Goal: Task Accomplishment & Management: Complete application form

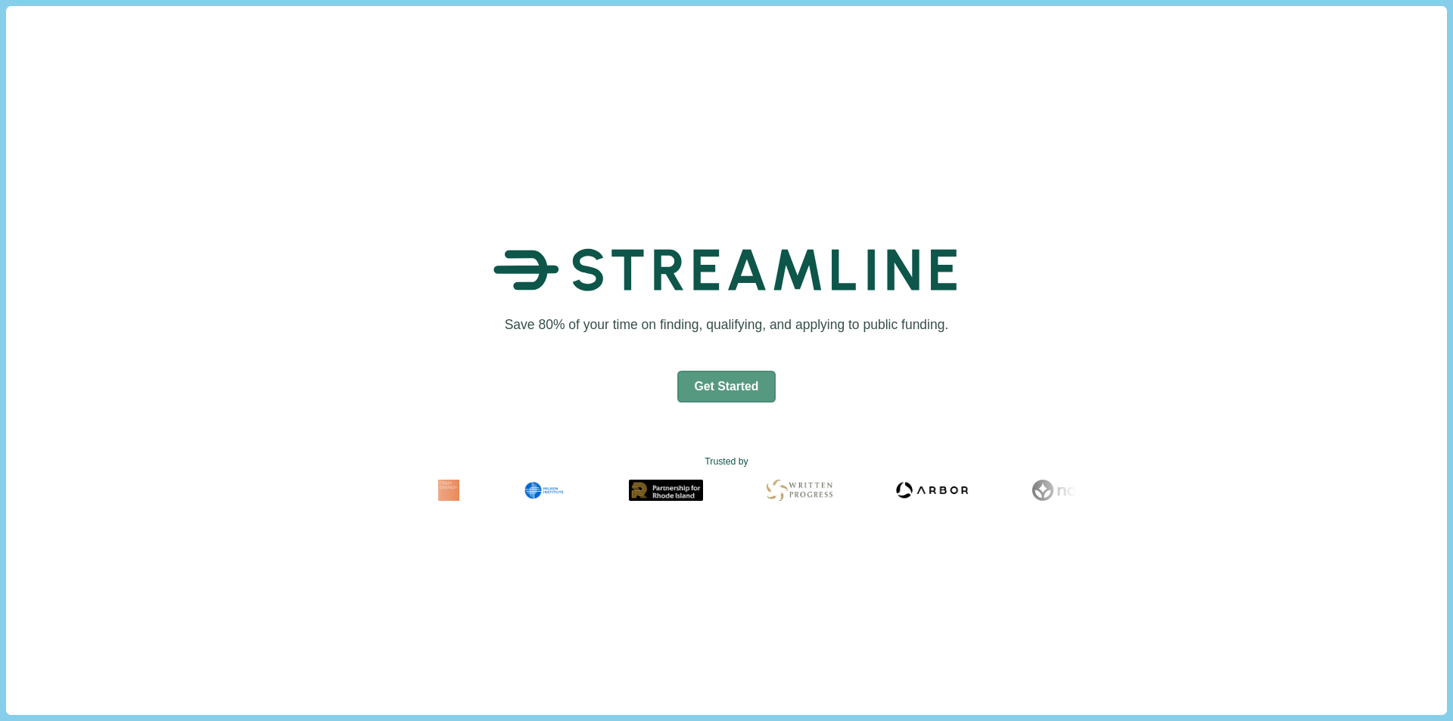
click at [743, 385] on button "Get Started" at bounding box center [726, 387] width 99 height 32
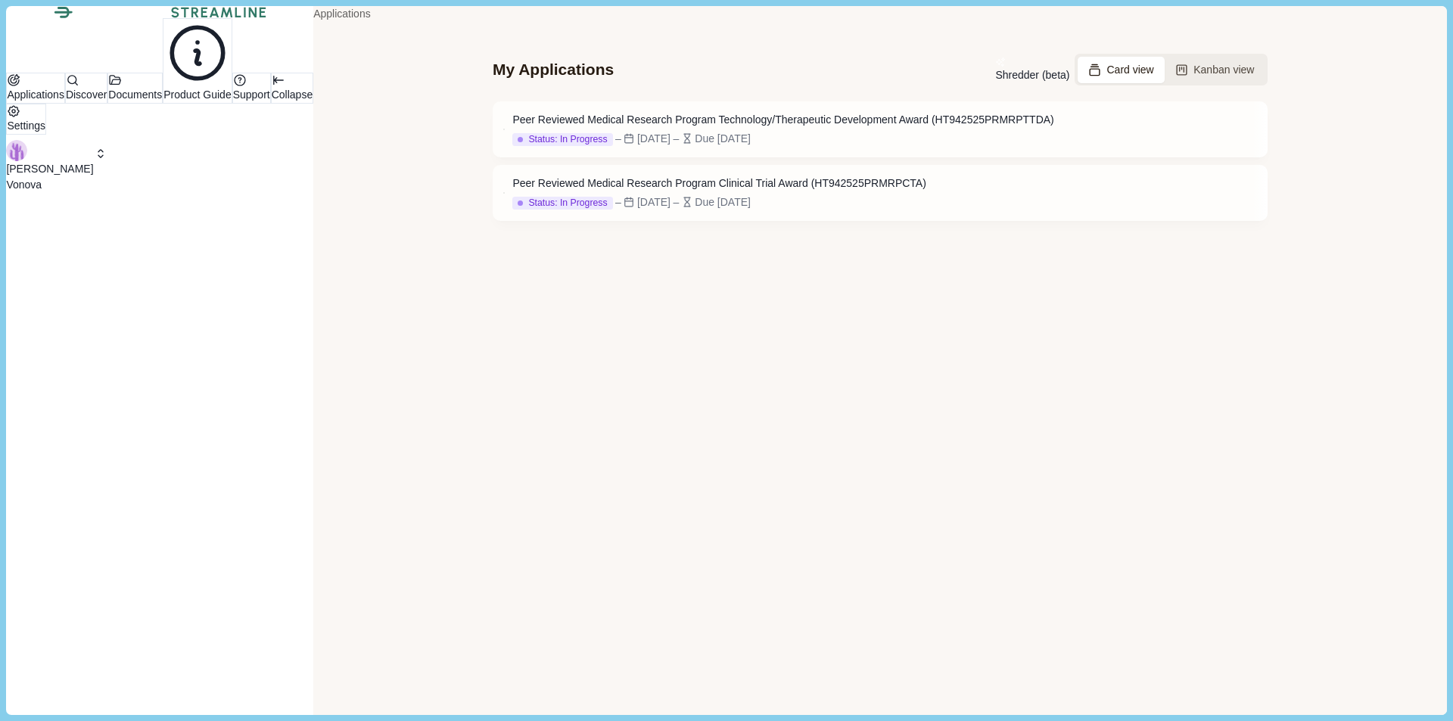
click at [93, 177] on p "[PERSON_NAME]" at bounding box center [49, 169] width 87 height 16
click at [220, 554] on p "MILMED Connect" at bounding box center [189, 562] width 90 height 16
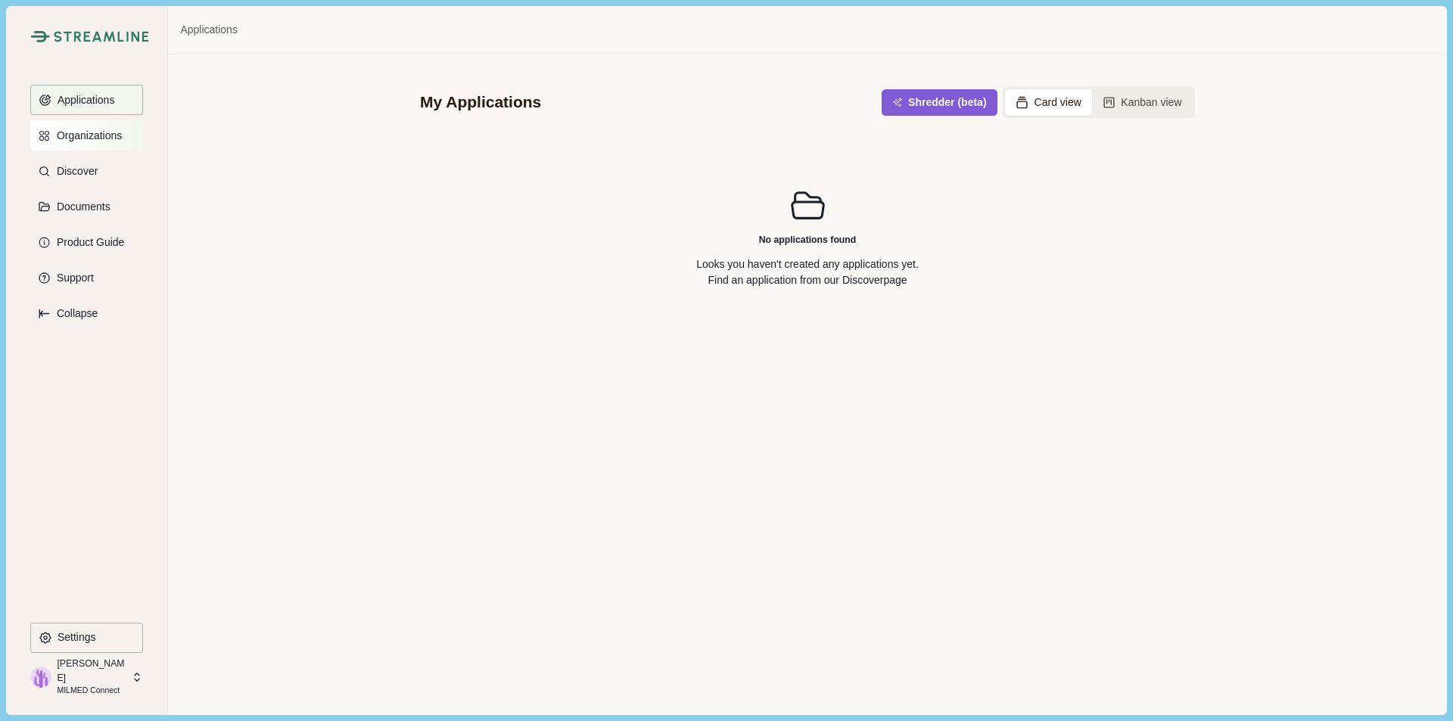
click at [95, 142] on button "Organizations" at bounding box center [86, 135] width 113 height 30
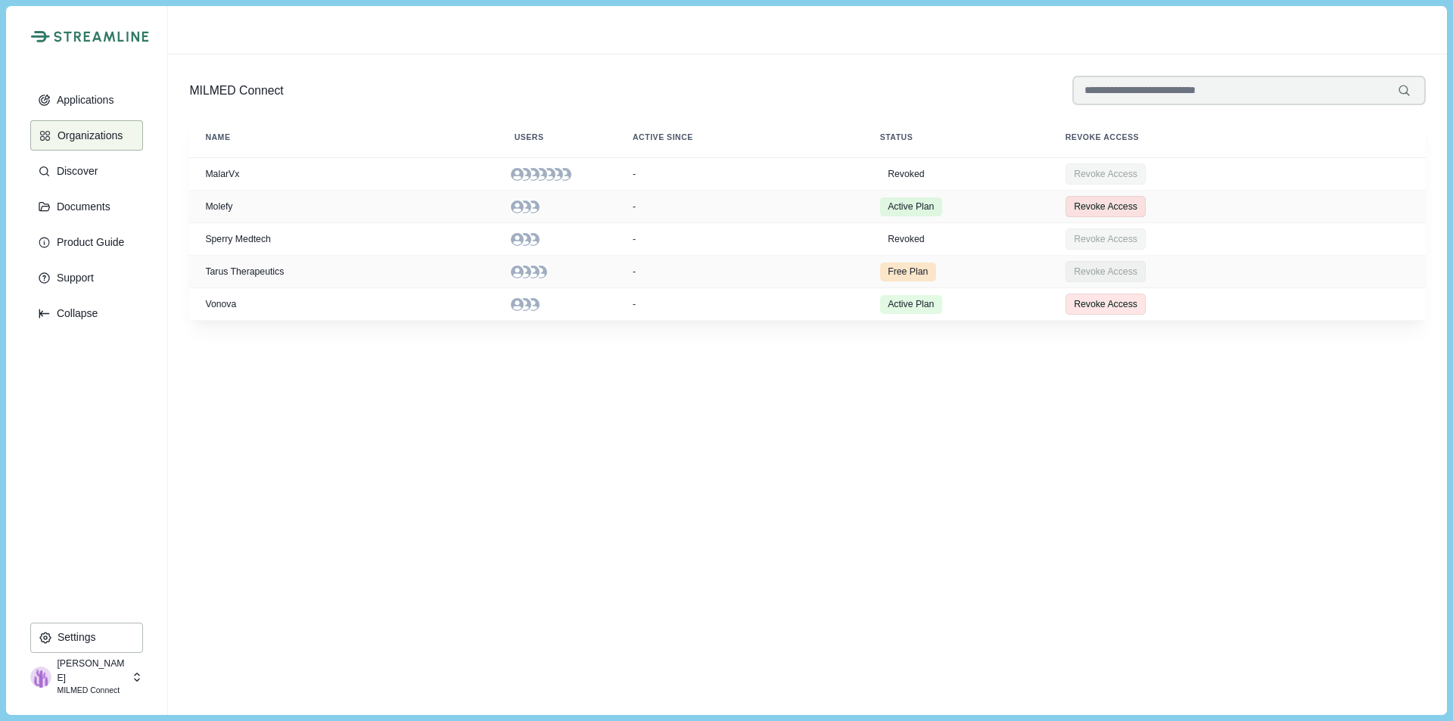
click at [95, 676] on p "[PERSON_NAME]" at bounding box center [92, 671] width 70 height 28
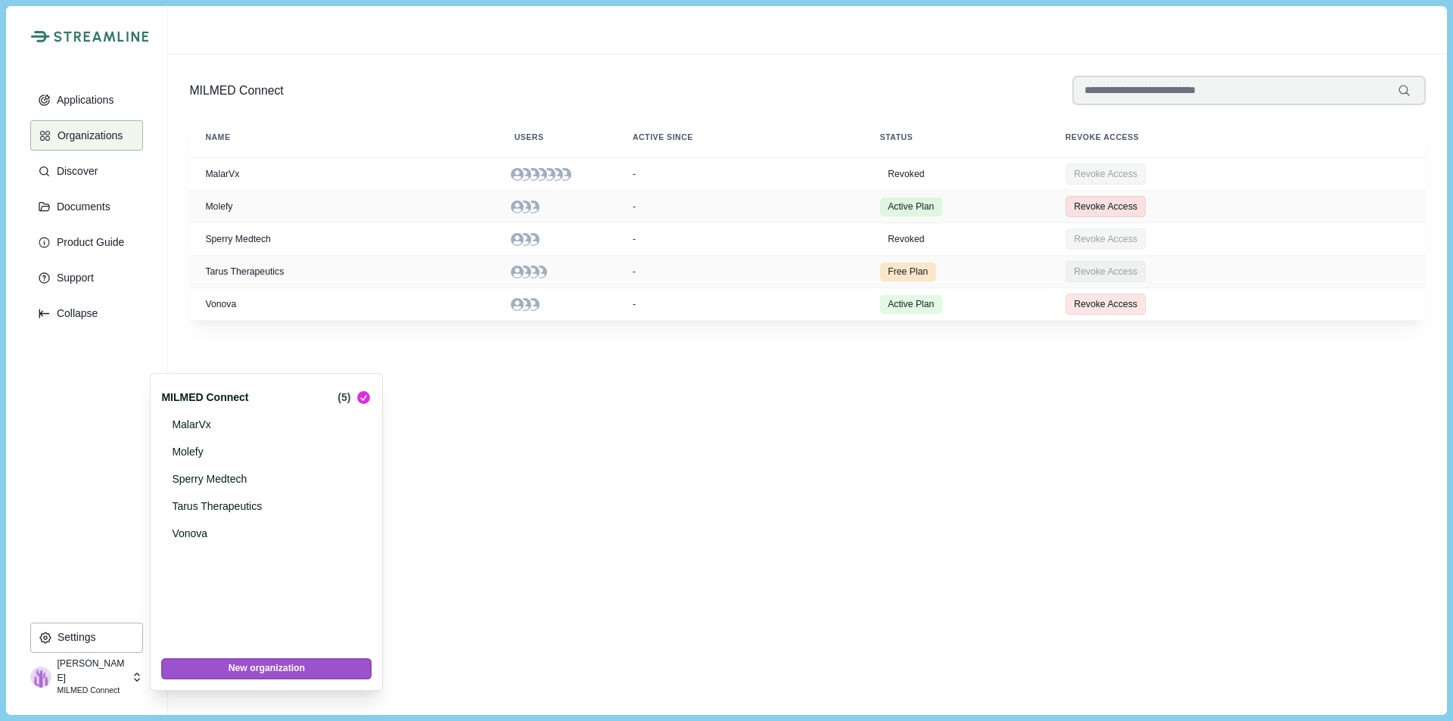
click at [237, 669] on button "New organization" at bounding box center [266, 669] width 210 height 21
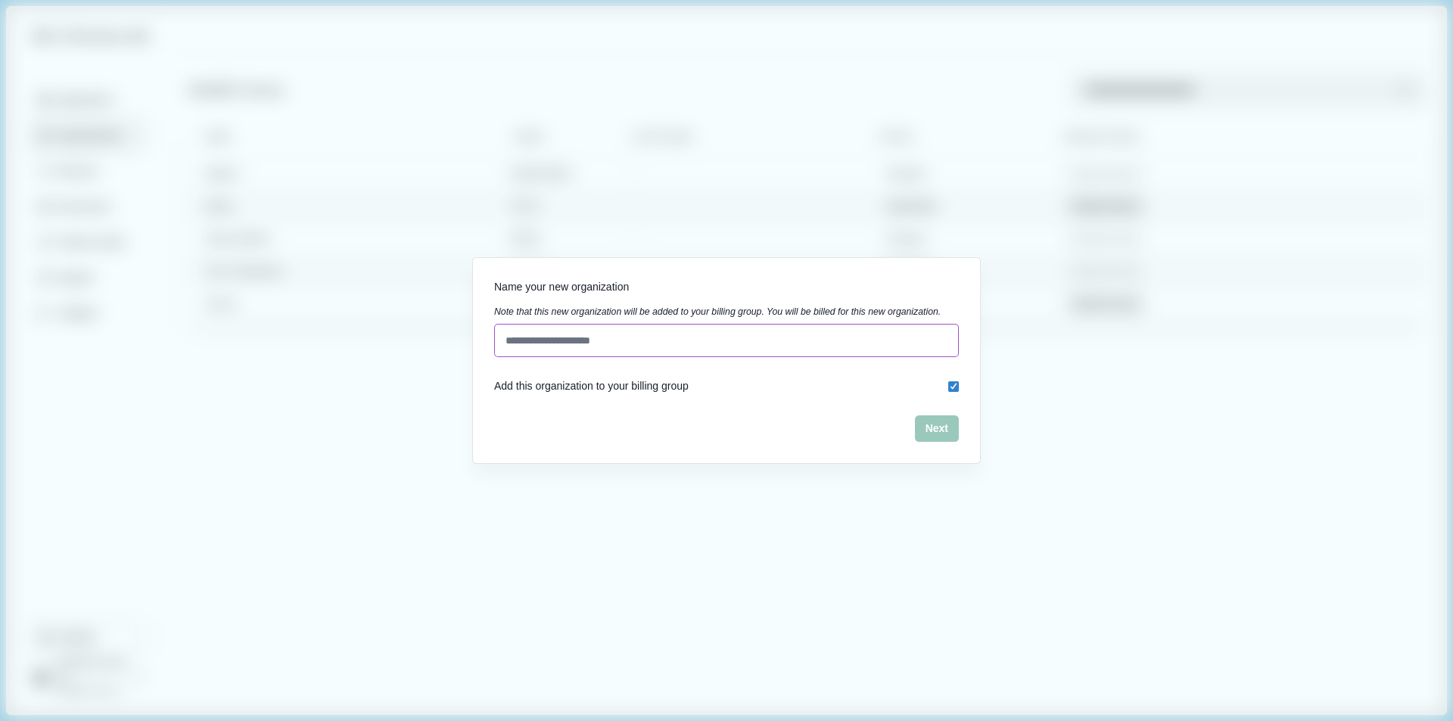
click at [583, 338] on input at bounding box center [726, 340] width 465 height 33
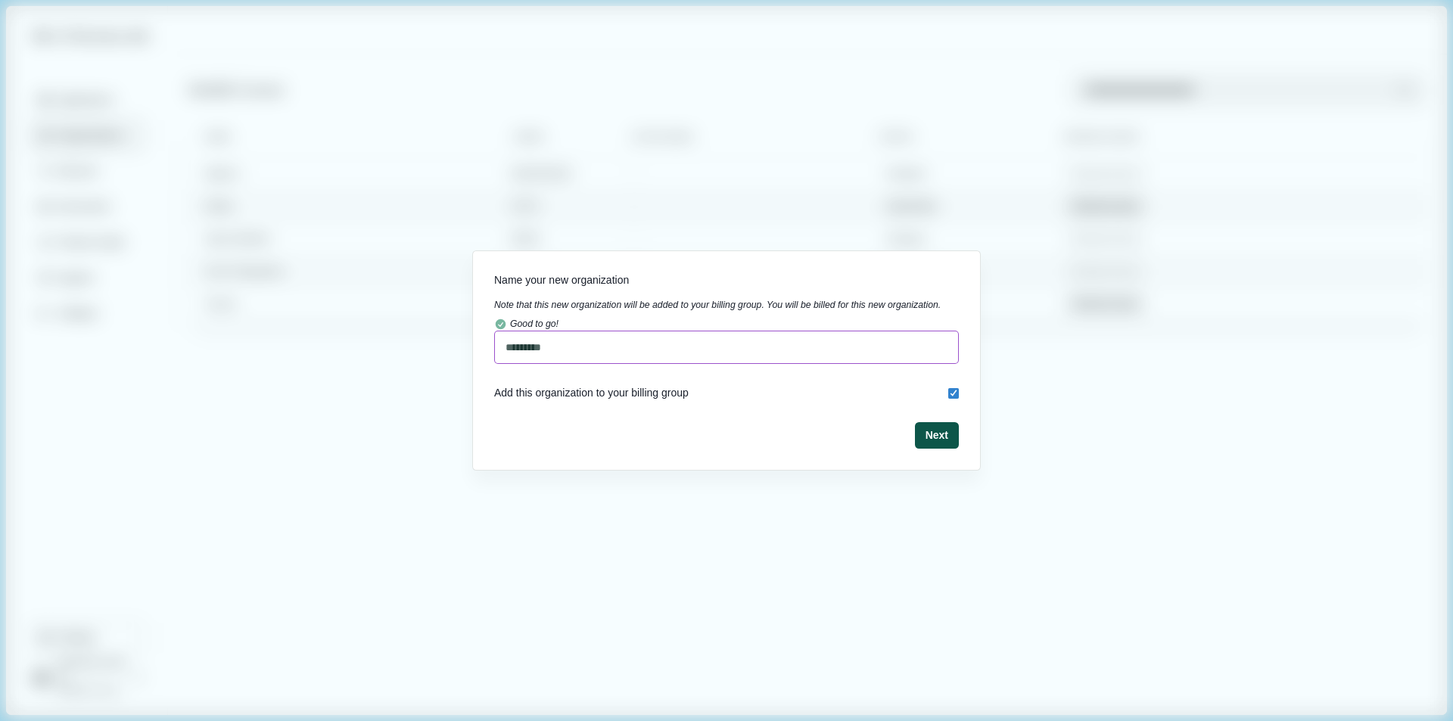
type input "*********"
click at [936, 443] on button "Next" at bounding box center [937, 435] width 44 height 26
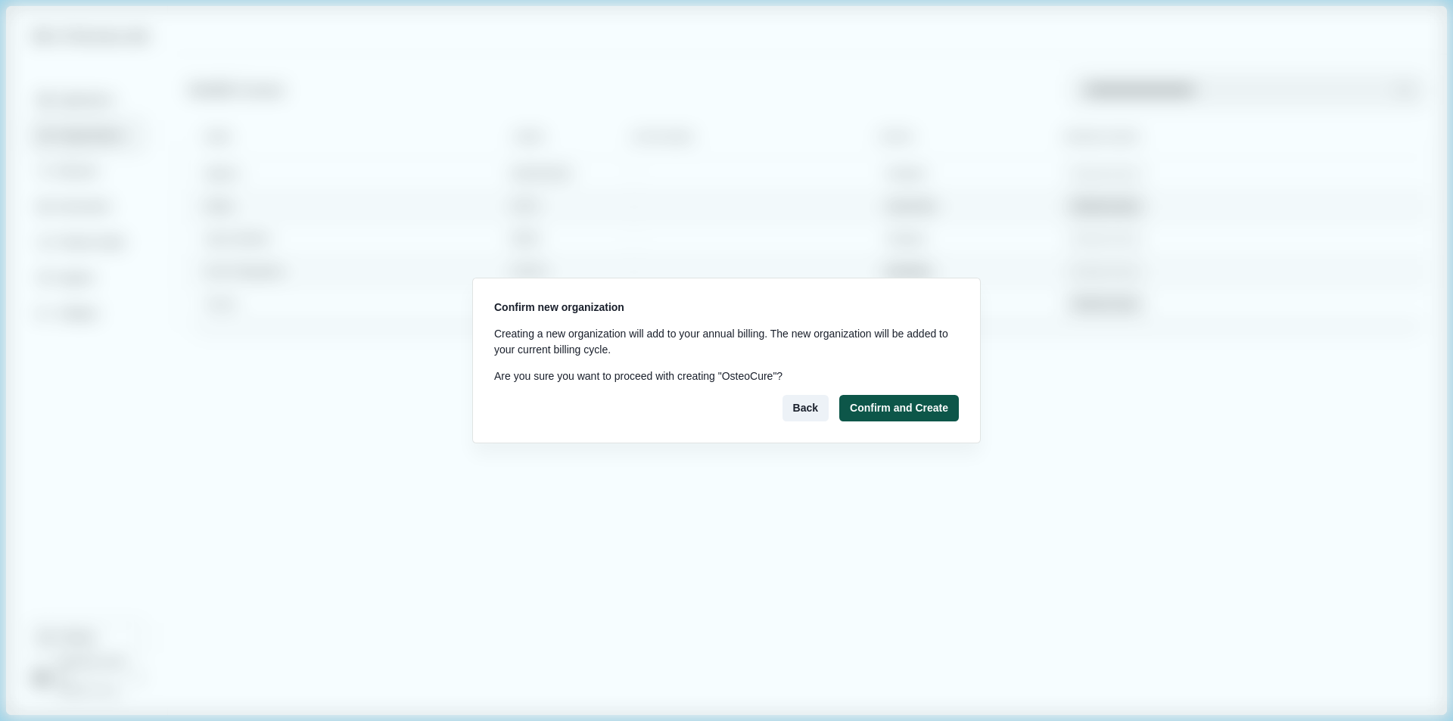
click at [911, 413] on button "Confirm and Create" at bounding box center [899, 408] width 120 height 26
click at [921, 400] on button "Confirm and Create" at bounding box center [899, 408] width 120 height 26
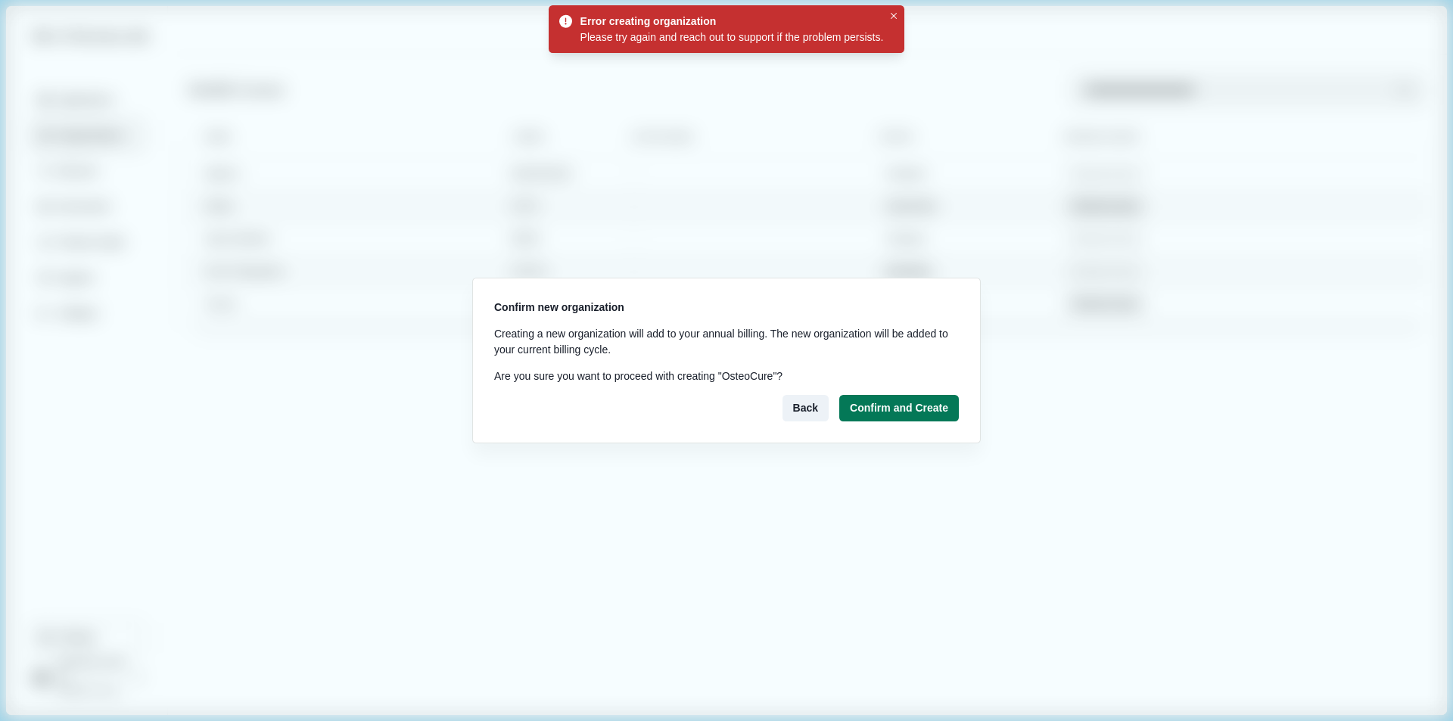
click at [735, 38] on div "Please try again and reach out to support if the problem persists." at bounding box center [733, 38] width 304 height 16
click at [895, 17] on icon "Close" at bounding box center [894, 16] width 7 height 7
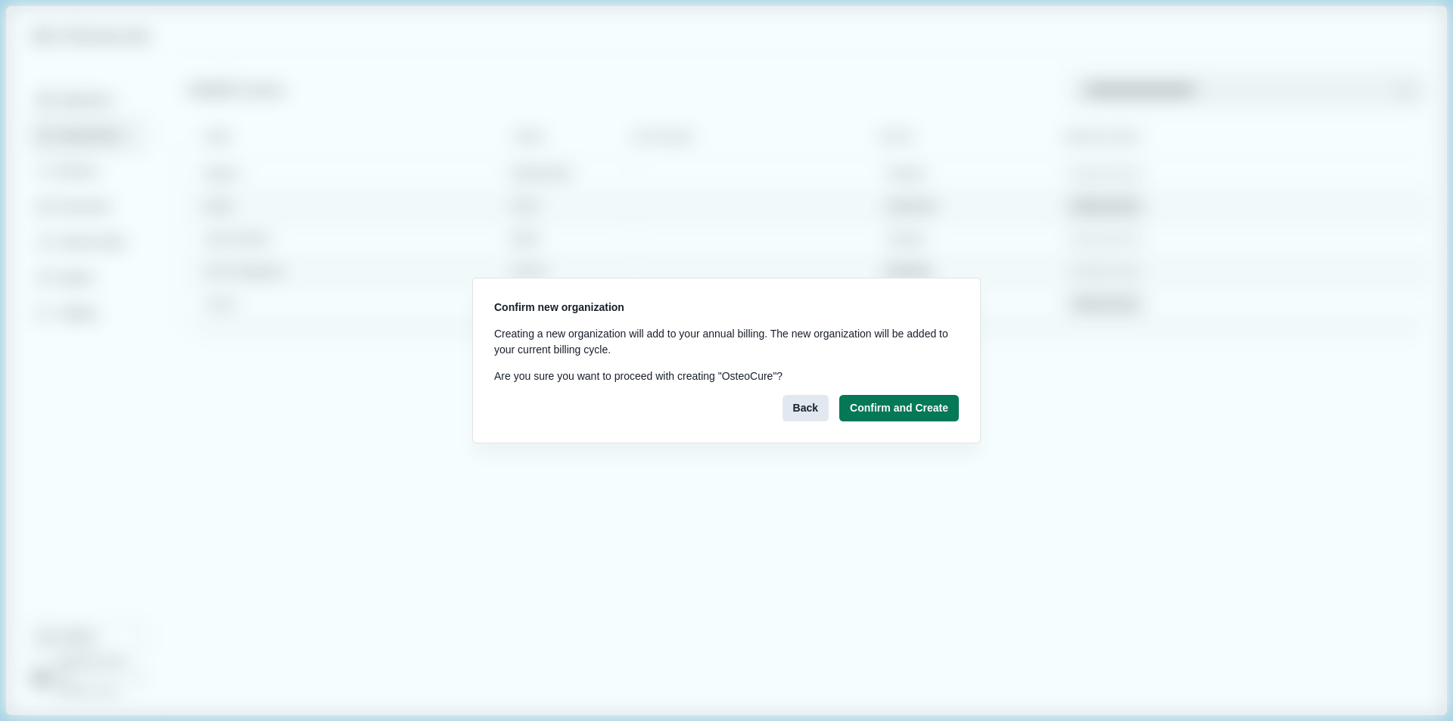
click at [817, 410] on button "Back" at bounding box center [806, 408] width 46 height 26
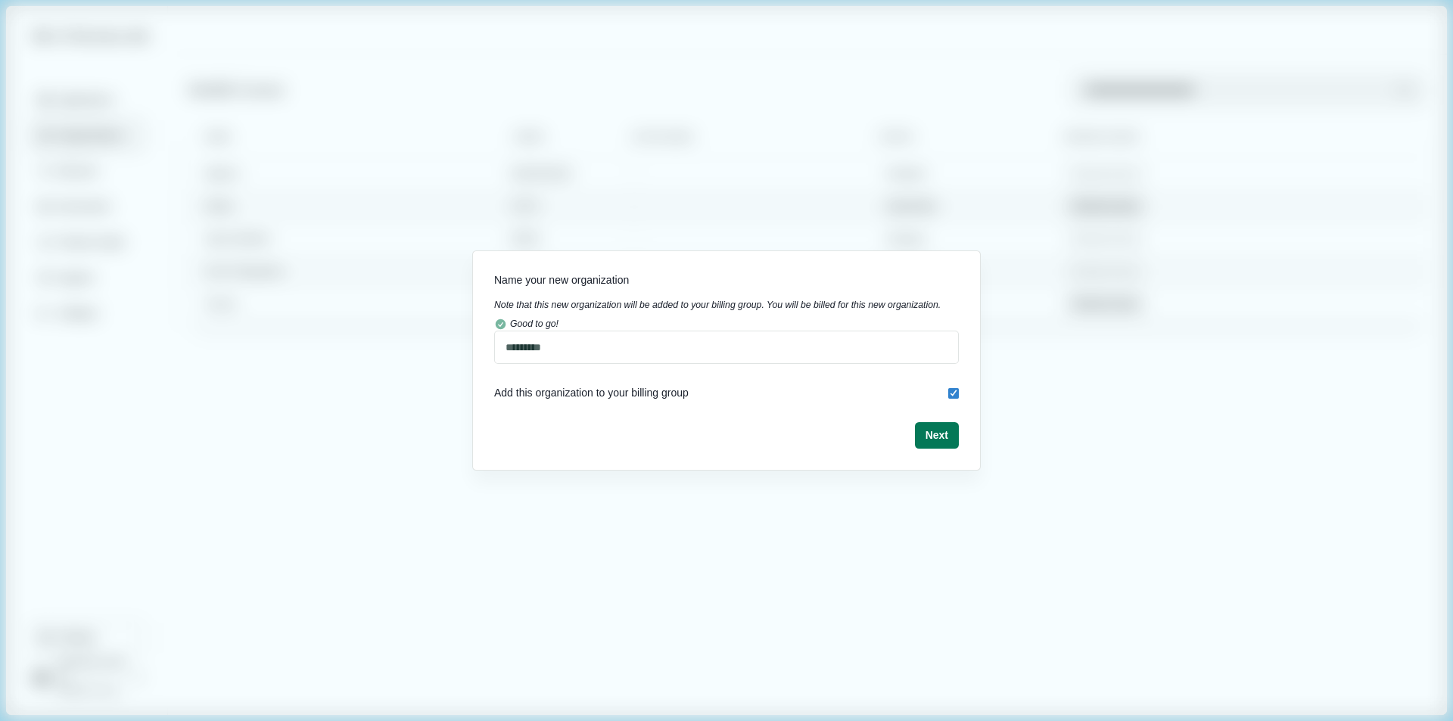
click at [391, 112] on div "Name your new organization Note that this new organization will be added to you…" at bounding box center [726, 360] width 1453 height 721
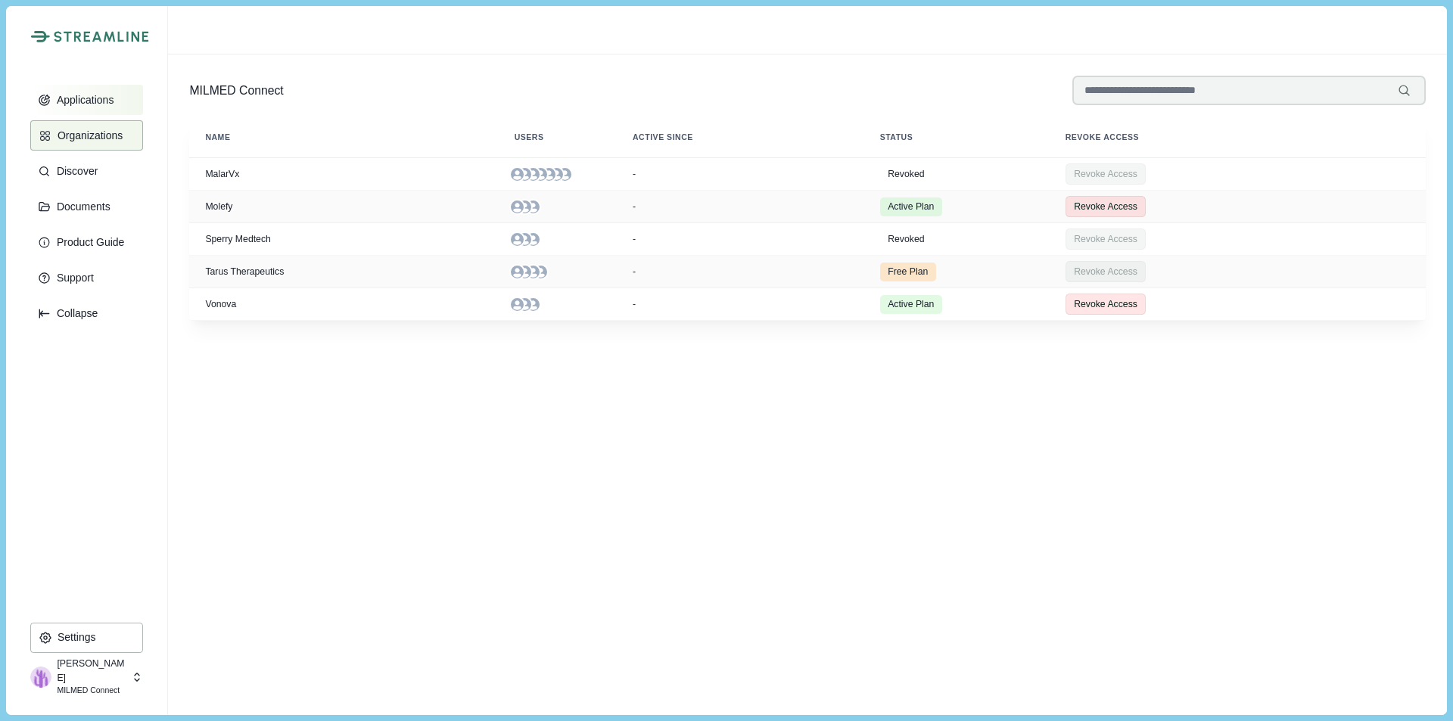
click at [80, 101] on p "Applications" at bounding box center [82, 100] width 63 height 13
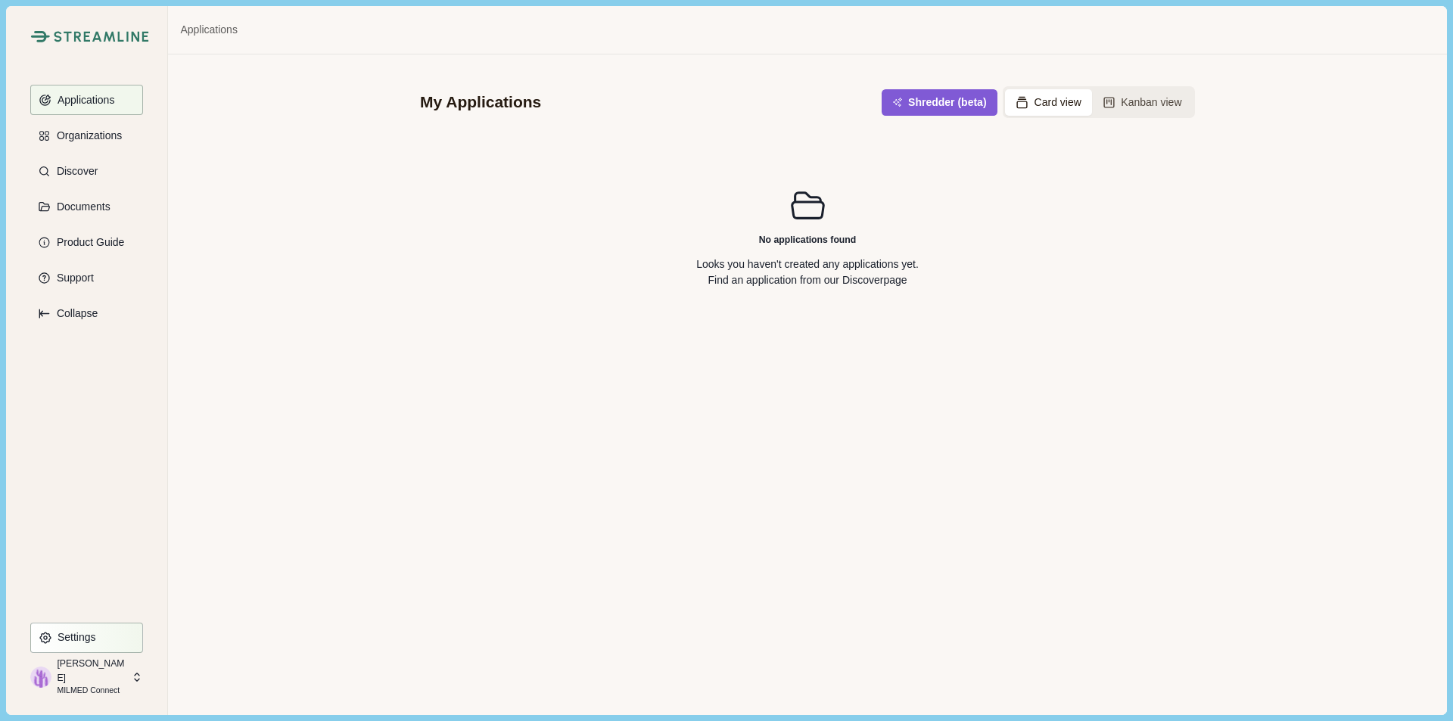
click at [93, 634] on p "Settings" at bounding box center [74, 637] width 44 height 13
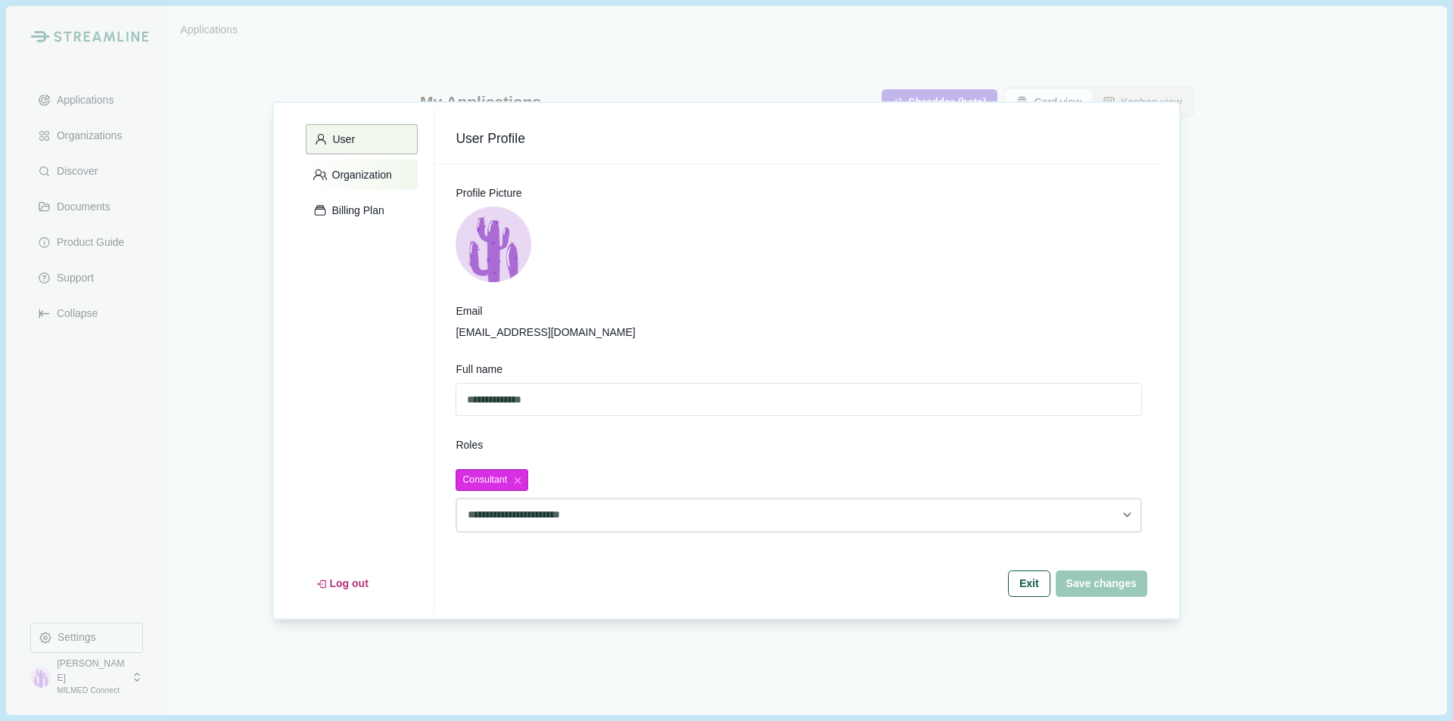
click at [370, 162] on button "Organization" at bounding box center [362, 175] width 112 height 30
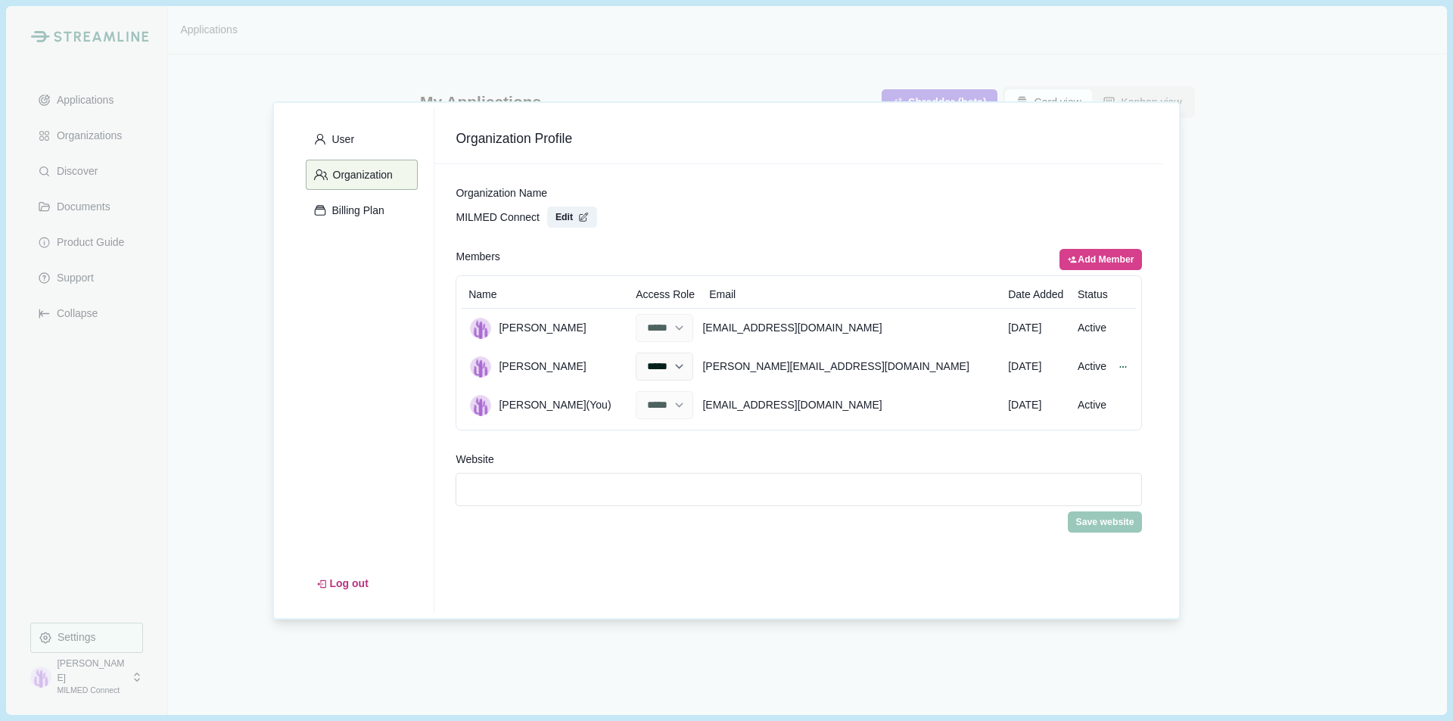
click at [1381, 185] on div "User Organization Billing Plan Log out Organization Profile Organization Name M…" at bounding box center [726, 360] width 1453 height 721
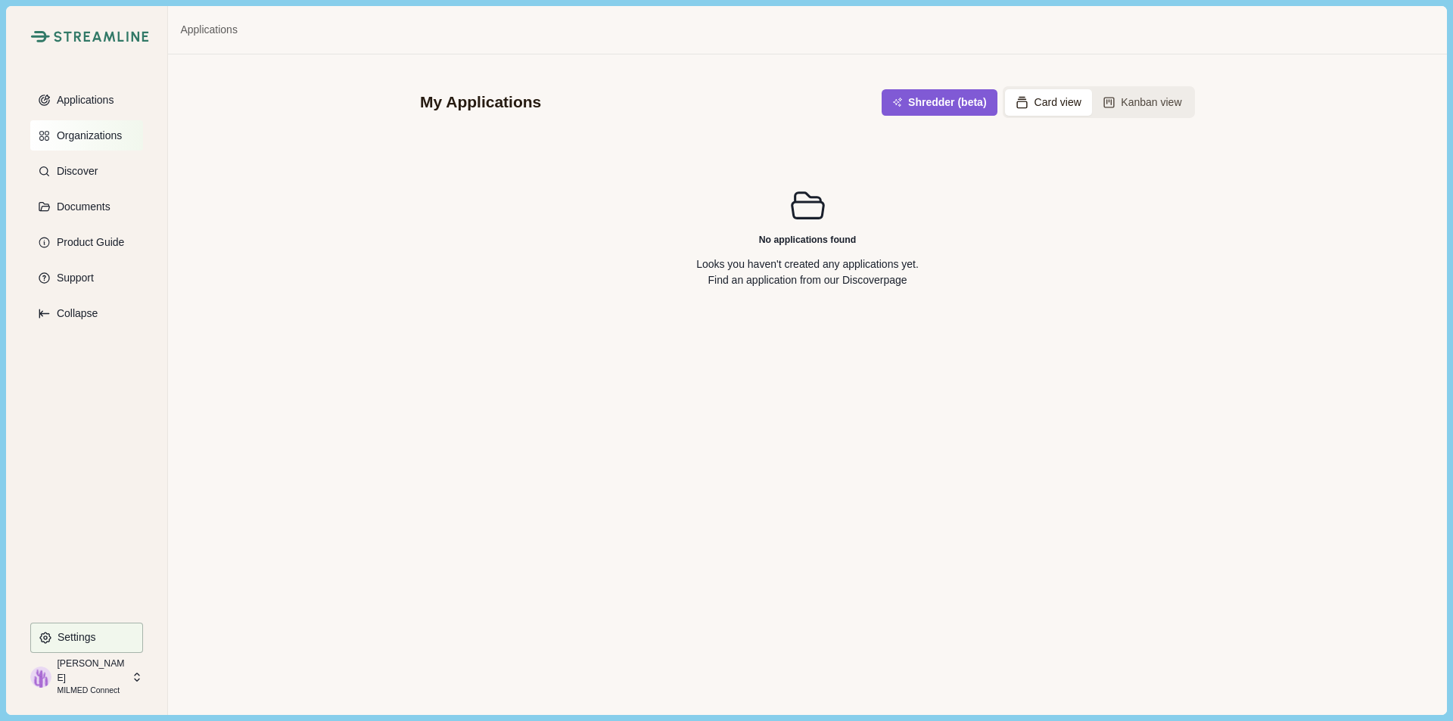
click at [104, 139] on p "Organizations" at bounding box center [86, 135] width 70 height 13
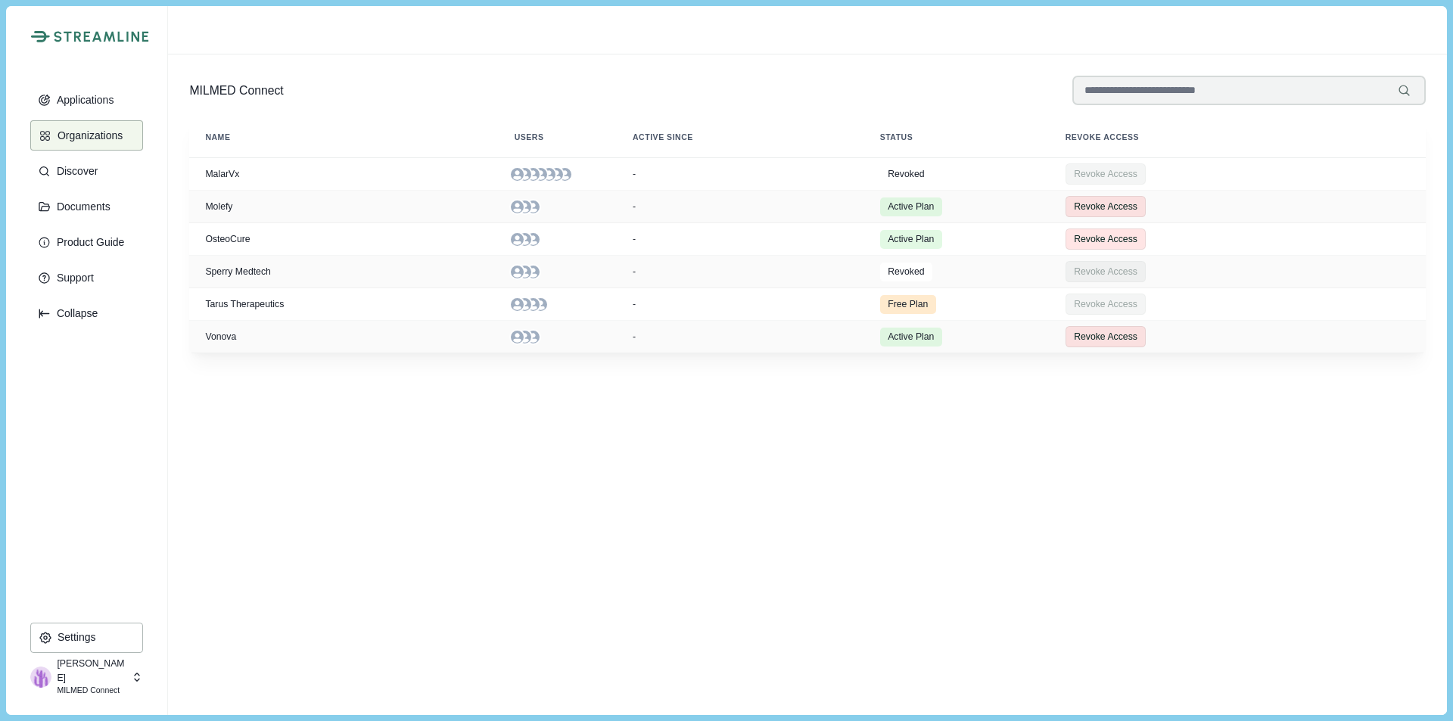
click at [97, 685] on p "MILMED Connect" at bounding box center [92, 691] width 70 height 12
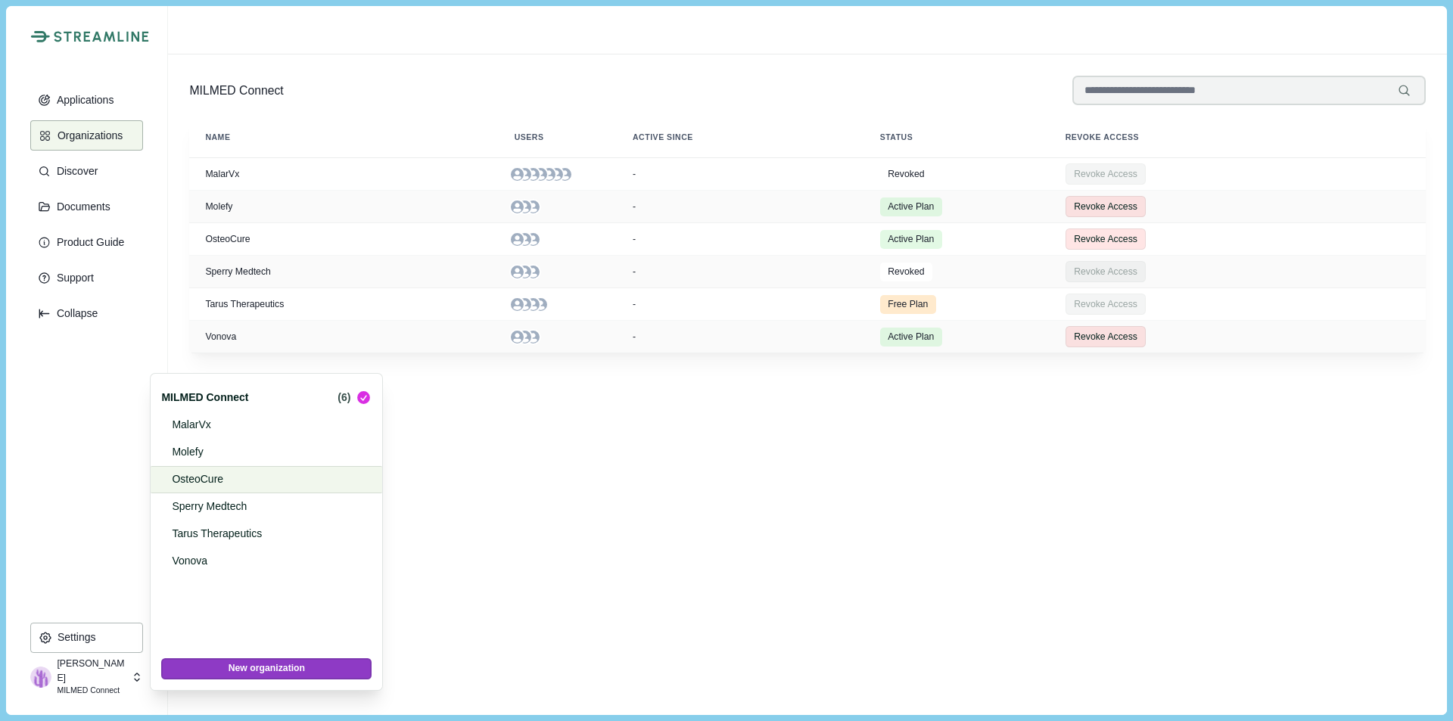
click at [194, 480] on p "OsteoCure" at bounding box center [264, 480] width 184 height 16
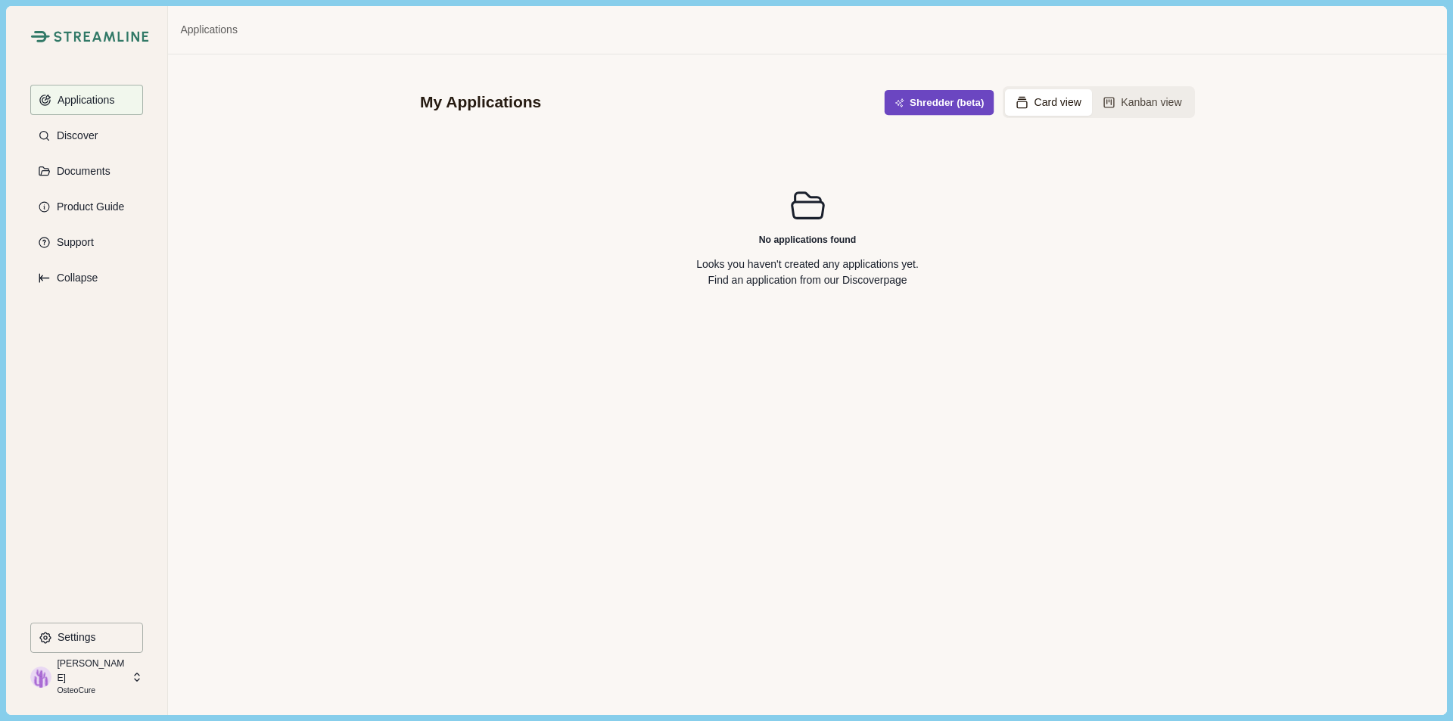
click at [936, 109] on button "Shredder (beta)" at bounding box center [940, 102] width 110 height 25
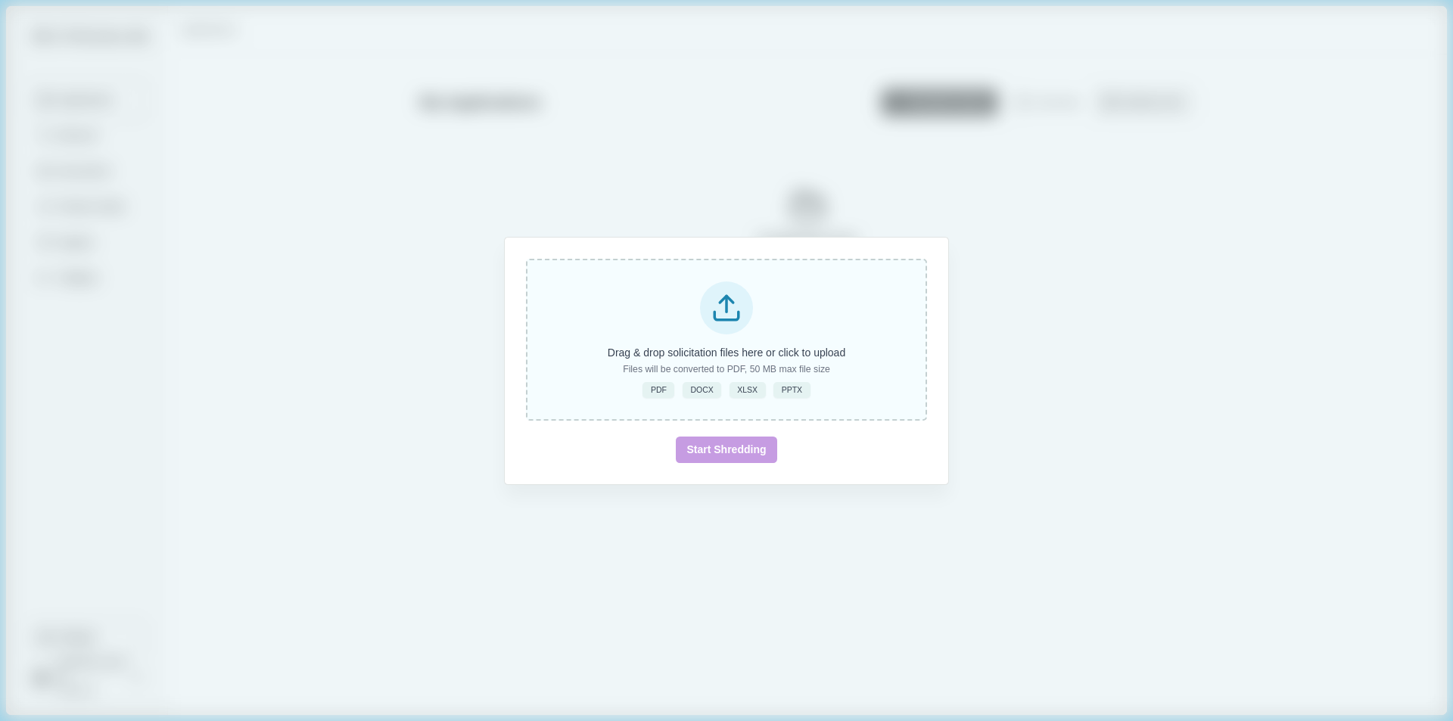
click at [752, 329] on div "Drag & drop solicitation files here or click to upload Files will be converted …" at bounding box center [726, 340] width 401 height 162
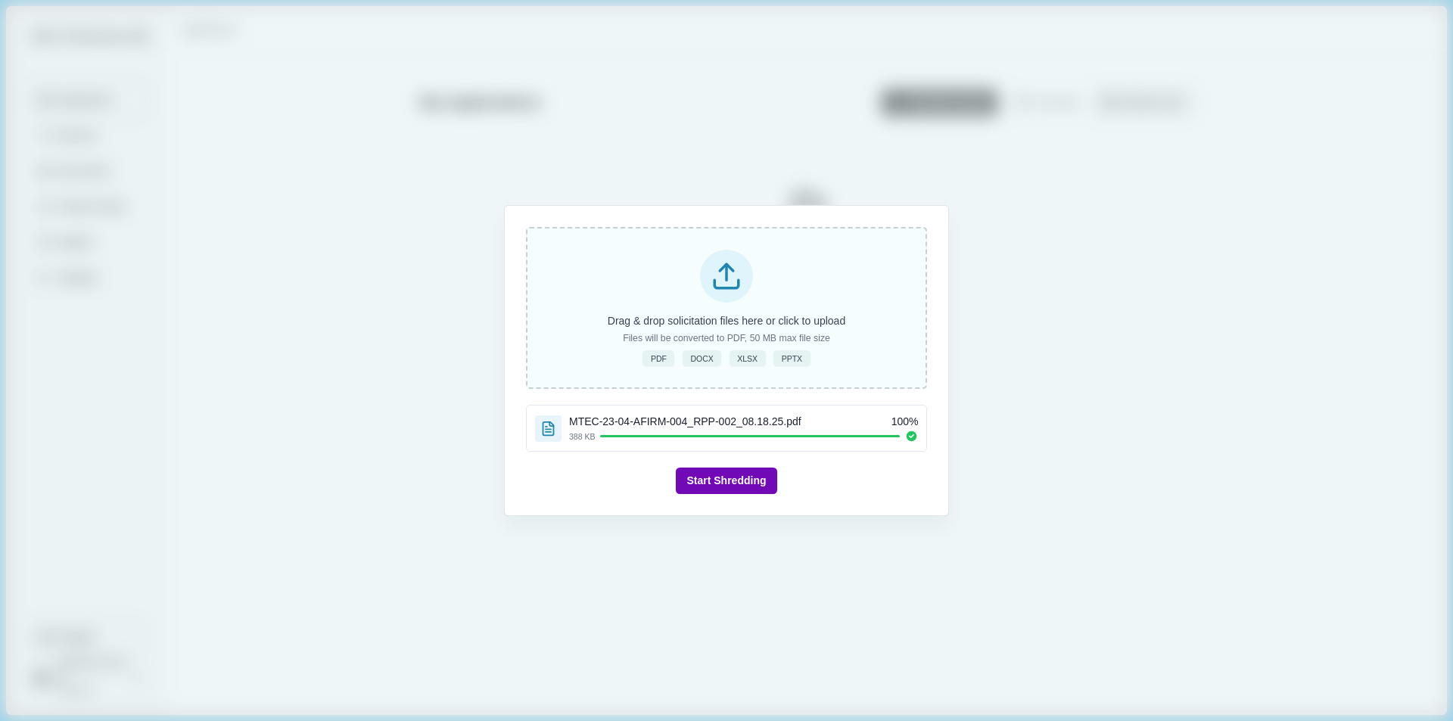
click at [760, 296] on div "Drag & drop solicitation files here or click to upload Files will be converted …" at bounding box center [726, 308] width 401 height 162
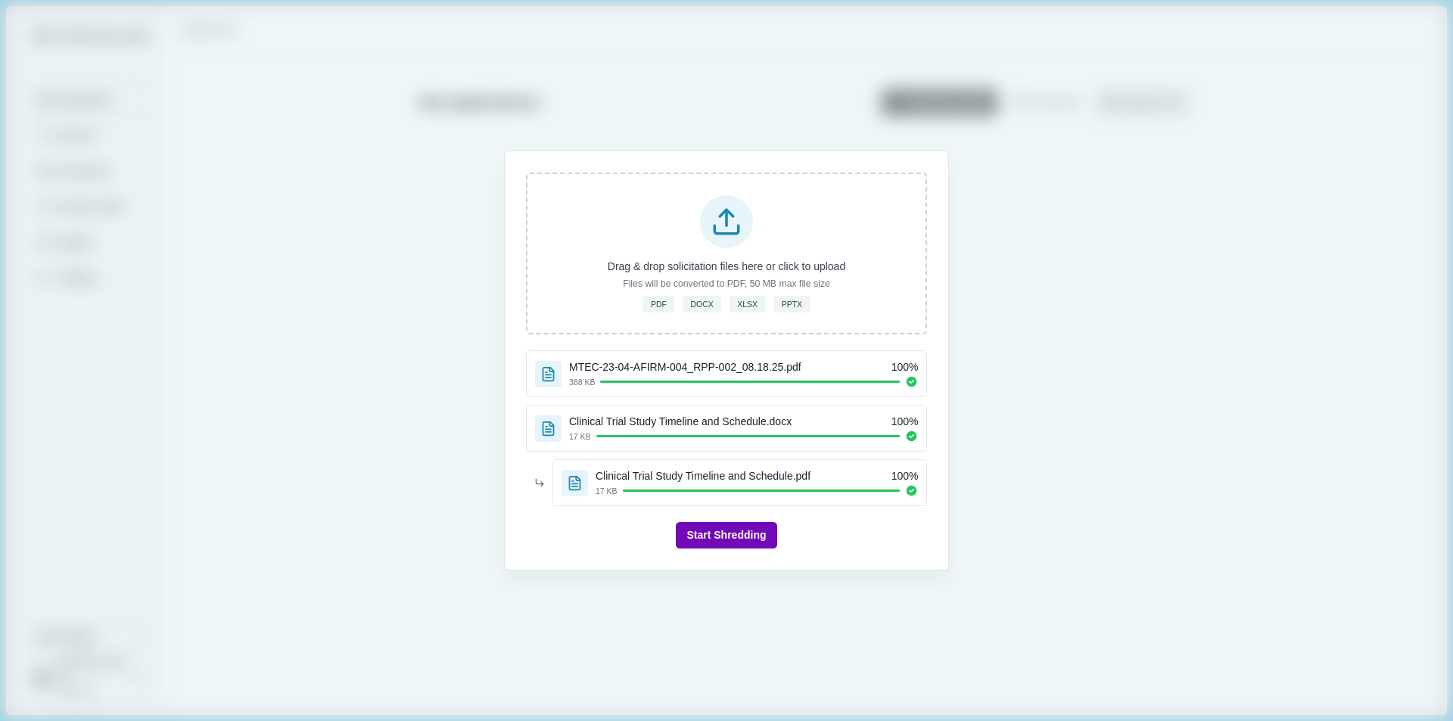
click at [717, 534] on button "Start Shredding" at bounding box center [726, 535] width 101 height 26
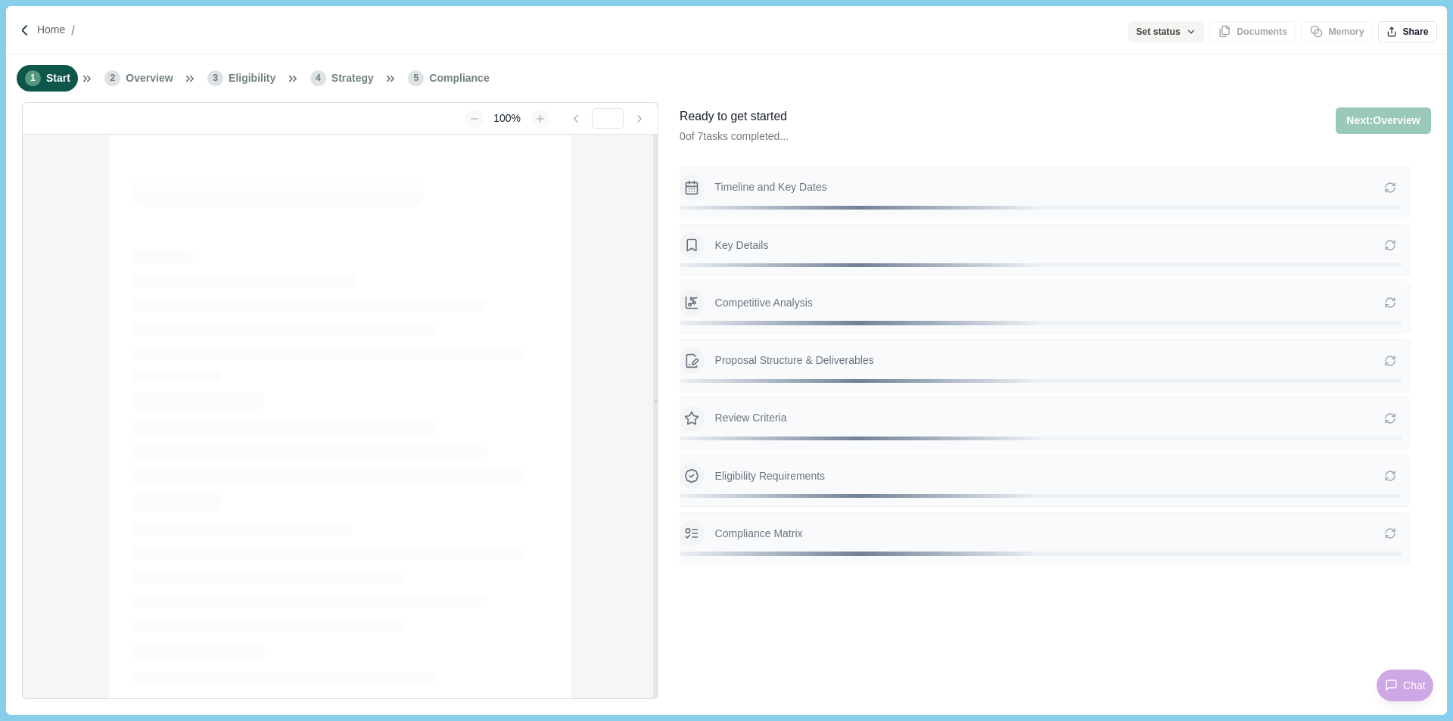
type input "**********"
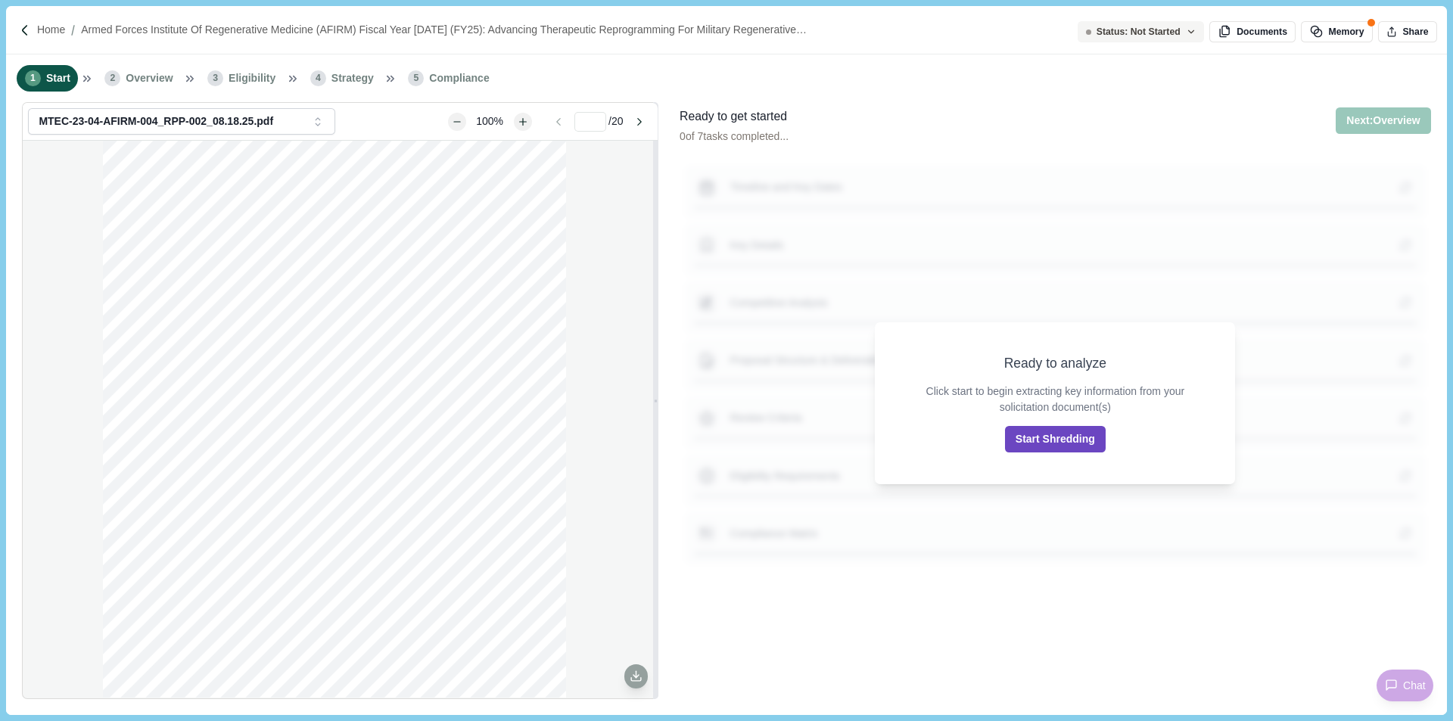
click at [1075, 436] on button "Start Shredding" at bounding box center [1055, 439] width 101 height 26
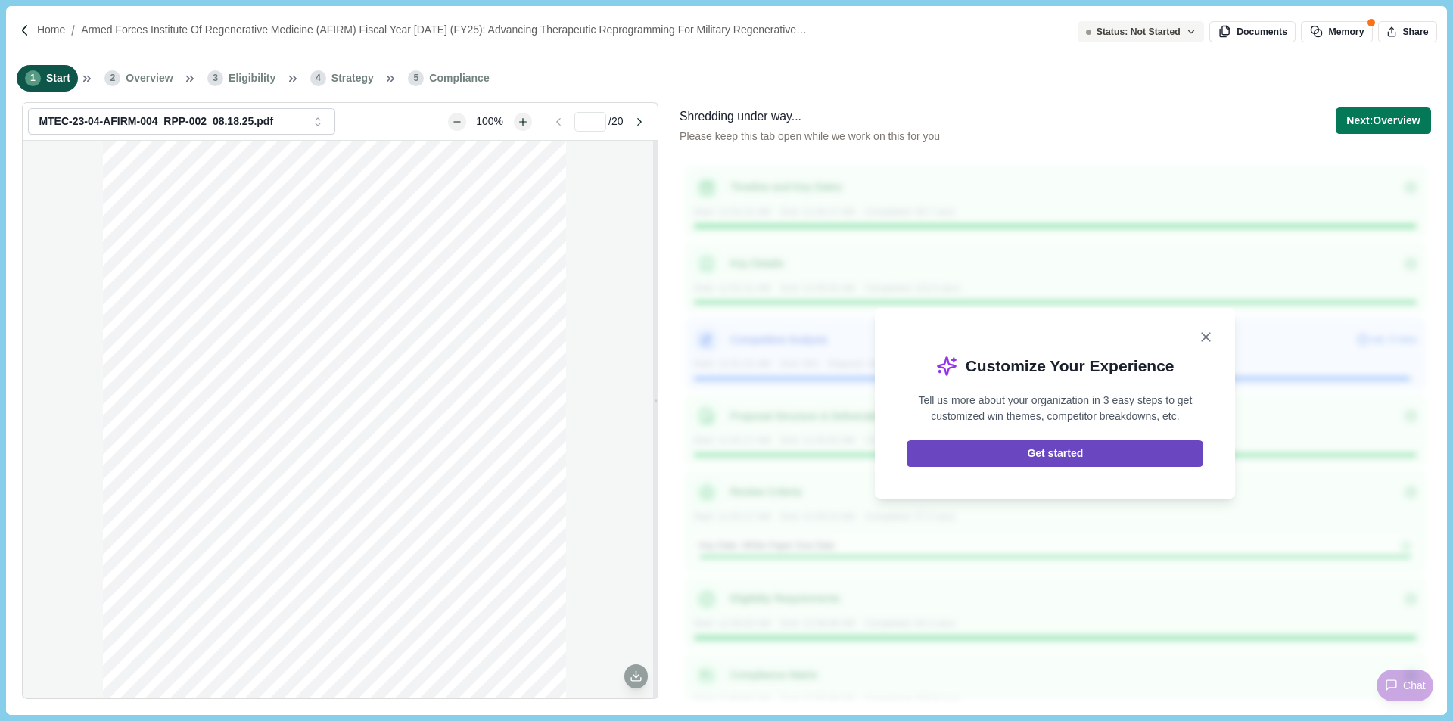
click at [1002, 458] on button "Get started" at bounding box center [1055, 454] width 297 height 26
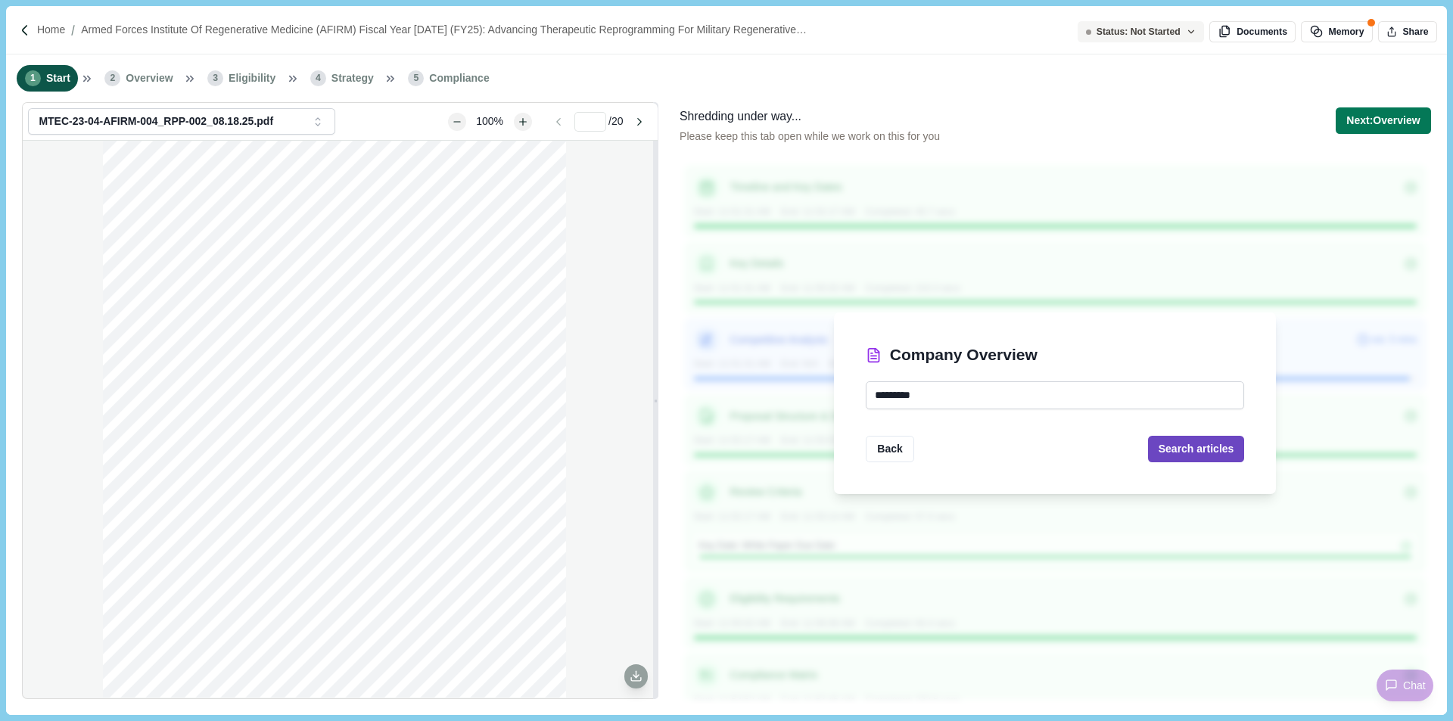
click at [1200, 450] on button "Search articles" at bounding box center [1196, 449] width 97 height 26
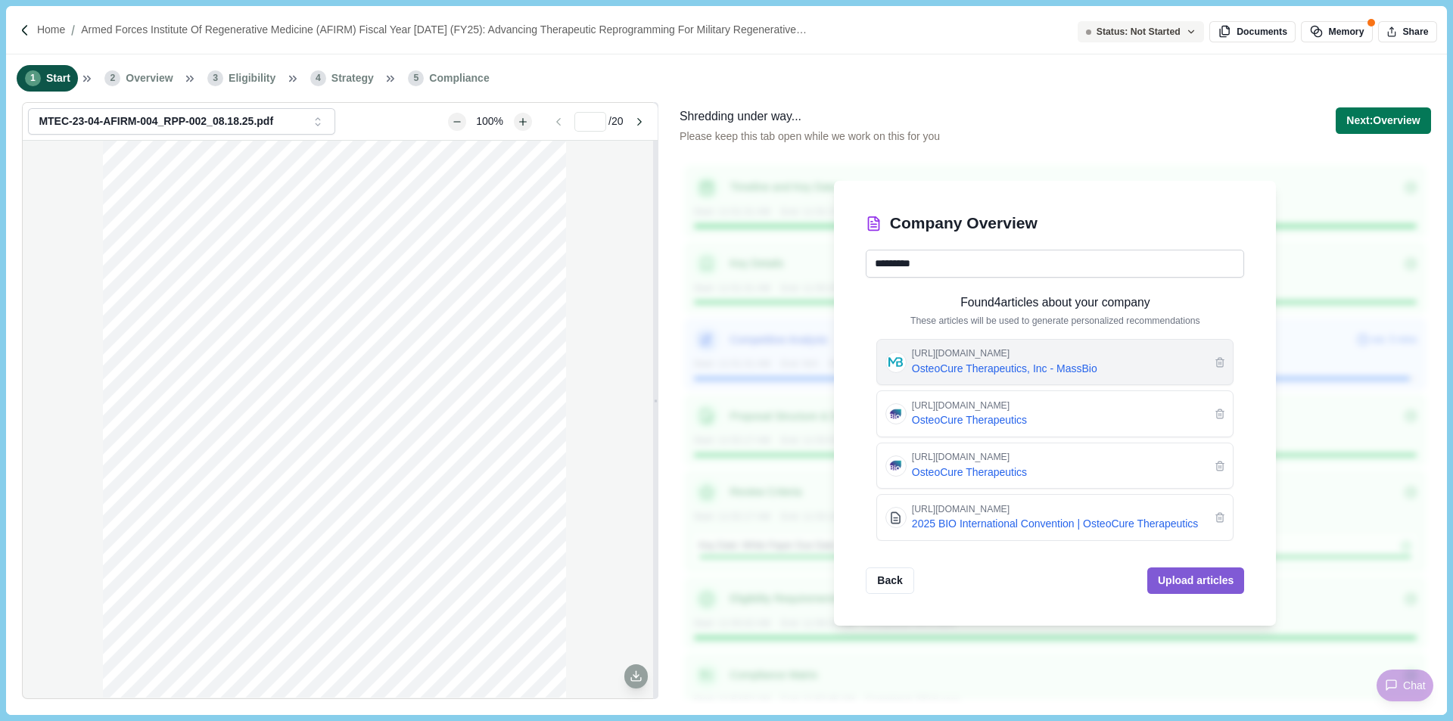
click at [942, 367] on span "OsteoCure Therapeutics, Inc - MassBio" at bounding box center [1060, 369] width 297 height 16
click at [1182, 575] on button "Upload articles" at bounding box center [1196, 581] width 97 height 26
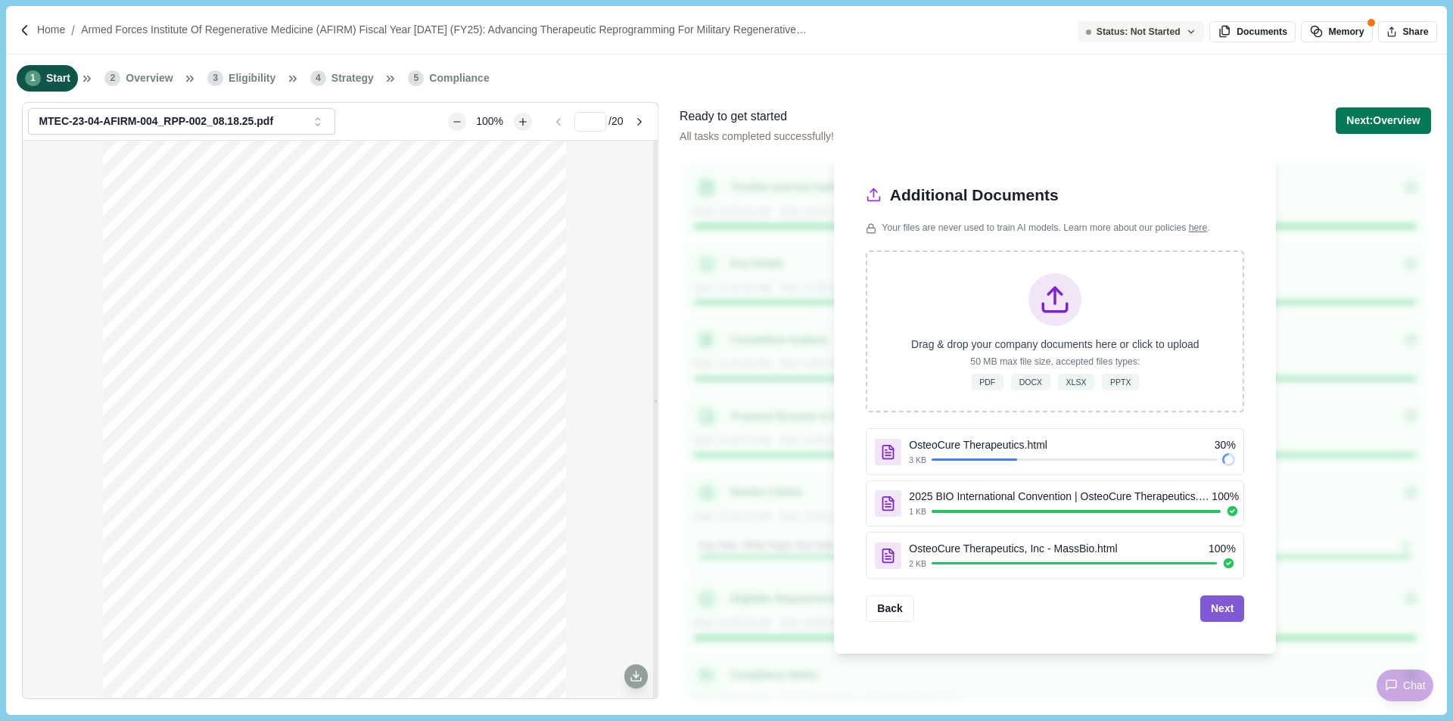
click at [1073, 322] on div "Drag & drop your company documents here or click to upload 50 MB max file size,…" at bounding box center [1055, 332] width 378 height 162
click at [1076, 269] on div "Drag & drop your company documents here or click to upload 50 MB max file size,…" at bounding box center [1055, 332] width 378 height 162
click at [1054, 307] on icon at bounding box center [1055, 300] width 32 height 32
click at [1219, 609] on button "Next" at bounding box center [1223, 609] width 44 height 26
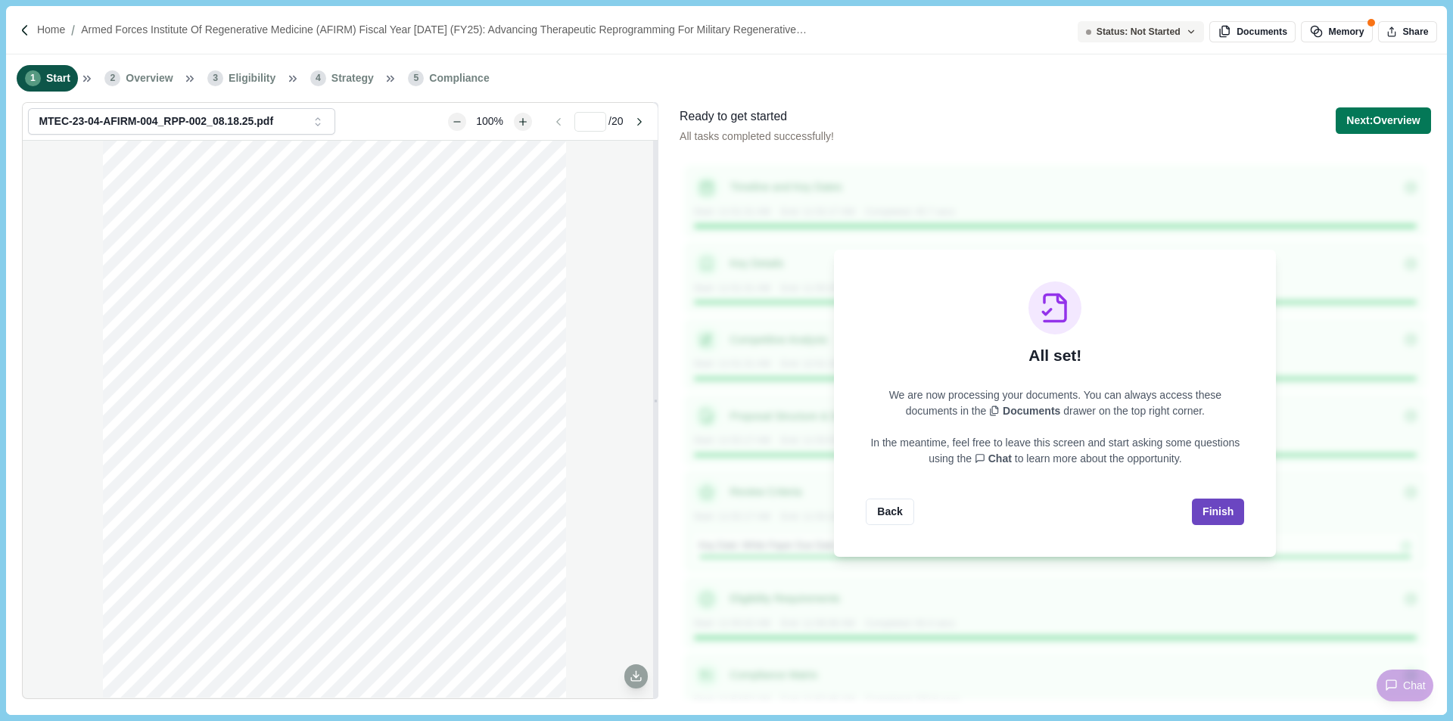
click at [1218, 515] on button "Finish" at bounding box center [1218, 512] width 52 height 26
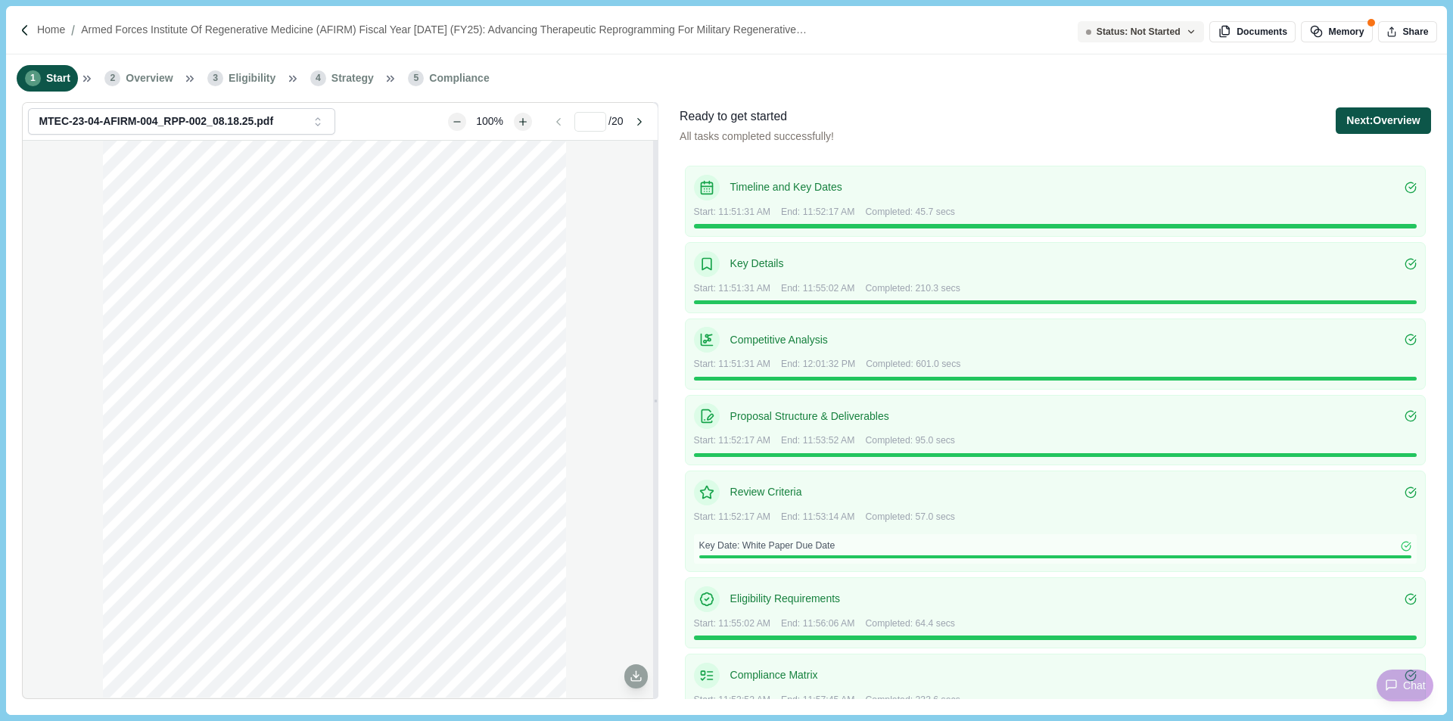
click at [1402, 118] on button "Next: Overview" at bounding box center [1383, 120] width 95 height 26
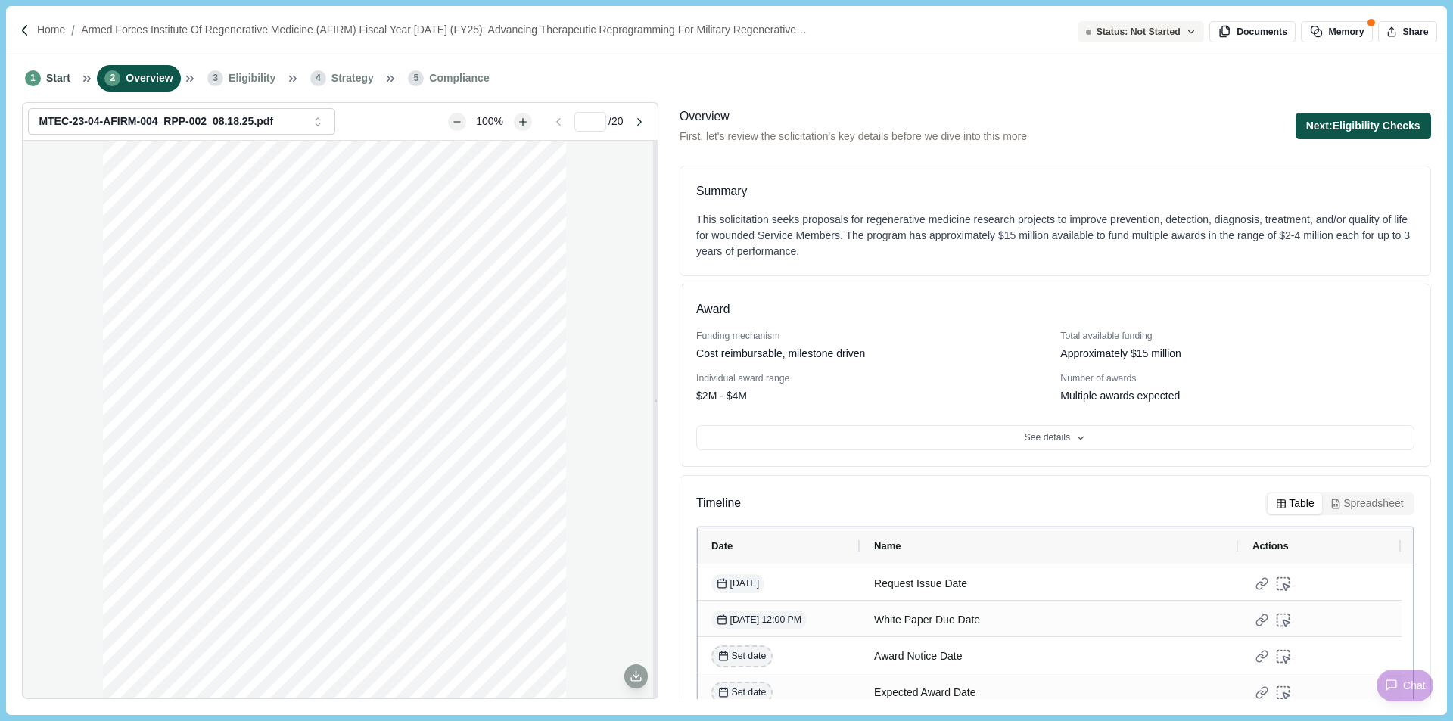
click at [1401, 123] on button "Next: Eligibility Checks" at bounding box center [1363, 126] width 135 height 26
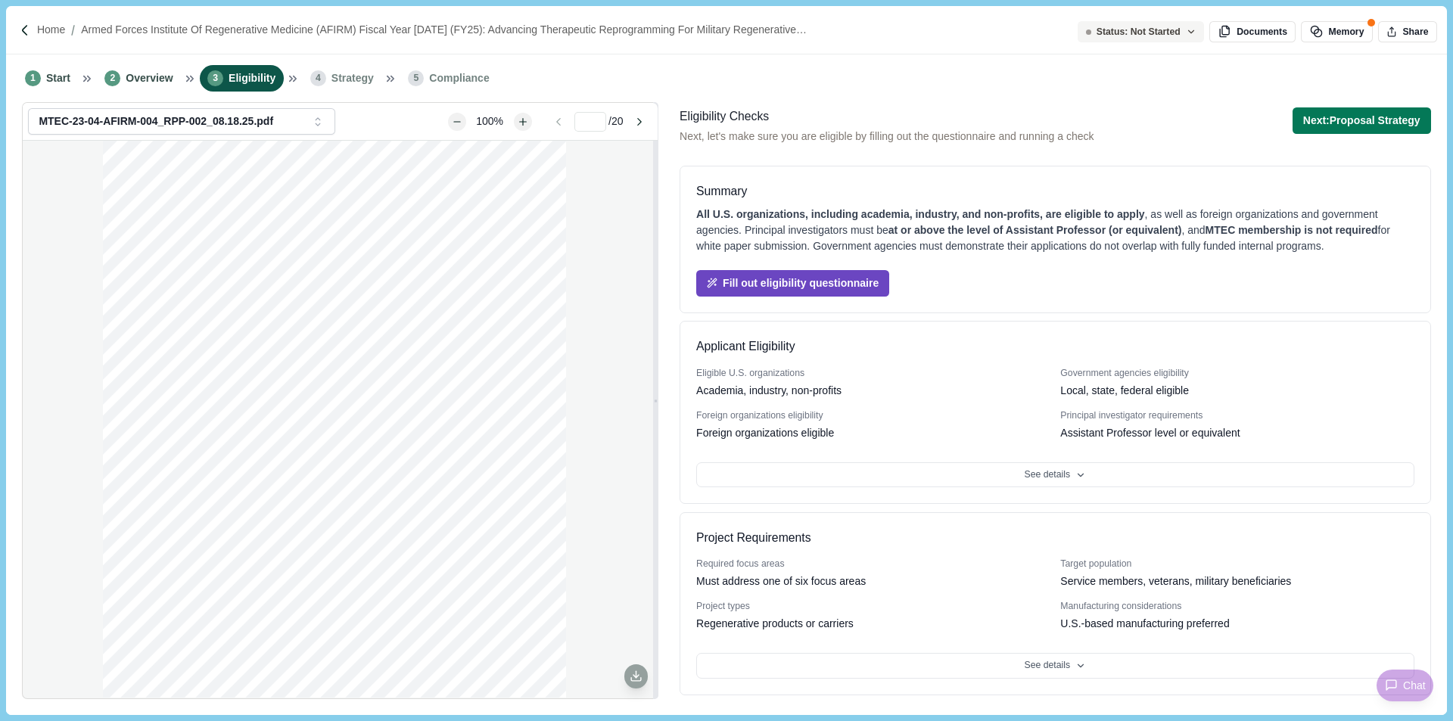
click at [795, 282] on button "Fill out eligibility questionnaire" at bounding box center [792, 283] width 193 height 26
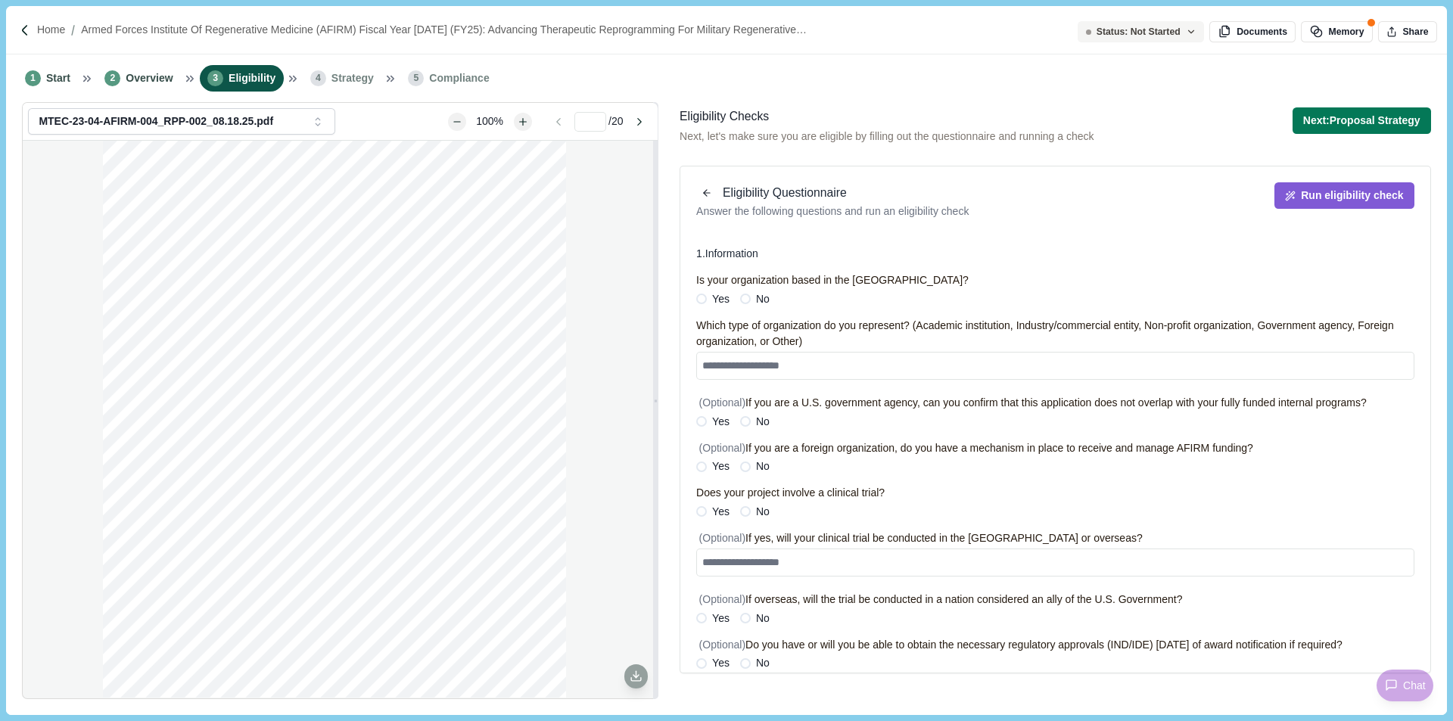
click at [699, 301] on span at bounding box center [701, 299] width 11 height 11
click at [999, 369] on textarea at bounding box center [1055, 366] width 718 height 28
type textarea "**********"
click at [1388, 121] on button "Next: Proposal Strategy" at bounding box center [1362, 120] width 139 height 26
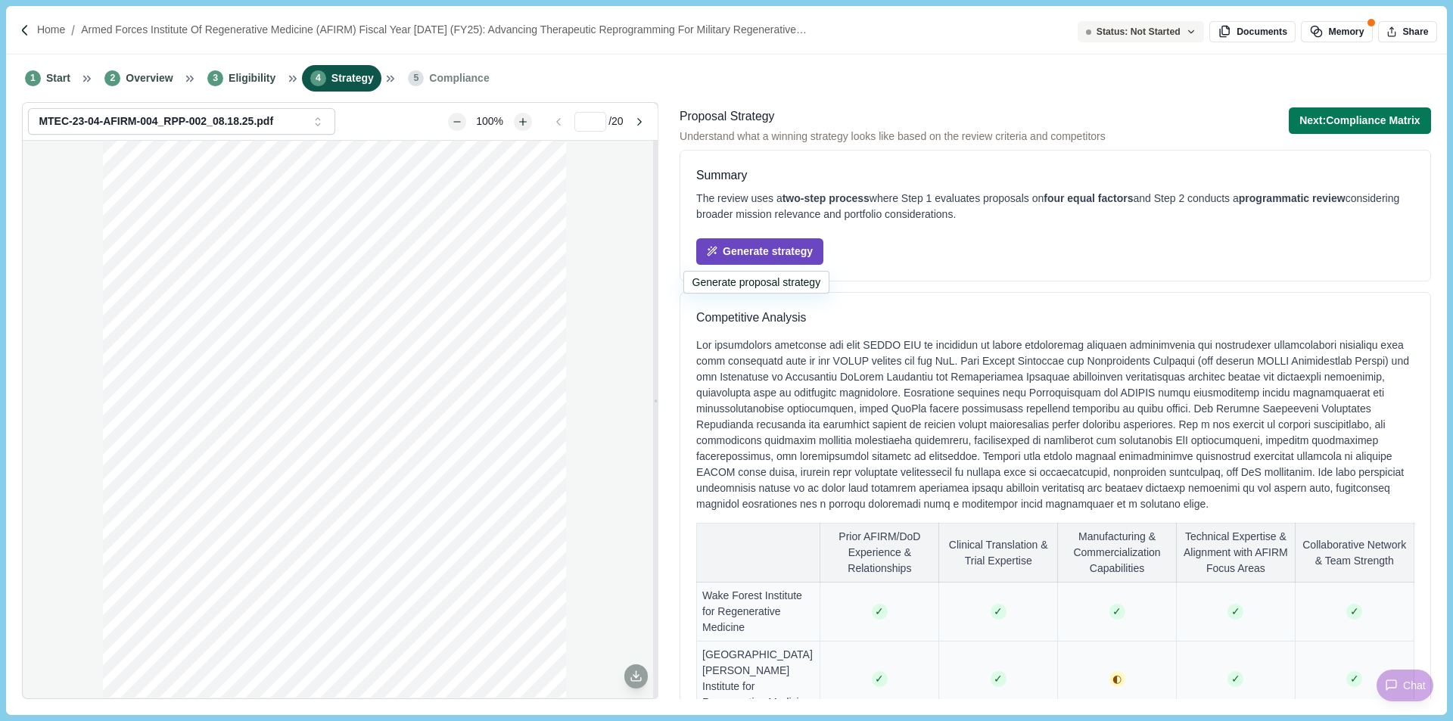
click at [740, 252] on button "Generate strategy" at bounding box center [759, 251] width 127 height 26
click at [1351, 146] on div "Proposal Strategy Understand what a winning strategy looks like based on the re…" at bounding box center [1055, 403] width 762 height 602
click at [1351, 125] on button "Next: Compliance Matrix" at bounding box center [1360, 120] width 142 height 26
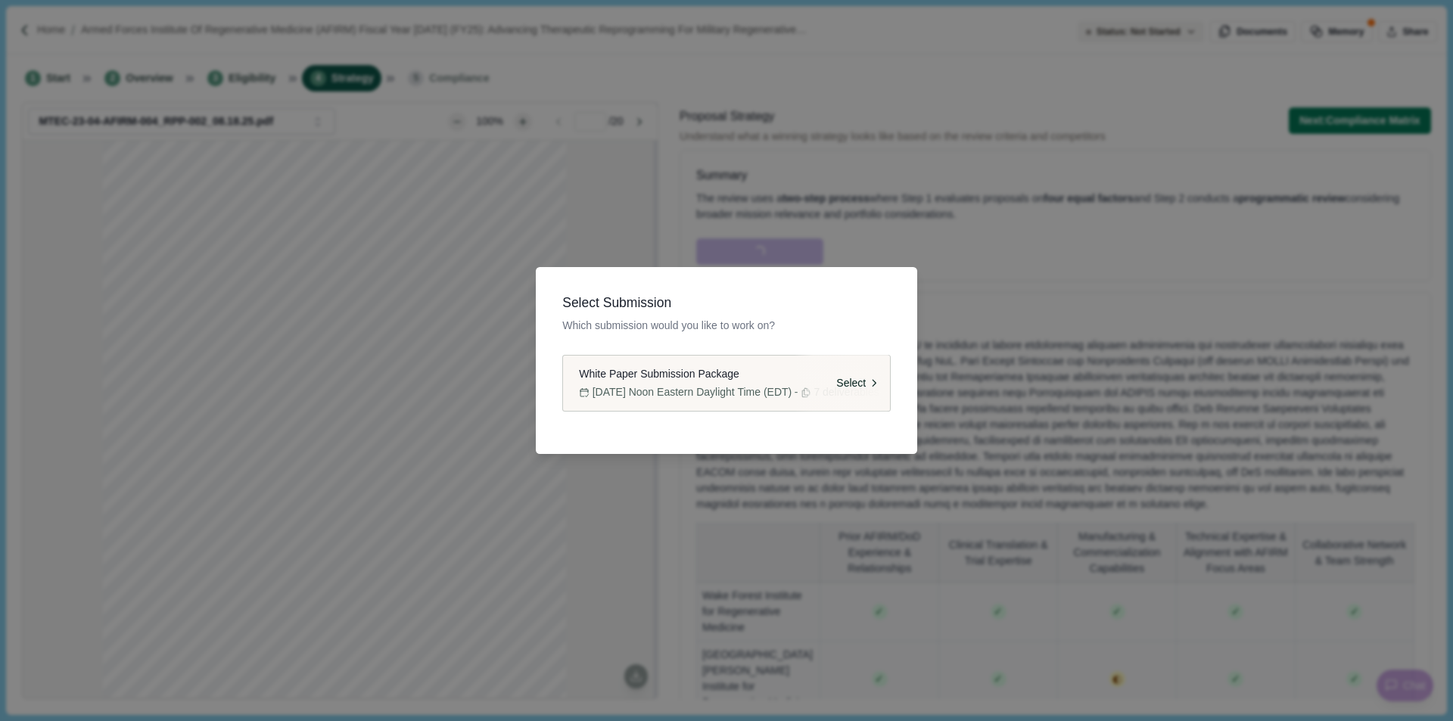
click at [689, 388] on span "[DATE] Noon Eastern Daylight Time (EDT)" at bounding box center [692, 393] width 199 height 16
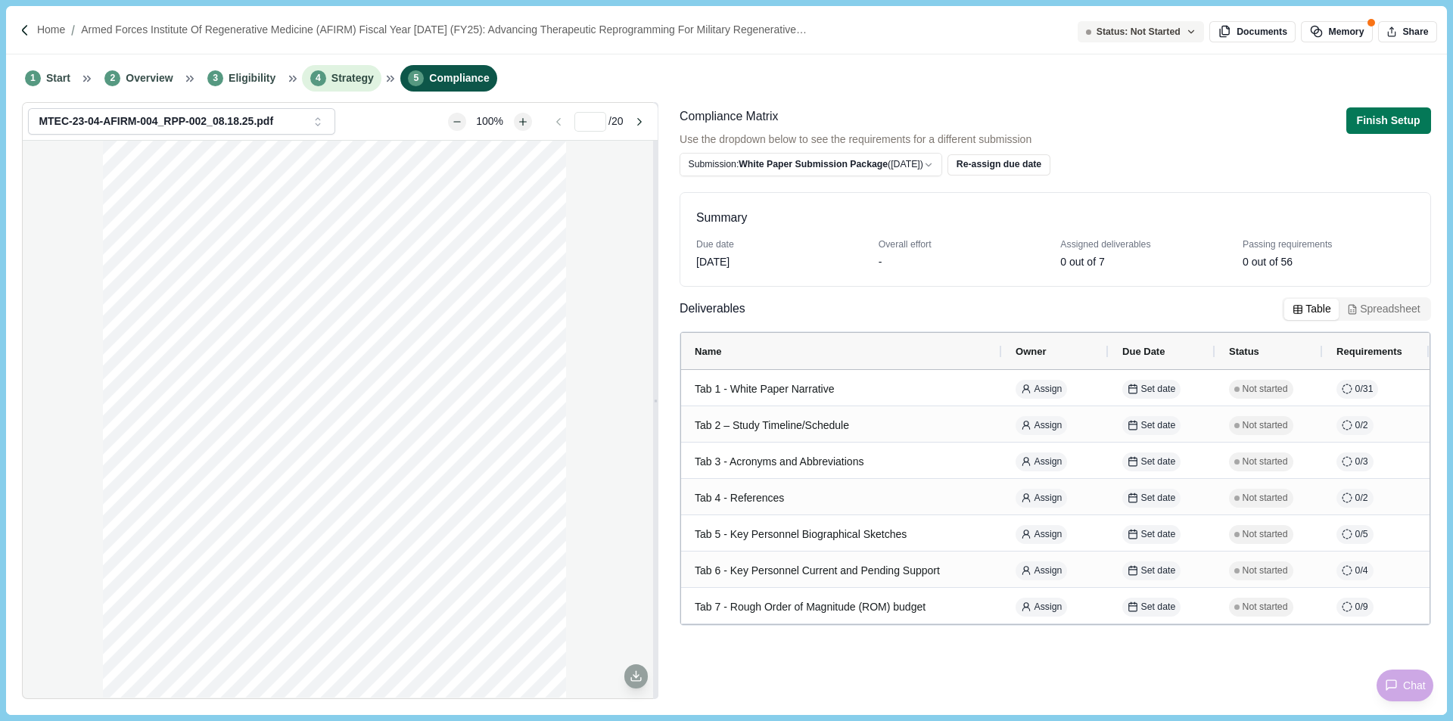
click at [311, 76] on span "4" at bounding box center [318, 78] width 16 height 16
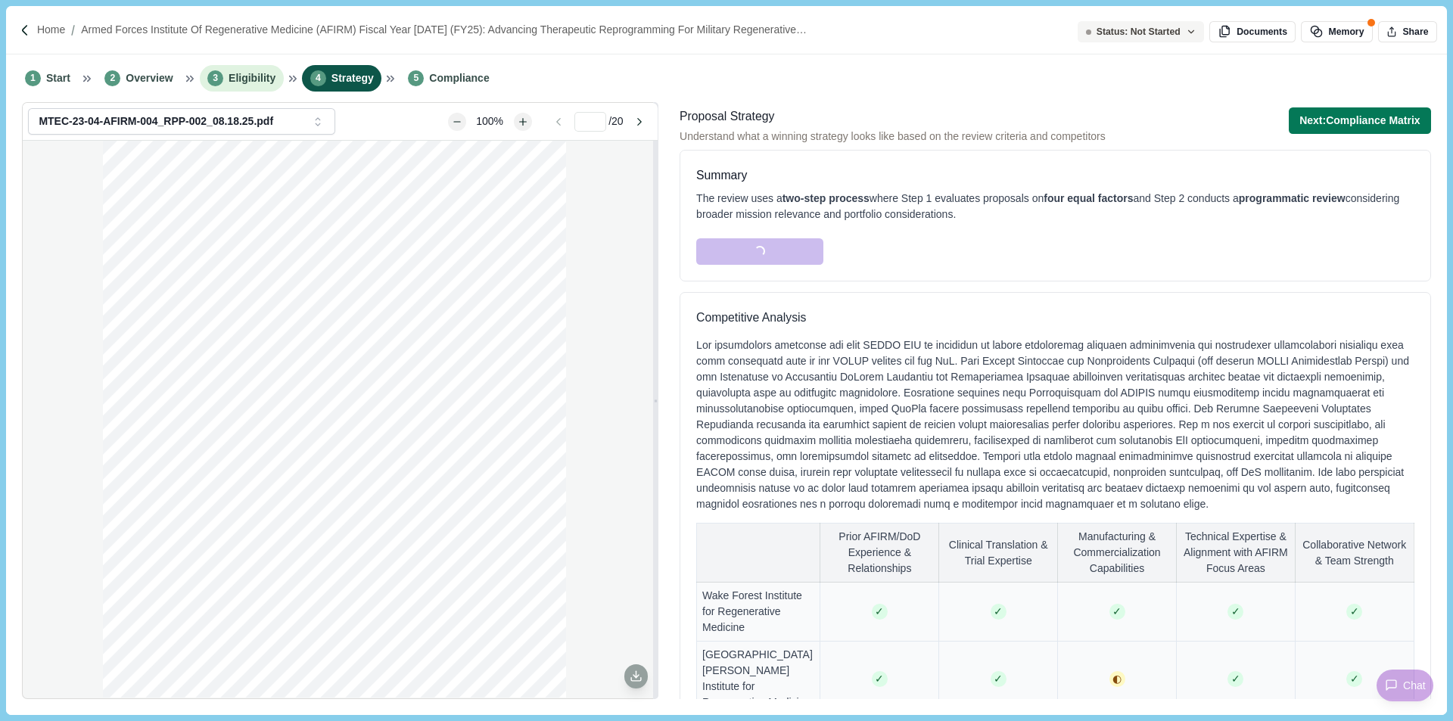
click at [219, 67] on li "3 Eligibility" at bounding box center [242, 78] width 84 height 26
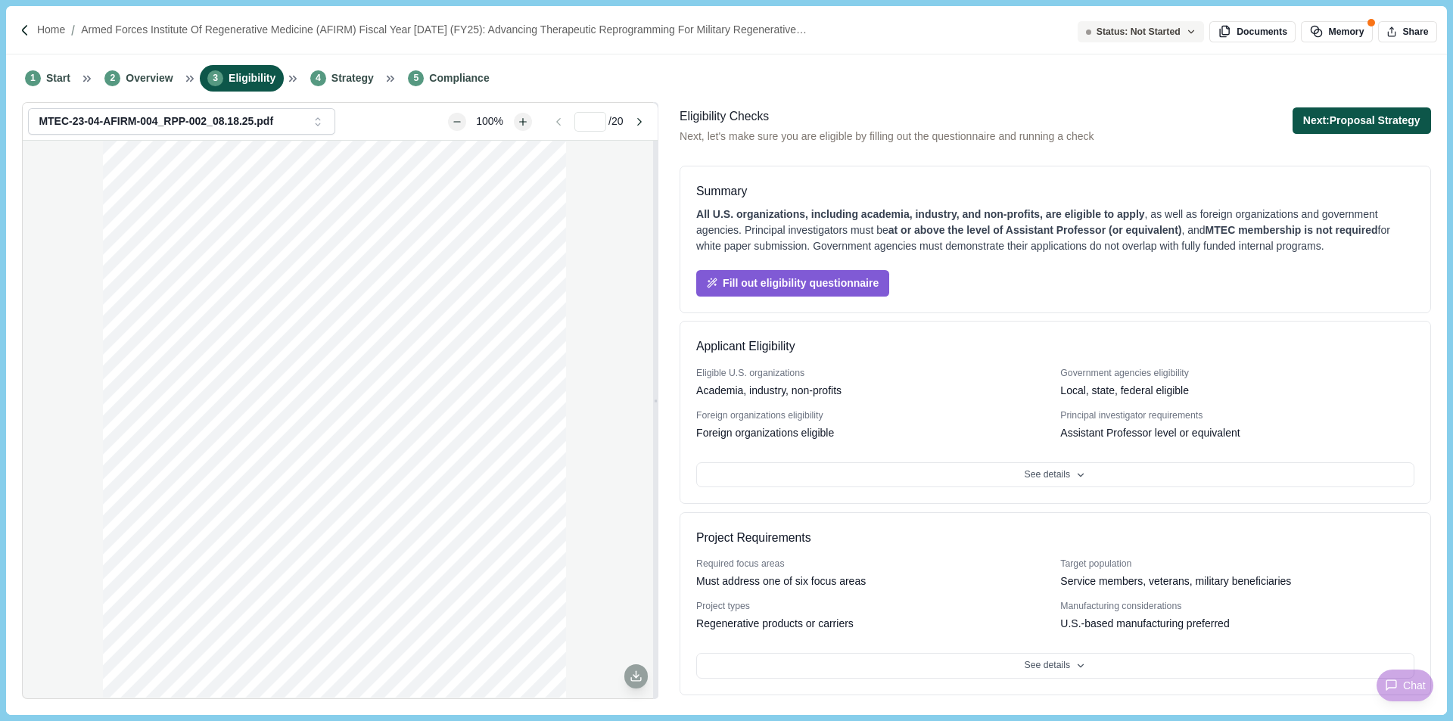
click at [1387, 120] on button "Next: Proposal Strategy" at bounding box center [1362, 120] width 139 height 26
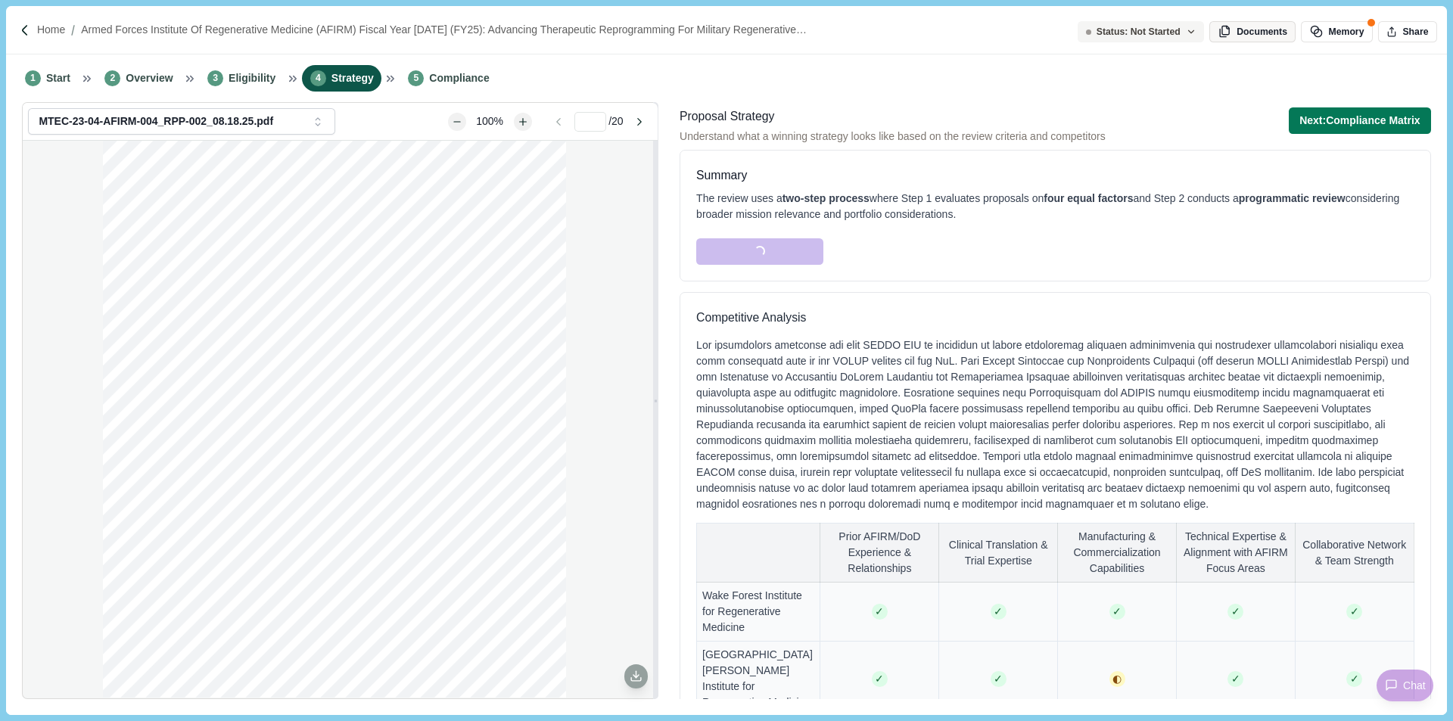
click at [1252, 30] on button "Documents" at bounding box center [1253, 31] width 86 height 21
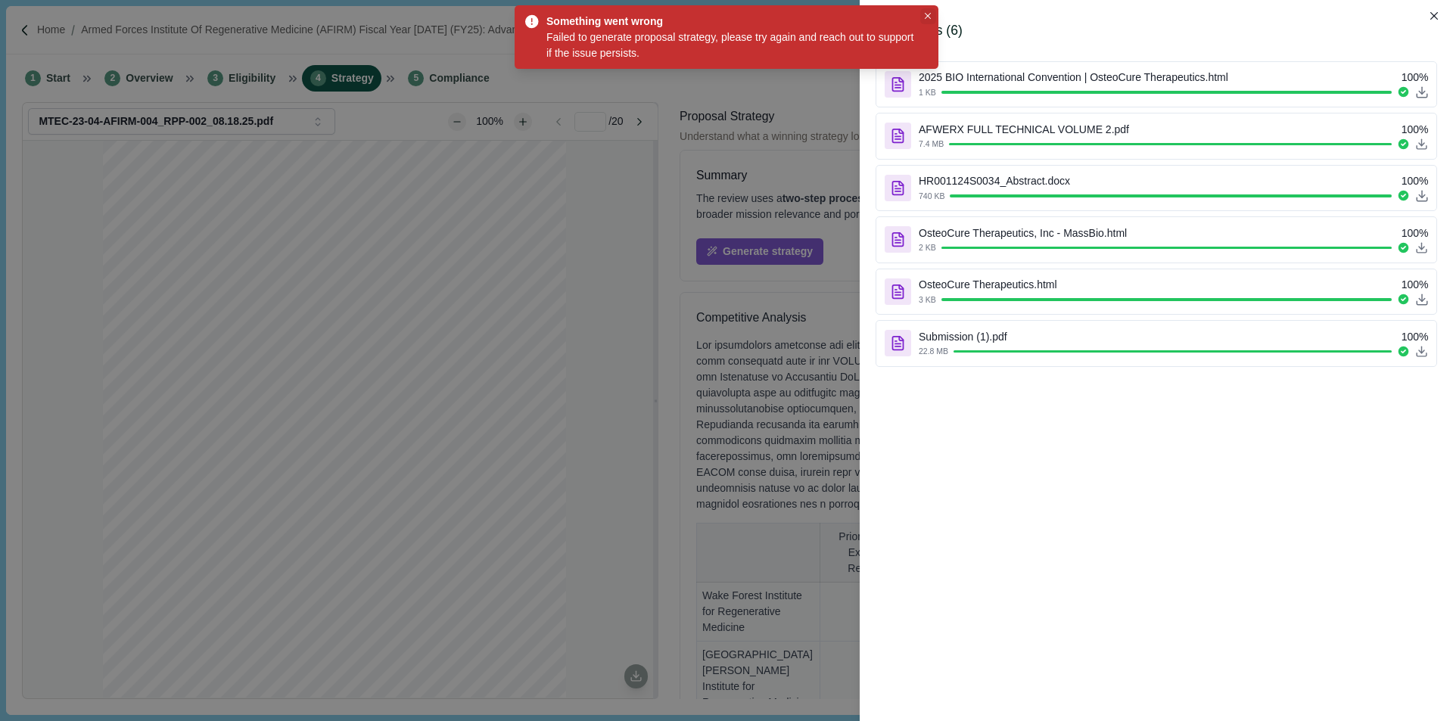
click at [925, 17] on icon "Close" at bounding box center [928, 16] width 7 height 7
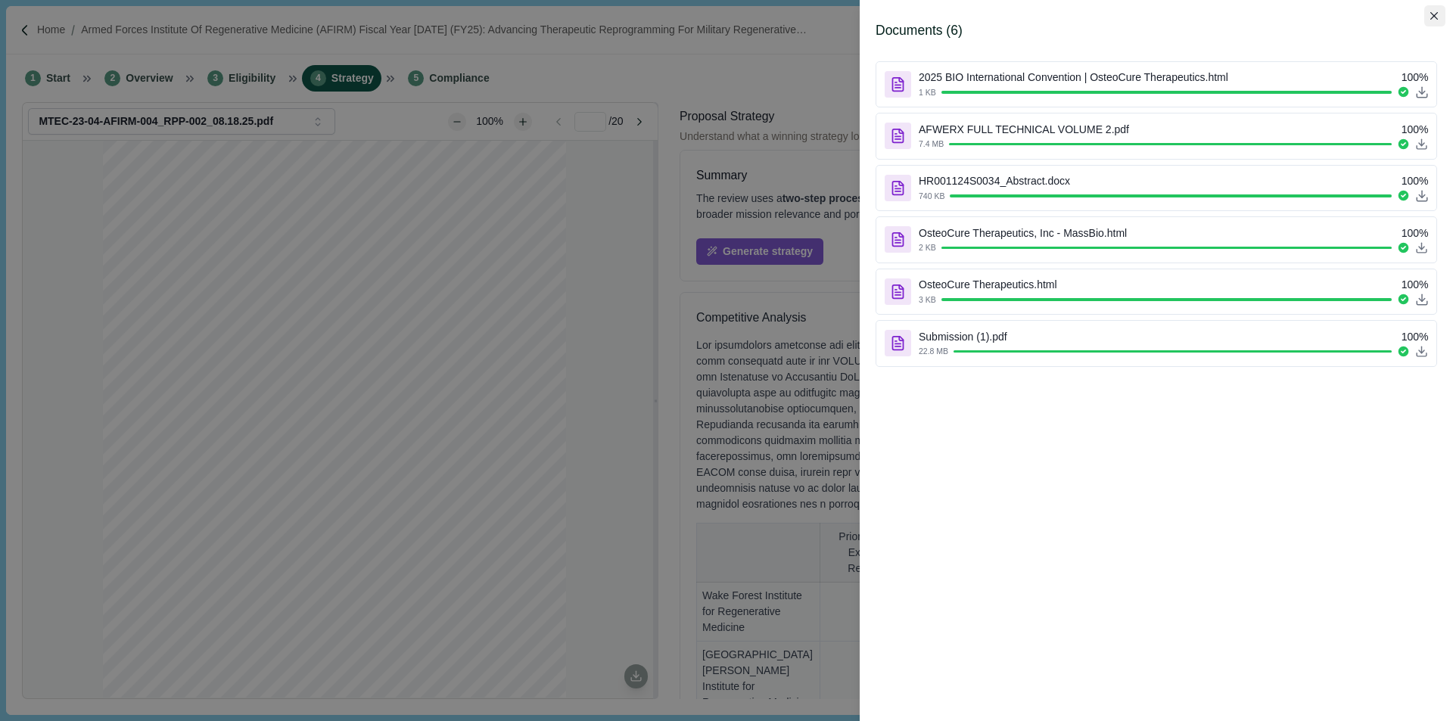
click at [1434, 21] on button "Close" at bounding box center [1435, 15] width 21 height 21
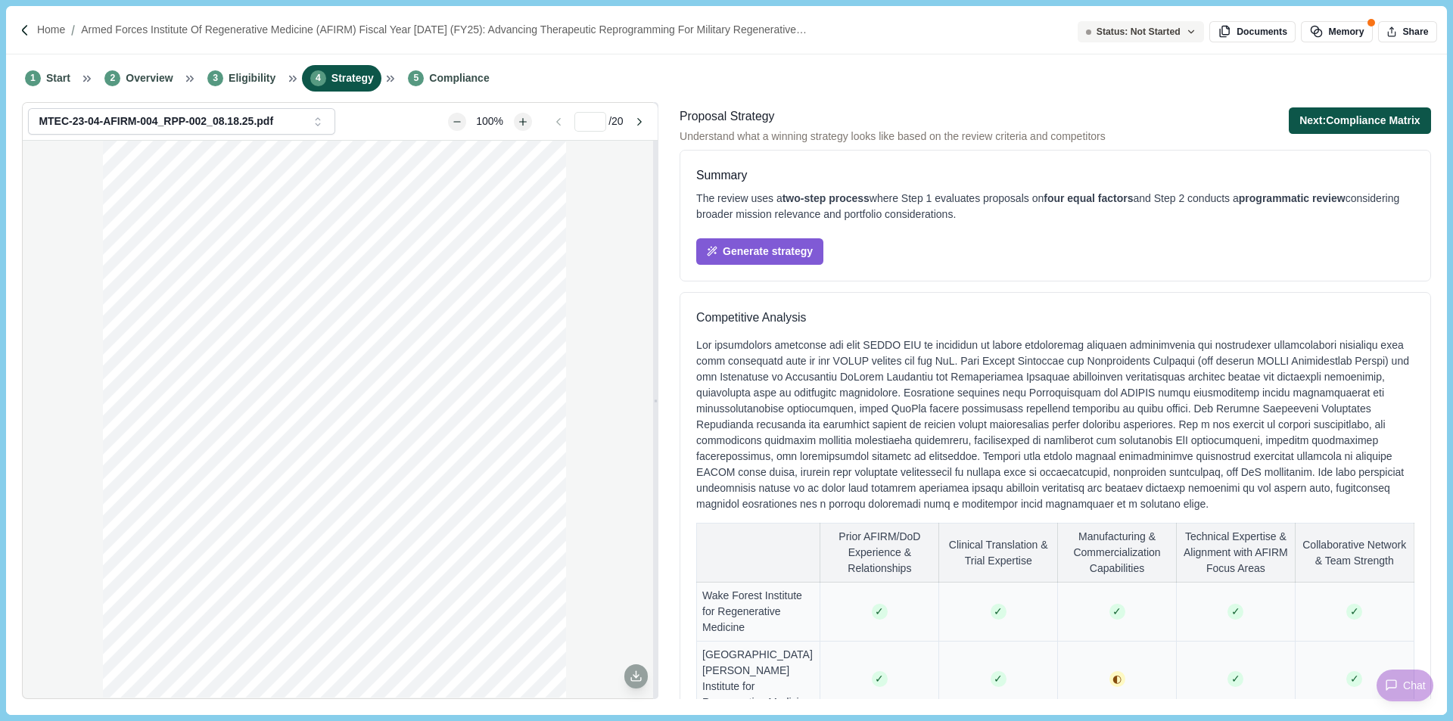
click at [1333, 124] on button "Next: Compliance Matrix" at bounding box center [1360, 120] width 142 height 26
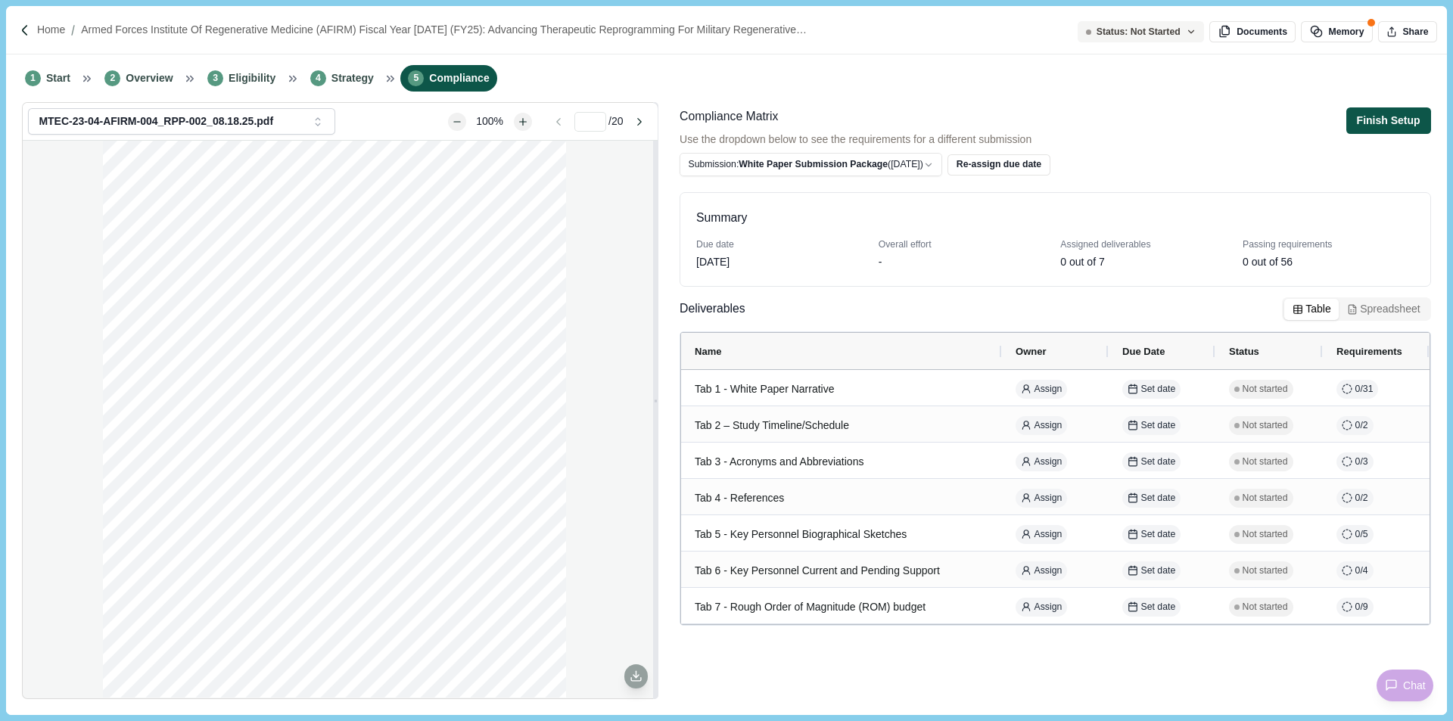
click at [1381, 123] on button "Finish Setup" at bounding box center [1389, 120] width 85 height 26
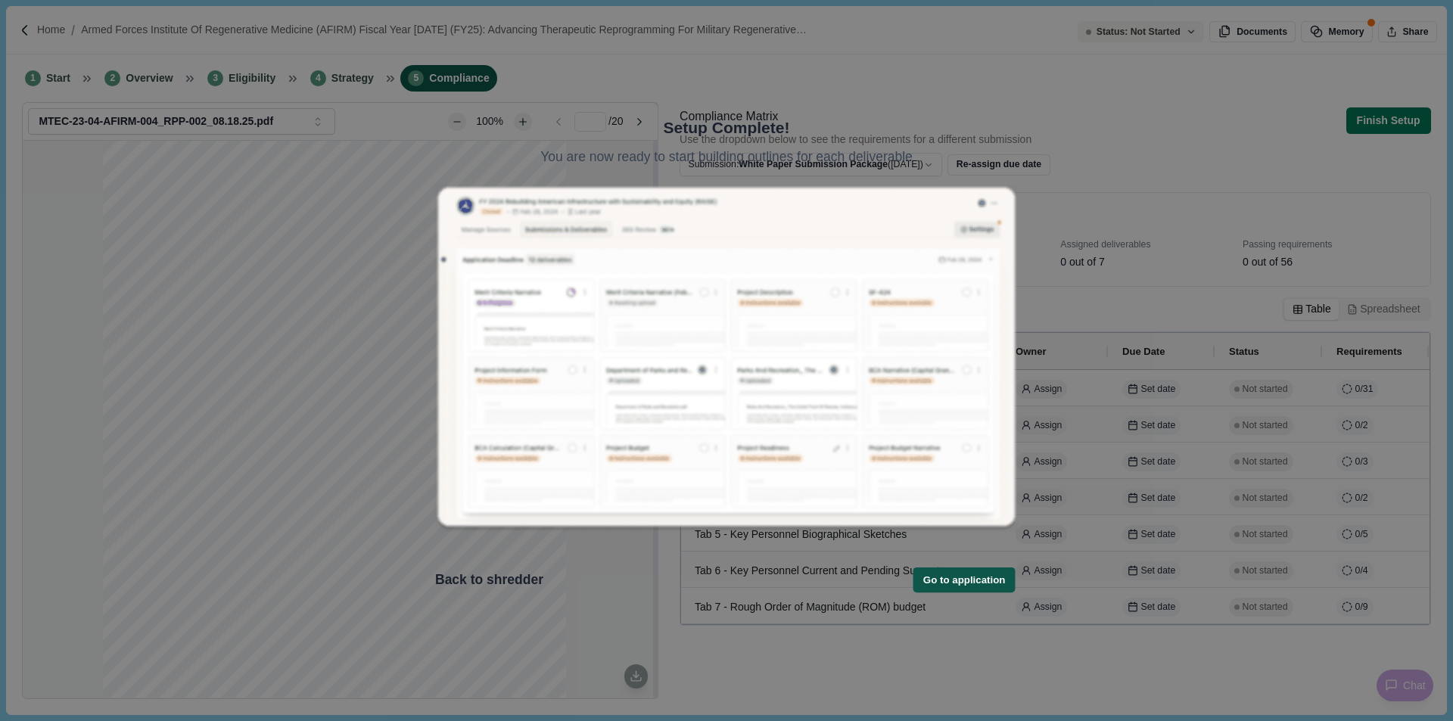
click at [913, 568] on button "Go to application" at bounding box center [964, 580] width 102 height 25
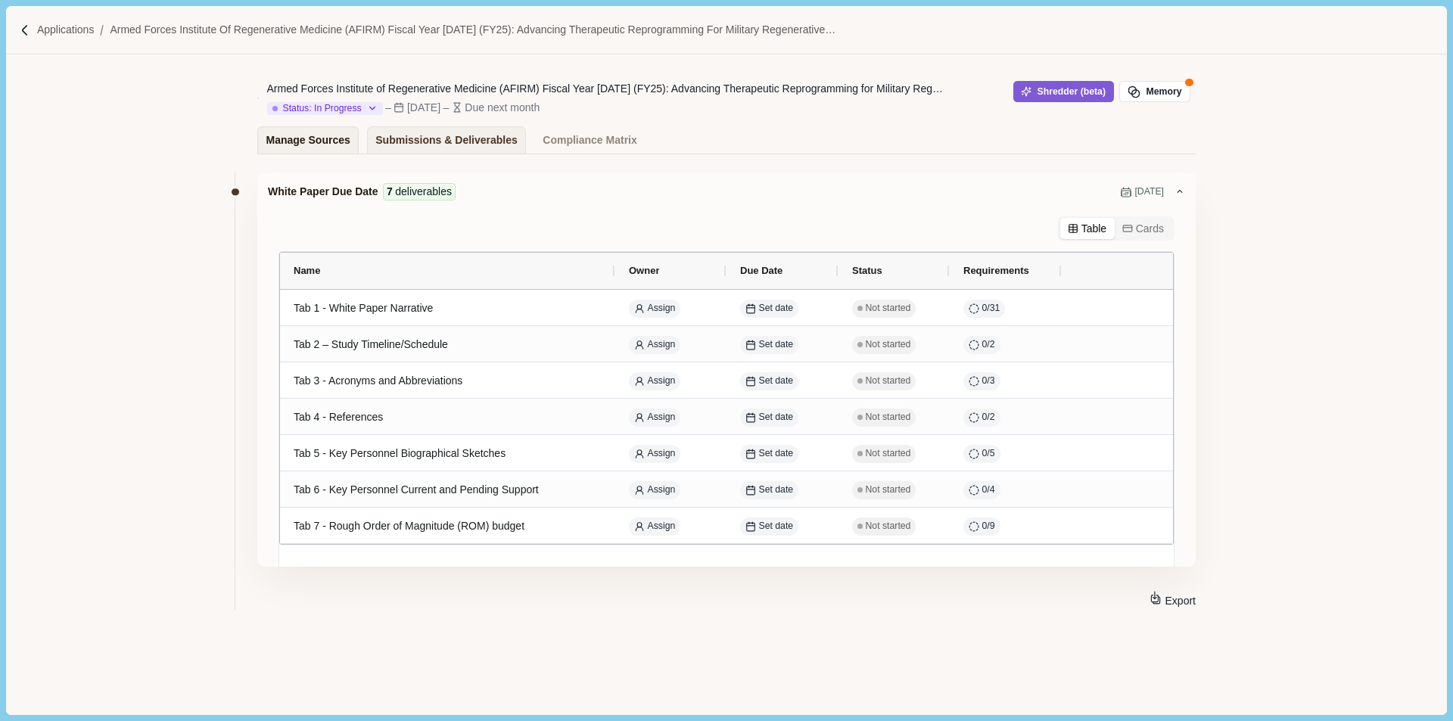
click at [311, 148] on div "Manage Sources" at bounding box center [308, 140] width 84 height 26
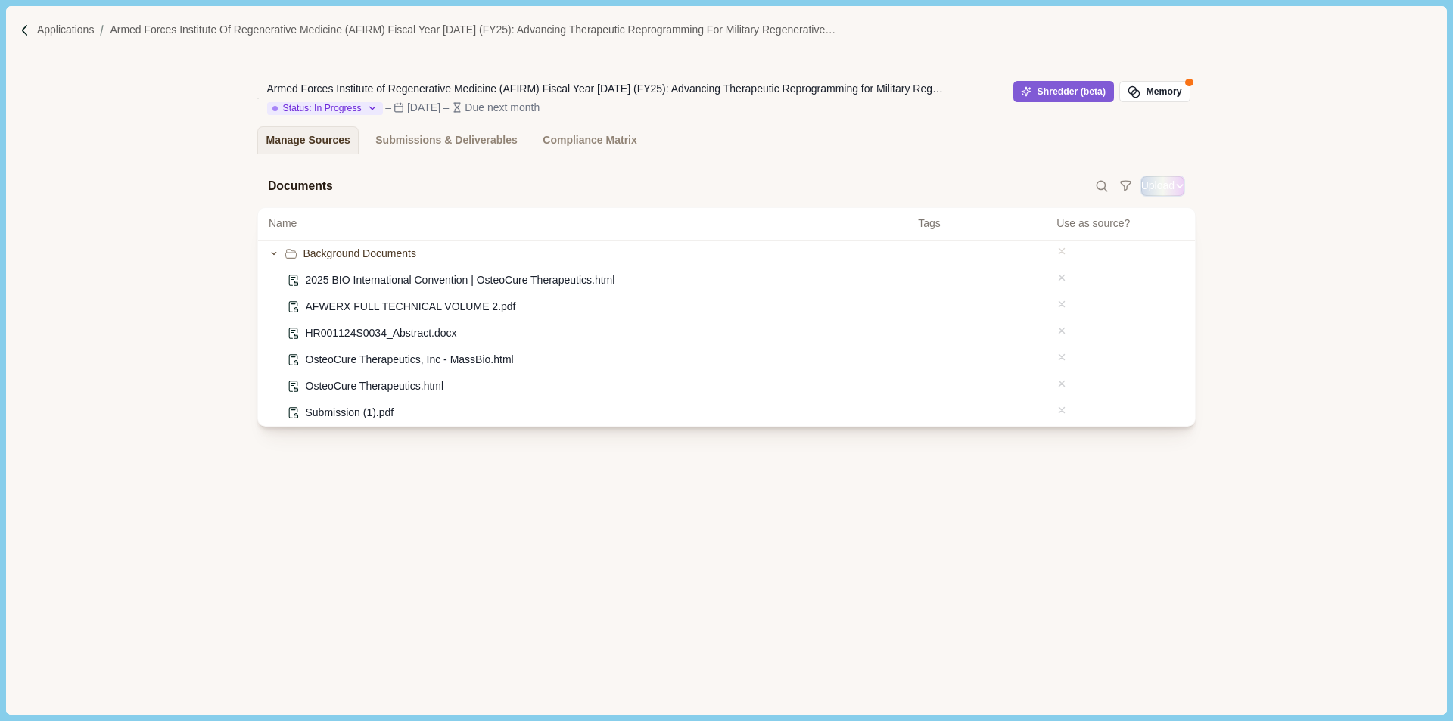
click at [1177, 191] on button "See more options" at bounding box center [1180, 186] width 9 height 9
click at [1148, 188] on button "Upload" at bounding box center [1157, 186] width 33 height 16
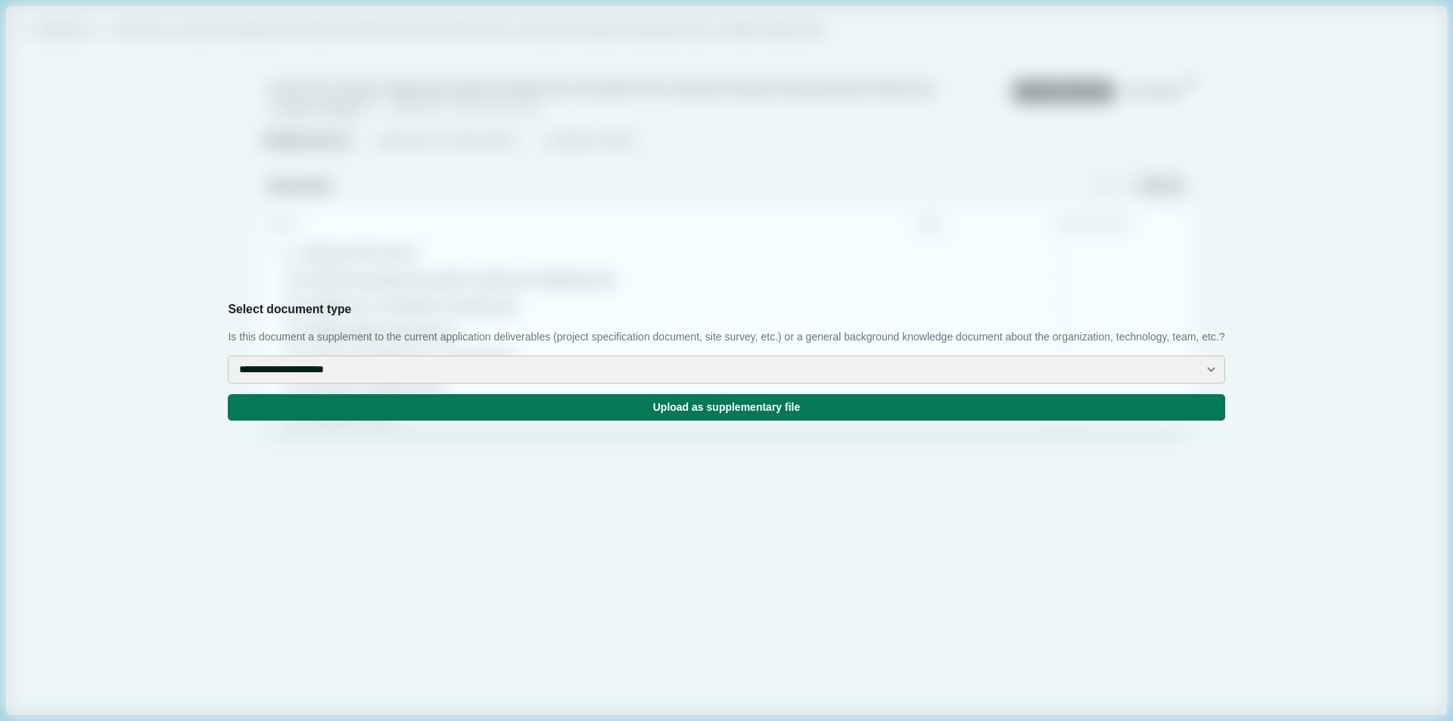
click at [708, 384] on select "**********" at bounding box center [726, 370] width 997 height 28
select select "**********"
click at [494, 372] on select "**********" at bounding box center [726, 370] width 997 height 28
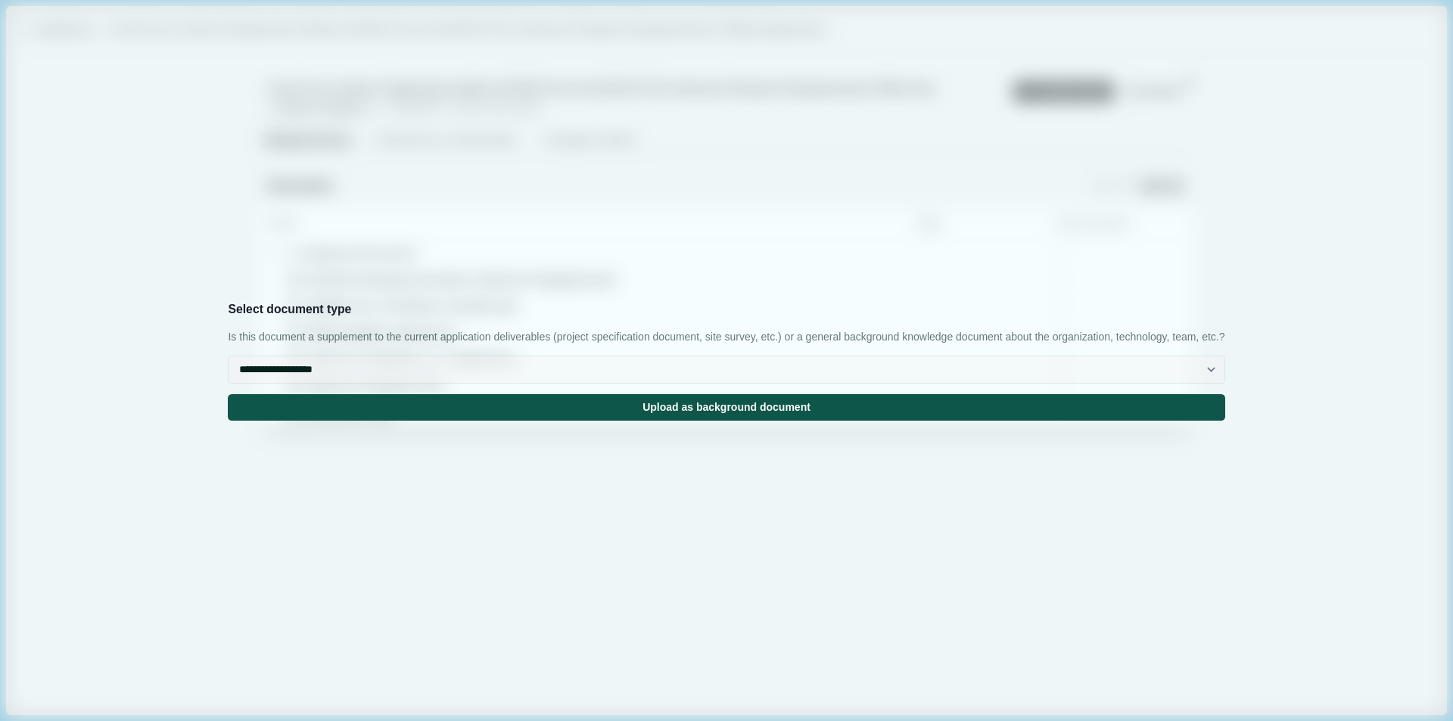
click at [694, 421] on button "Upload as background document" at bounding box center [726, 407] width 997 height 26
click at [1141, 185] on input "Upload" at bounding box center [1141, 185] width 1 height 1
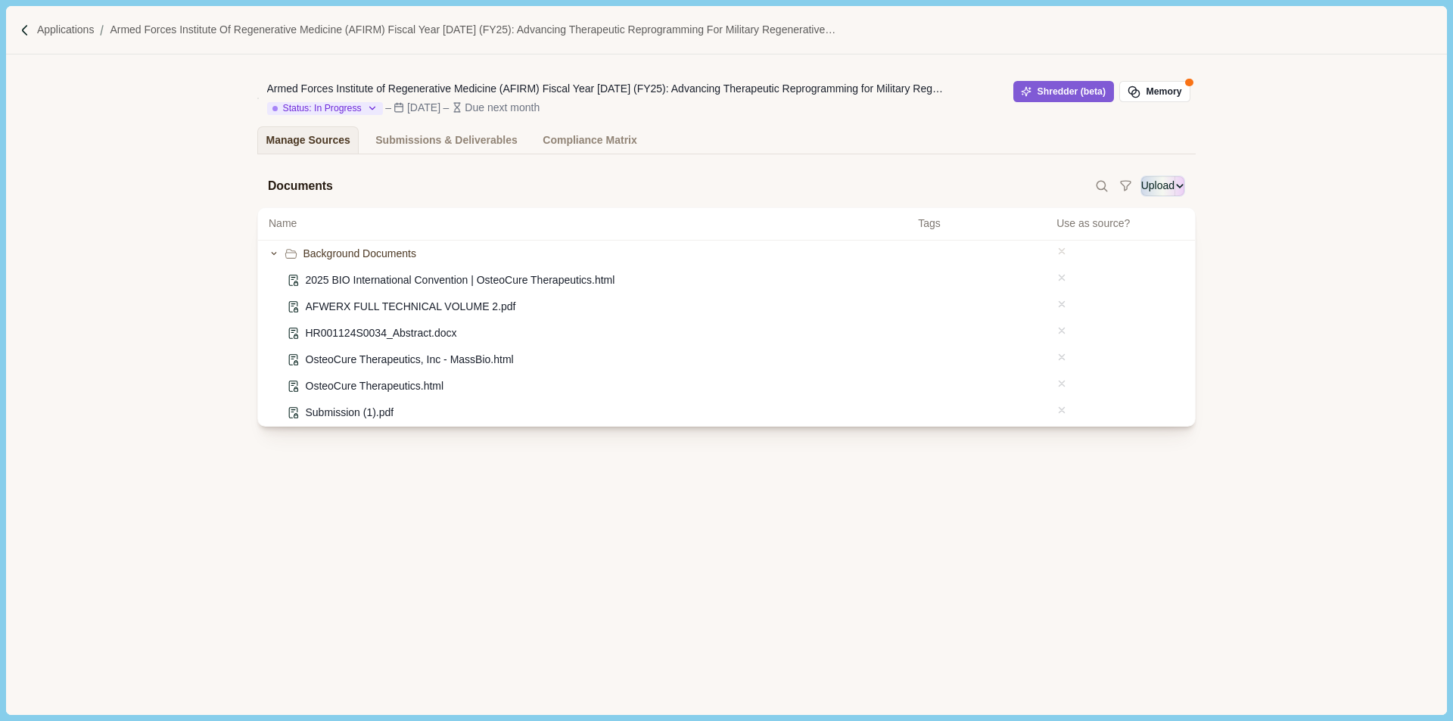
type input "**********"
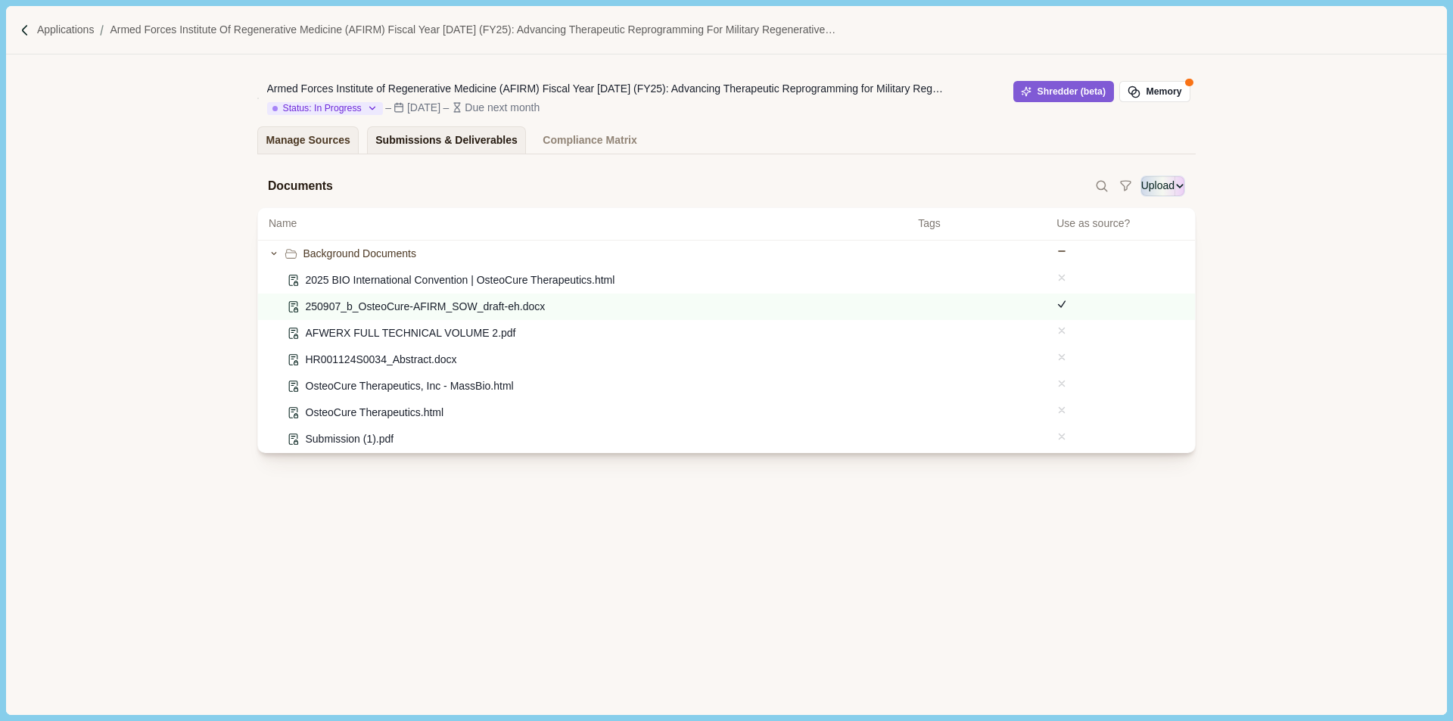
click at [390, 148] on div "Submissions & Deliverables" at bounding box center [446, 140] width 142 height 26
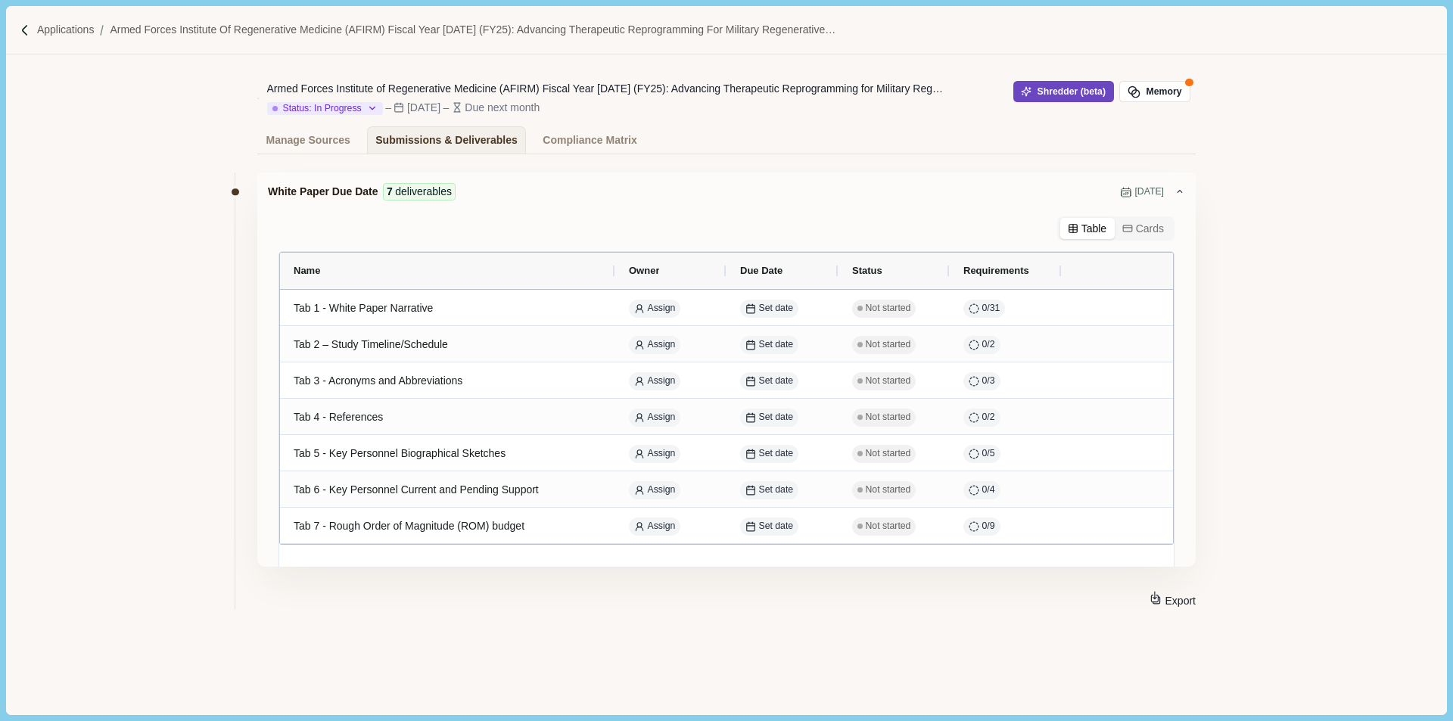
click at [1021, 95] on span "button" at bounding box center [1029, 91] width 16 height 11
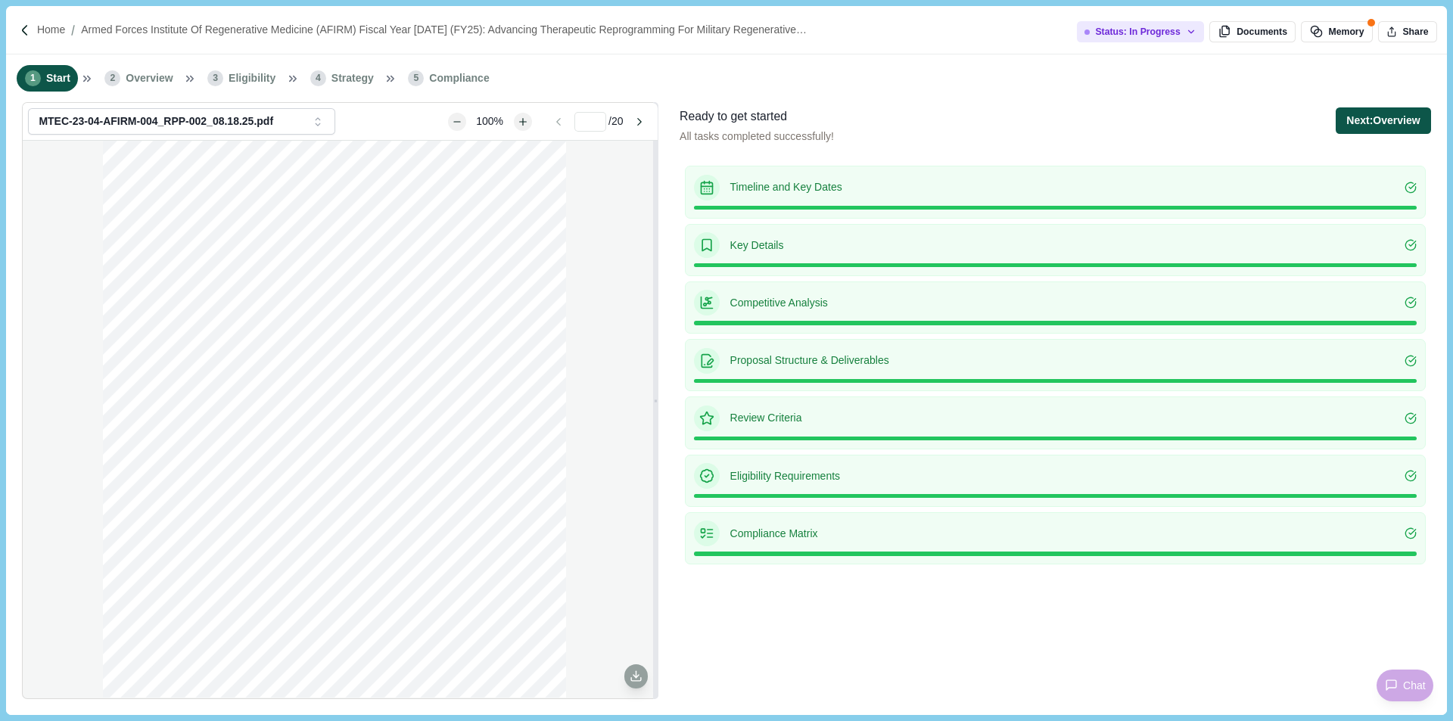
click at [1370, 126] on button "Next: Overview" at bounding box center [1383, 120] width 95 height 26
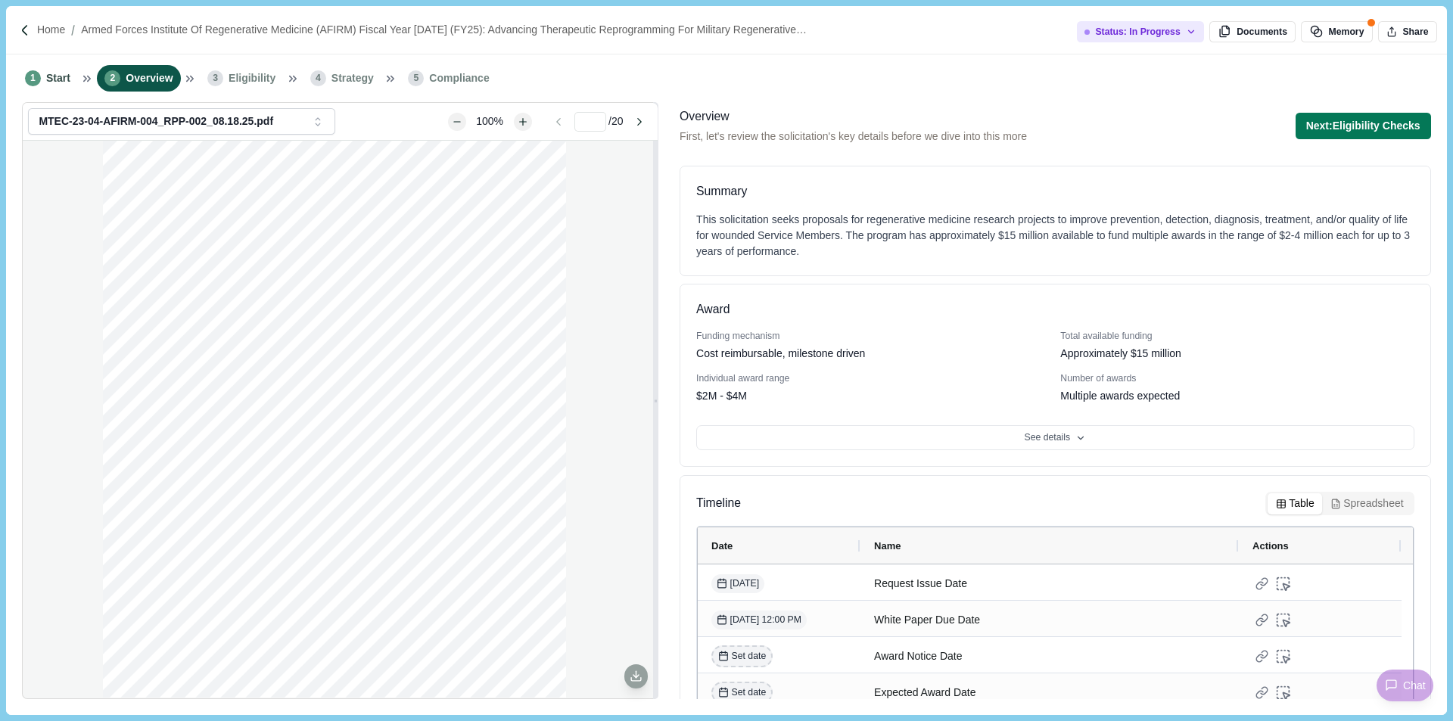
click at [1370, 126] on button "Next: Eligibility Checks" at bounding box center [1363, 126] width 135 height 26
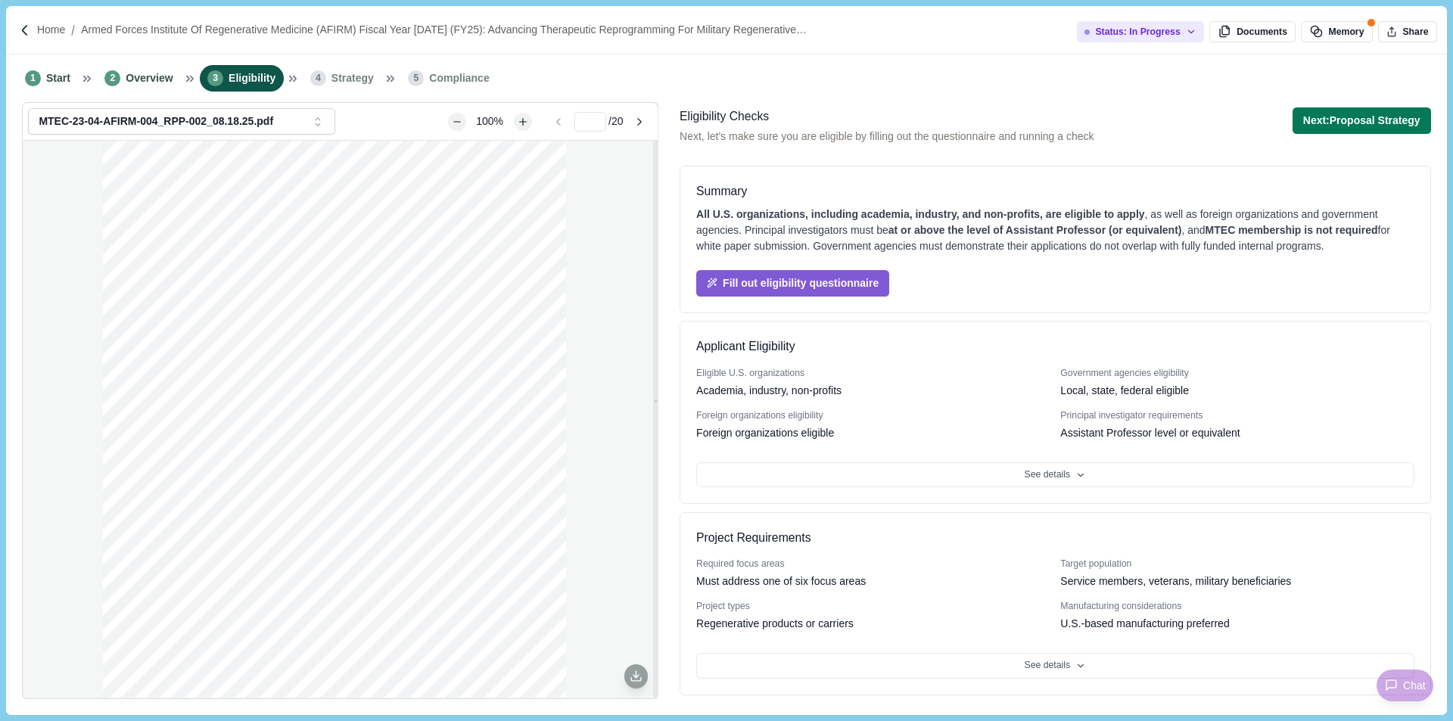
click at [1370, 126] on button "Next: Proposal Strategy" at bounding box center [1362, 120] width 139 height 26
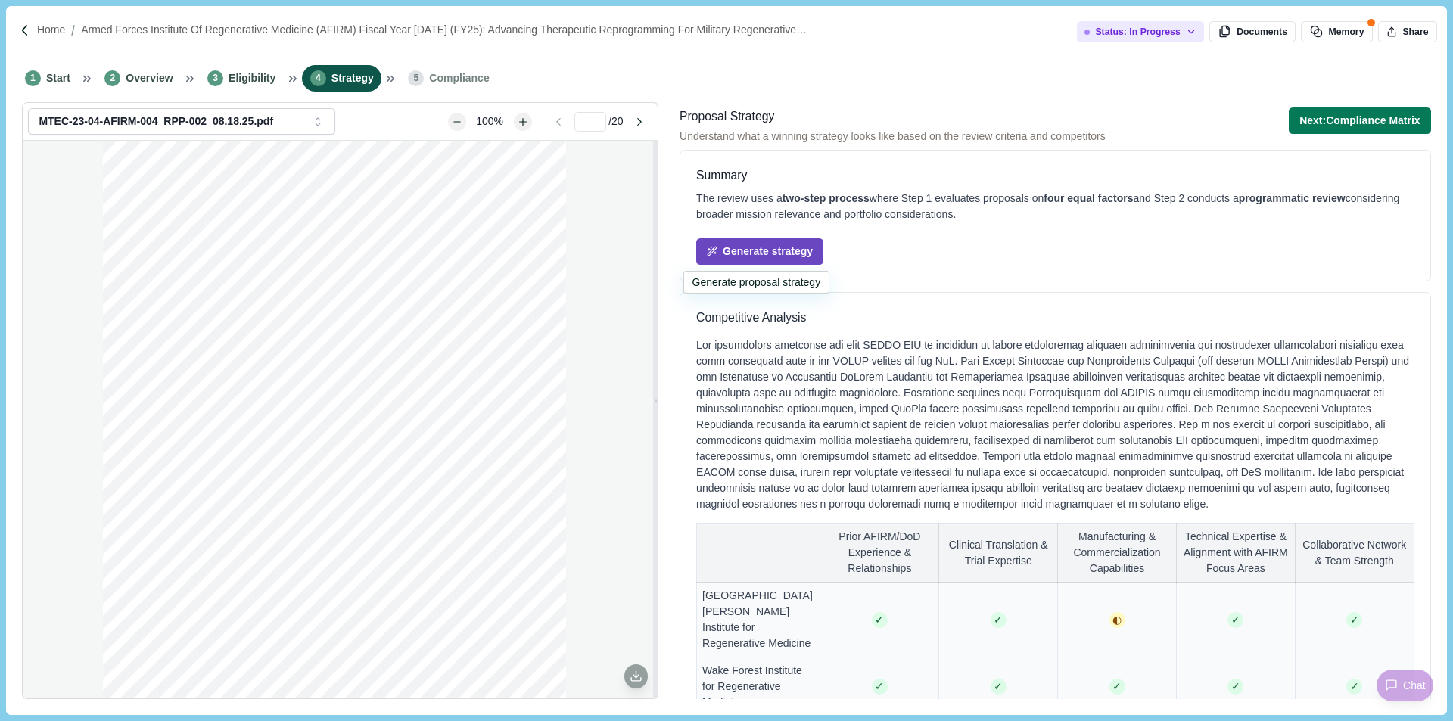
click at [779, 245] on button "Generate strategy" at bounding box center [759, 251] width 127 height 26
click at [1356, 30] on button "Memory" at bounding box center [1336, 31] width 71 height 21
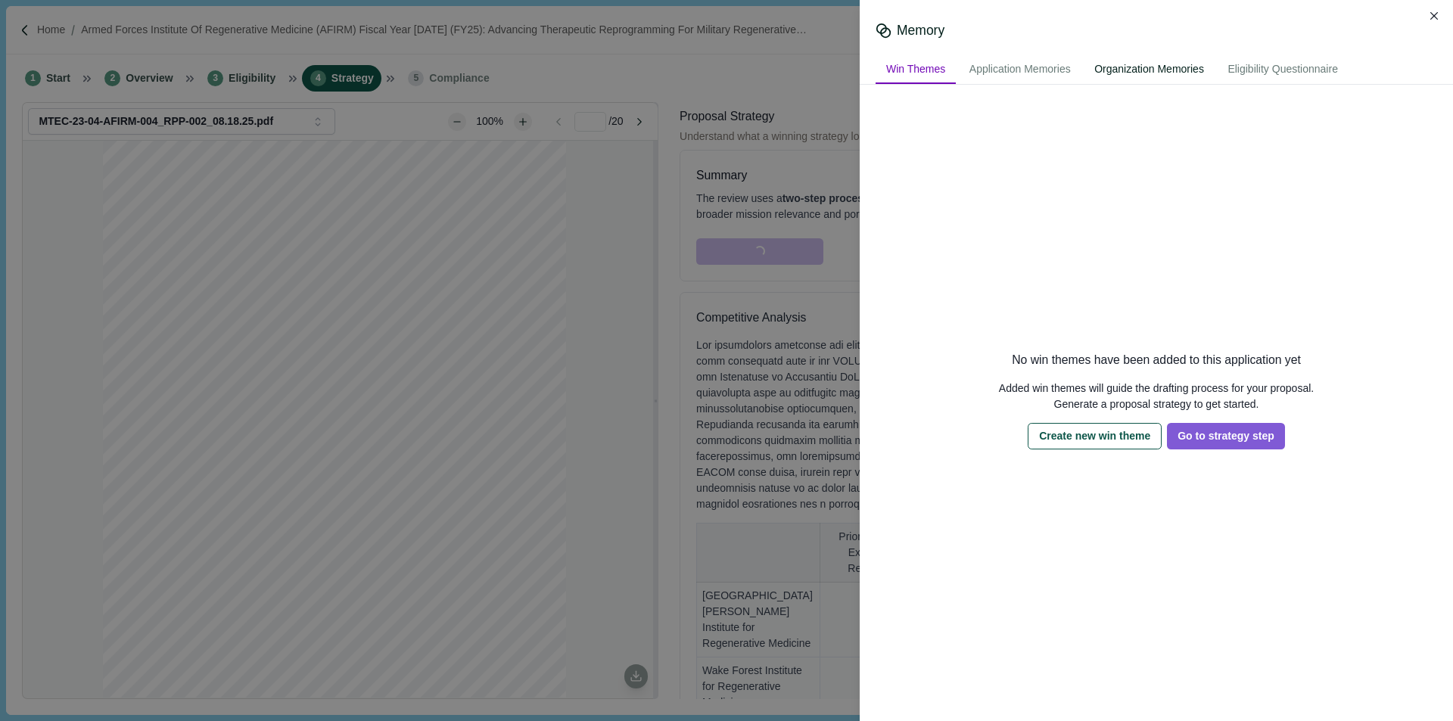
click at [1169, 70] on div "Organization Memories" at bounding box center [1149, 70] width 131 height 28
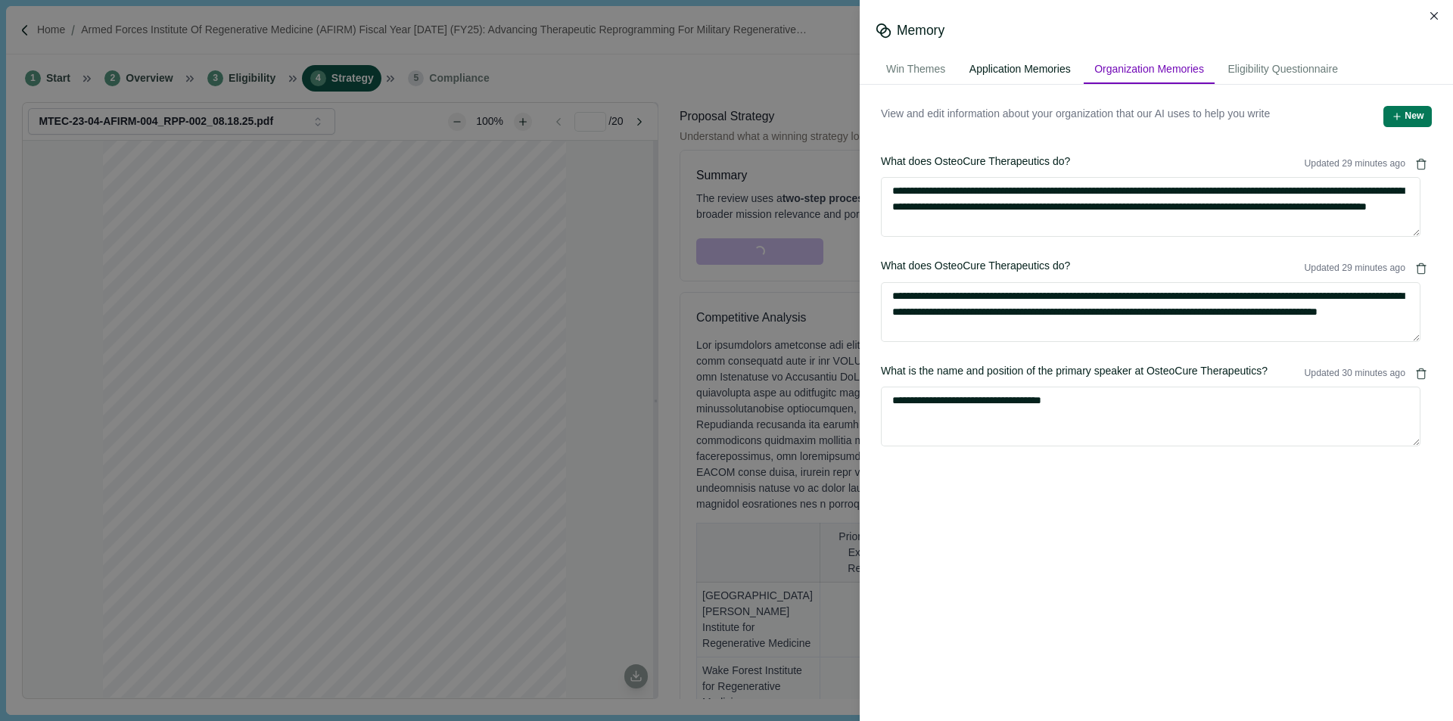
click at [1007, 69] on div "Application Memories" at bounding box center [1020, 70] width 123 height 28
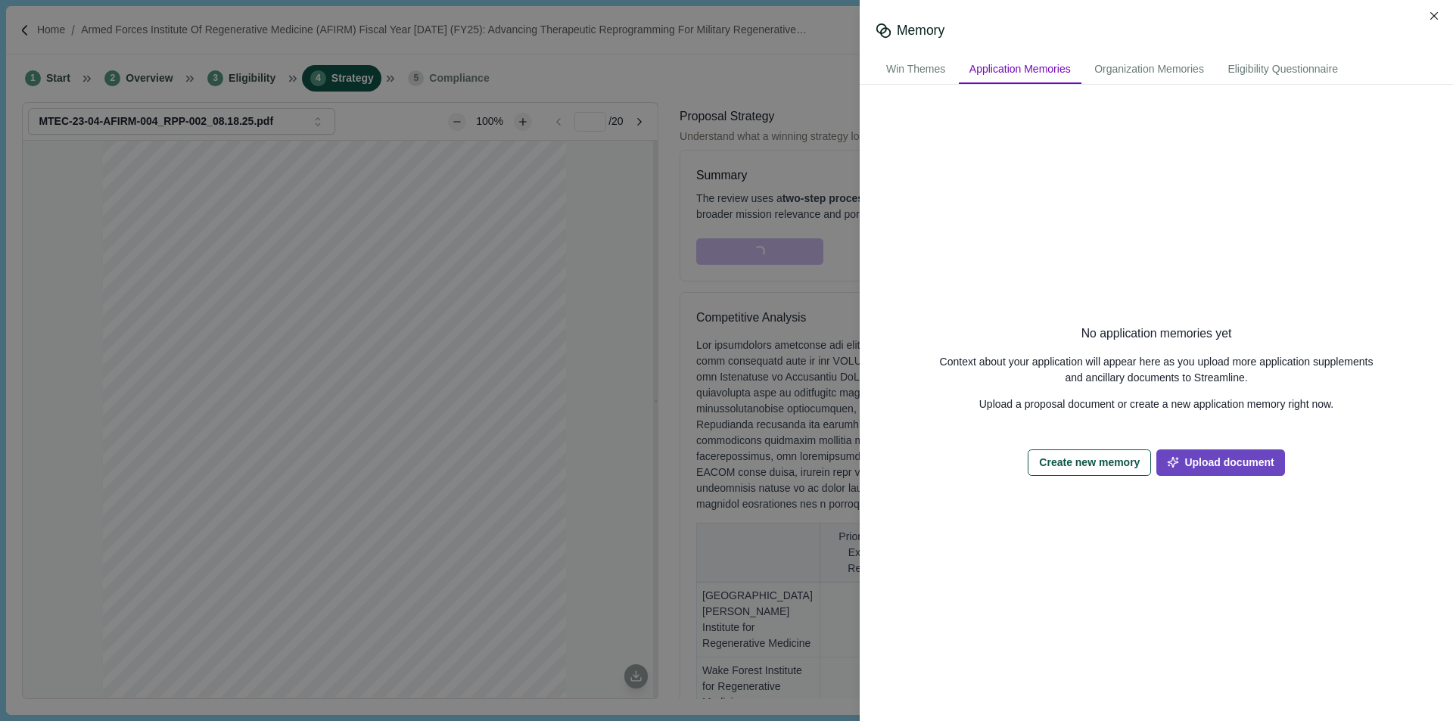
click at [1176, 457] on span "button" at bounding box center [1175, 462] width 17 height 18
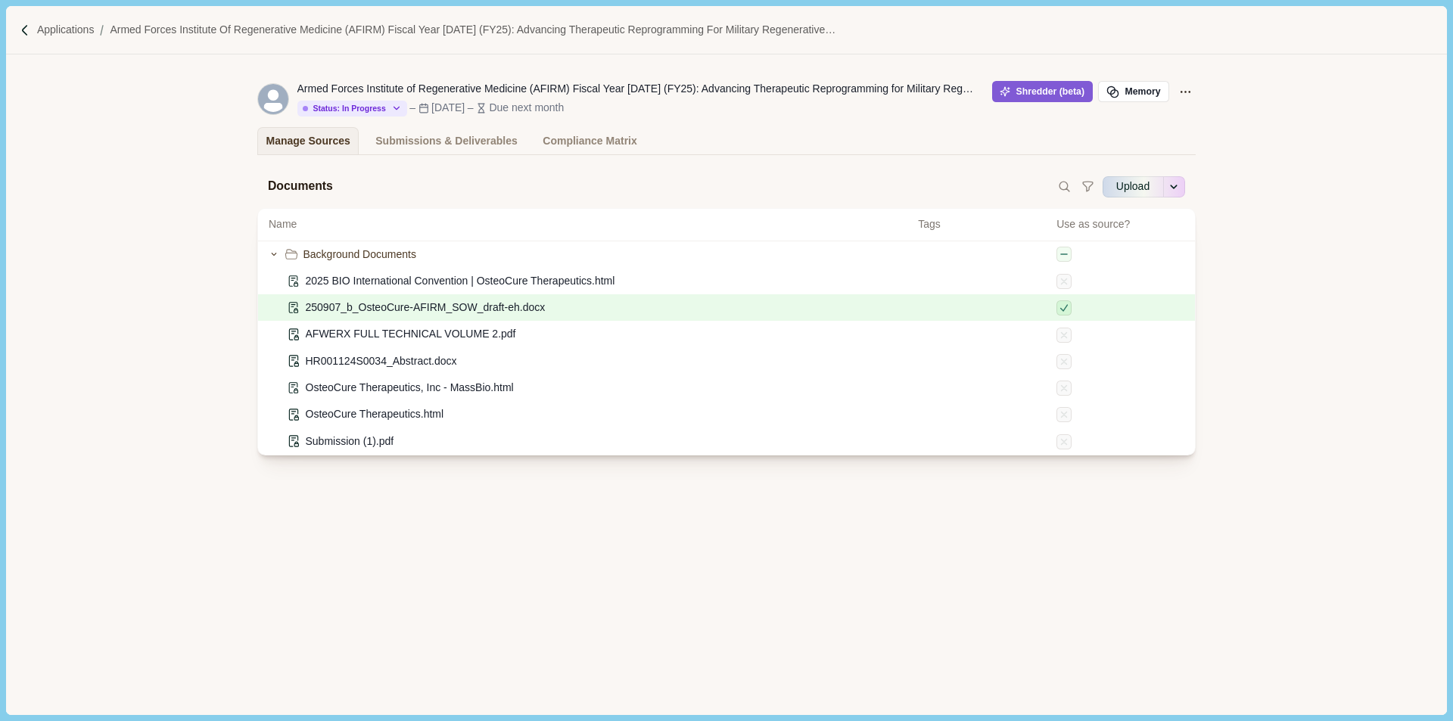
click at [337, 310] on span "250907_b_OsteoCure-AFIRM_SOW_draft-eh.docx" at bounding box center [426, 308] width 240 height 16
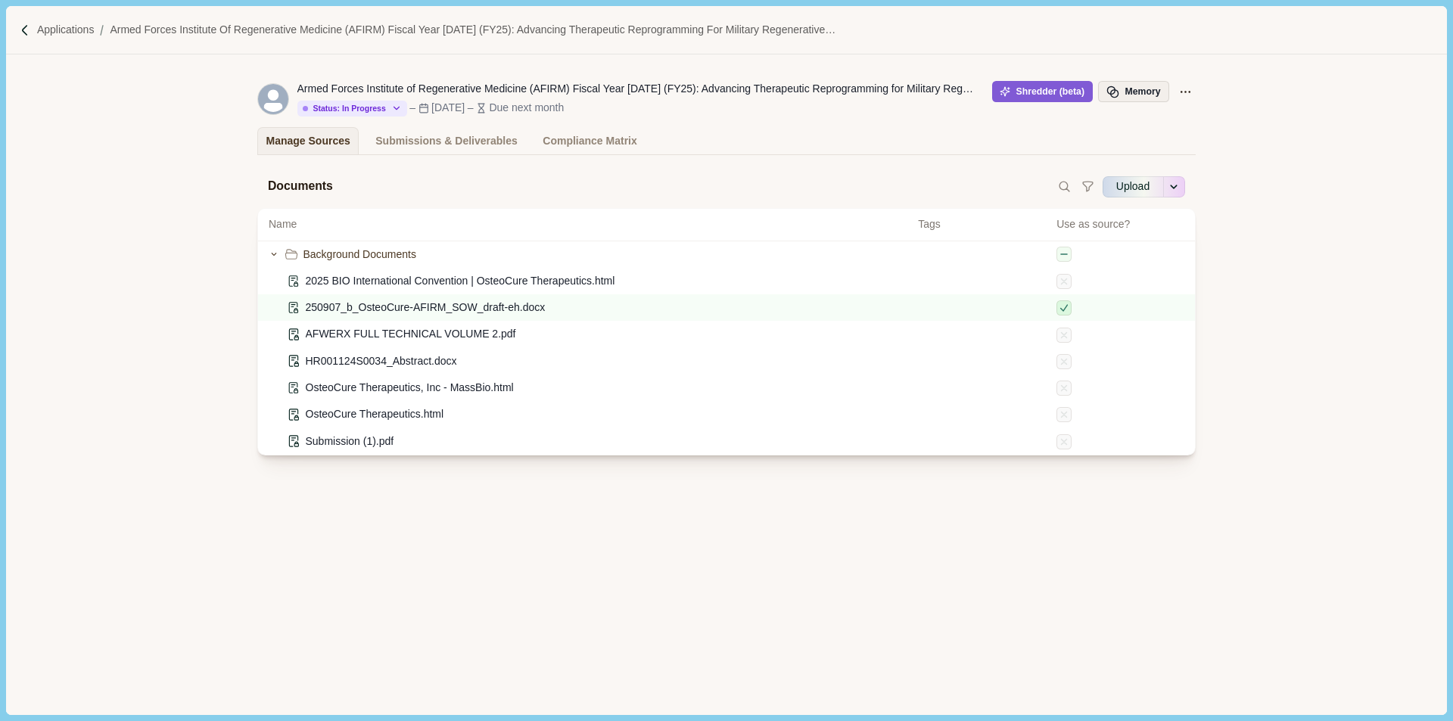
click at [1126, 93] on button "Memory" at bounding box center [1133, 91] width 71 height 21
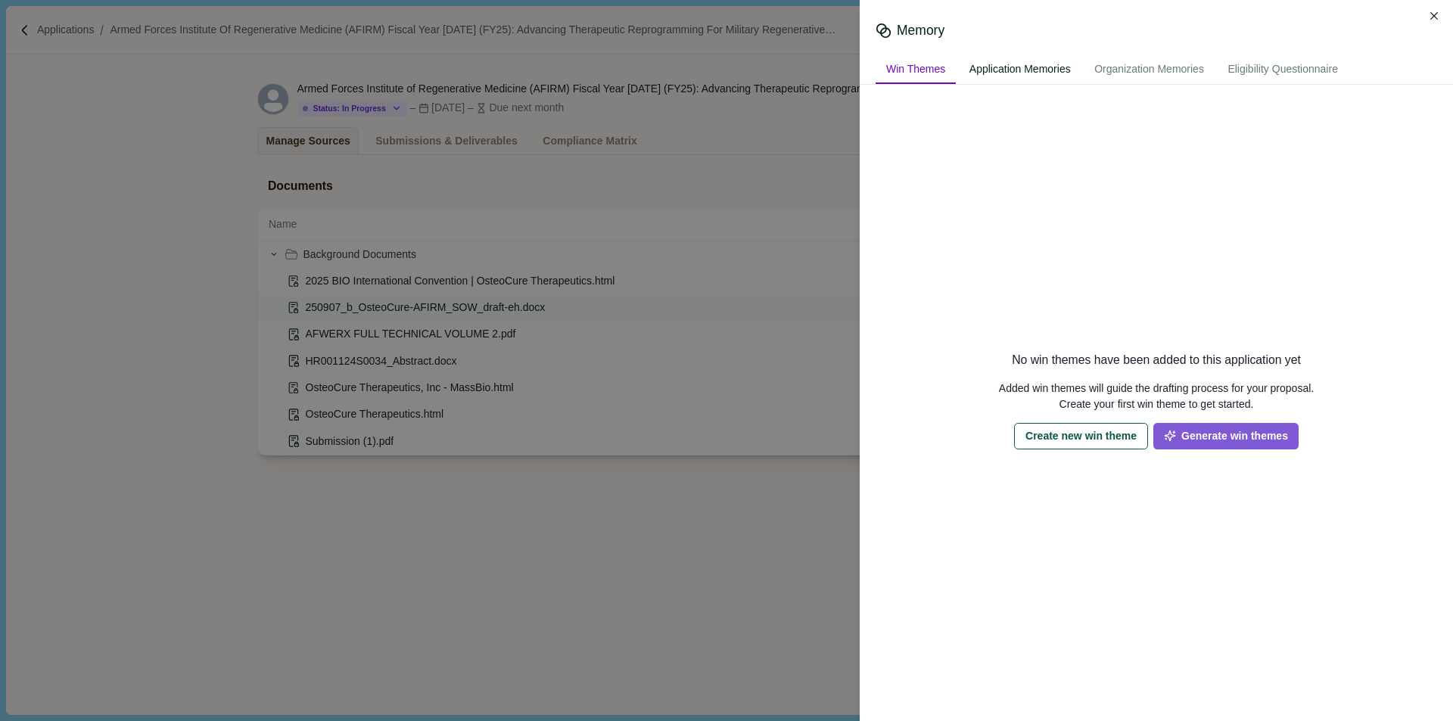
click at [1044, 67] on div "Application Memories" at bounding box center [1020, 70] width 123 height 28
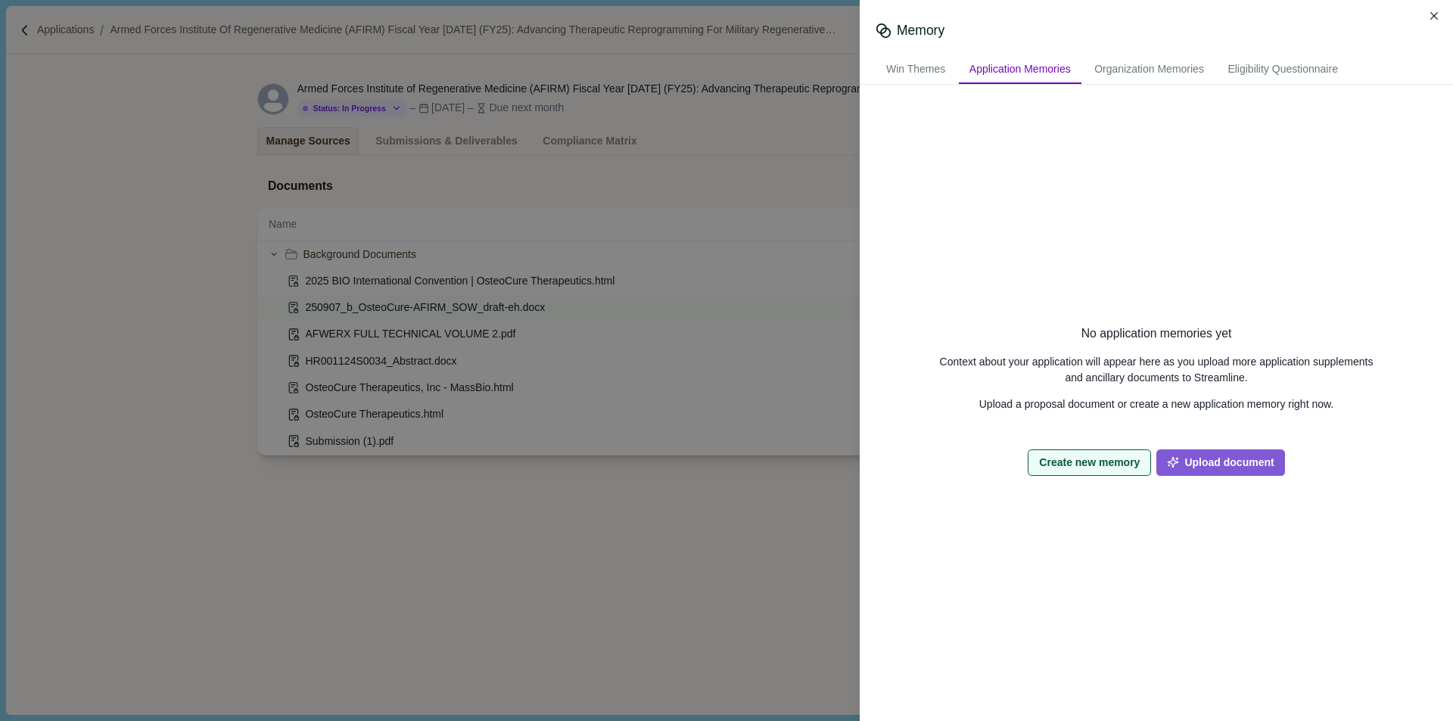
click at [1089, 466] on button "Create new memory" at bounding box center [1089, 463] width 123 height 26
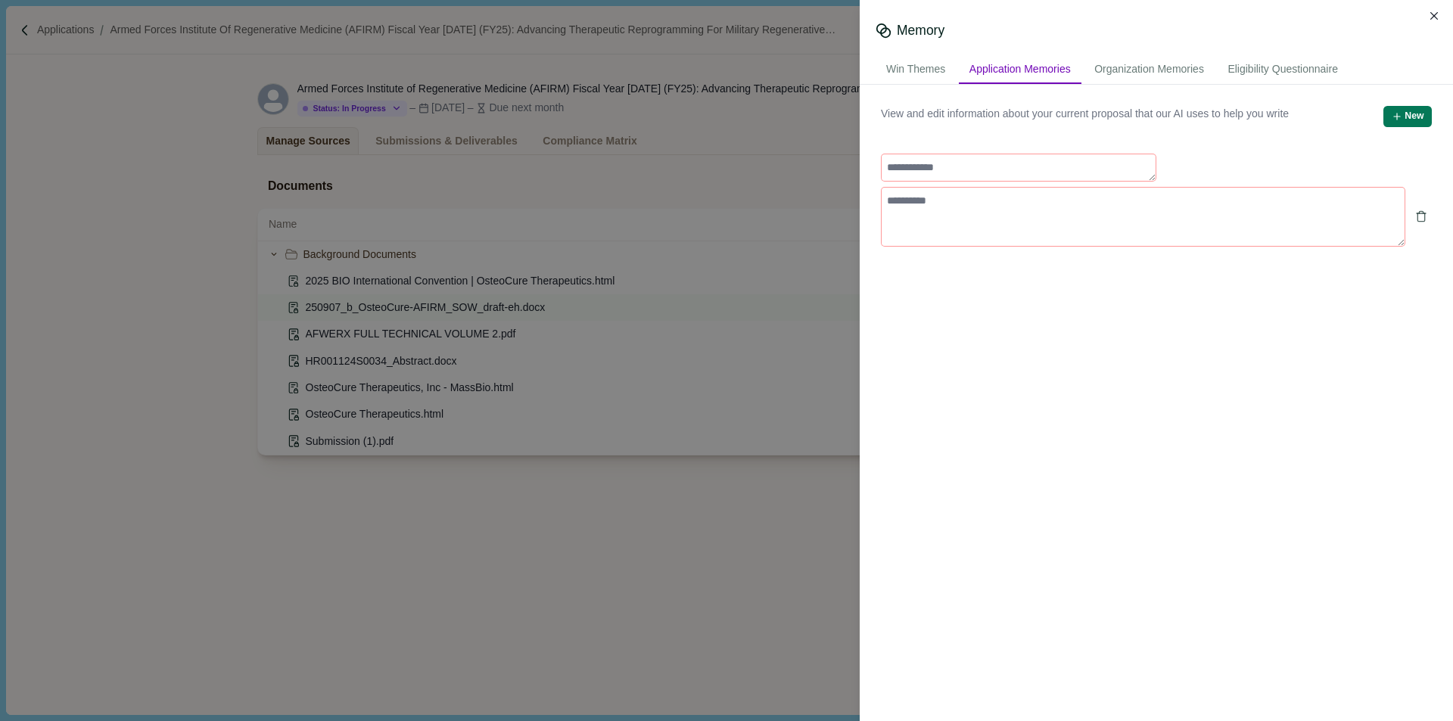
click at [1054, 67] on div "Application Memories" at bounding box center [1020, 70] width 123 height 28
click at [1418, 215] on icon "Delete" at bounding box center [1421, 217] width 7 height 8
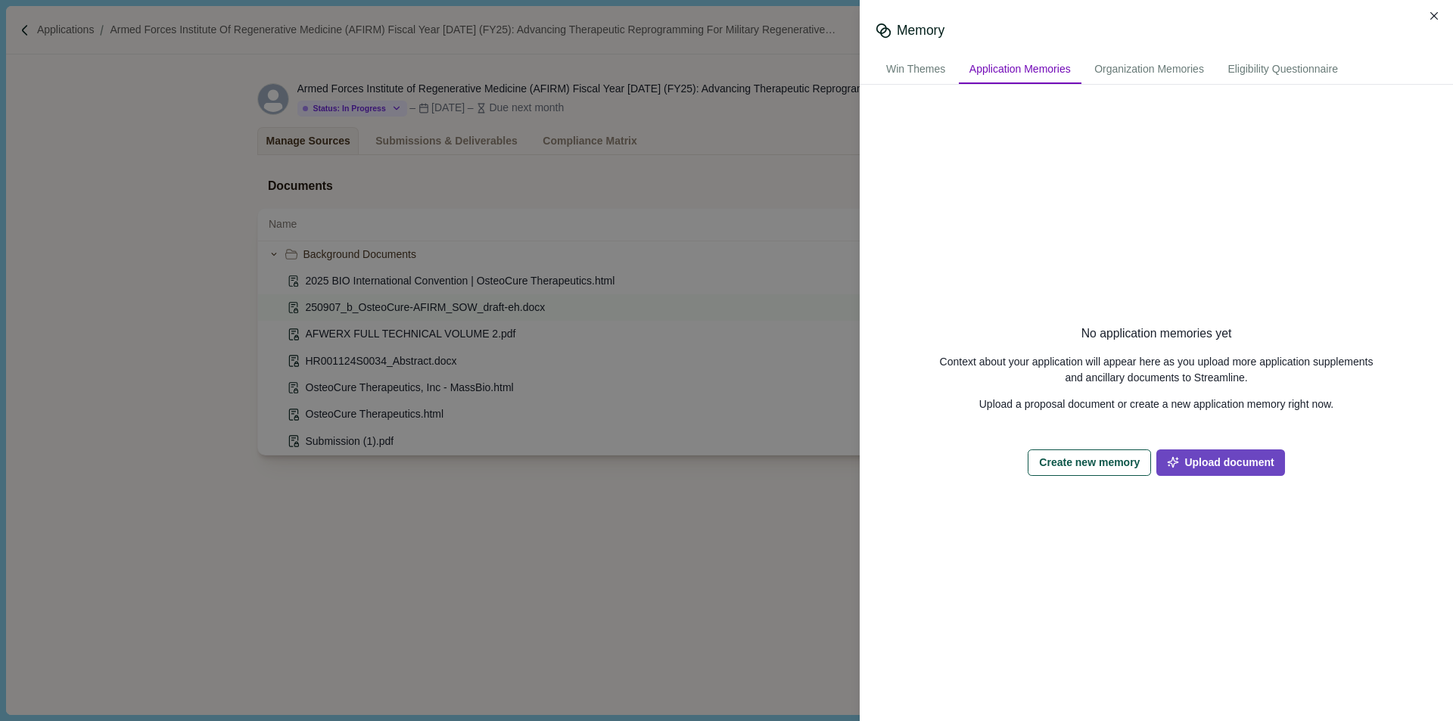
click at [1232, 456] on button "Upload document" at bounding box center [1221, 463] width 128 height 26
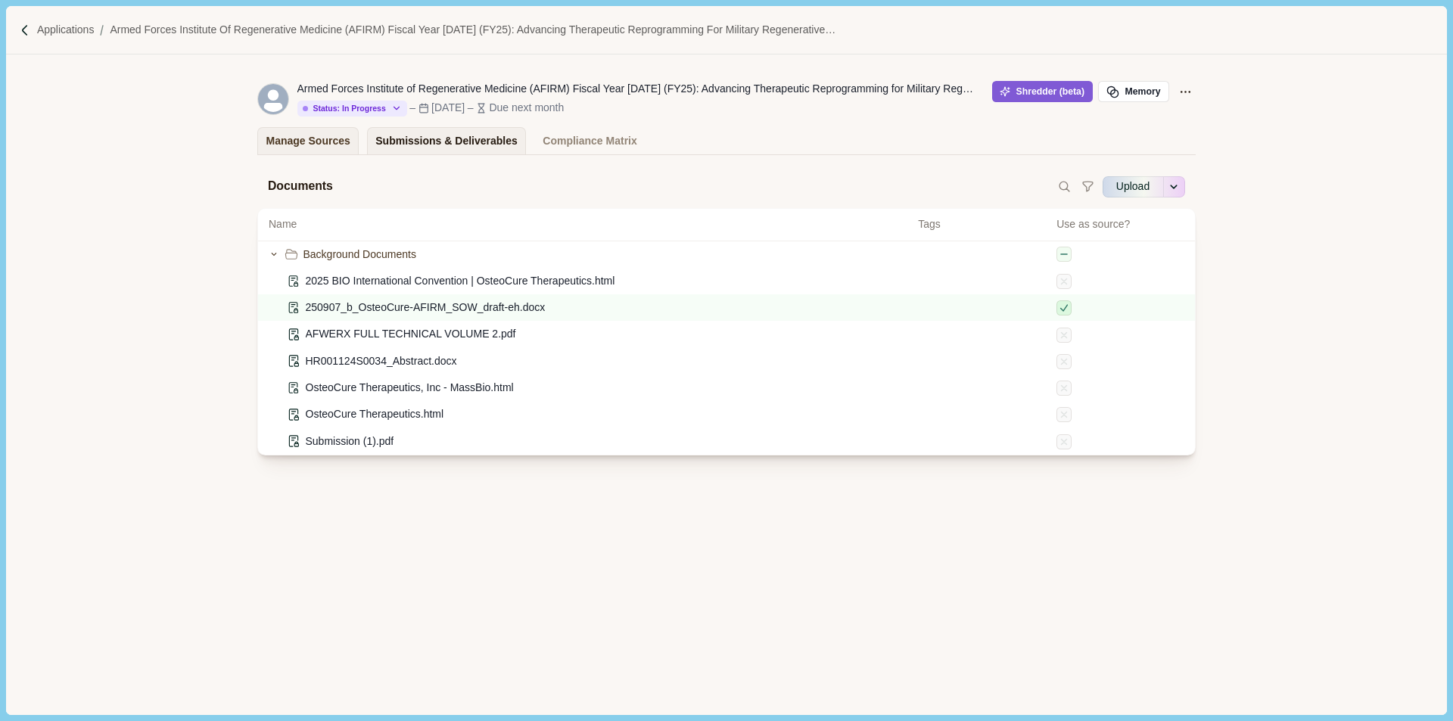
click at [441, 135] on div "Submissions & Deliverables" at bounding box center [446, 141] width 142 height 26
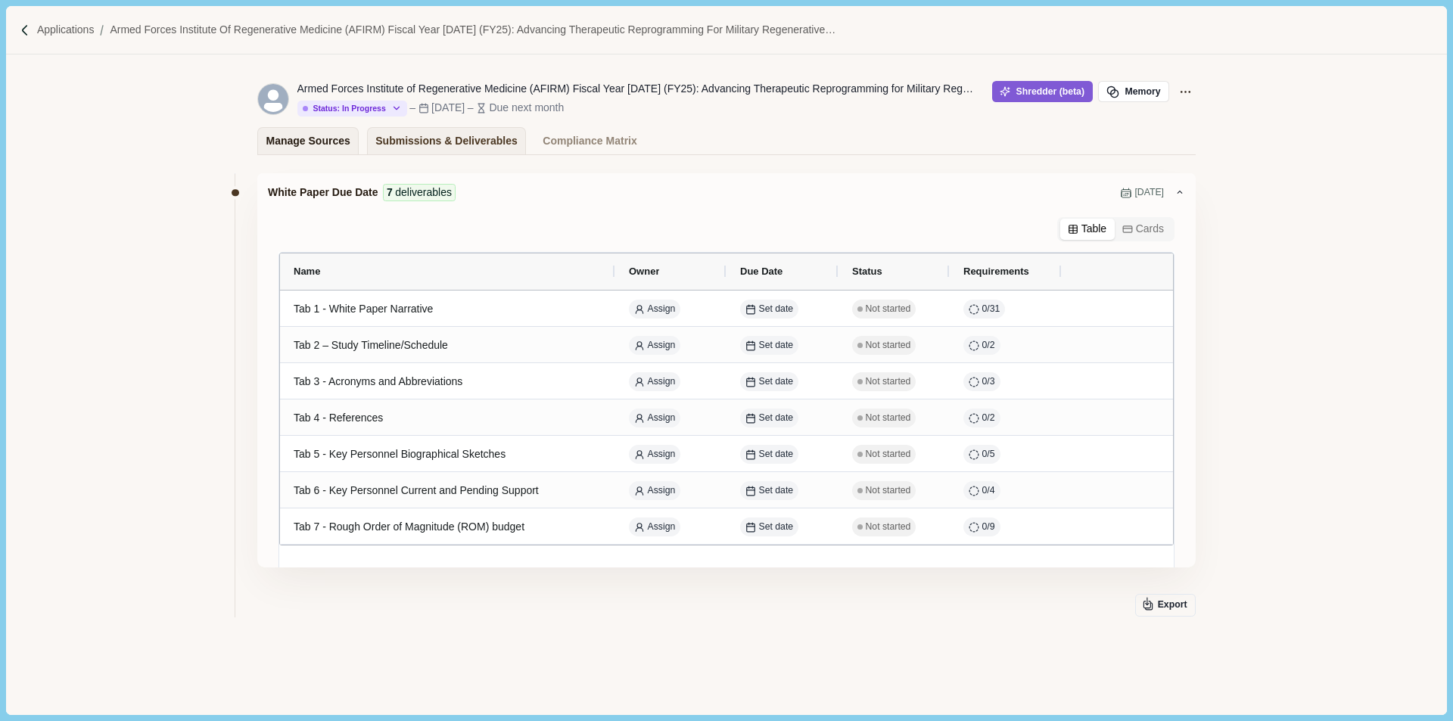
click at [297, 137] on div "Manage Sources" at bounding box center [308, 141] width 84 height 26
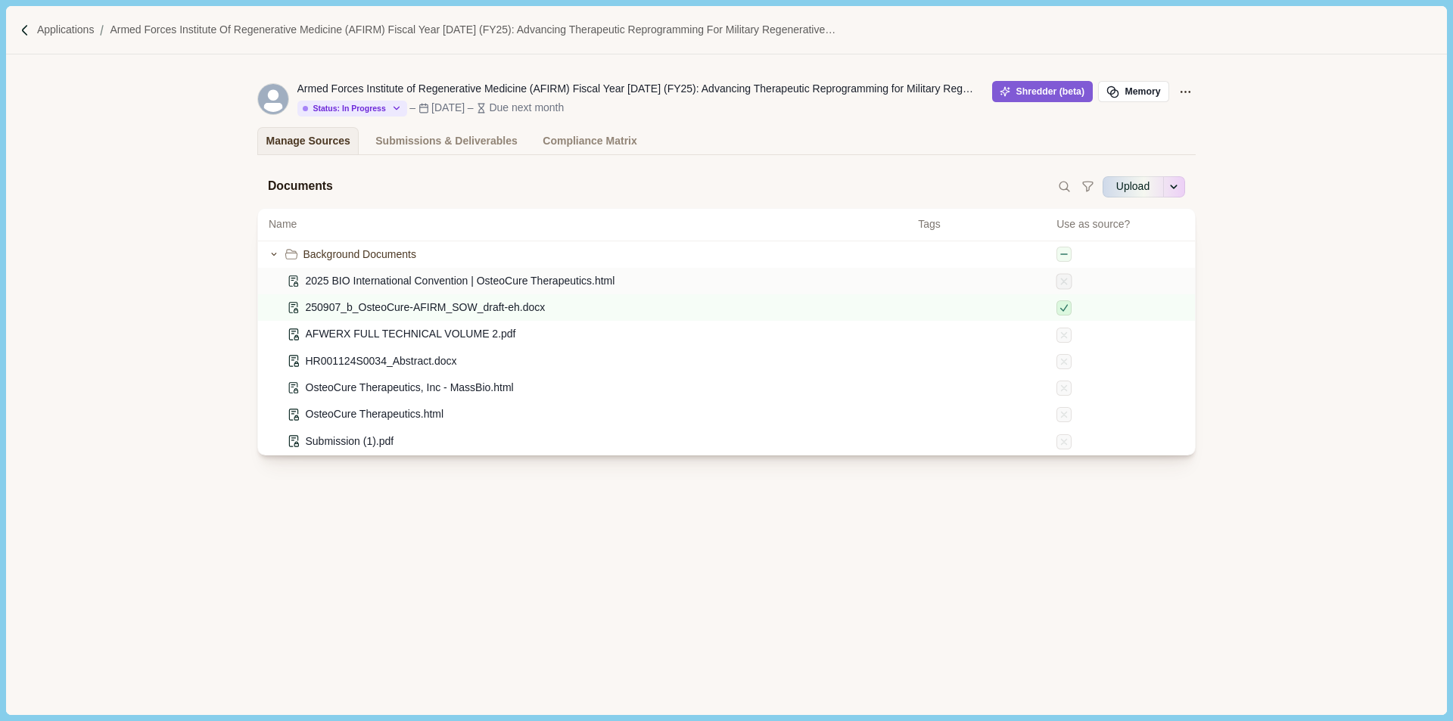
click at [1064, 284] on icon at bounding box center [1063, 281] width 5 height 5
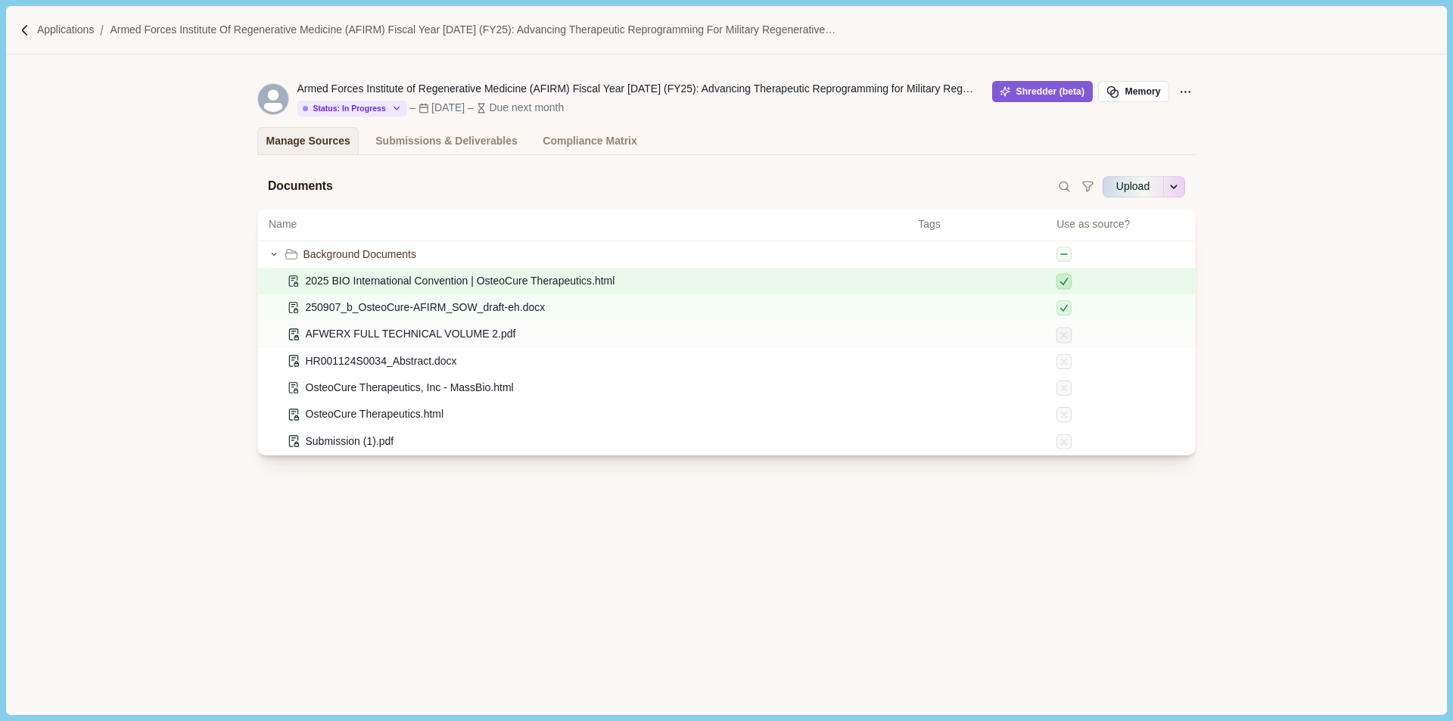
click at [1064, 334] on icon at bounding box center [1064, 334] width 11 height 11
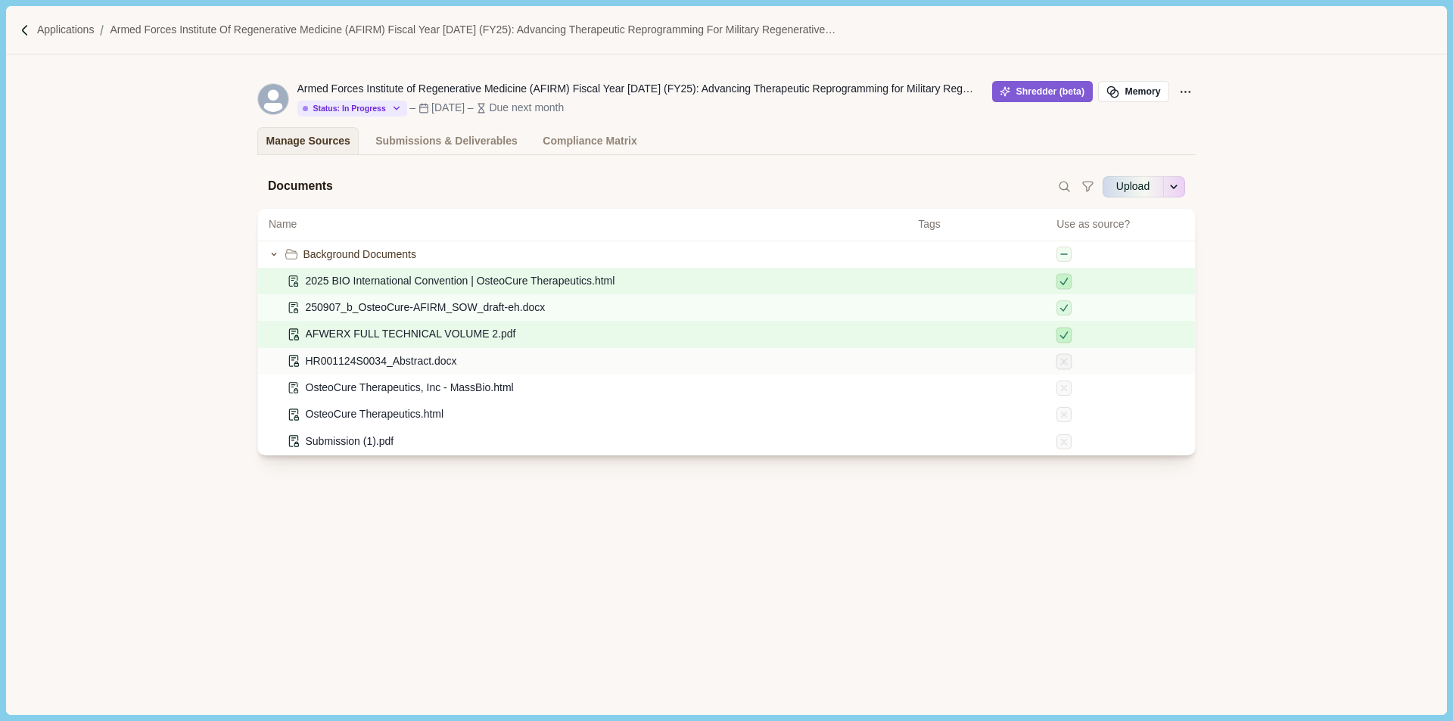
drag, startPoint x: 1064, startPoint y: 366, endPoint x: 1060, endPoint y: 393, distance: 27.4
click at [1064, 364] on icon at bounding box center [1064, 361] width 5 height 5
click at [1062, 394] on icon at bounding box center [1064, 388] width 11 height 11
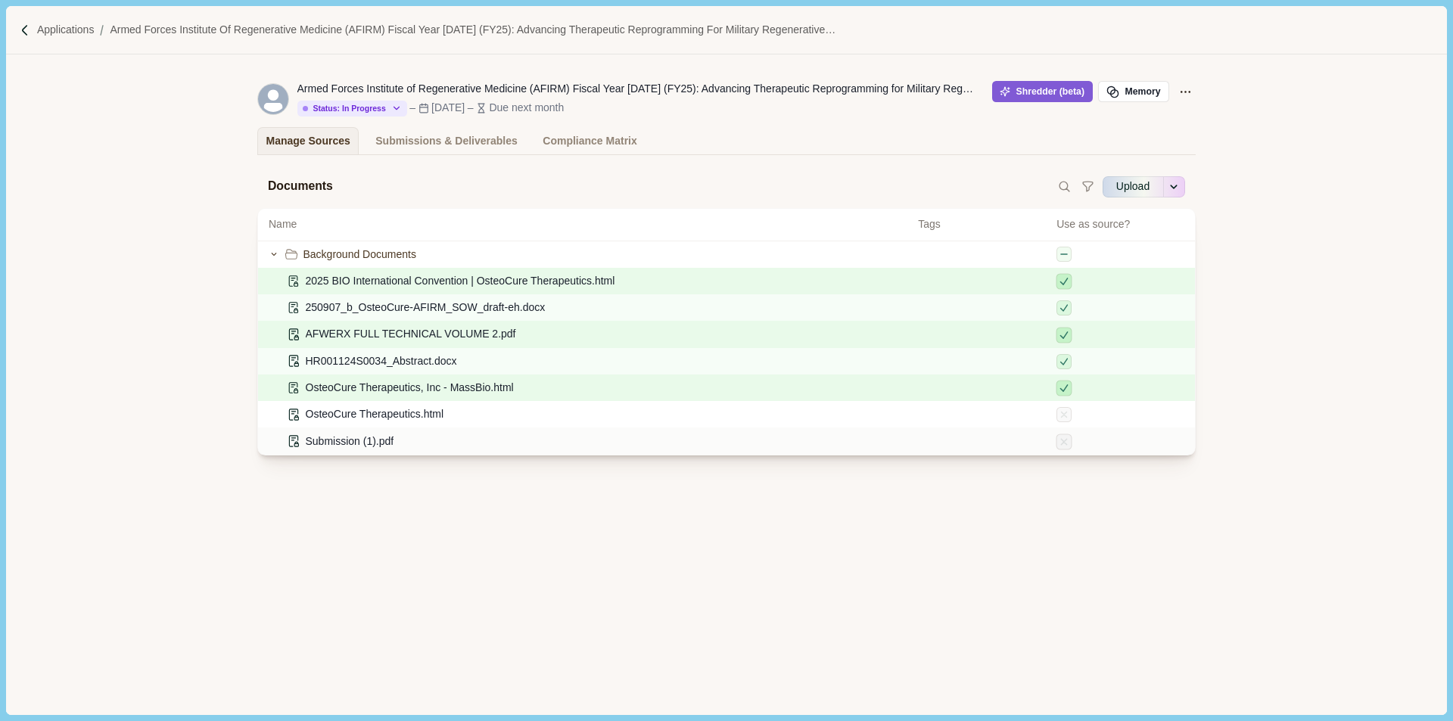
drag, startPoint x: 1064, startPoint y: 417, endPoint x: 1064, endPoint y: 441, distance: 24.2
click at [1064, 418] on icon at bounding box center [1064, 415] width 11 height 11
click at [1064, 444] on icon at bounding box center [1063, 441] width 5 height 5
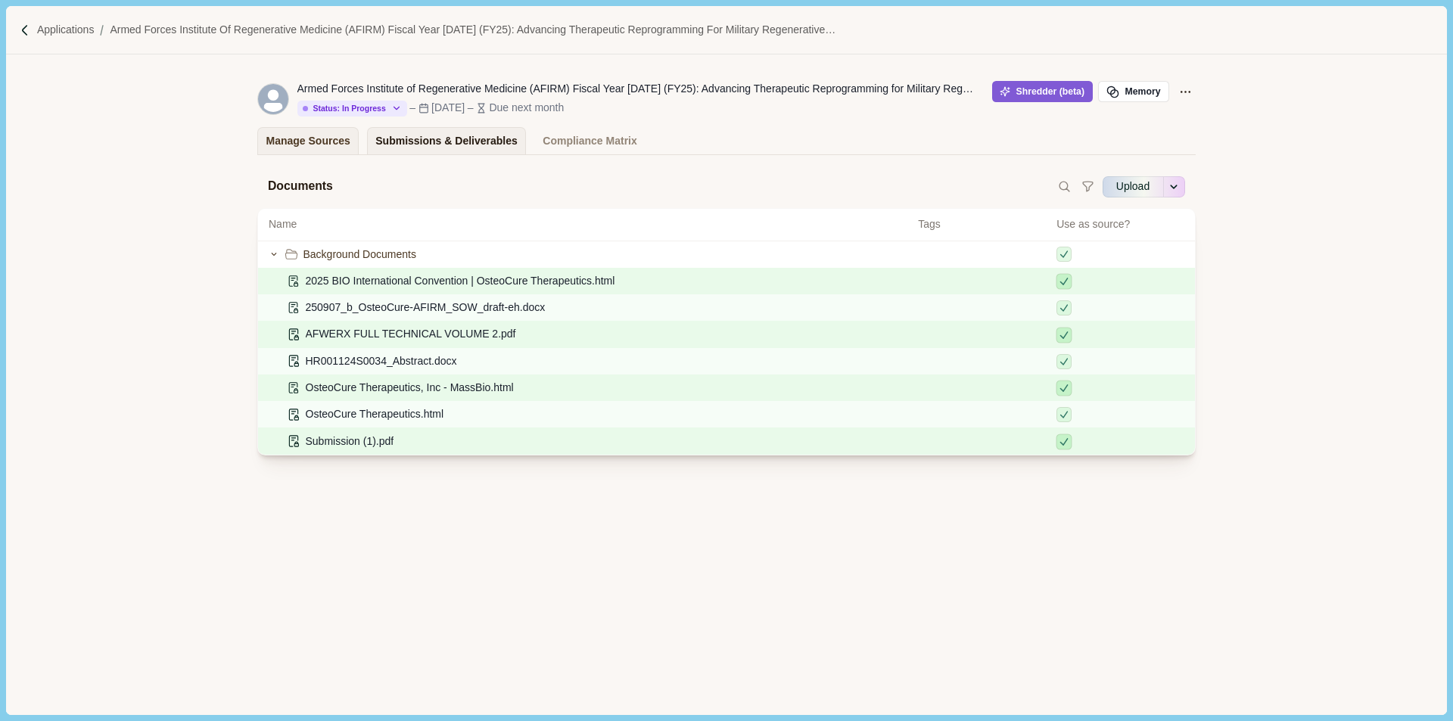
click at [432, 133] on div "Submissions & Deliverables" at bounding box center [446, 141] width 142 height 26
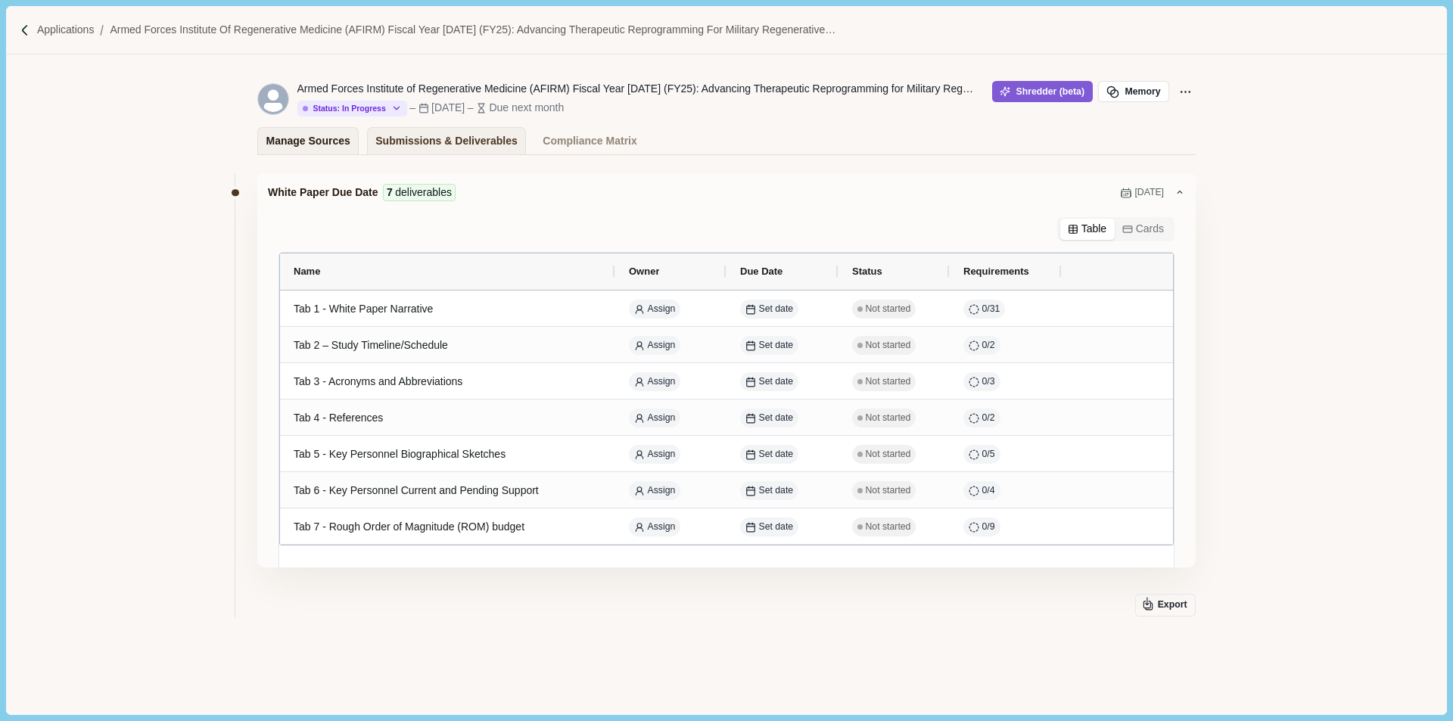
click at [299, 138] on div "Manage Sources" at bounding box center [308, 141] width 84 height 26
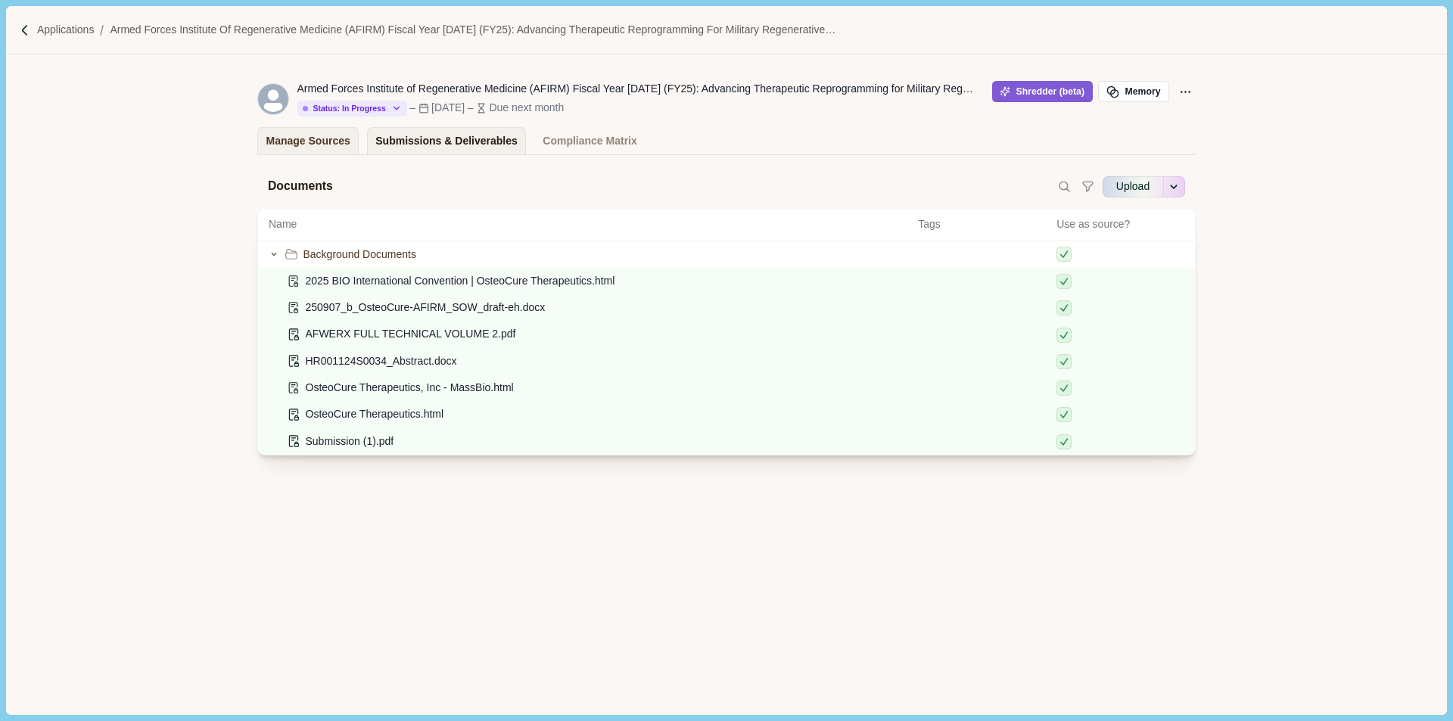
click at [414, 147] on div "Submissions & Deliverables" at bounding box center [446, 141] width 142 height 26
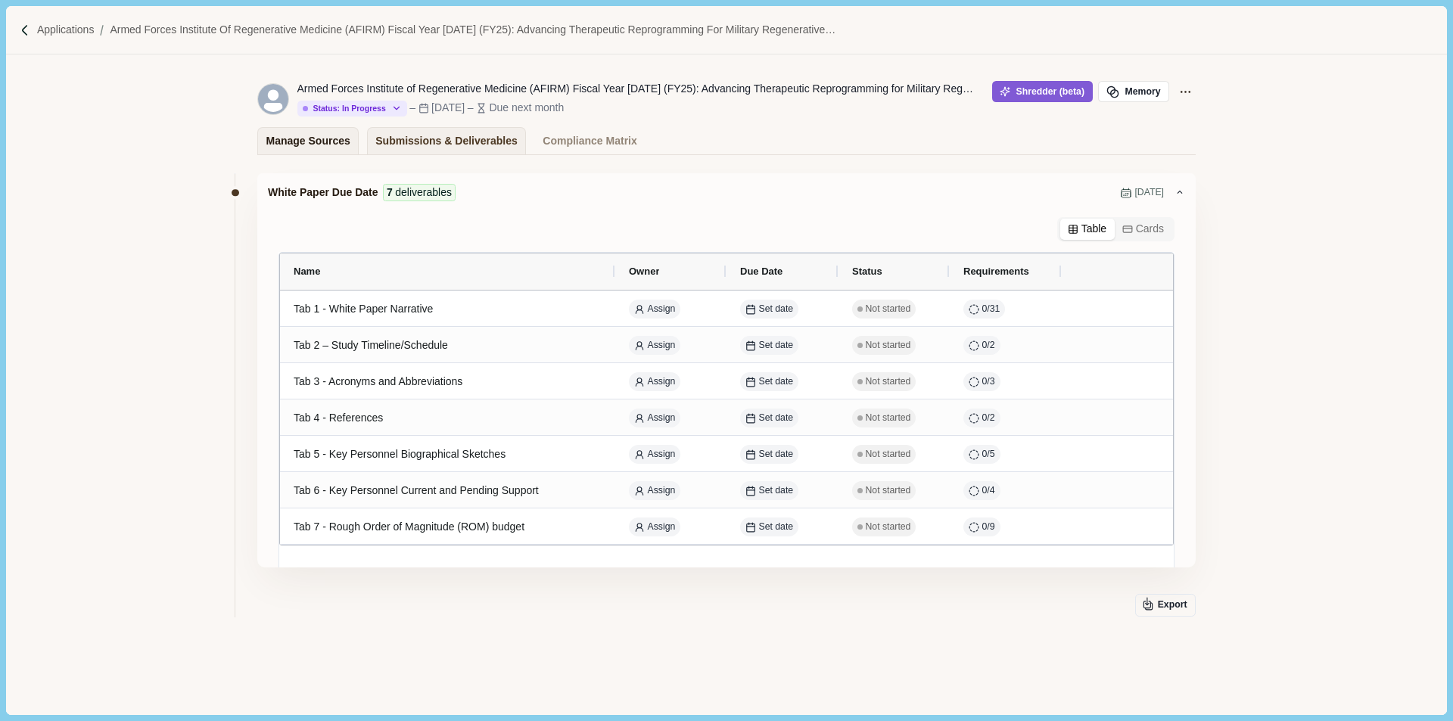
click at [259, 144] on link "Manage Sources" at bounding box center [307, 140] width 101 height 27
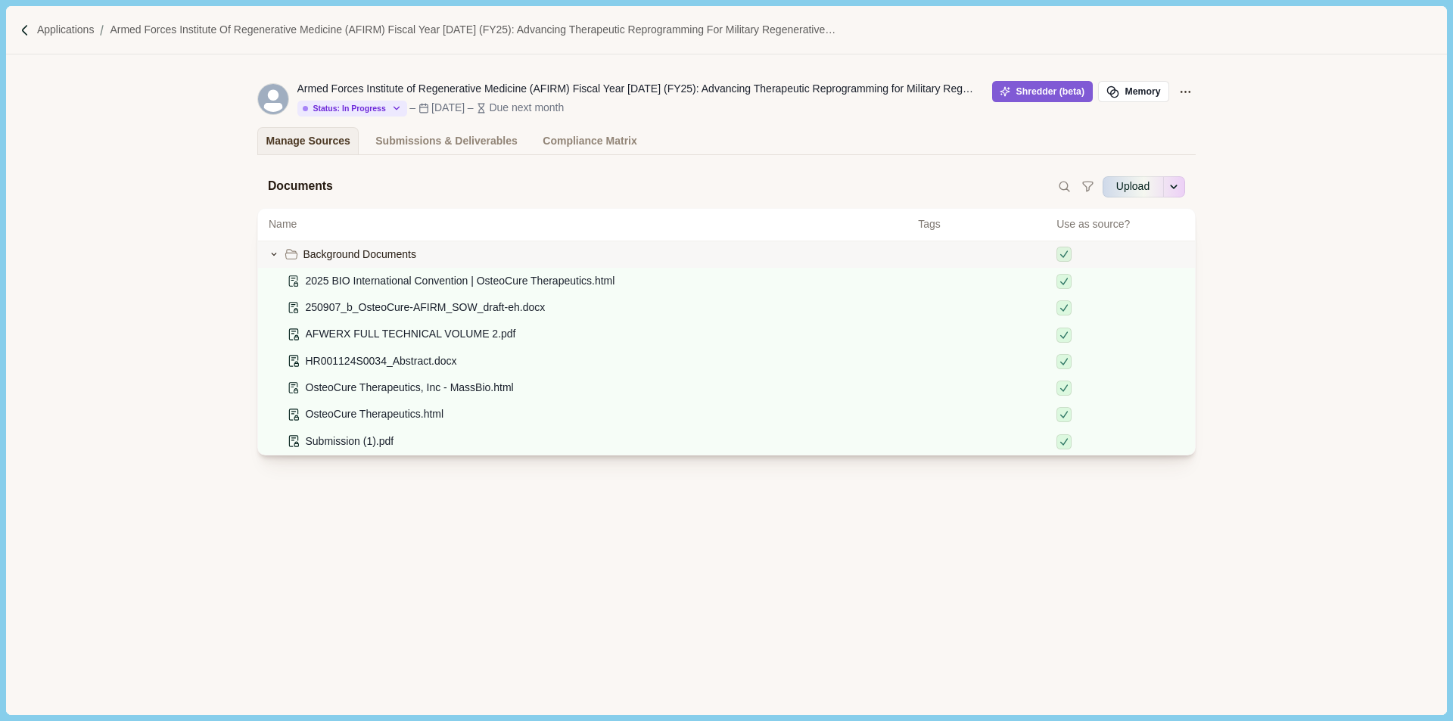
click at [272, 252] on icon at bounding box center [274, 254] width 11 height 11
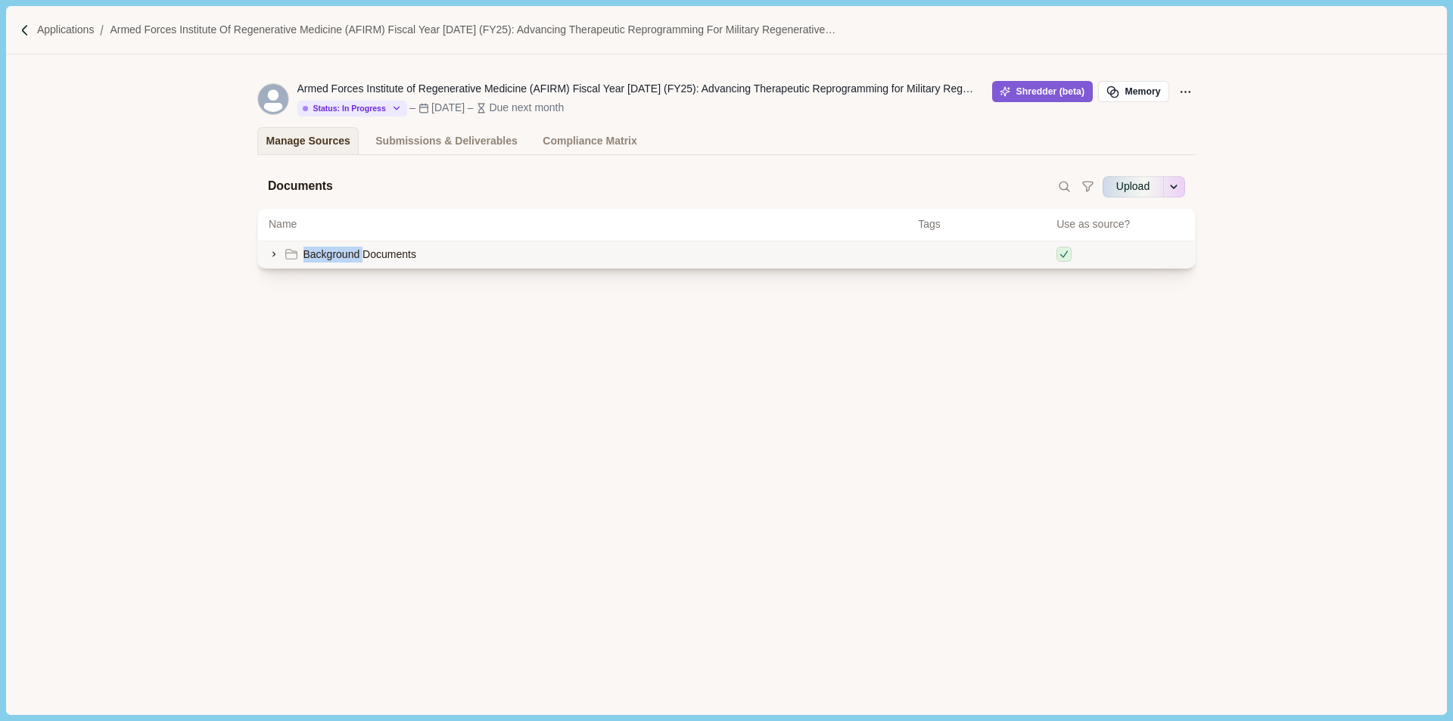
click at [272, 252] on icon at bounding box center [274, 254] width 11 height 11
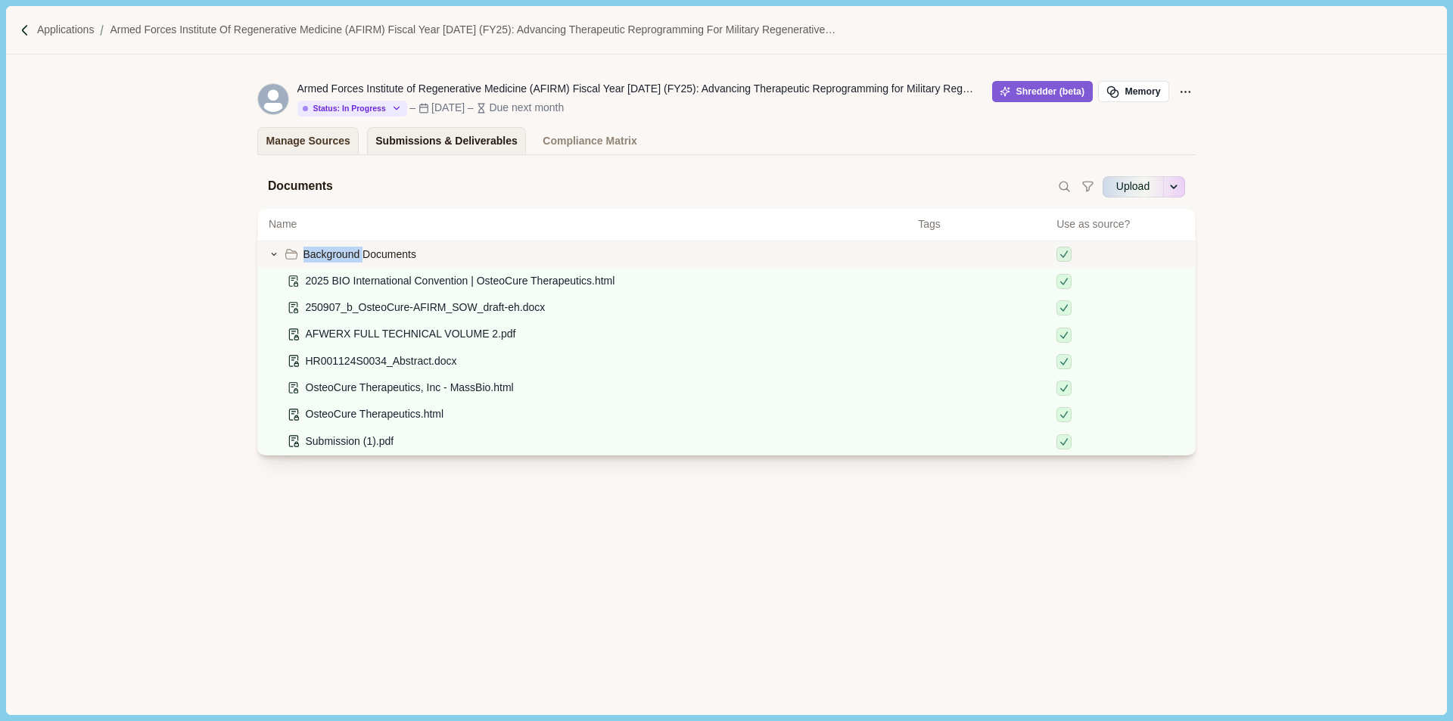
click at [427, 142] on div "Submissions & Deliverables" at bounding box center [446, 141] width 142 height 26
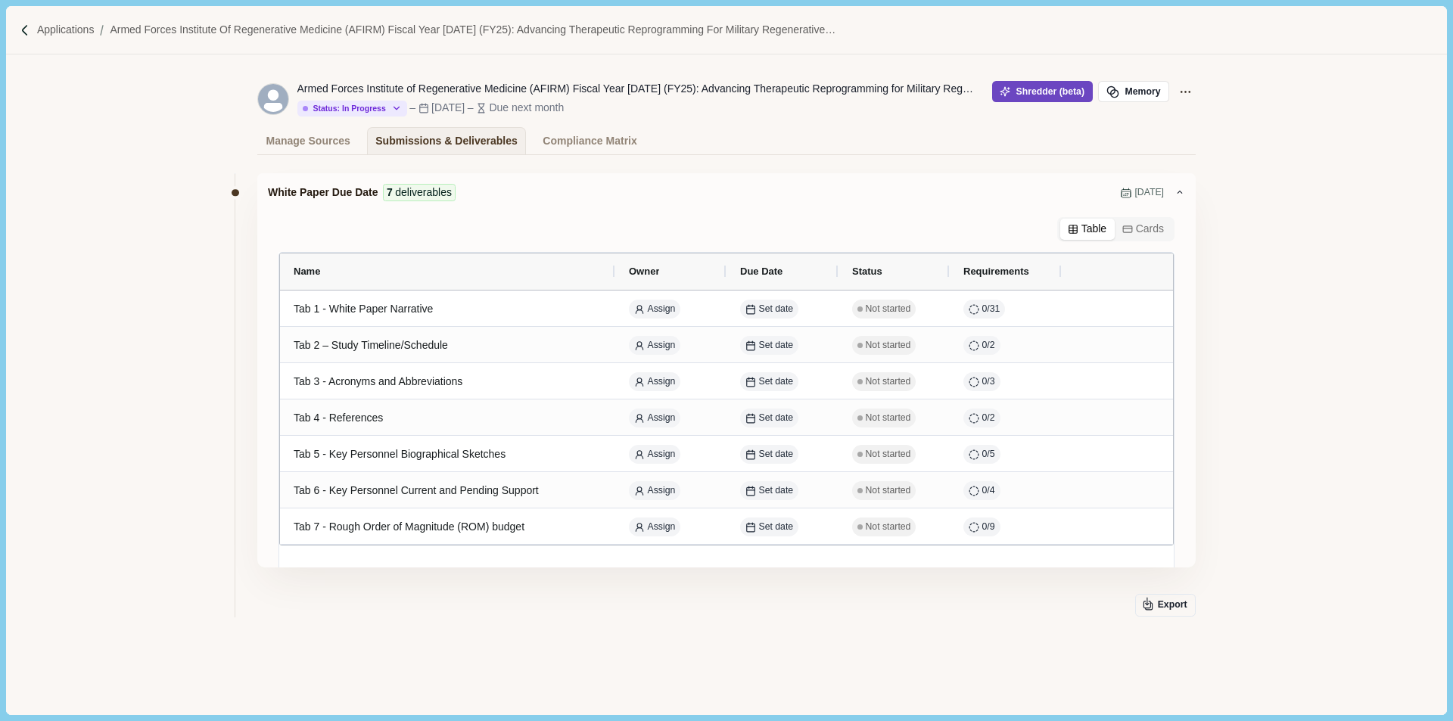
click at [1042, 86] on button "Shredder (beta)" at bounding box center [1042, 91] width 101 height 21
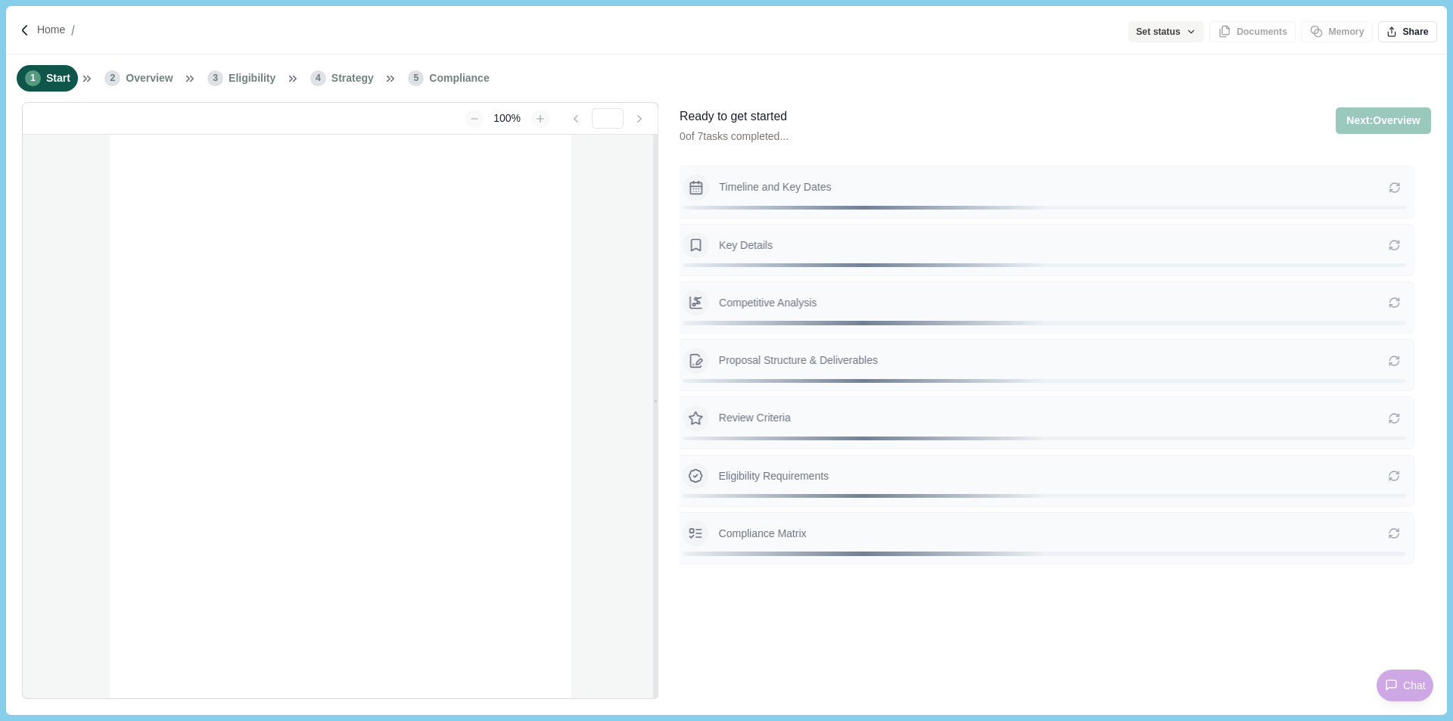
type input "**********"
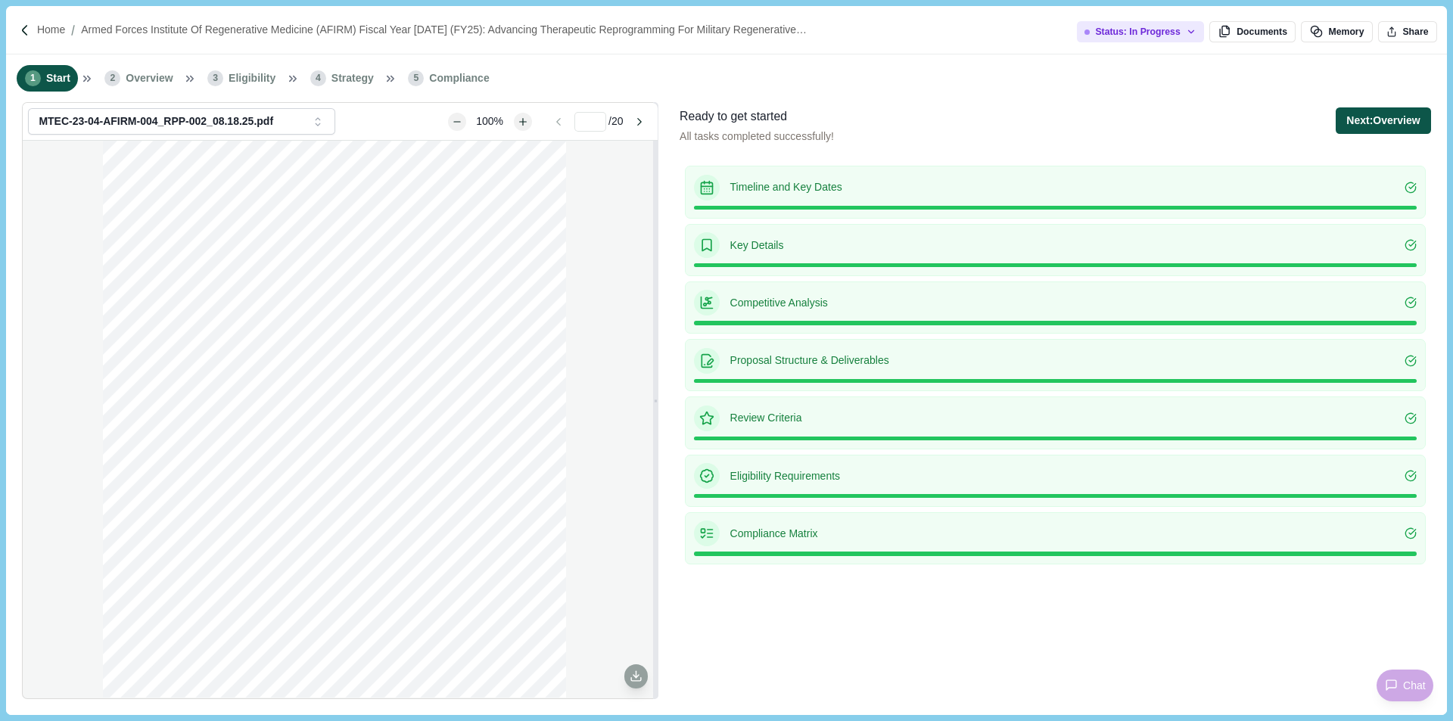
click at [1394, 126] on button "Next: Overview" at bounding box center [1383, 120] width 95 height 26
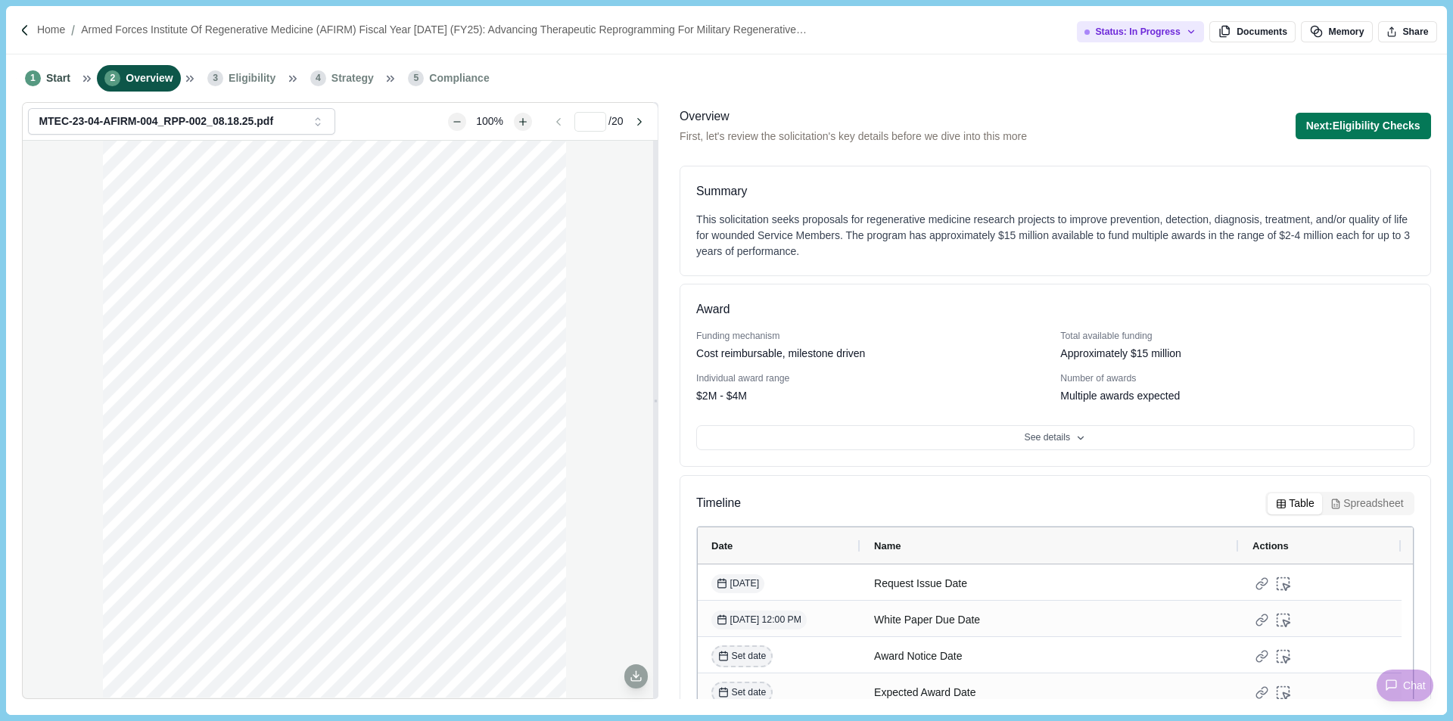
click at [1394, 126] on button "Next: Eligibility Checks" at bounding box center [1363, 126] width 135 height 26
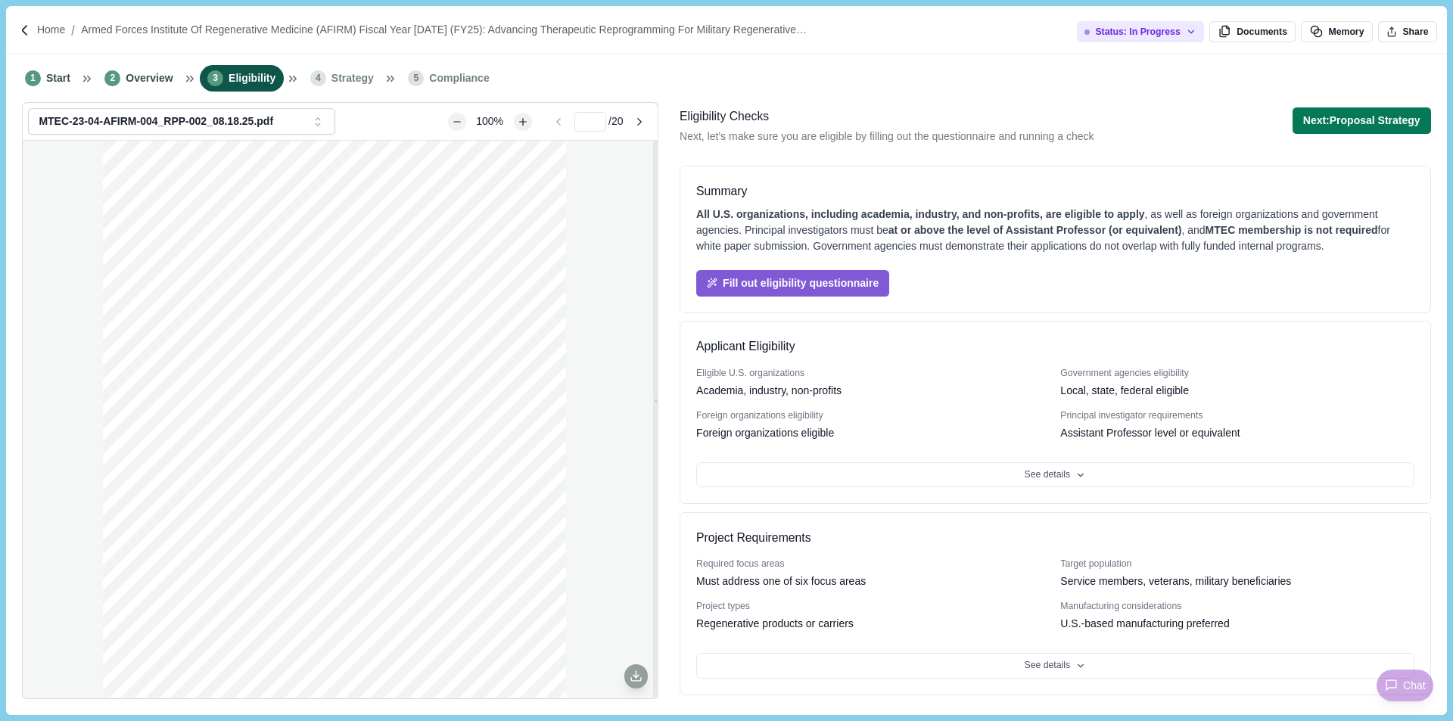
click at [1394, 126] on button "Next: Proposal Strategy" at bounding box center [1362, 120] width 139 height 26
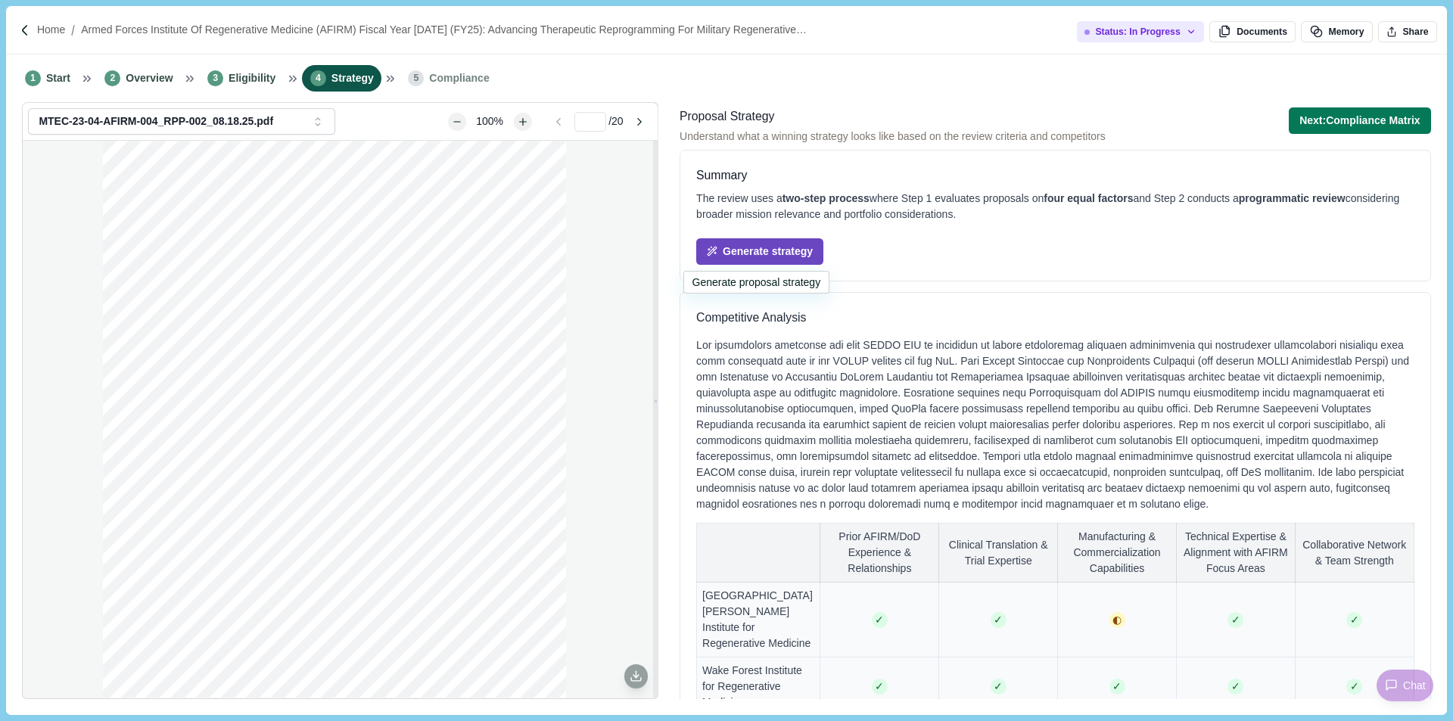
click at [805, 244] on button "Generate strategy" at bounding box center [759, 251] width 127 height 26
click at [1394, 123] on button "Next: Compliance Matrix" at bounding box center [1360, 120] width 142 height 26
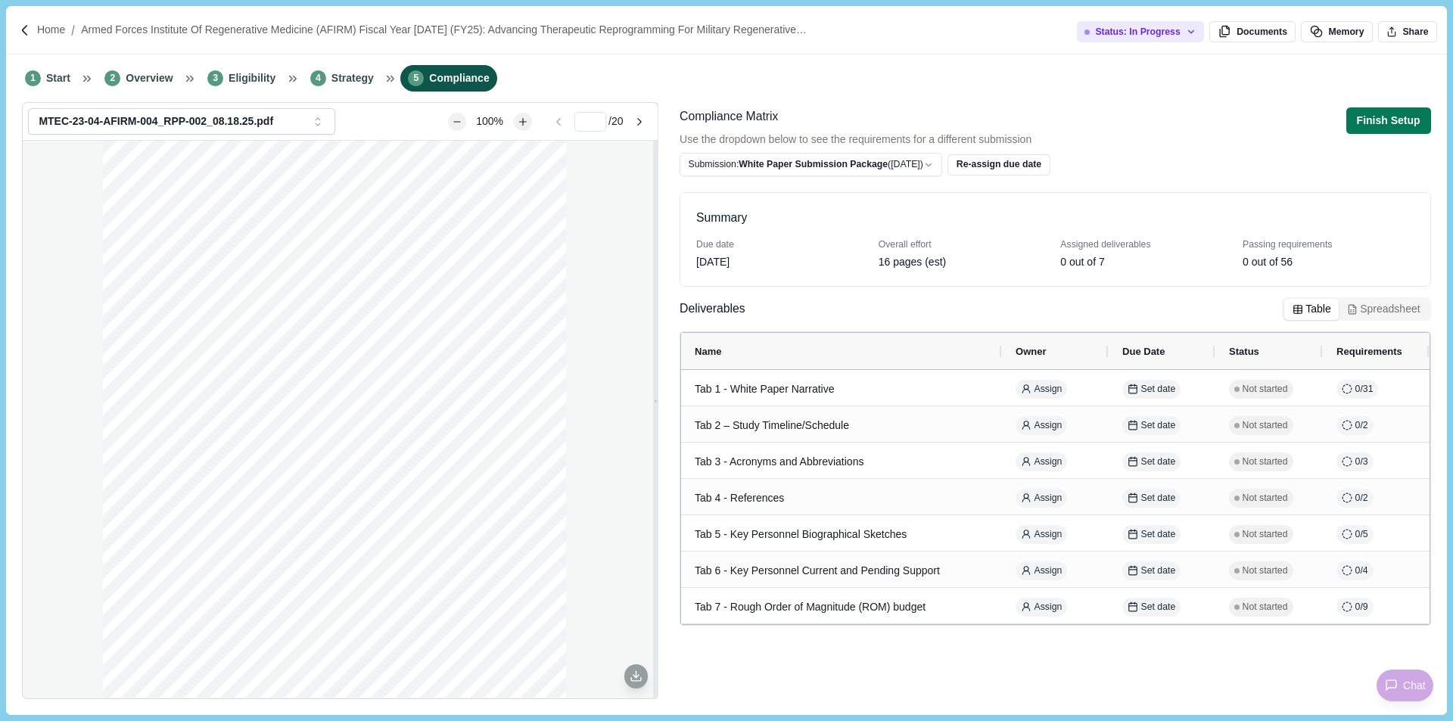
click at [1399, 310] on button "Spreadsheet" at bounding box center [1383, 309] width 89 height 21
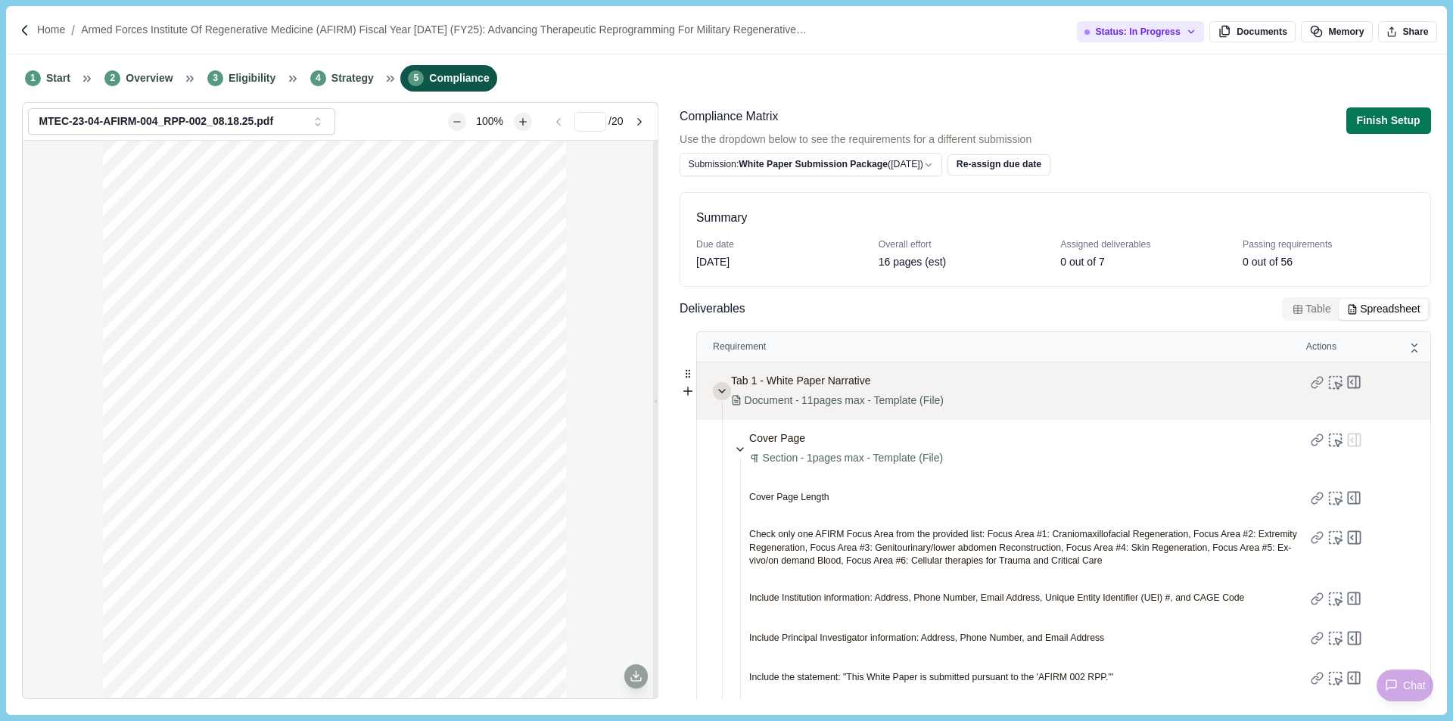
click at [724, 393] on icon at bounding box center [722, 391] width 12 height 12
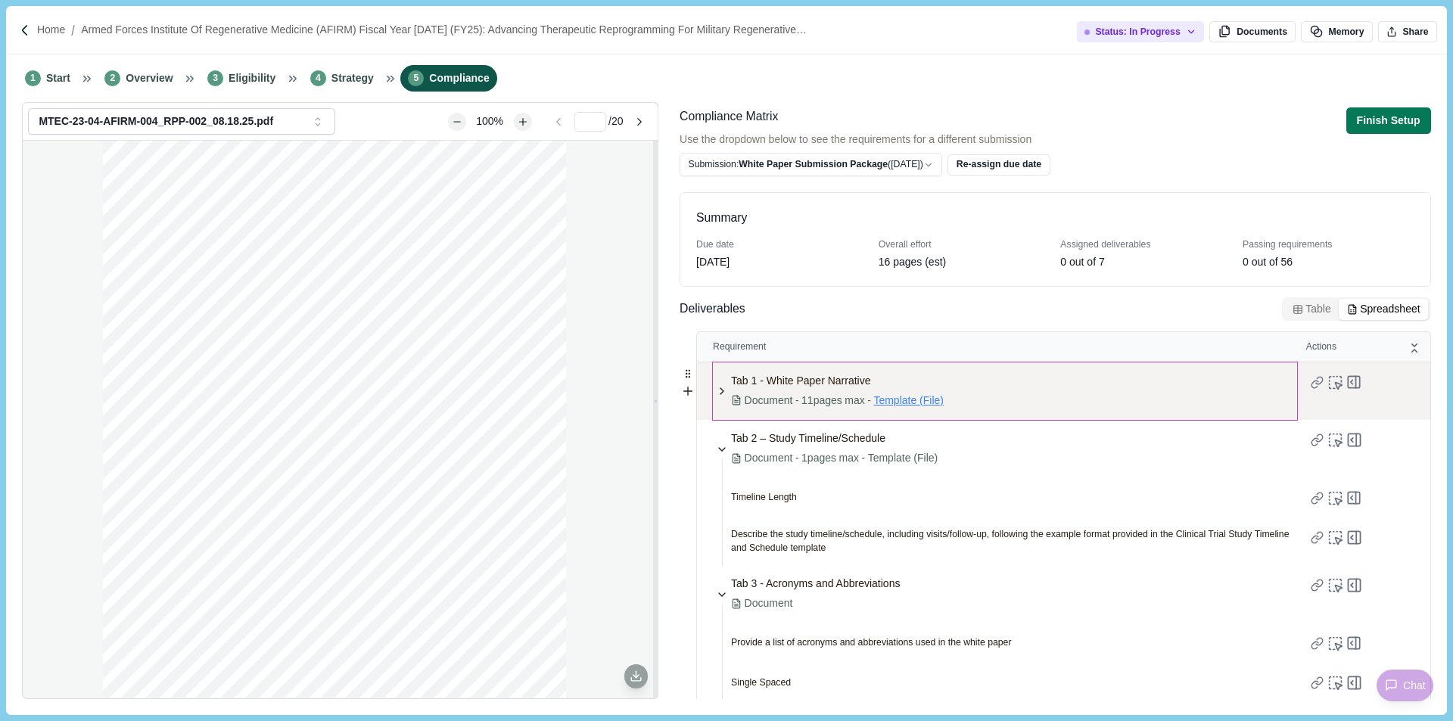
click at [905, 402] on span "Template (File)" at bounding box center [909, 401] width 70 height 16
type input "**"
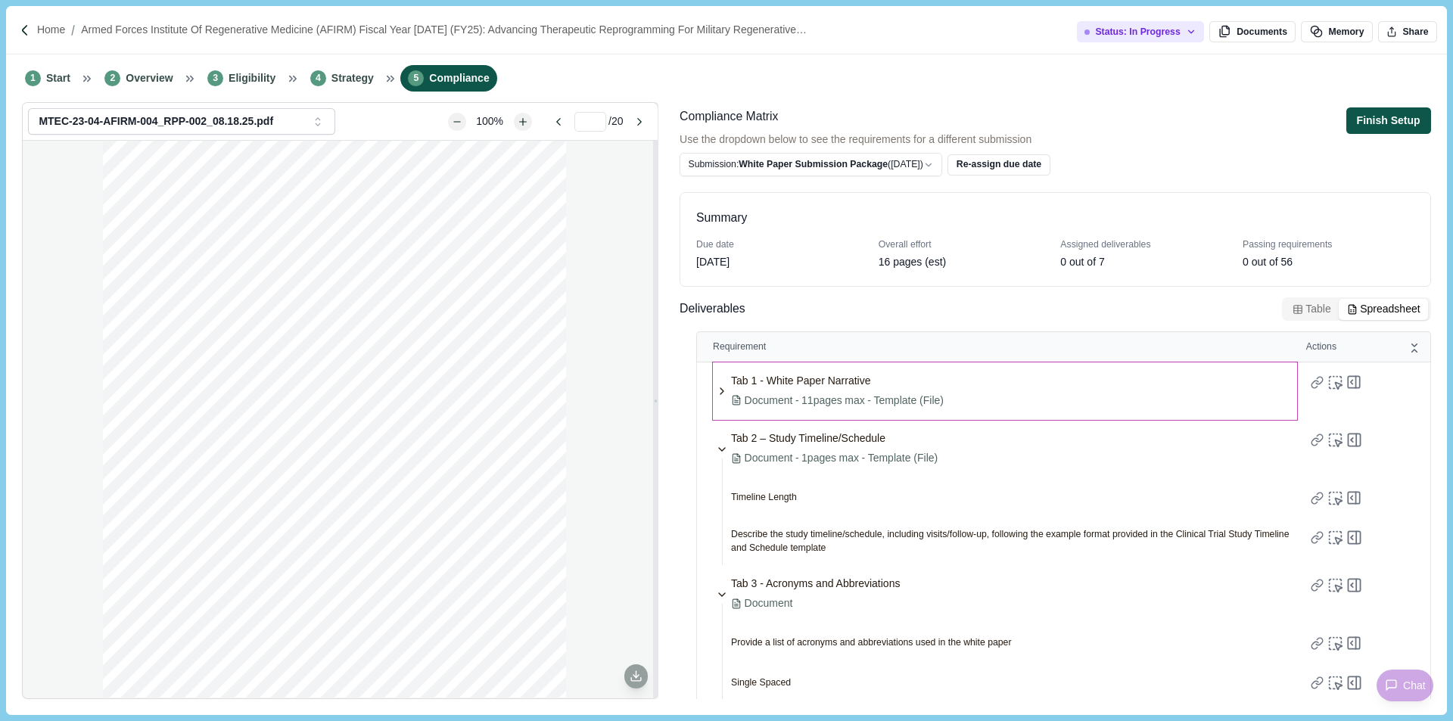
click at [1392, 124] on button "Finish Setup" at bounding box center [1389, 120] width 85 height 26
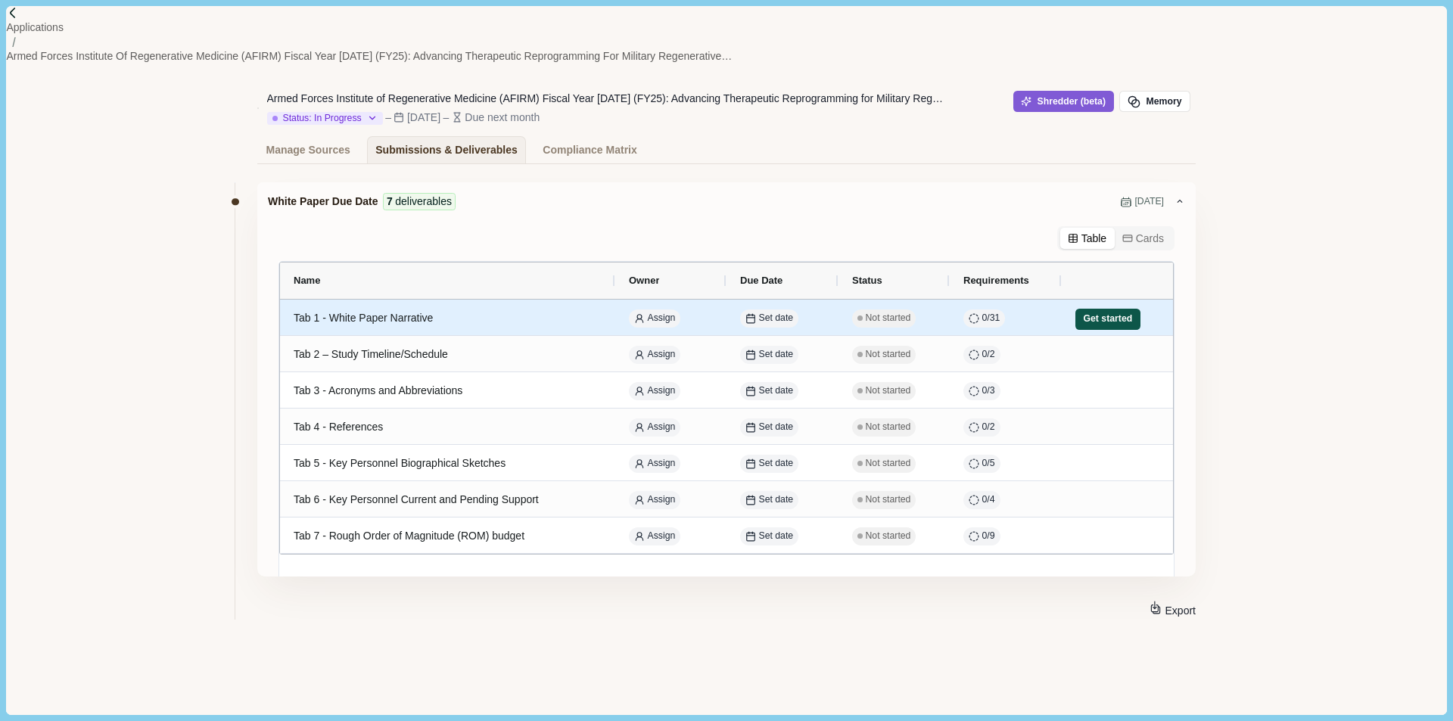
click at [1107, 316] on button "Get started" at bounding box center [1108, 319] width 65 height 21
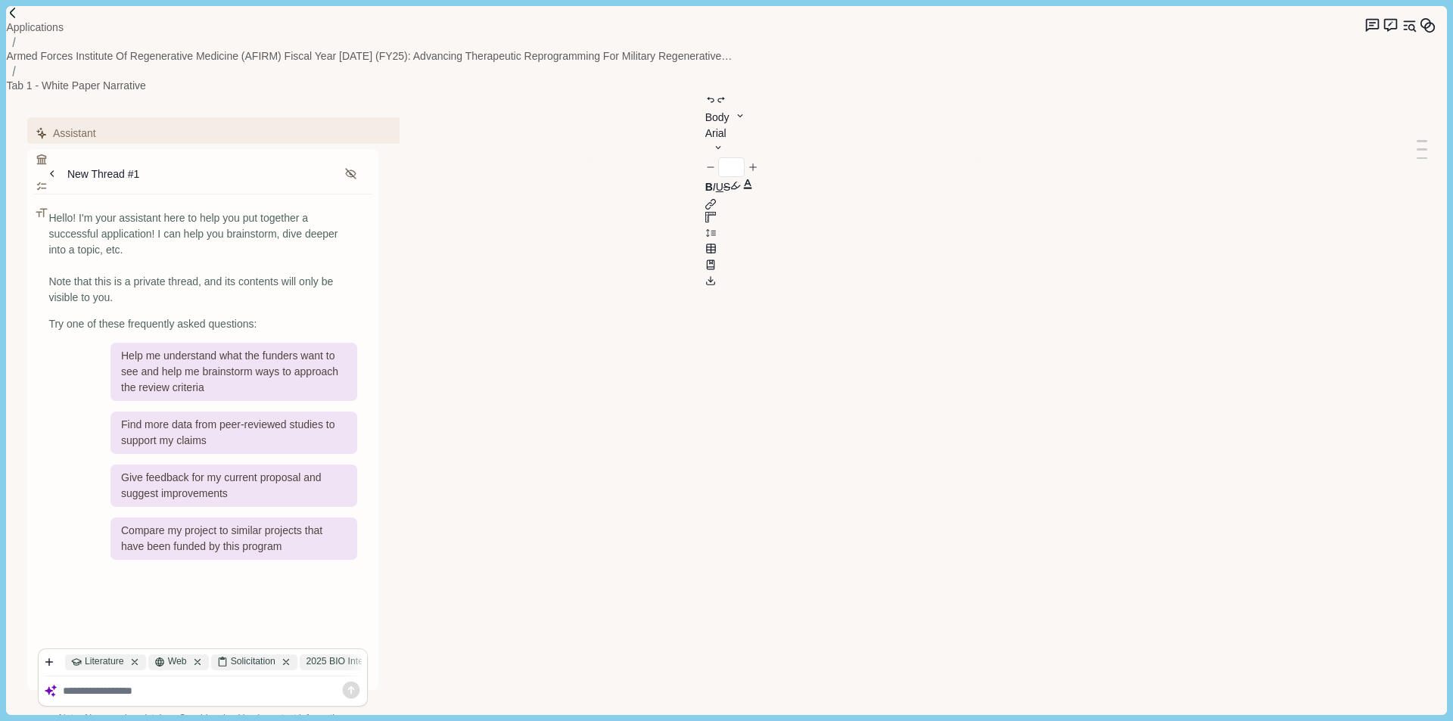
type input "**"
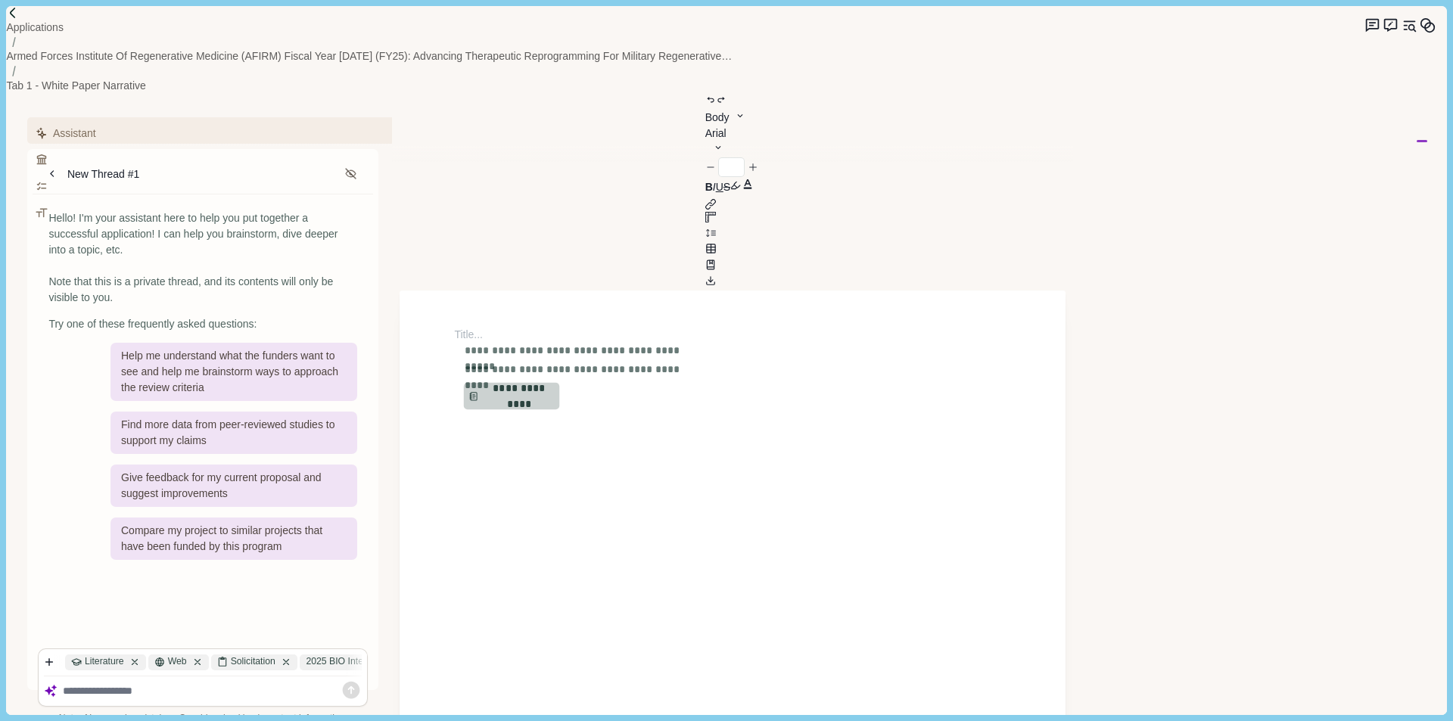
click at [527, 383] on button "**********" at bounding box center [512, 396] width 96 height 27
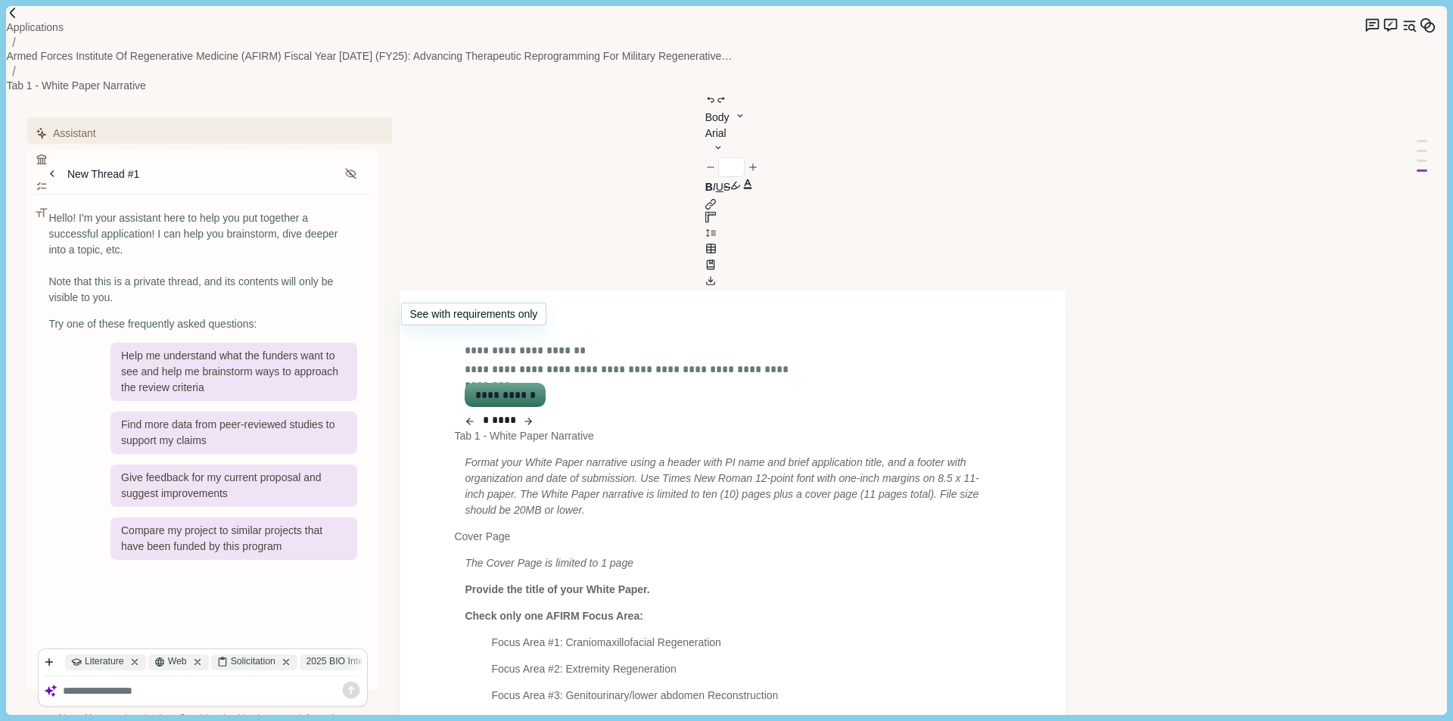
click at [472, 413] on icon "button" at bounding box center [470, 422] width 11 height 18
click at [469, 385] on button "**********" at bounding box center [504, 395] width 77 height 21
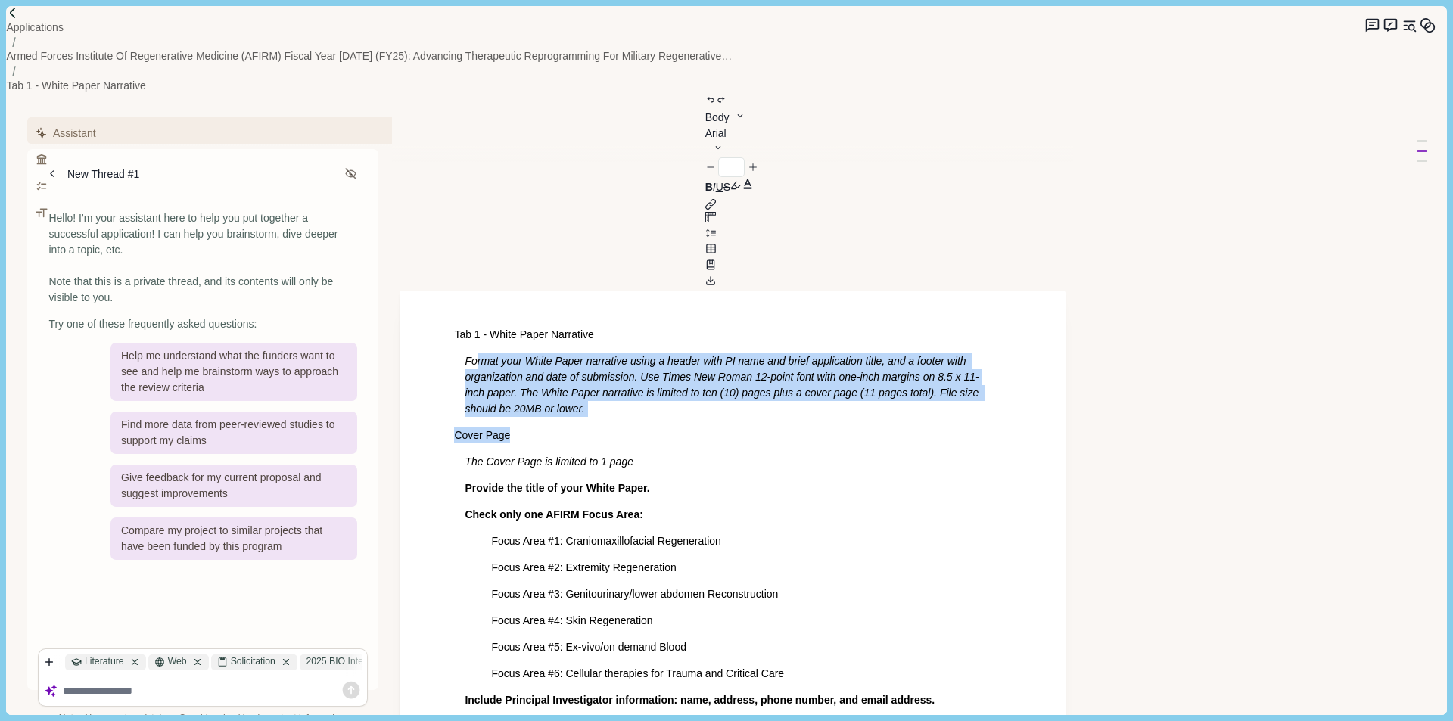
drag, startPoint x: 596, startPoint y: 279, endPoint x: 476, endPoint y: 223, distance: 132.4
click at [675, 428] on h1 "Cover Page" at bounding box center [732, 436] width 557 height 16
drag, startPoint x: 519, startPoint y: 253, endPoint x: 456, endPoint y: 223, distance: 69.7
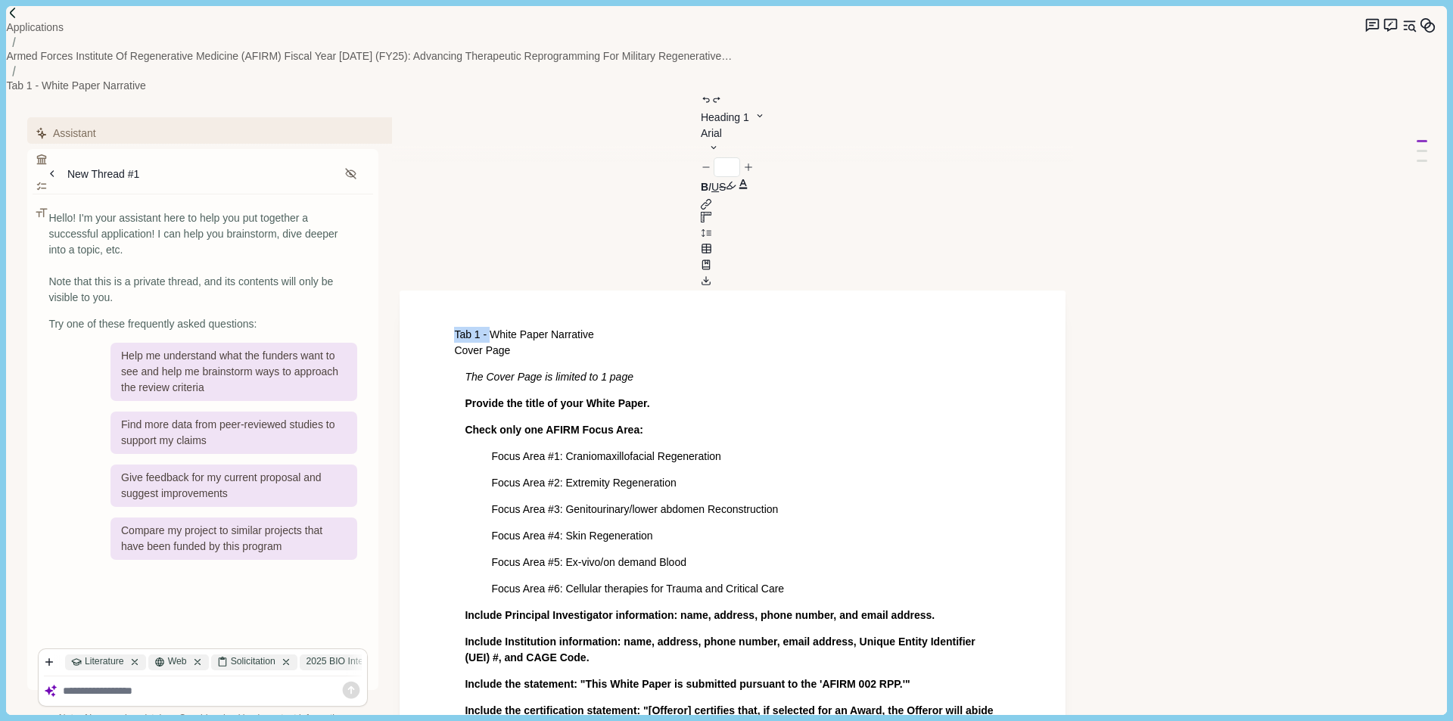
drag, startPoint x: 519, startPoint y: 183, endPoint x: 409, endPoint y: 185, distance: 110.5
drag, startPoint x: 468, startPoint y: 257, endPoint x: 737, endPoint y: 257, distance: 268.7
click at [737, 369] on p "The Cover Page is limited to 1 page" at bounding box center [733, 377] width 536 height 16
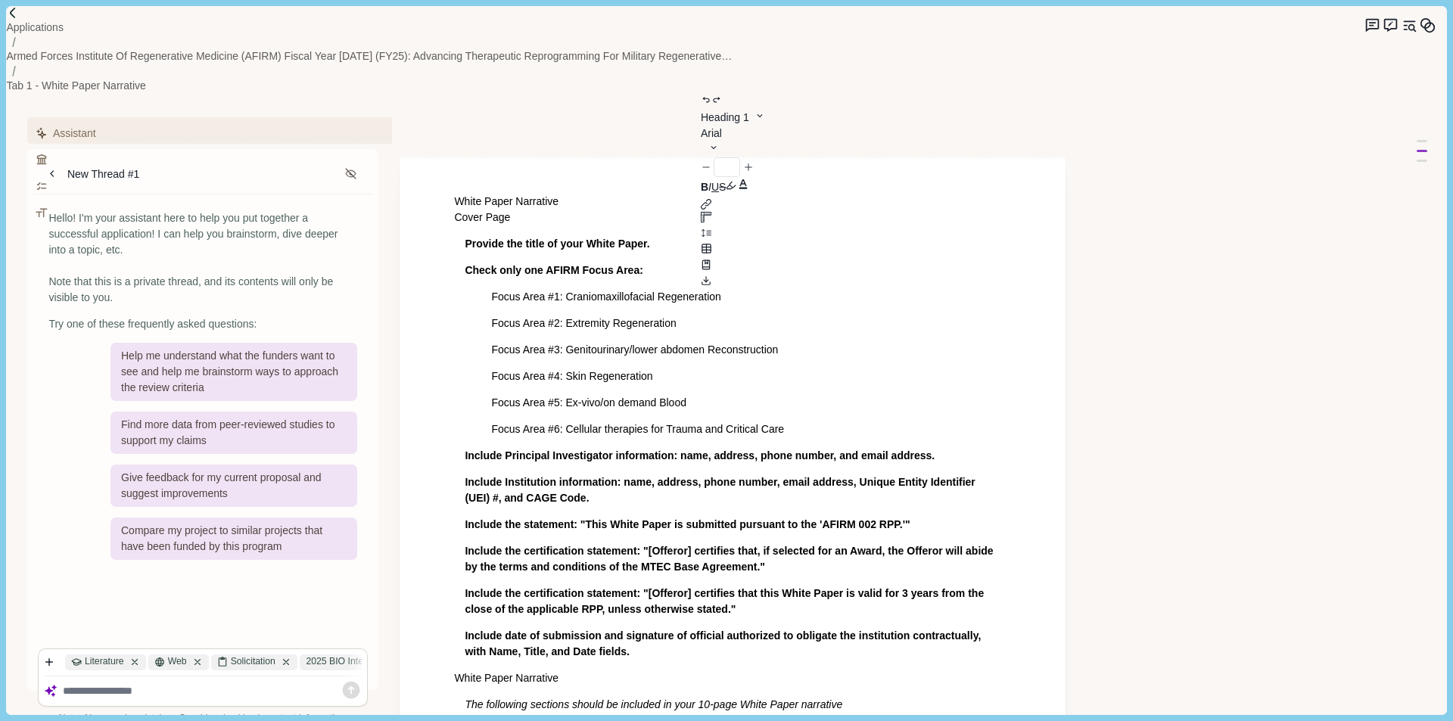
scroll to position [303, 0]
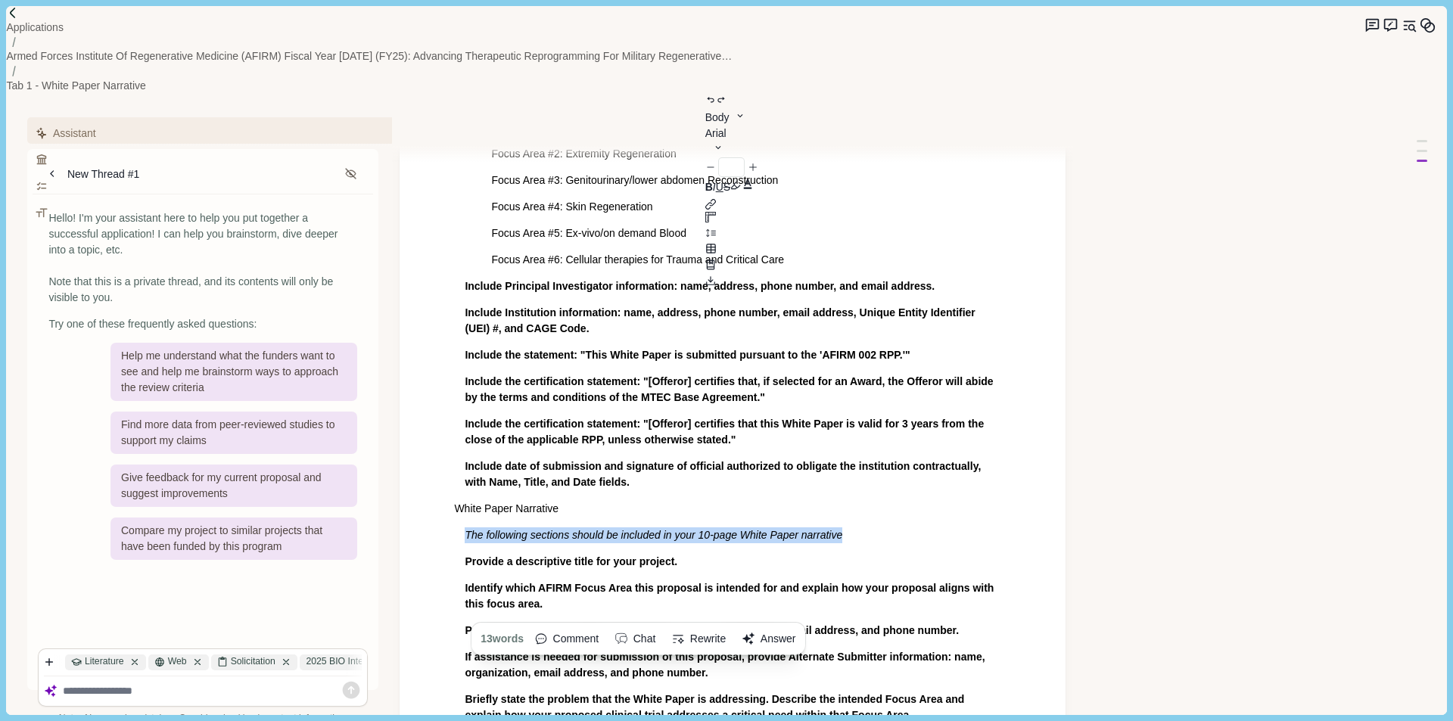
drag, startPoint x: 863, startPoint y: 441, endPoint x: 466, endPoint y: 437, distance: 397.4
click at [466, 528] on p "The following sections should be included in your 10-page White Paper narrative" at bounding box center [733, 536] width 536 height 16
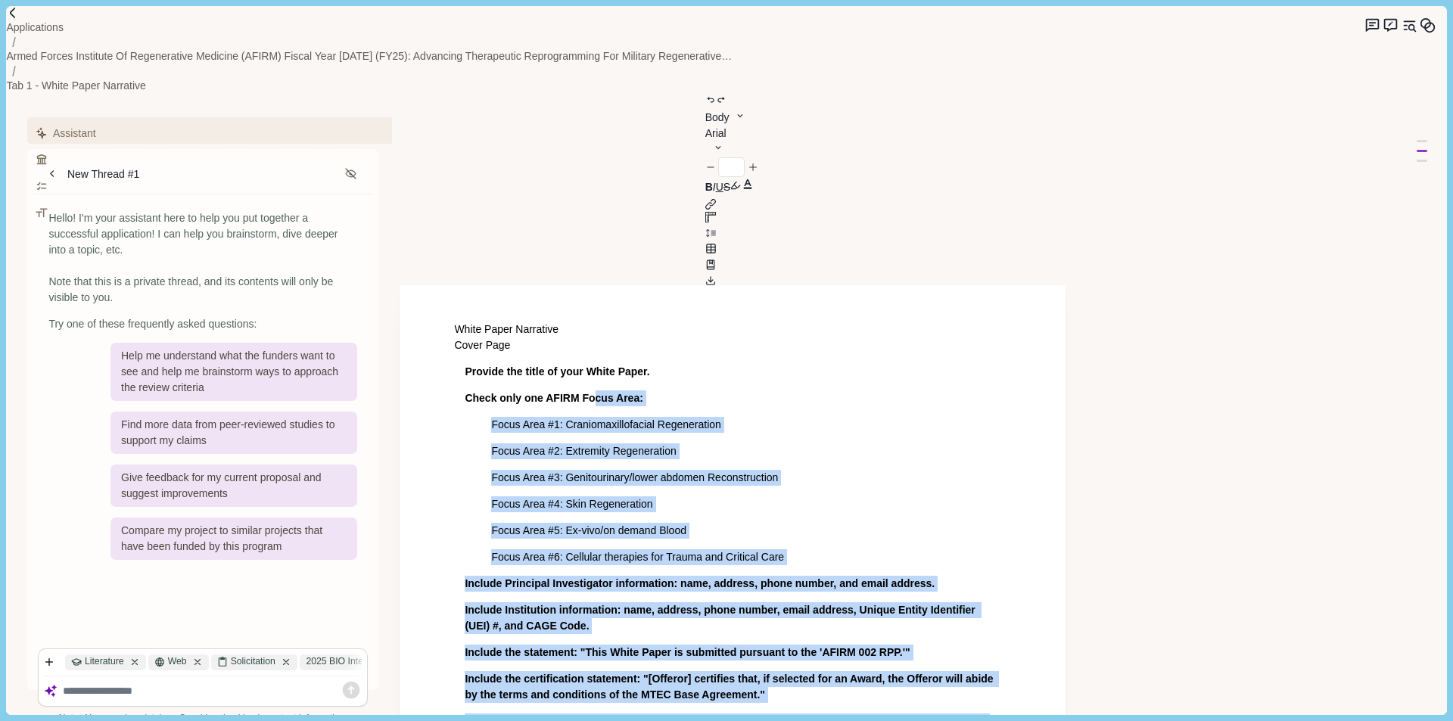
scroll to position [0, 0]
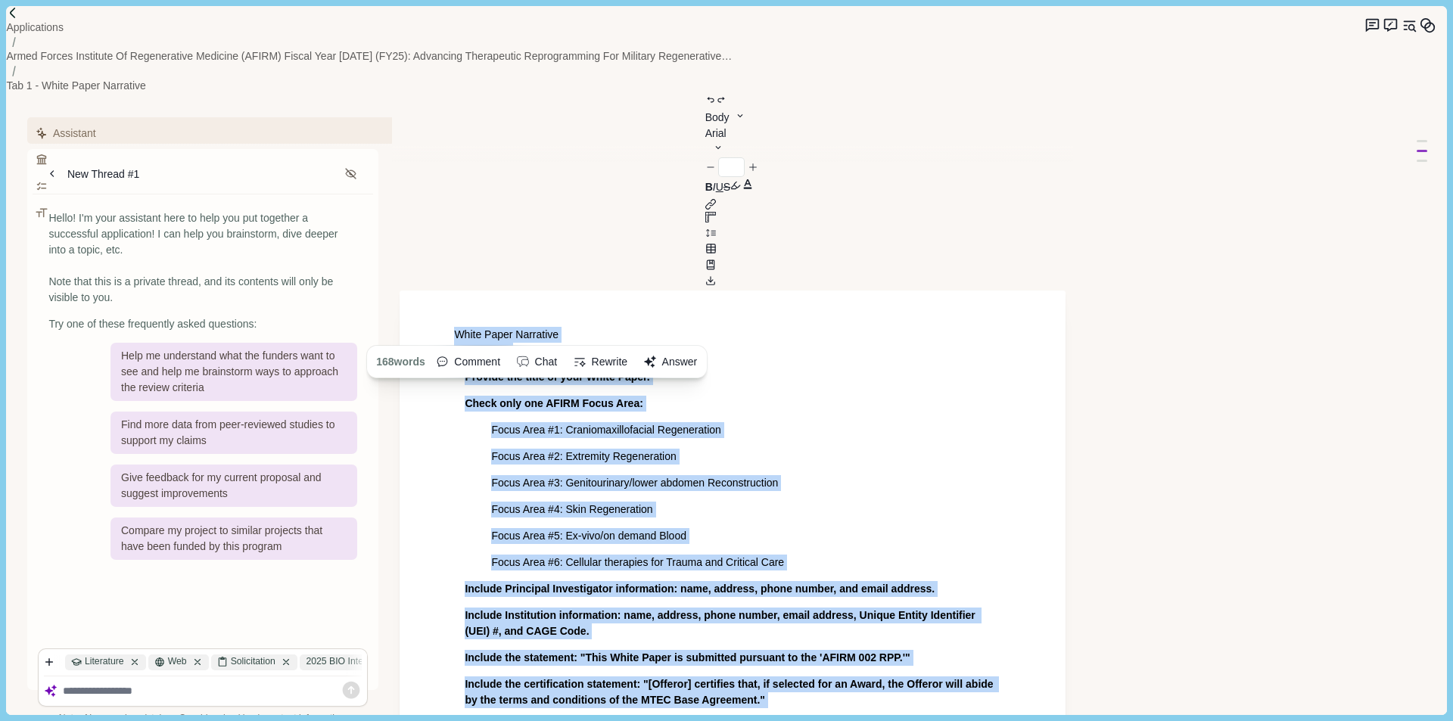
drag, startPoint x: 655, startPoint y: 367, endPoint x: 394, endPoint y: 145, distance: 342.6
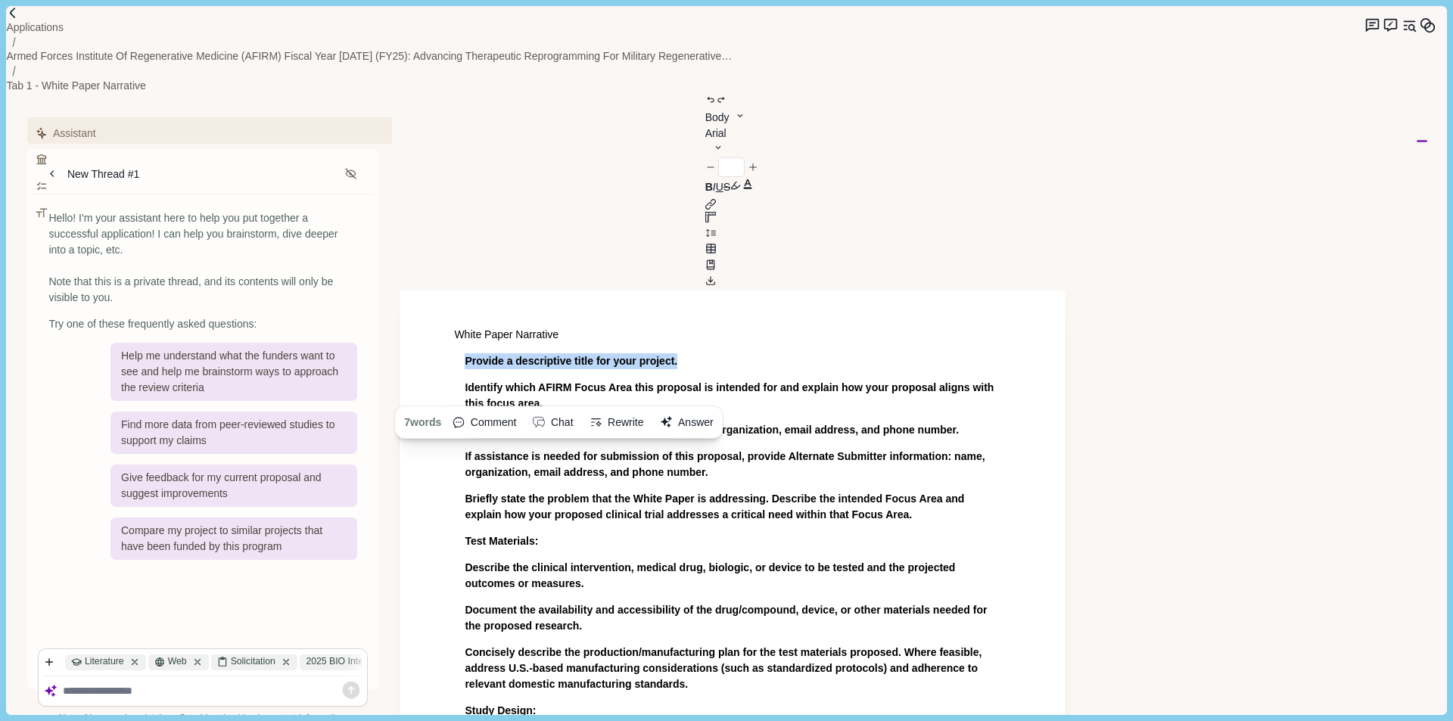
drag, startPoint x: 692, startPoint y: 218, endPoint x: 461, endPoint y: 215, distance: 230.9
click at [702, 411] on button "Answer" at bounding box center [687, 423] width 64 height 24
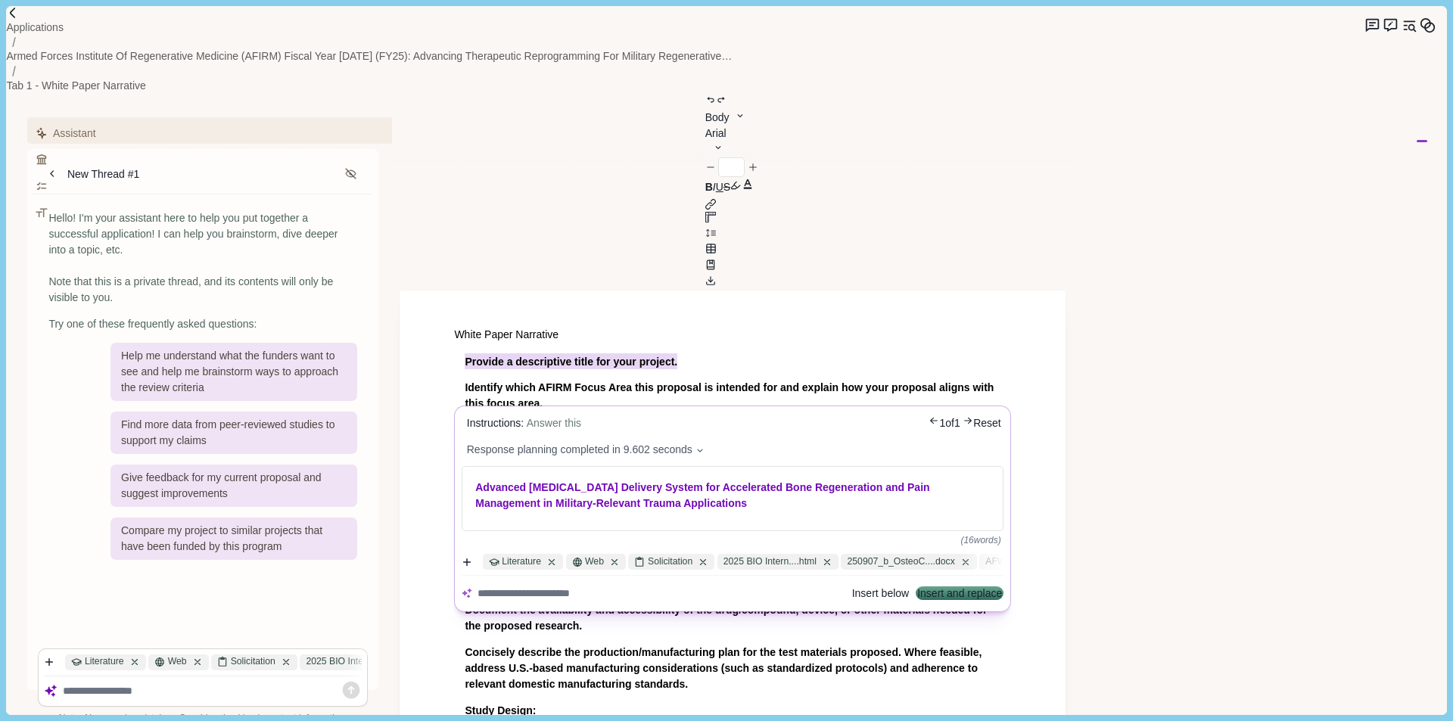
click at [852, 589] on button "Insert below" at bounding box center [880, 594] width 57 height 11
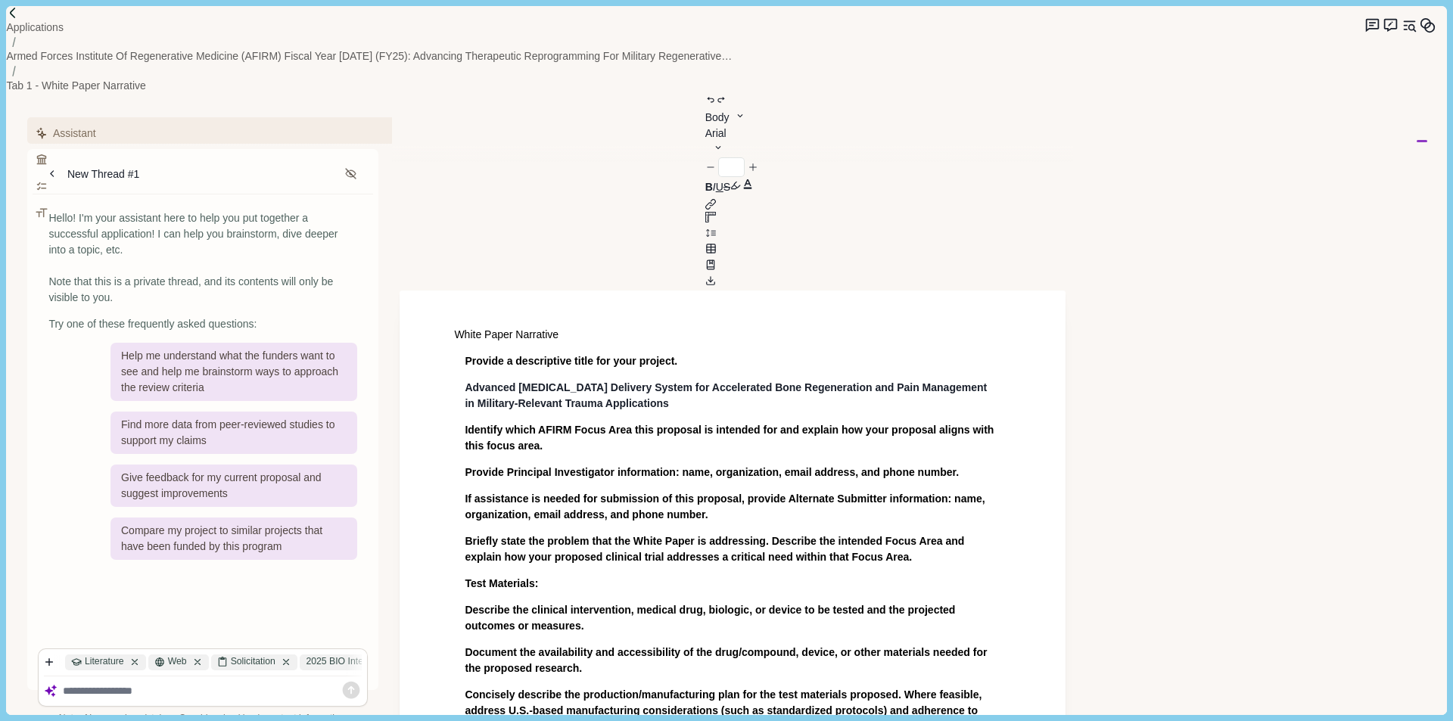
drag, startPoint x: 684, startPoint y: 221, endPoint x: 461, endPoint y: 219, distance: 222.6
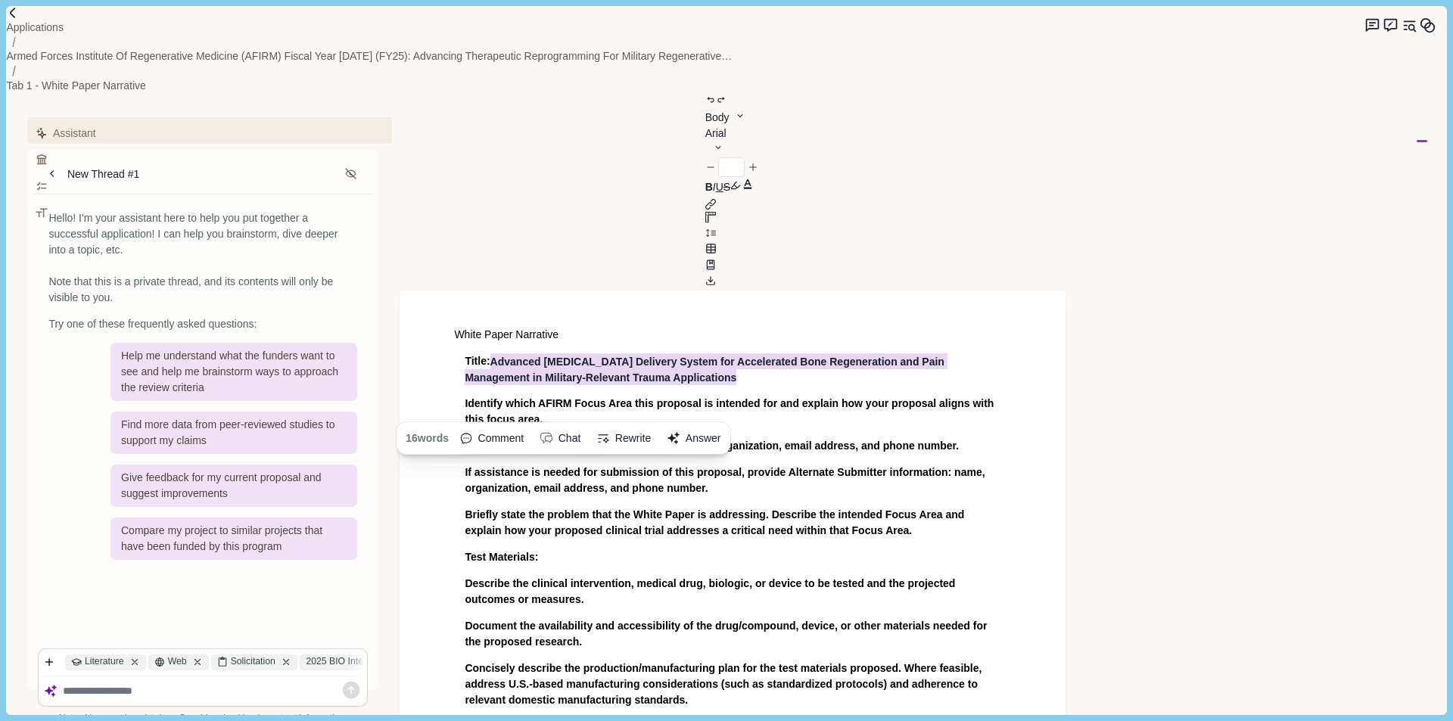
drag, startPoint x: 677, startPoint y: 233, endPoint x: 496, endPoint y: 217, distance: 182.4
click at [496, 353] on p "Title: Advanced [MEDICAL_DATA] Delivery System for Accelerated Bone Regeneratio…" at bounding box center [733, 369] width 536 height 32
click at [811, 576] on p "Describe the clinical intervention, medical drug, biologic, or device to be tes…" at bounding box center [733, 592] width 536 height 32
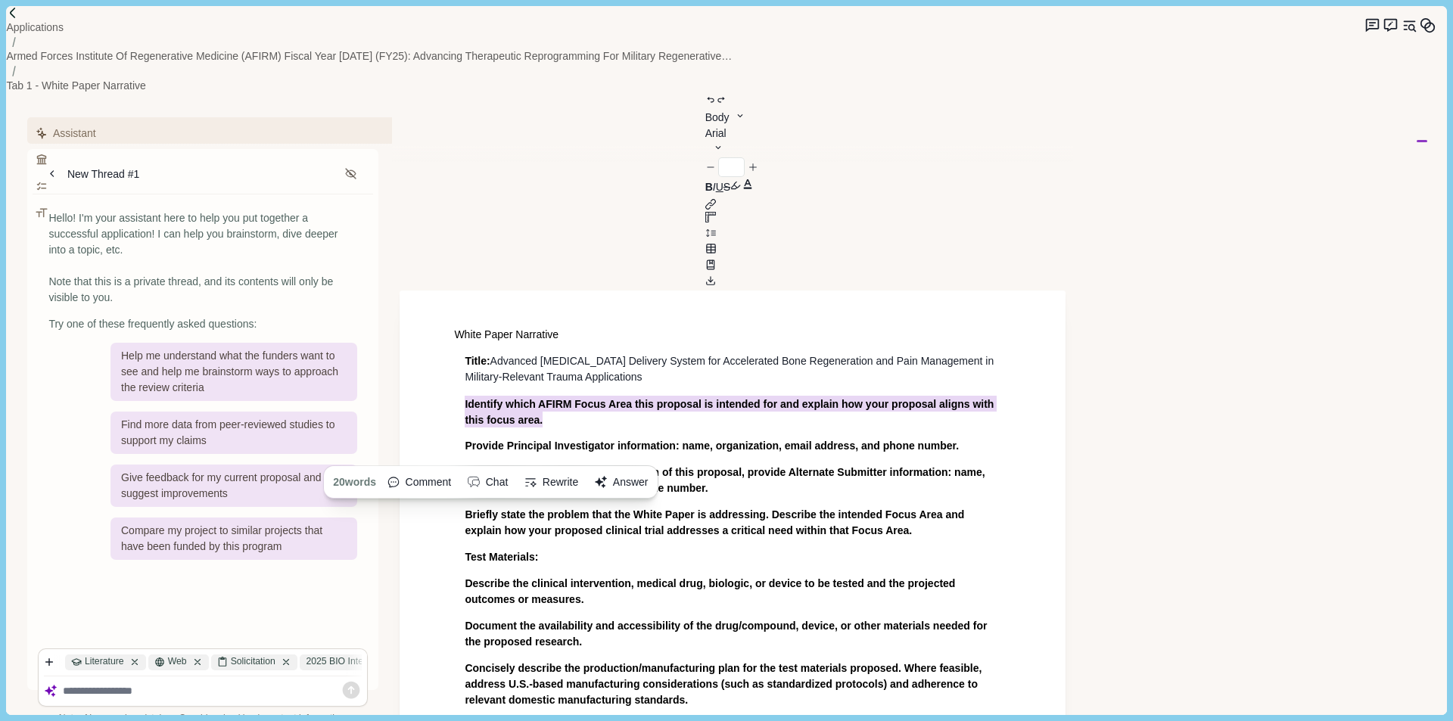
drag, startPoint x: 556, startPoint y: 280, endPoint x: 450, endPoint y: 263, distance: 106.6
click at [653, 471] on button "Answer" at bounding box center [622, 483] width 64 height 24
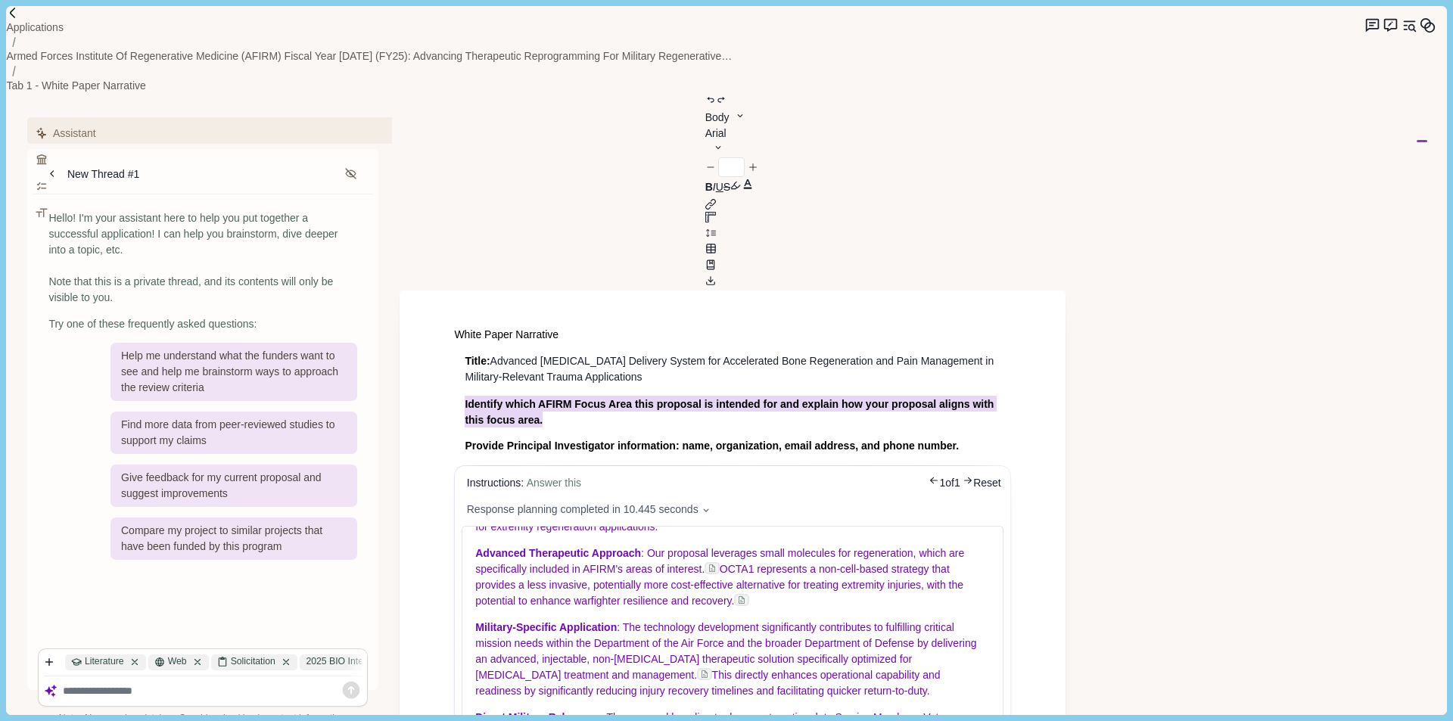
scroll to position [227, 0]
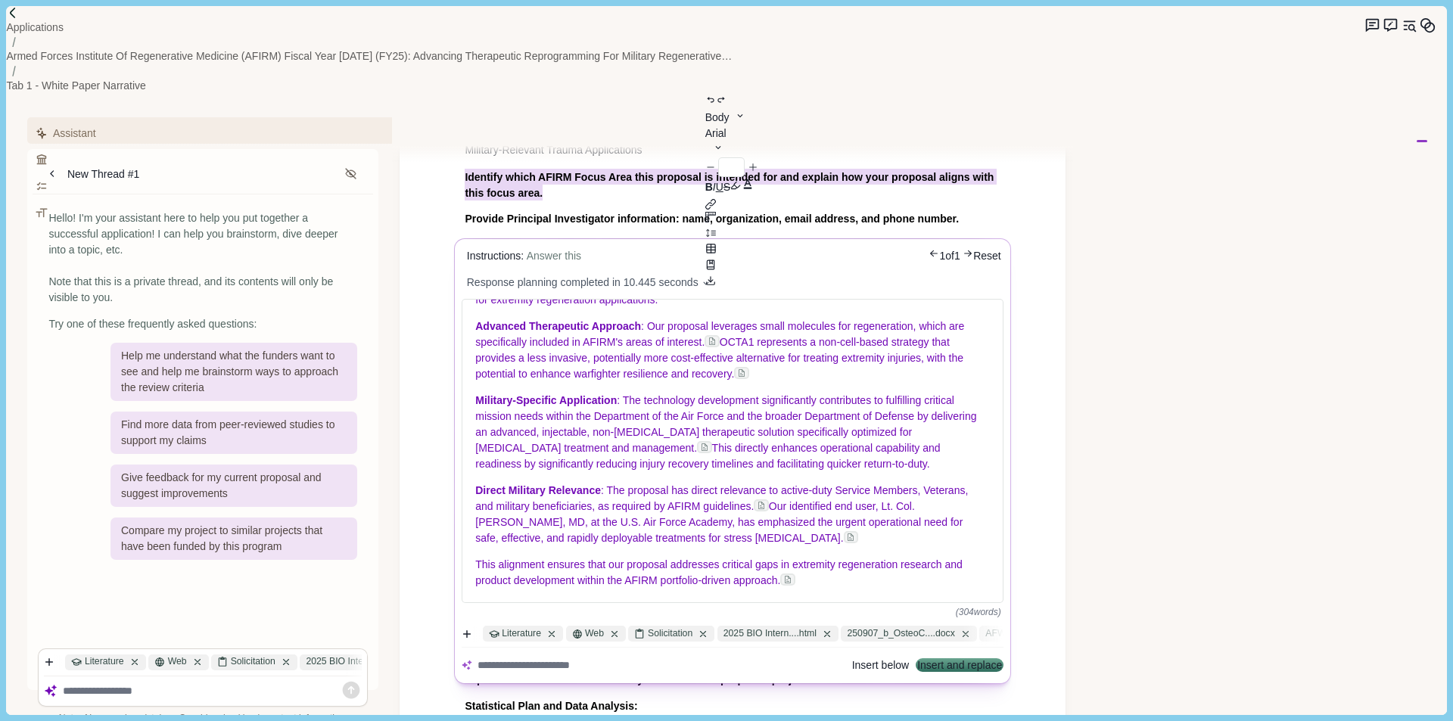
click at [852, 661] on button "Insert below" at bounding box center [880, 666] width 57 height 11
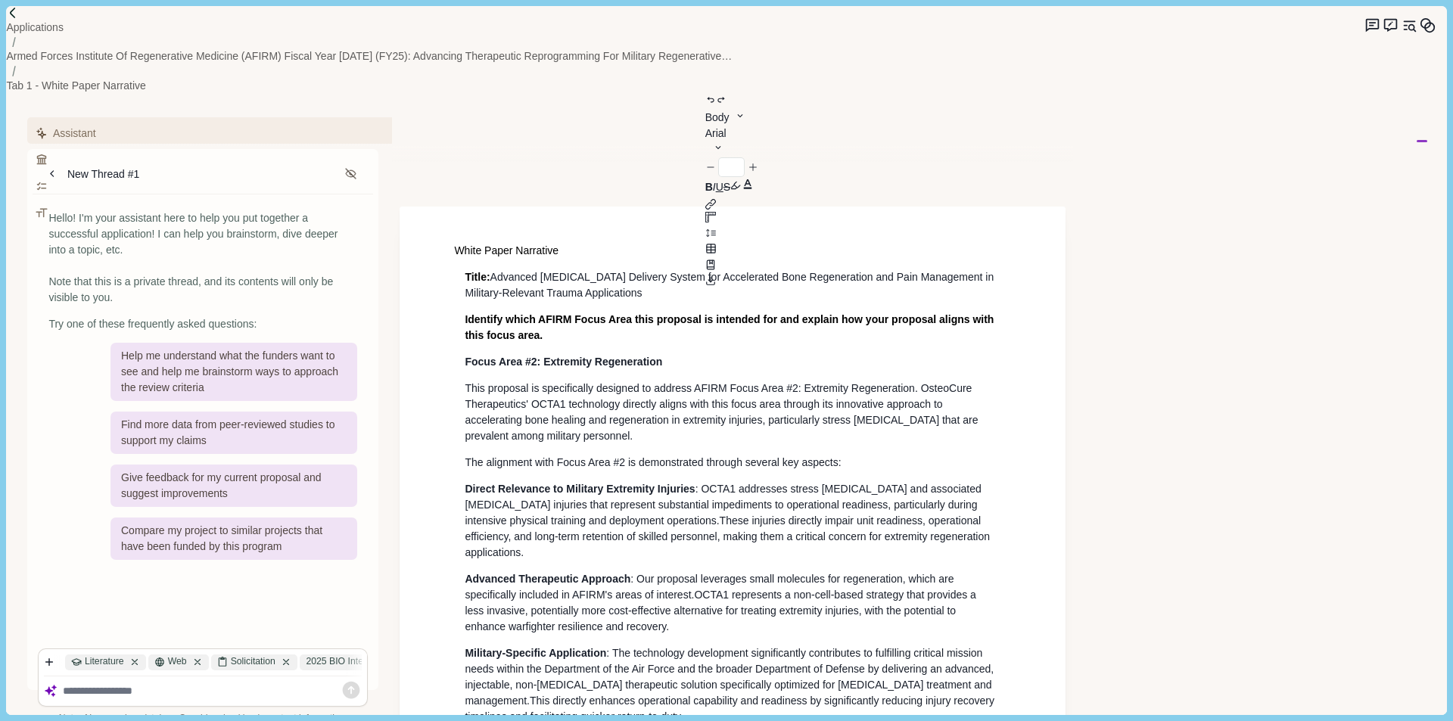
scroll to position [0, 0]
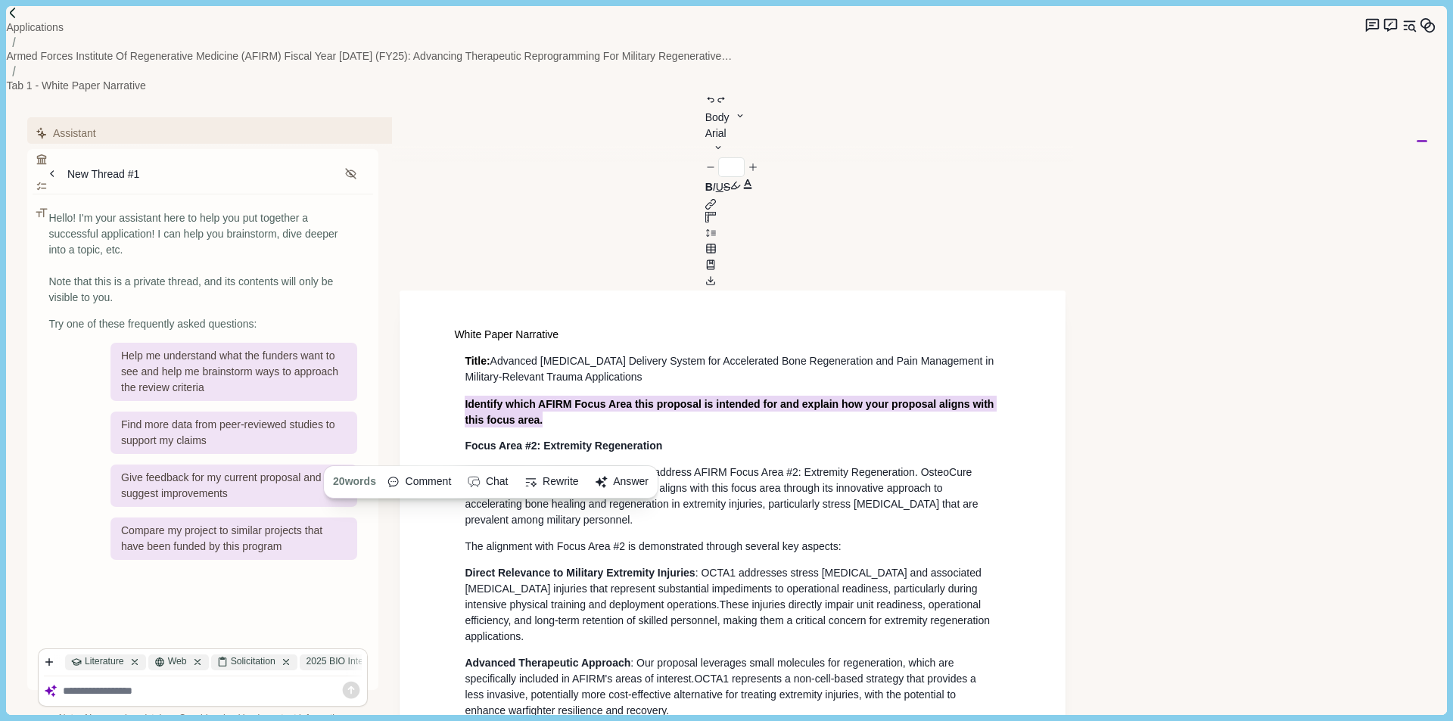
drag, startPoint x: 556, startPoint y: 285, endPoint x: 456, endPoint y: 261, distance: 102.6
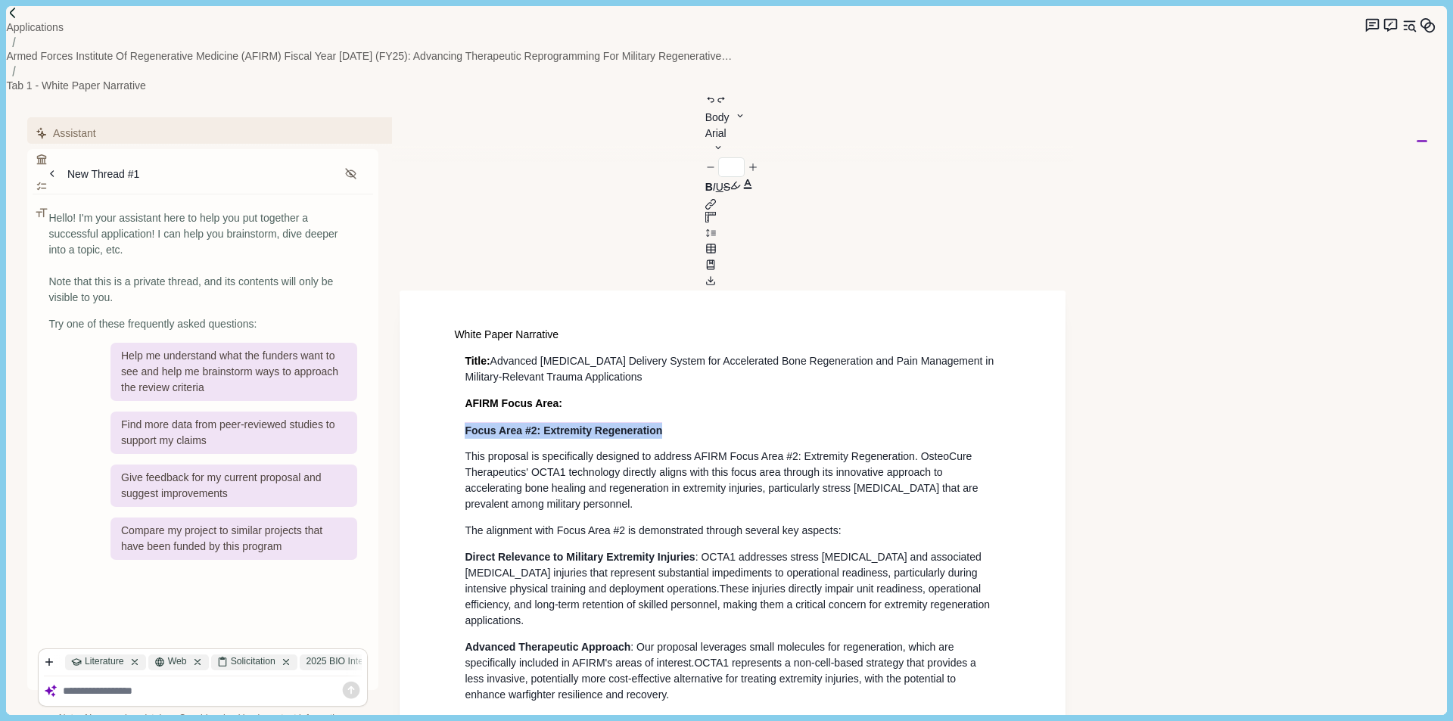
drag, startPoint x: 466, startPoint y: 313, endPoint x: 452, endPoint y: 285, distance: 31.1
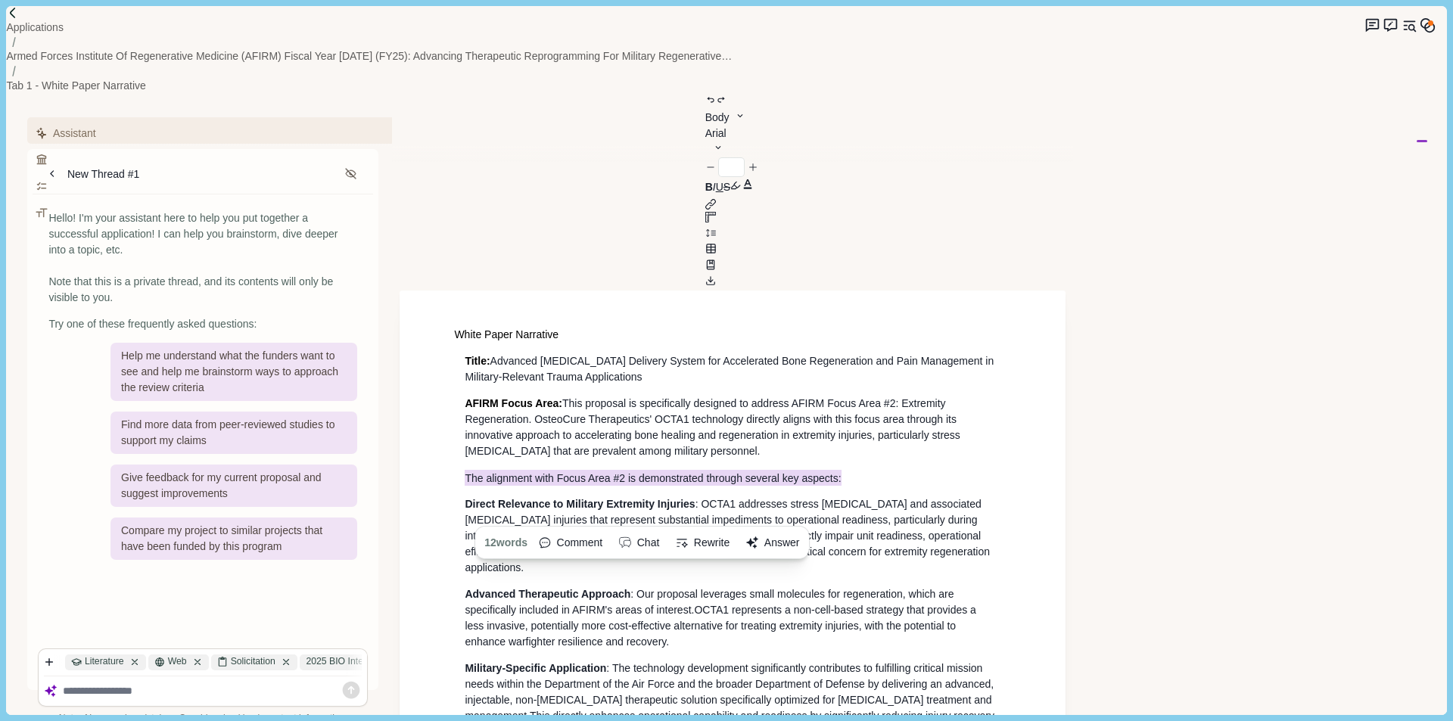
drag, startPoint x: 882, startPoint y: 342, endPoint x: 456, endPoint y: 341, distance: 426.2
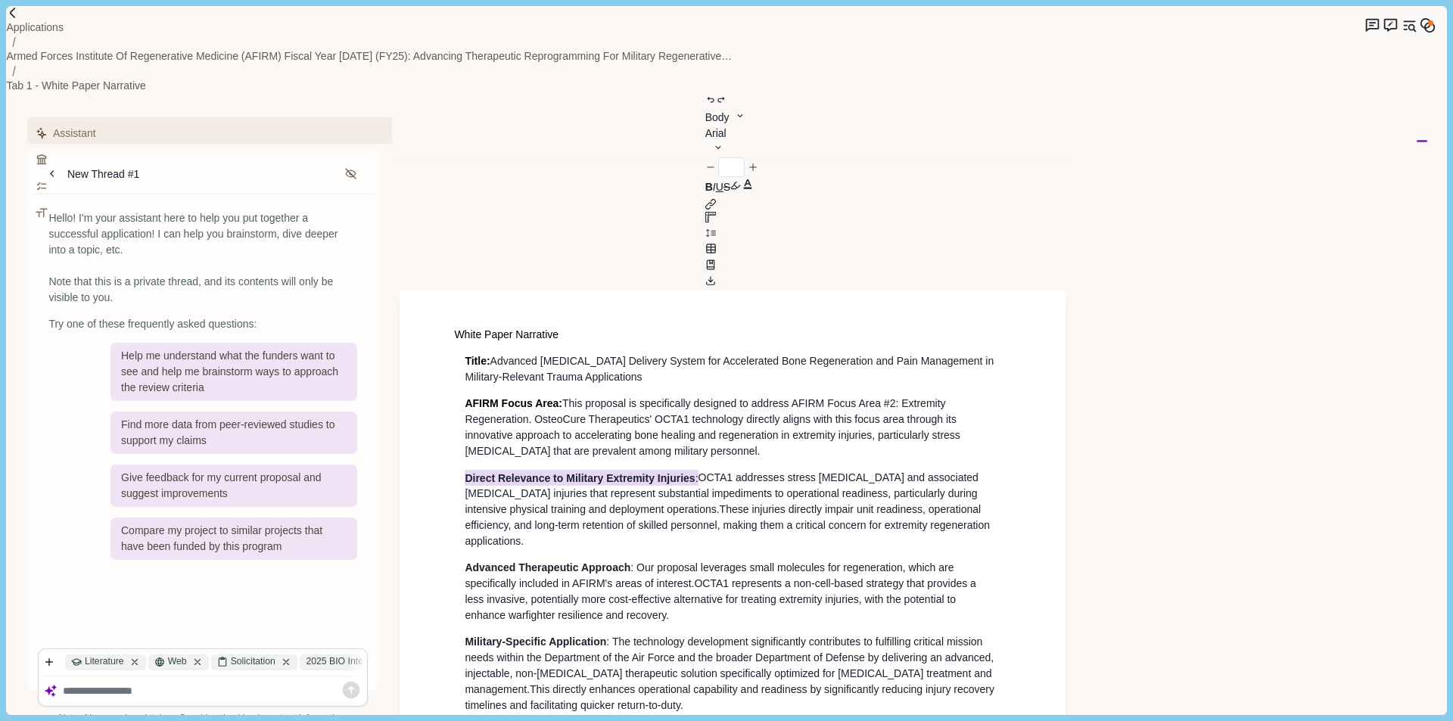
drag, startPoint x: 702, startPoint y: 338, endPoint x: 464, endPoint y: 334, distance: 237.7
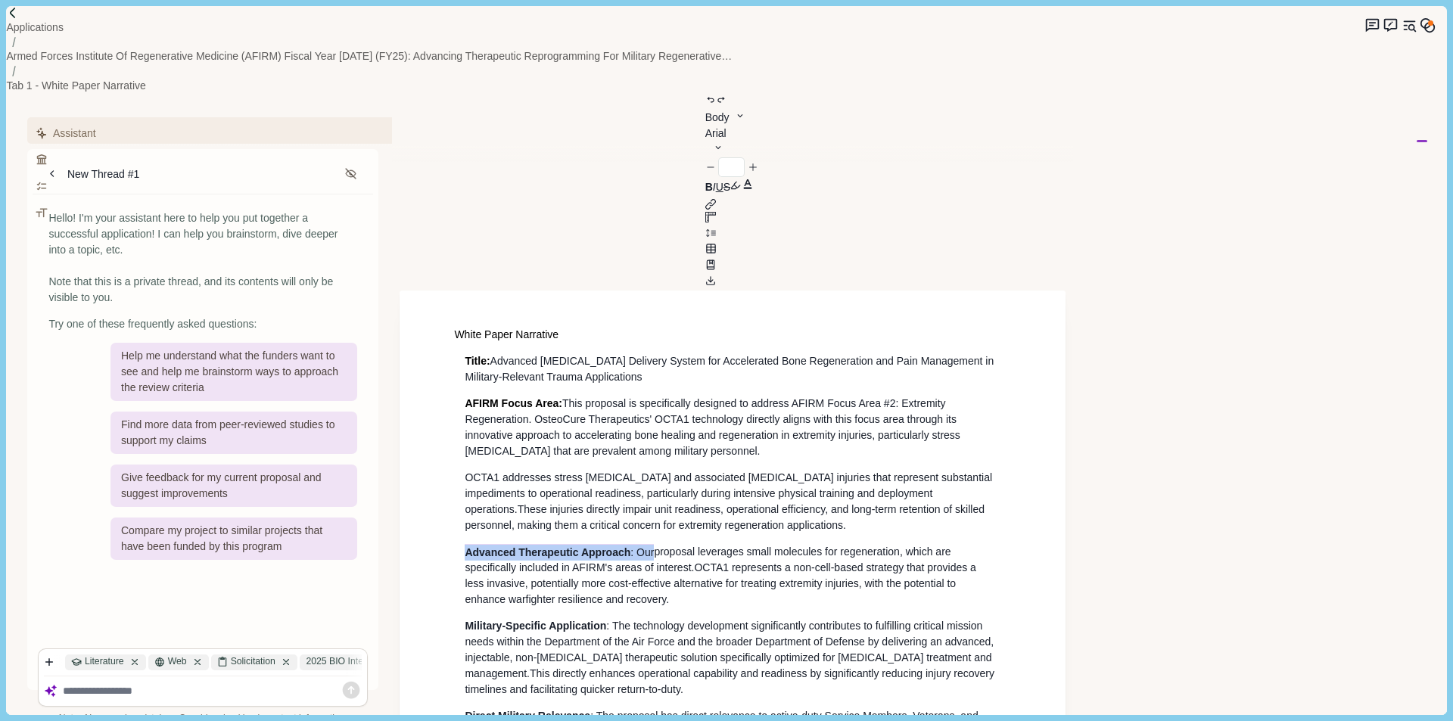
drag, startPoint x: 656, startPoint y: 419, endPoint x: 436, endPoint y: 416, distance: 219.5
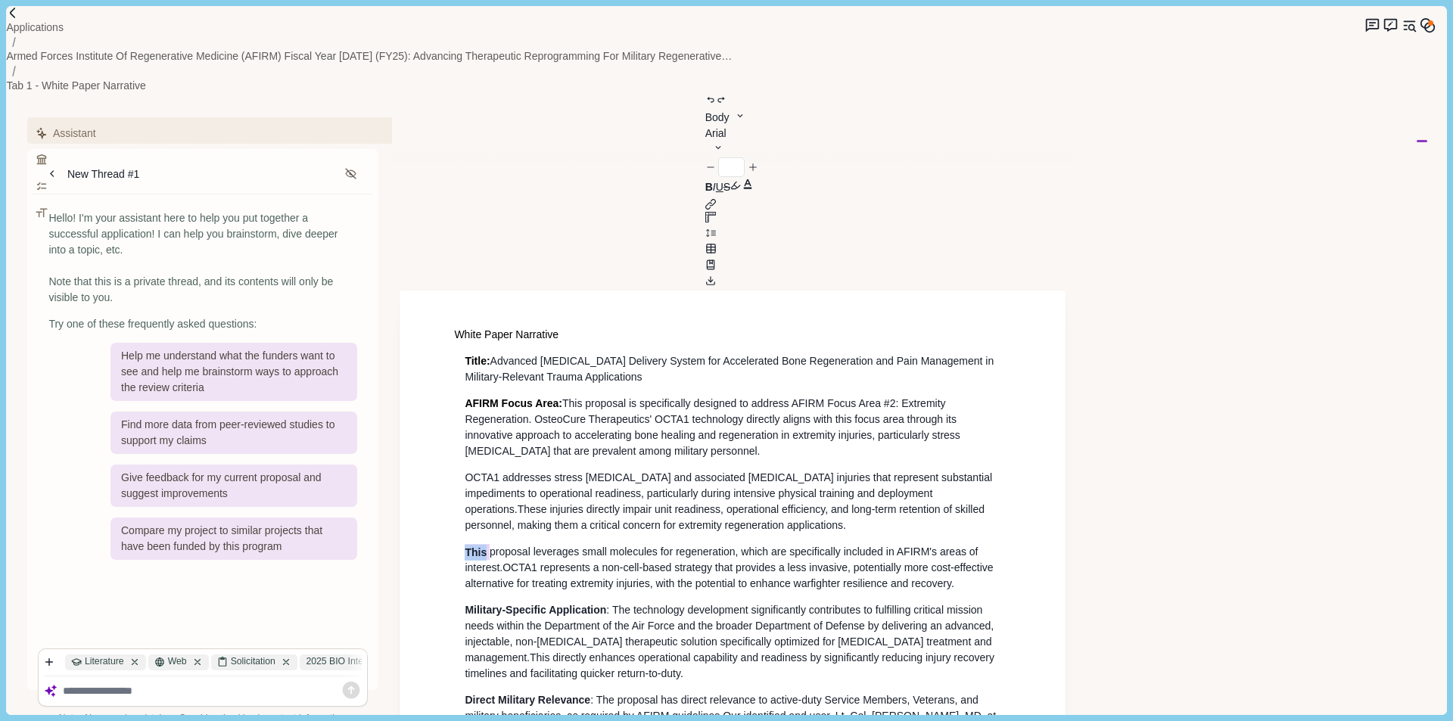
drag, startPoint x: 487, startPoint y: 421, endPoint x: 460, endPoint y: 416, distance: 27.6
click at [808, 562] on span "OCTA1 represents a non-cell-based strategy that provides a less invasive, poten…" at bounding box center [730, 576] width 531 height 28
drag, startPoint x: 486, startPoint y: 418, endPoint x: 427, endPoint y: 413, distance: 59.3
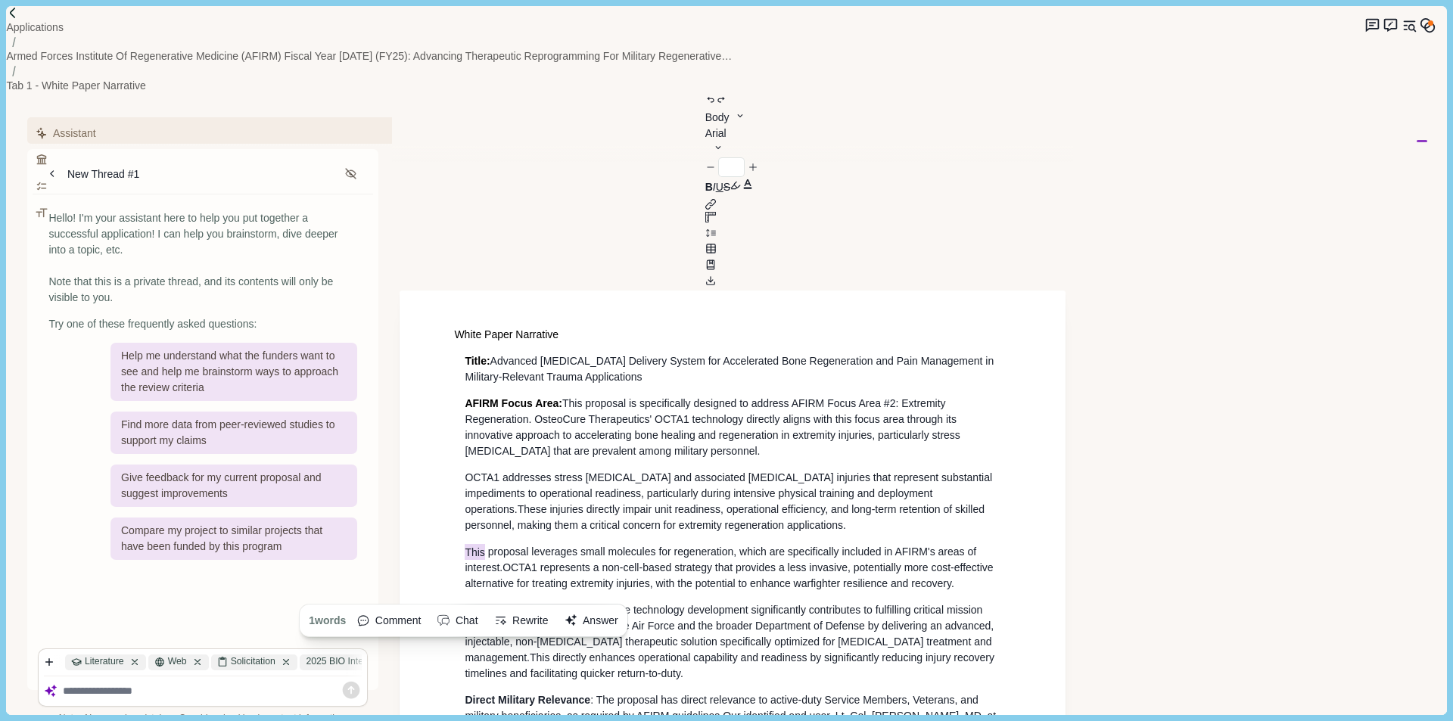
click at [775, 562] on span "OCTA1 represents a non-cell-based strategy that provides a less invasive, poten…" at bounding box center [730, 576] width 531 height 28
drag, startPoint x: 528, startPoint y: 421, endPoint x: 452, endPoint y: 418, distance: 75.8
click at [757, 562] on span "OCTA1 represents a non-cell-based strategy that provides a less invasive, poten…" at bounding box center [730, 576] width 531 height 28
click at [488, 546] on span "proposal leverages small molecules for regeneration, which are specifically inc…" at bounding box center [721, 560] width 512 height 28
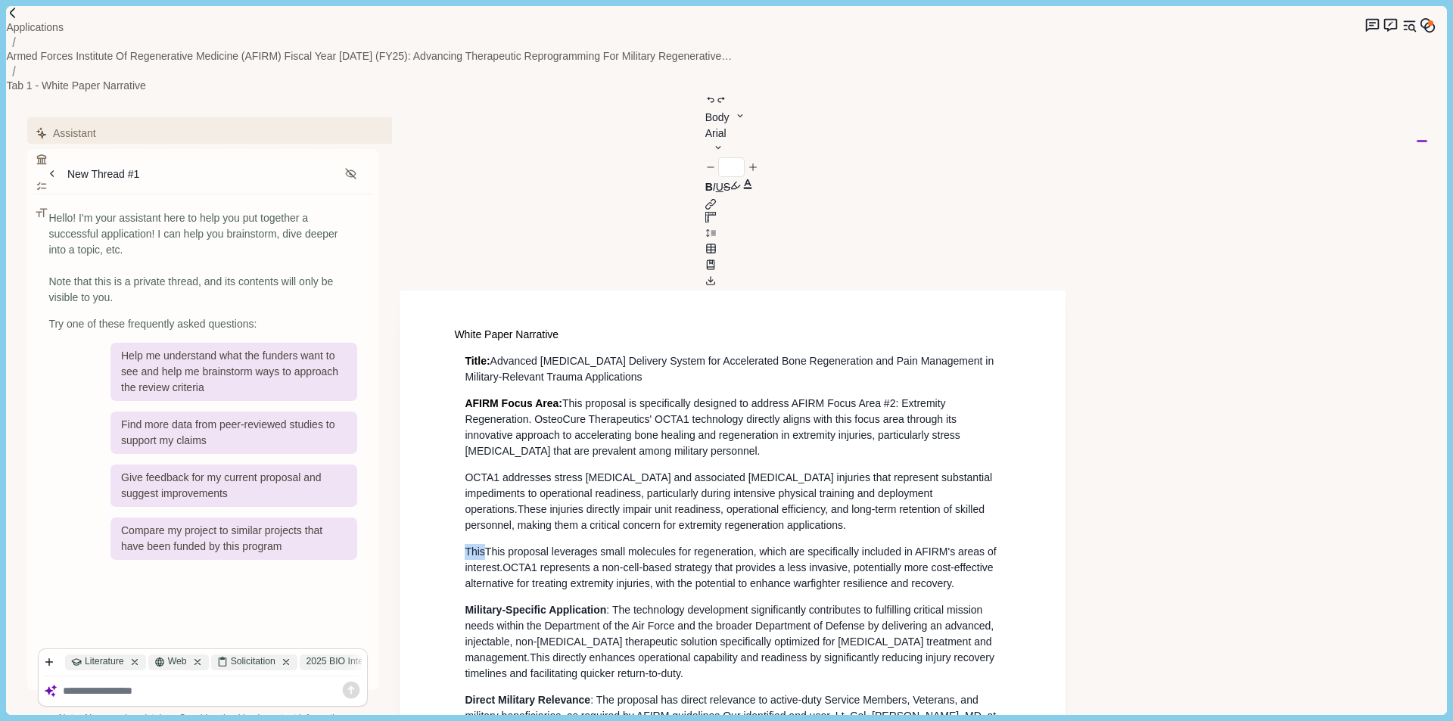
drag, startPoint x: 486, startPoint y: 415, endPoint x: 443, endPoint y: 414, distance: 43.2
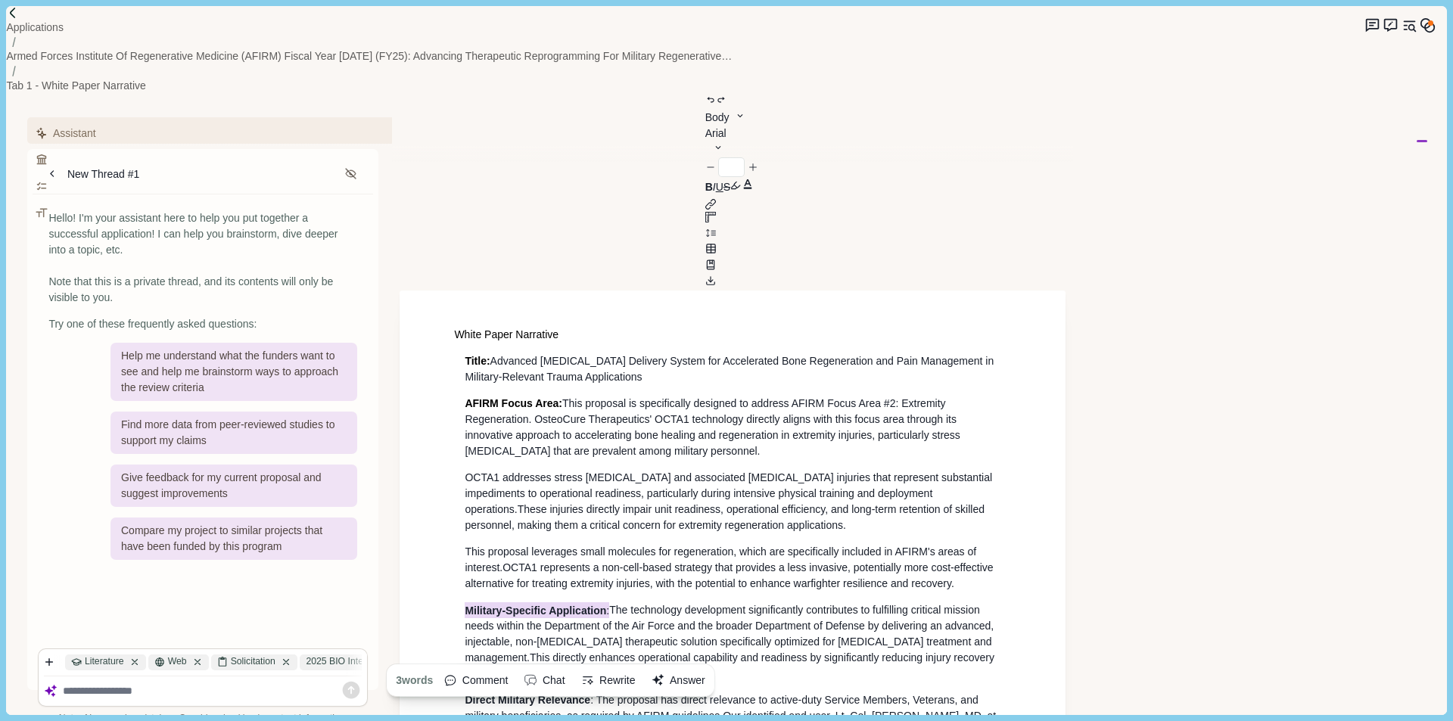
drag, startPoint x: 612, startPoint y: 474, endPoint x: 397, endPoint y: 466, distance: 215.1
click at [397, 466] on div "Assistant Review Criteria Requirements Formatting New Thread #1 Hello! I'm your…" at bounding box center [701, 404] width 1391 height 621
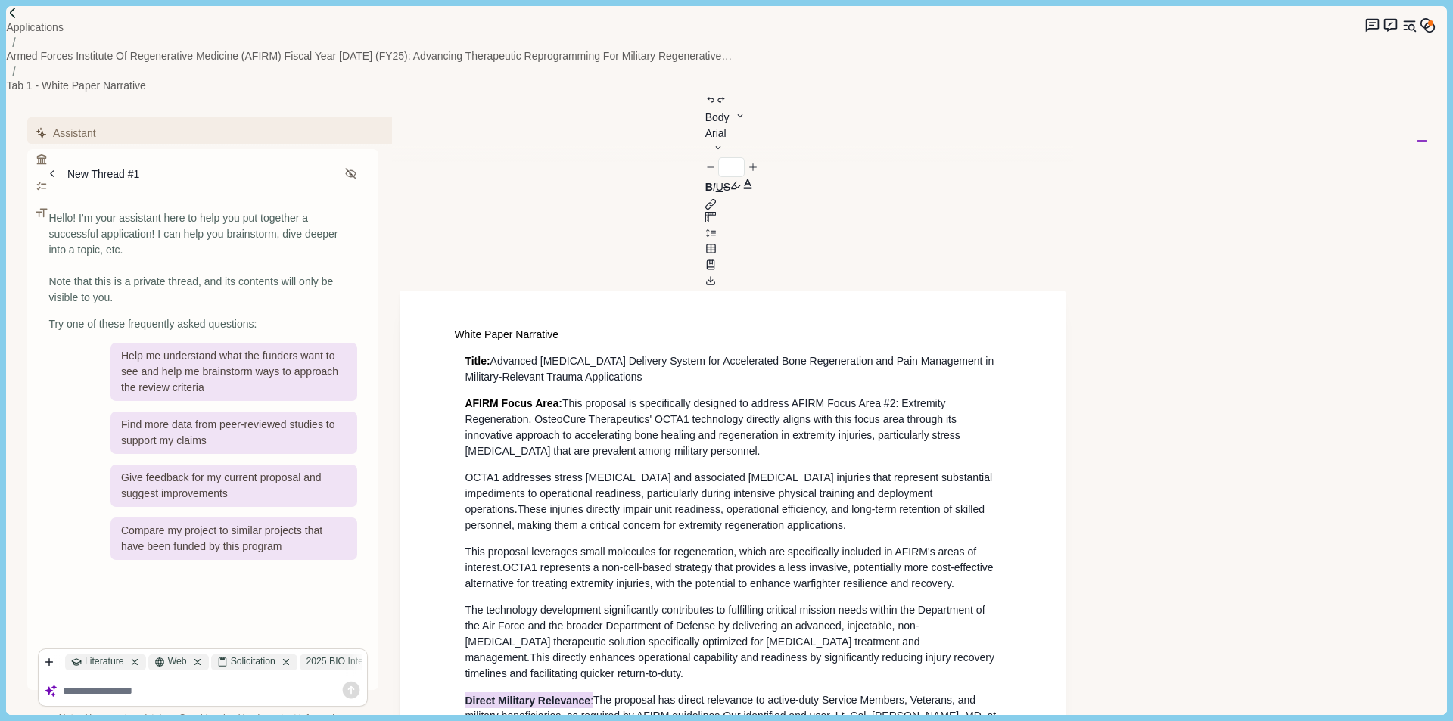
drag, startPoint x: 596, startPoint y: 573, endPoint x: 449, endPoint y: 570, distance: 146.9
click at [485, 694] on span "The proposal has direct relevance to active-duty Service Members, Veterans, and…" at bounding box center [715, 708] width 501 height 28
click at [466, 546] on span "This proposal leverages small molecules for regeneration, which are specificall…" at bounding box center [722, 560] width 515 height 28
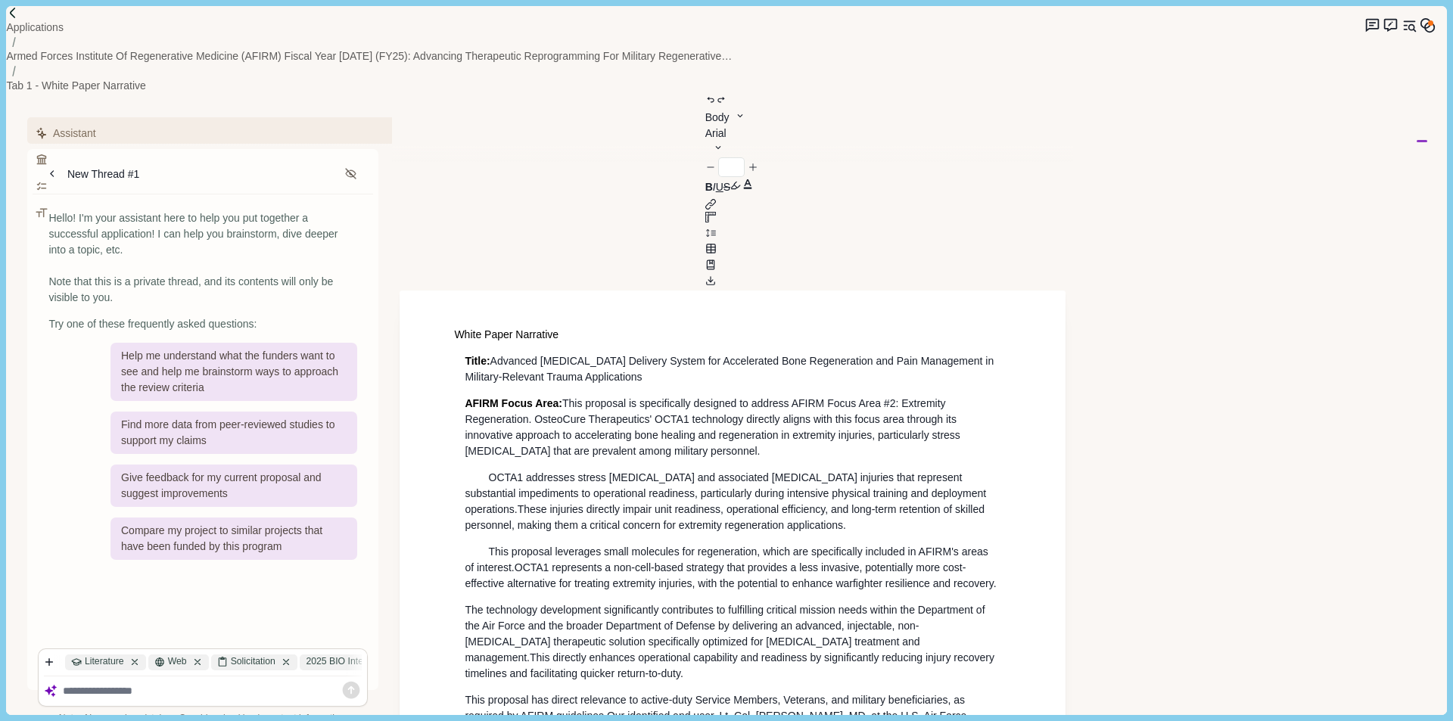
click at [465, 604] on span "The technology development significantly contributes to fulfilling critical mis…" at bounding box center [726, 634] width 523 height 60
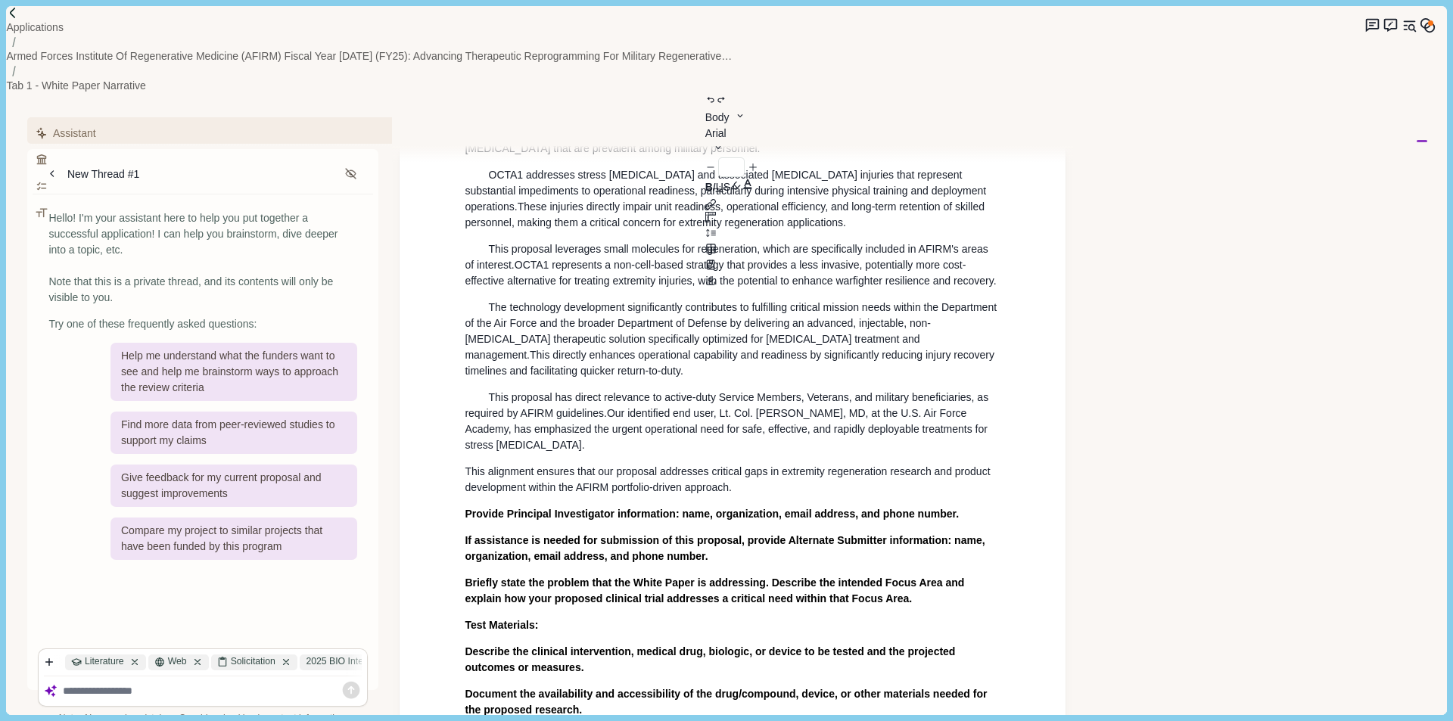
click at [463, 344] on div "White Paper Narrative Title: Advanced [MEDICAL_DATA] Delivery System for Accele…" at bounding box center [732, 654] width 557 height 1261
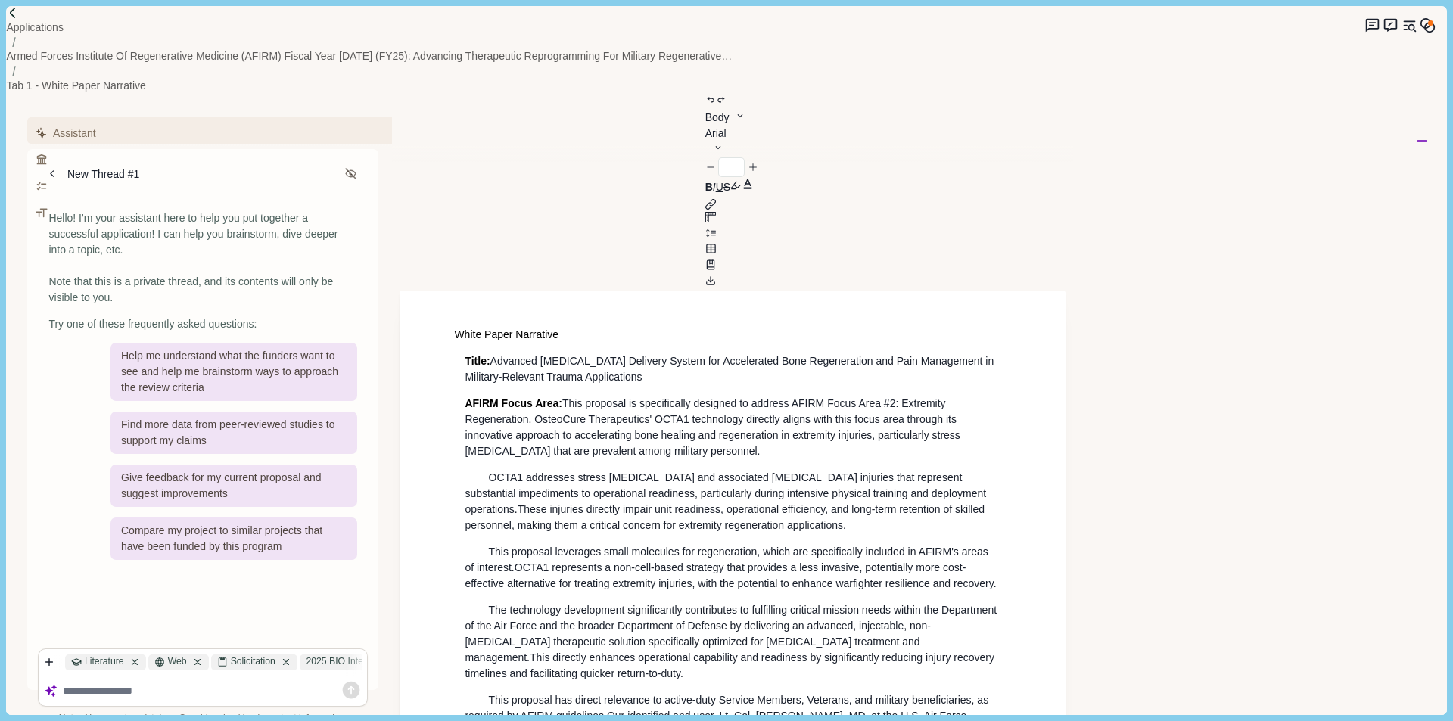
click at [672, 353] on p "Title: Advanced [MEDICAL_DATA] Delivery System for Accelerated Bone Regeneratio…" at bounding box center [733, 369] width 536 height 32
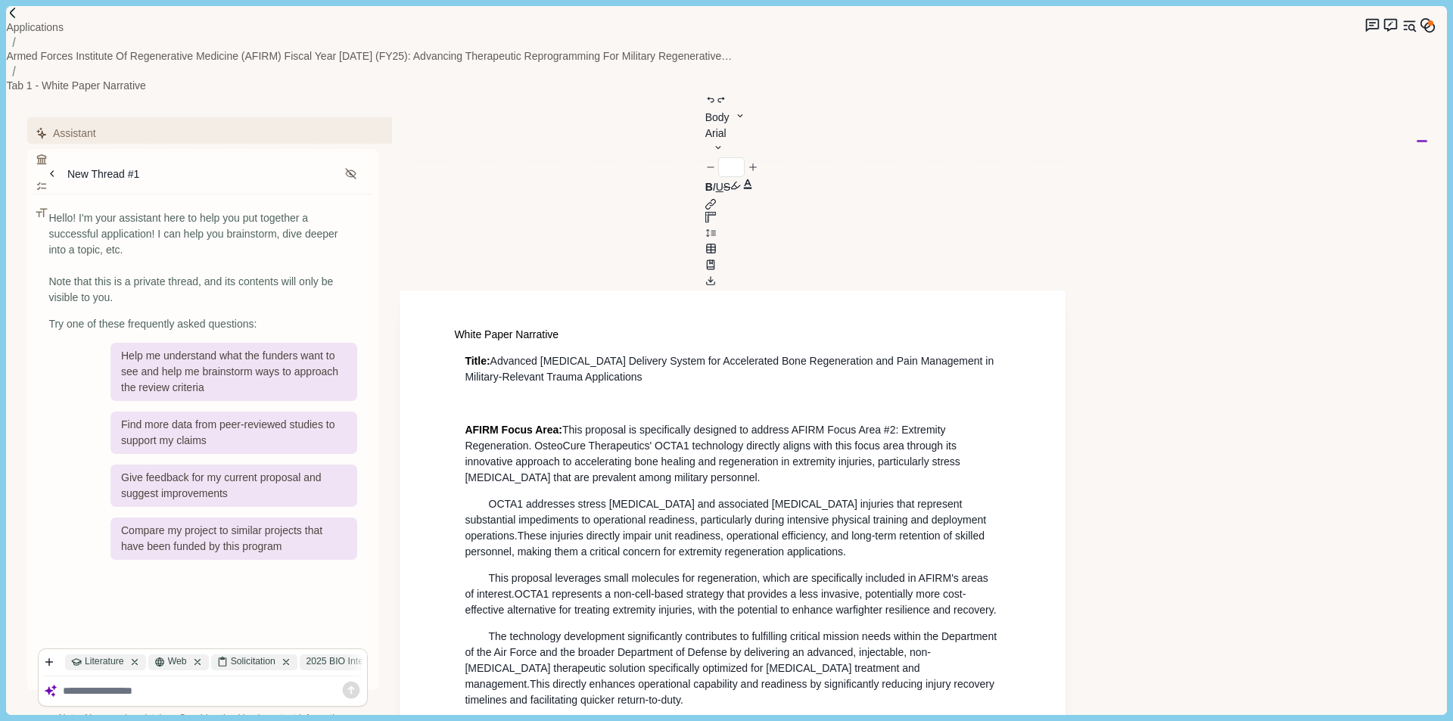
scroll to position [454, 0]
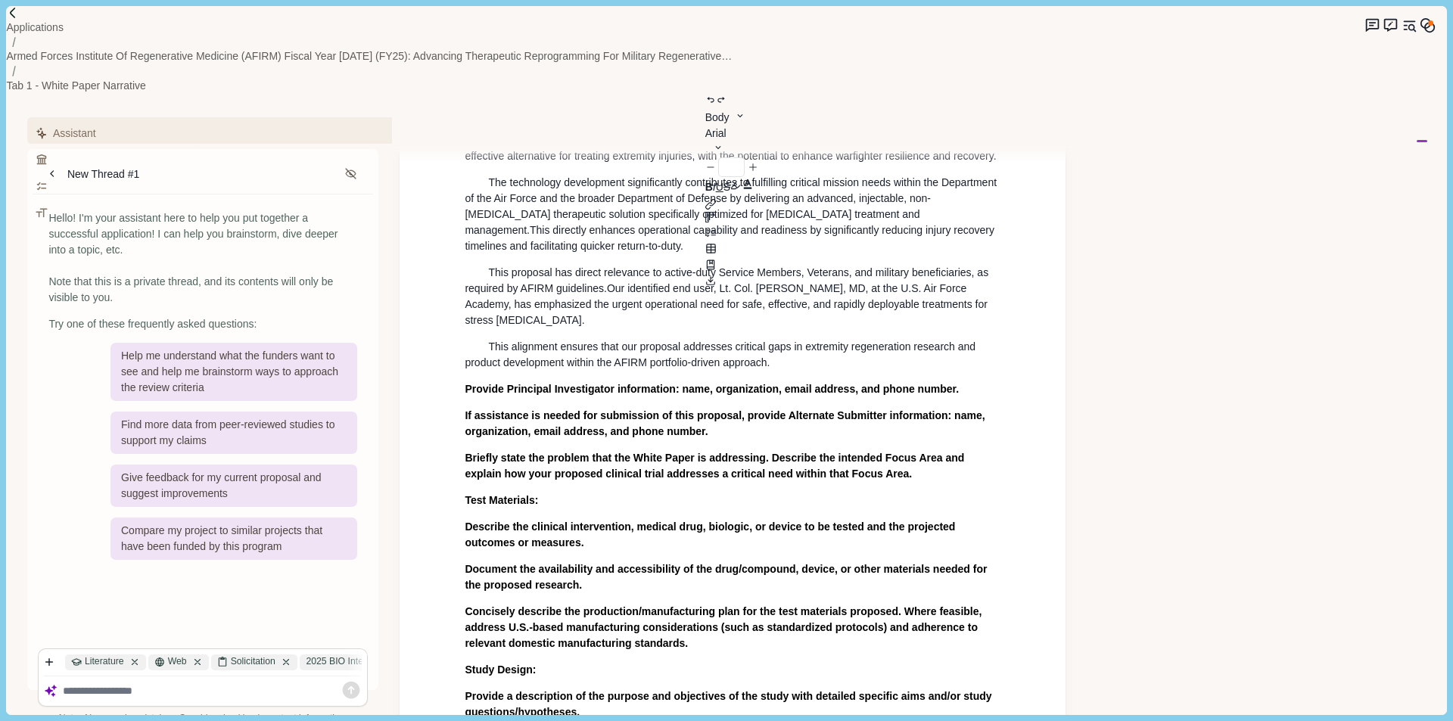
click at [835, 339] on p "This alignment ensures that our proposal addresses critical gaps in extremity r…" at bounding box center [733, 355] width 536 height 32
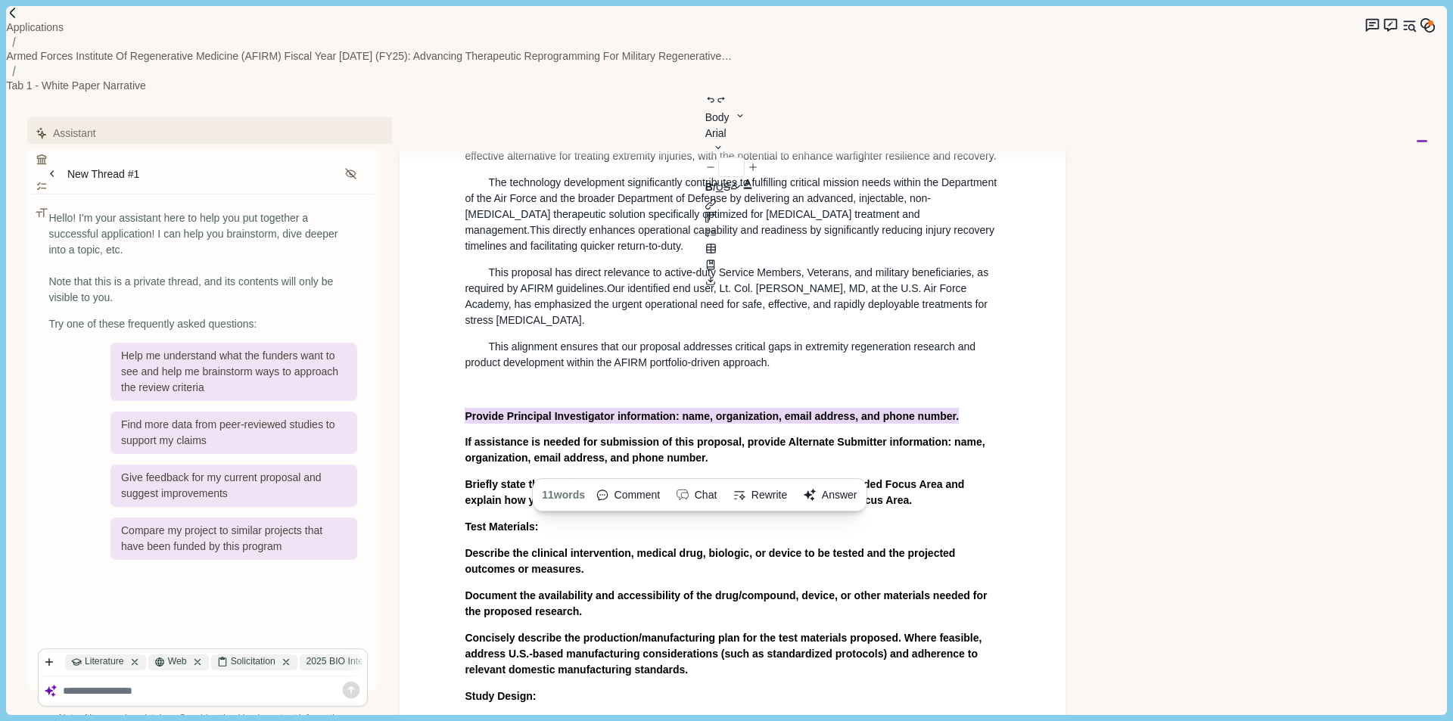
drag, startPoint x: 958, startPoint y: 289, endPoint x: 462, endPoint y: 294, distance: 495.8
click at [462, 294] on div "White Paper Narrative Title: Advanced [MEDICAL_DATA] Delivery System for Accele…" at bounding box center [732, 530] width 557 height 1314
click at [836, 484] on button "Answer" at bounding box center [831, 496] width 64 height 24
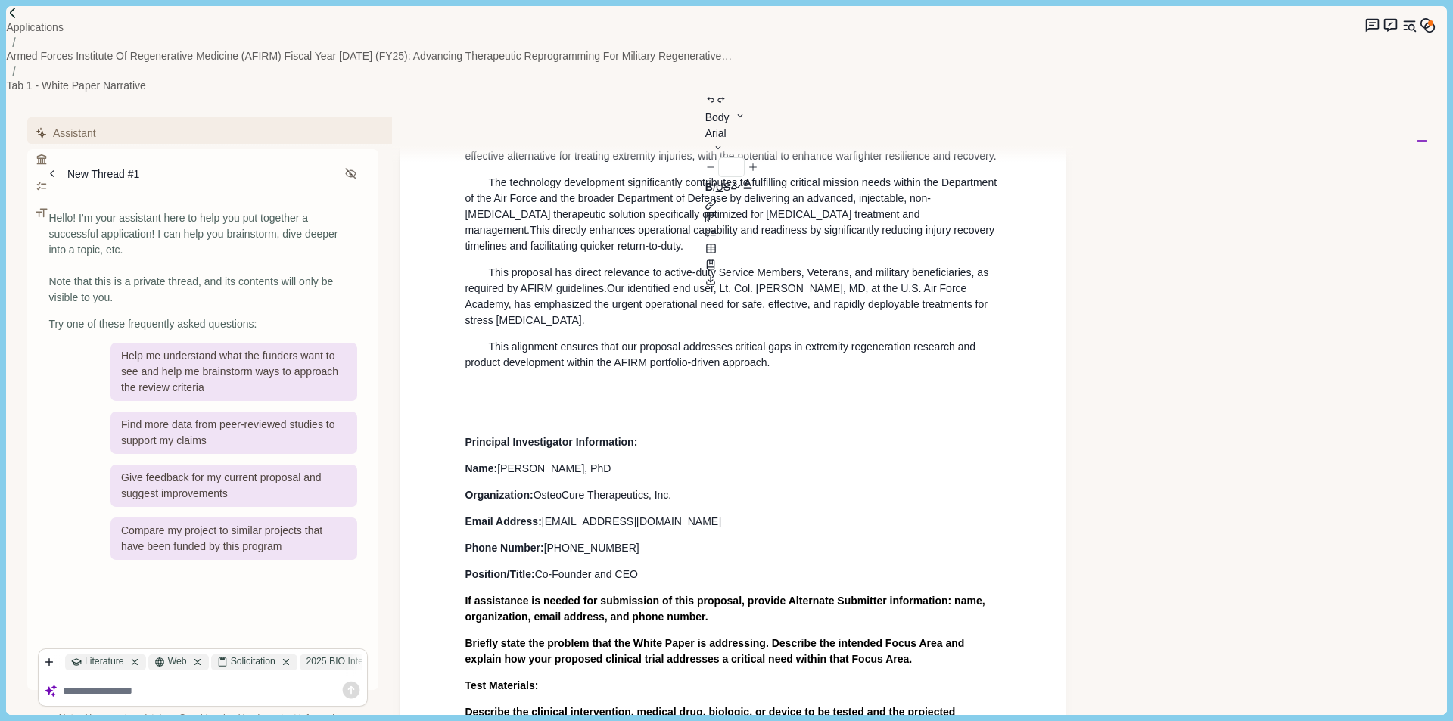
click at [531, 408] on p at bounding box center [733, 416] width 536 height 16
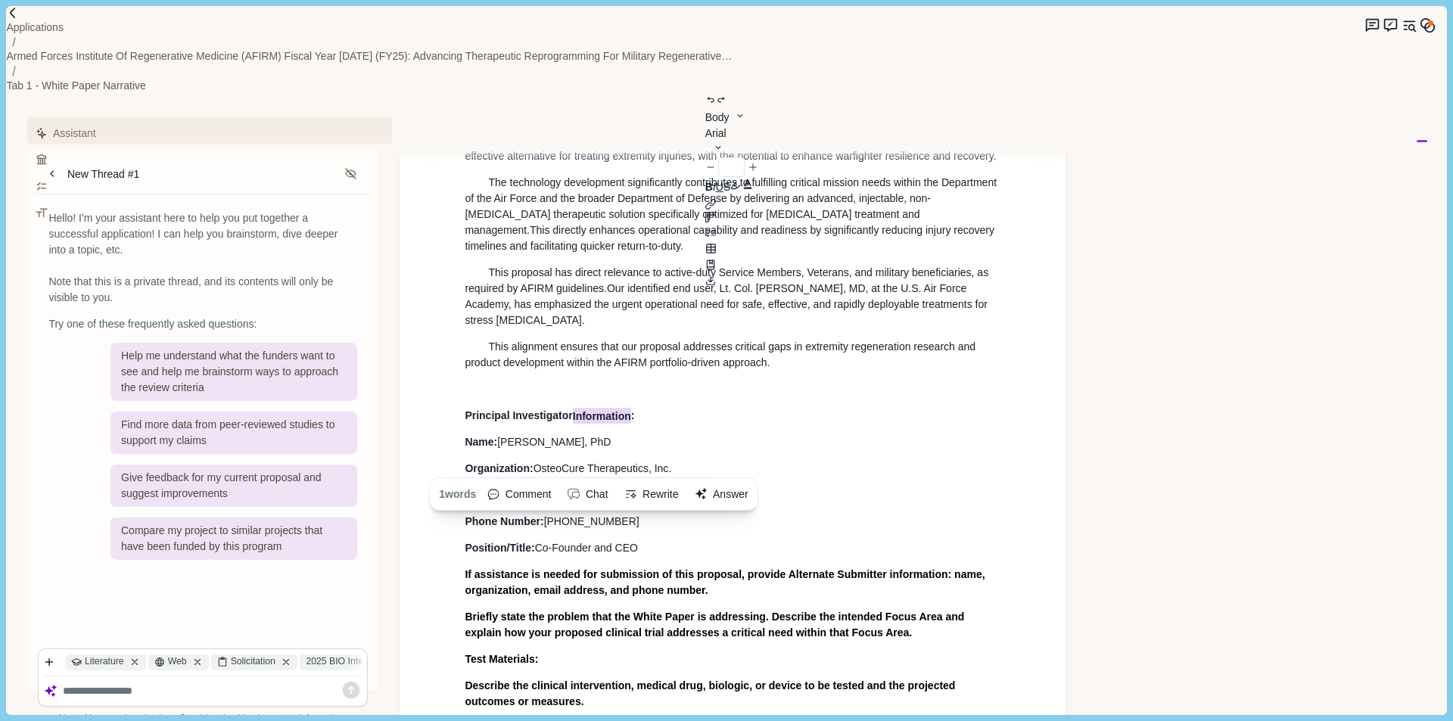
drag, startPoint x: 575, startPoint y: 290, endPoint x: 634, endPoint y: 296, distance: 58.6
click at [634, 408] on span "Principal Investigator Information :" at bounding box center [550, 416] width 170 height 16
drag, startPoint x: 501, startPoint y: 316, endPoint x: 433, endPoint y: 313, distance: 68.2
click at [433, 313] on div "White Paper Narrative Title: Advanced [MEDICAL_DATA] Delivery System for Accele…" at bounding box center [733, 601] width 666 height 1530
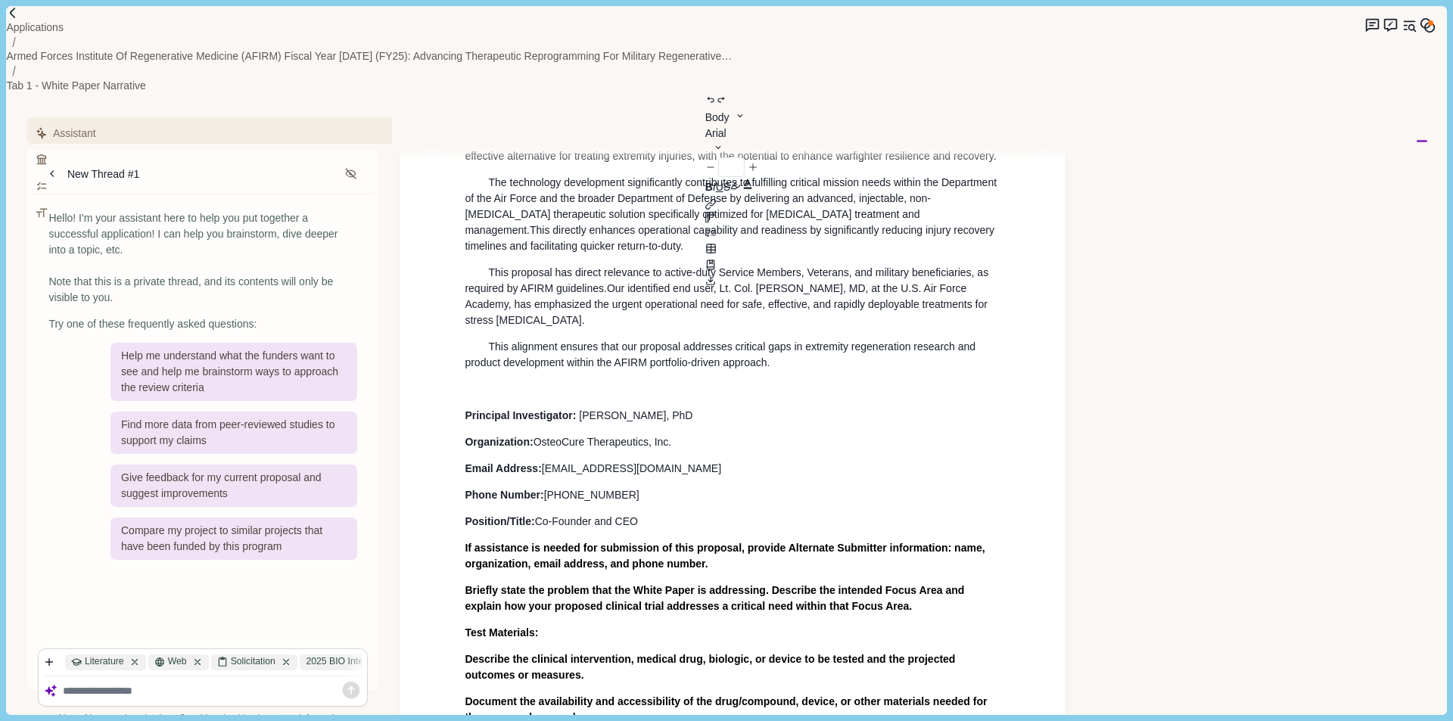
click at [688, 408] on p "Principal Investigator: [PERSON_NAME], PhD" at bounding box center [733, 416] width 536 height 16
drag, startPoint x: 537, startPoint y: 319, endPoint x: 423, endPoint y: 322, distance: 114.4
click at [423, 322] on div "White Paper Narrative Title: Advanced [MEDICAL_DATA] Delivery System for Accele…" at bounding box center [733, 587] width 666 height 1503
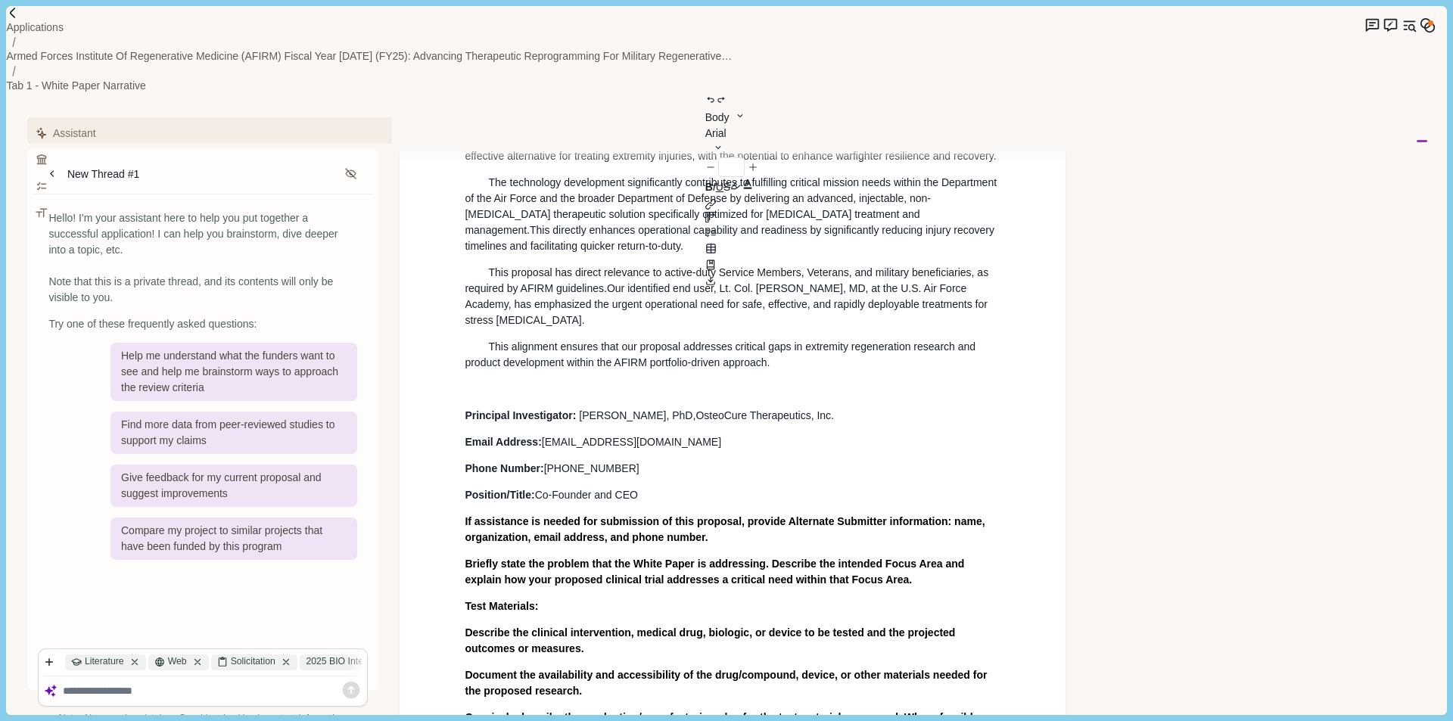
click at [830, 408] on p "Principal Investigator: [PERSON_NAME], PhD , OsteoCure Therapeutics, Inc." at bounding box center [733, 416] width 536 height 16
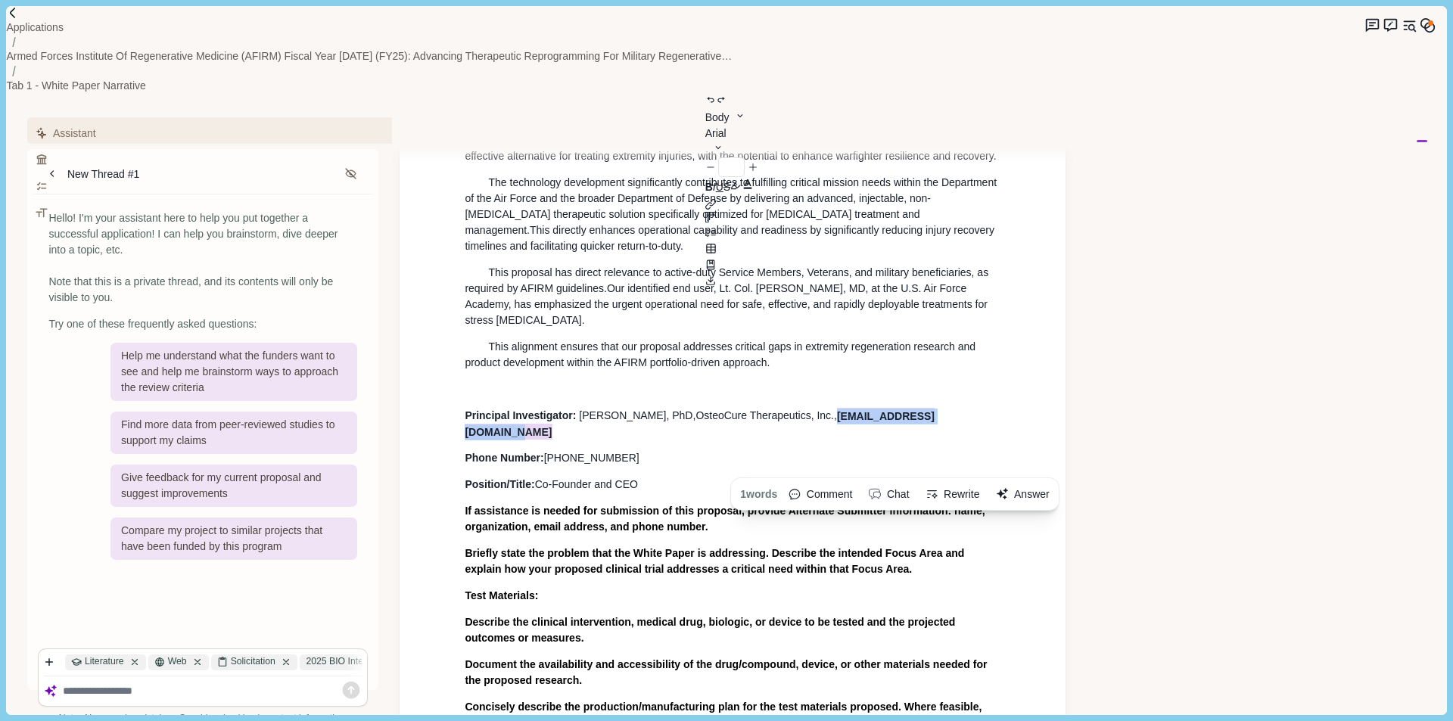
drag, startPoint x: 978, startPoint y: 292, endPoint x: 832, endPoint y: 294, distance: 146.1
click at [832, 408] on span "[EMAIL_ADDRESS][DOMAIN_NAME]" at bounding box center [700, 424] width 470 height 32
click at [931, 546] on p "Briefly state the problem that the White Paper is addressing. Describe the inte…" at bounding box center [733, 562] width 536 height 32
drag, startPoint x: 642, startPoint y: 347, endPoint x: 540, endPoint y: 344, distance: 101.5
click at [538, 477] on span "Co-Founder and CEO" at bounding box center [589, 485] width 109 height 16
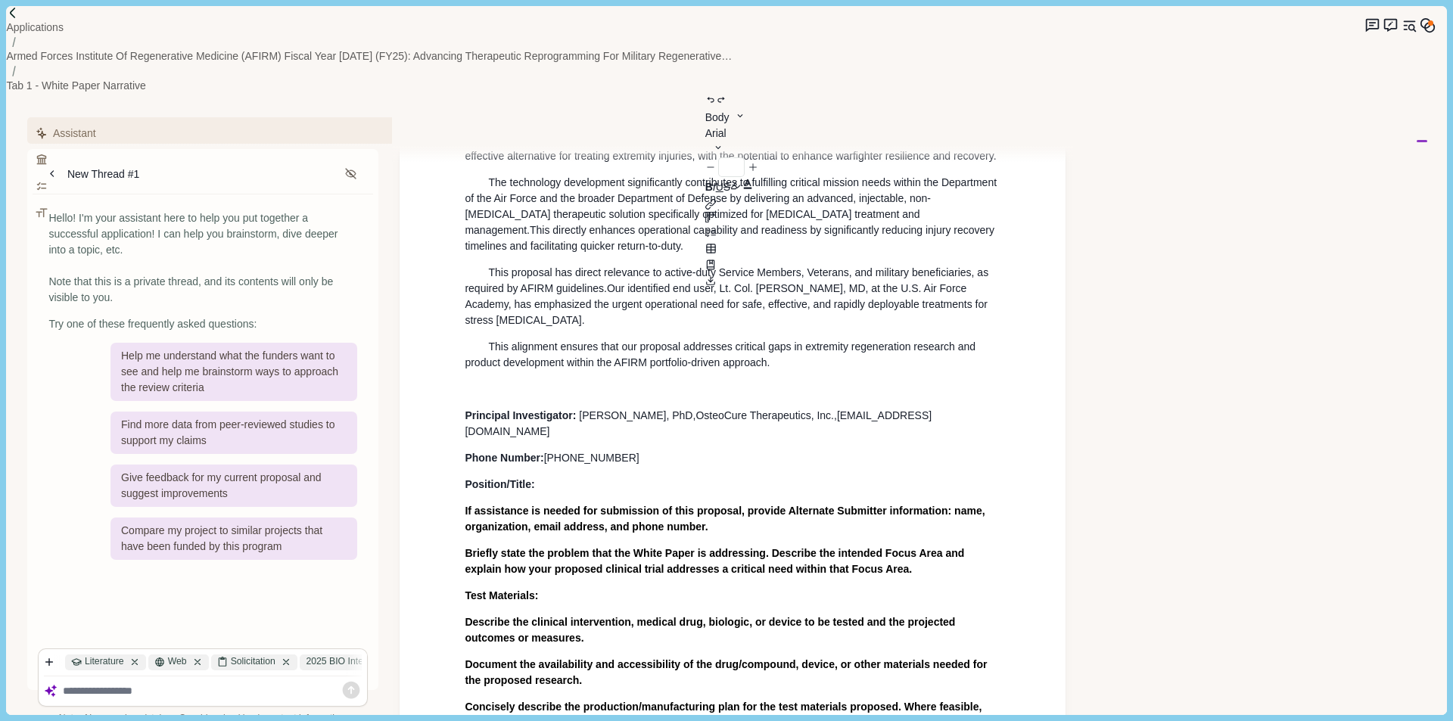
click at [696, 410] on span "OsteoCure Therapeutics, Inc." at bounding box center [765, 416] width 139 height 12
click at [650, 408] on p "Principal Investigator: [PERSON_NAME], PhD , Co-Founder and CEO , OsteoCure The…" at bounding box center [733, 424] width 536 height 32
drag, startPoint x: 544, startPoint y: 339, endPoint x: 441, endPoint y: 335, distance: 103.8
click at [441, 335] on div "White Paper Narrative Title: Advanced [MEDICAL_DATA] Delivery System for Accele…" at bounding box center [733, 569] width 666 height 1466
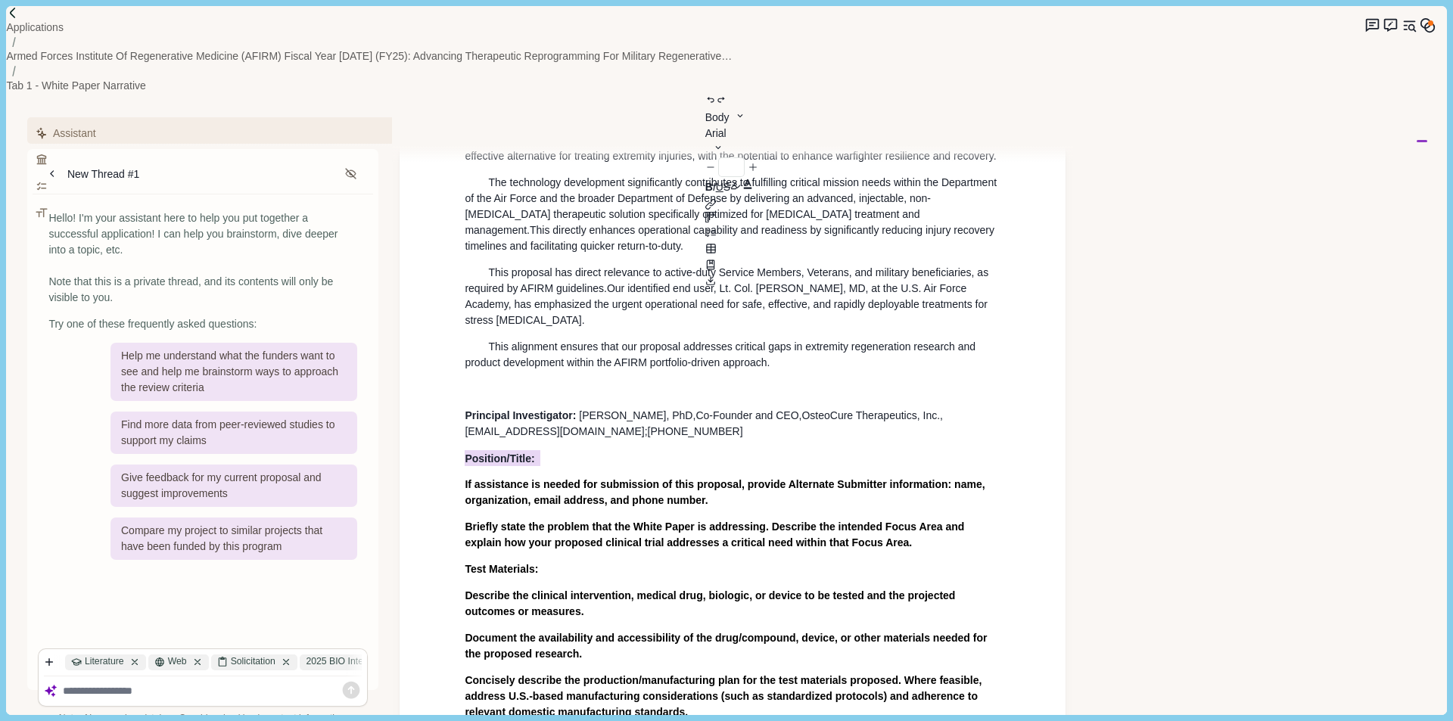
drag, startPoint x: 556, startPoint y: 340, endPoint x: 446, endPoint y: 341, distance: 109.8
click at [446, 341] on div "White Paper Narrative Title: Advanced [MEDICAL_DATA] Delivery System for Accele…" at bounding box center [733, 556] width 666 height 1440
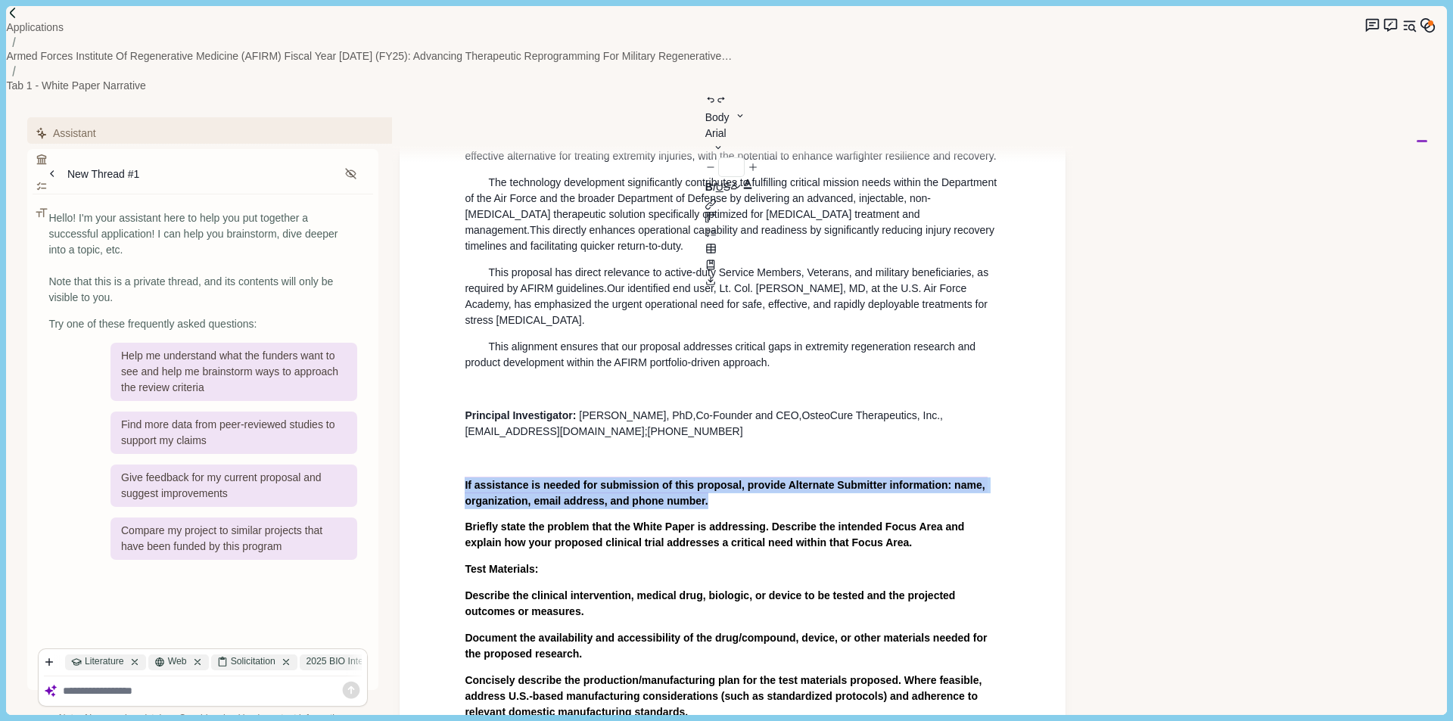
drag, startPoint x: 727, startPoint y: 377, endPoint x: 444, endPoint y: 366, distance: 283.3
click at [444, 366] on div "White Paper Narrative Title: Advanced [MEDICAL_DATA] Delivery System for Accele…" at bounding box center [733, 556] width 666 height 1440
click at [721, 570] on button "Answer" at bounding box center [704, 582] width 64 height 24
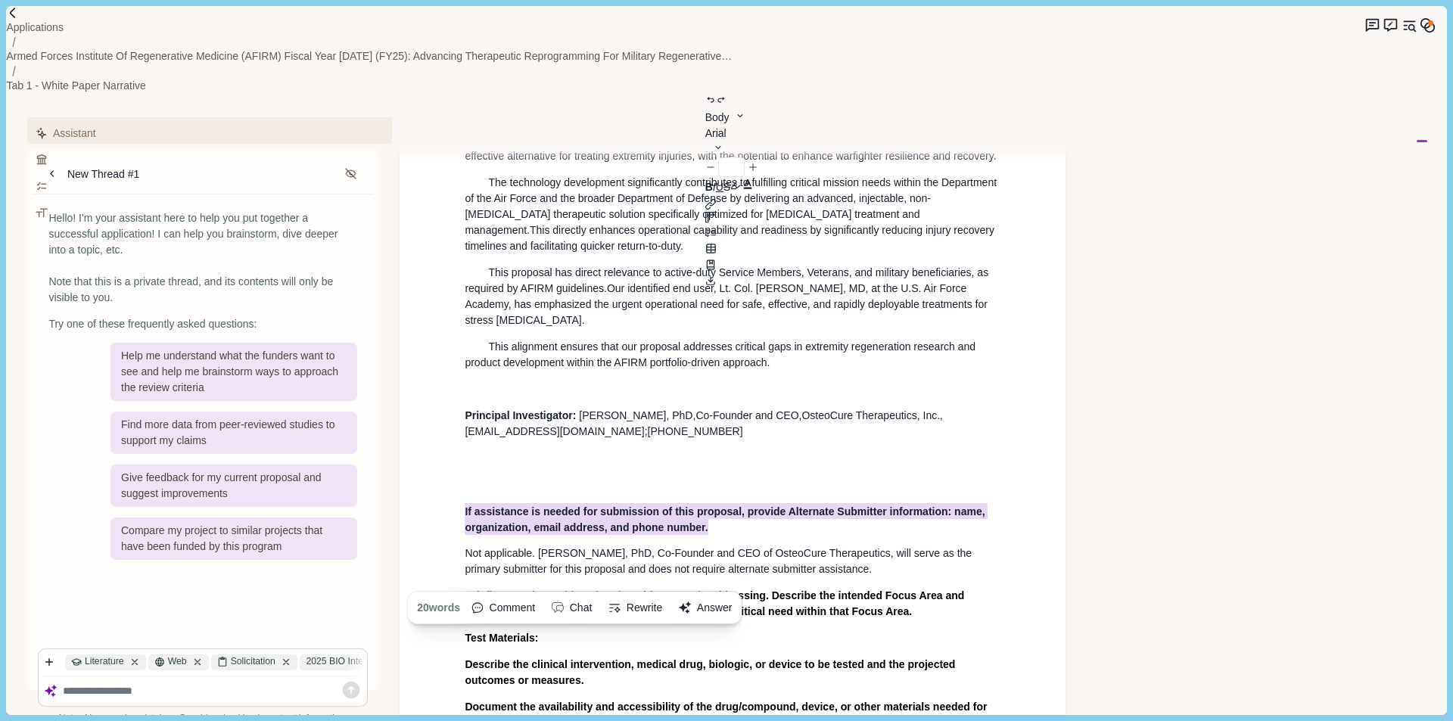
drag, startPoint x: 743, startPoint y: 410, endPoint x: 423, endPoint y: 375, distance: 321.3
click at [423, 375] on div "White Paper Narrative Title: Advanced [MEDICAL_DATA] Delivery System for Accele…" at bounding box center [733, 590] width 666 height 1509
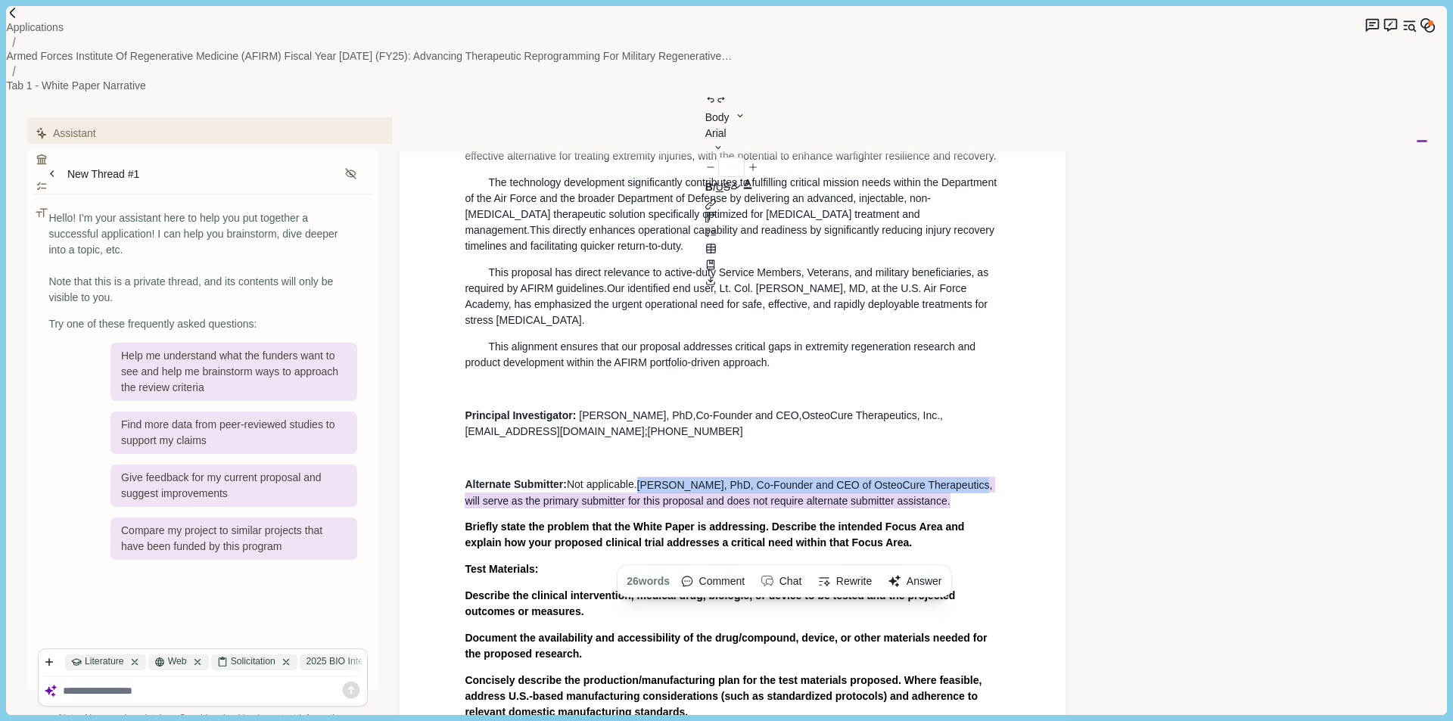
drag, startPoint x: 643, startPoint y: 360, endPoint x: 956, endPoint y: 378, distance: 313.9
click at [956, 477] on p "Alternate Submitter: Not applicable. [PERSON_NAME], PhD, Co-Founder and CEO of …" at bounding box center [733, 493] width 536 height 32
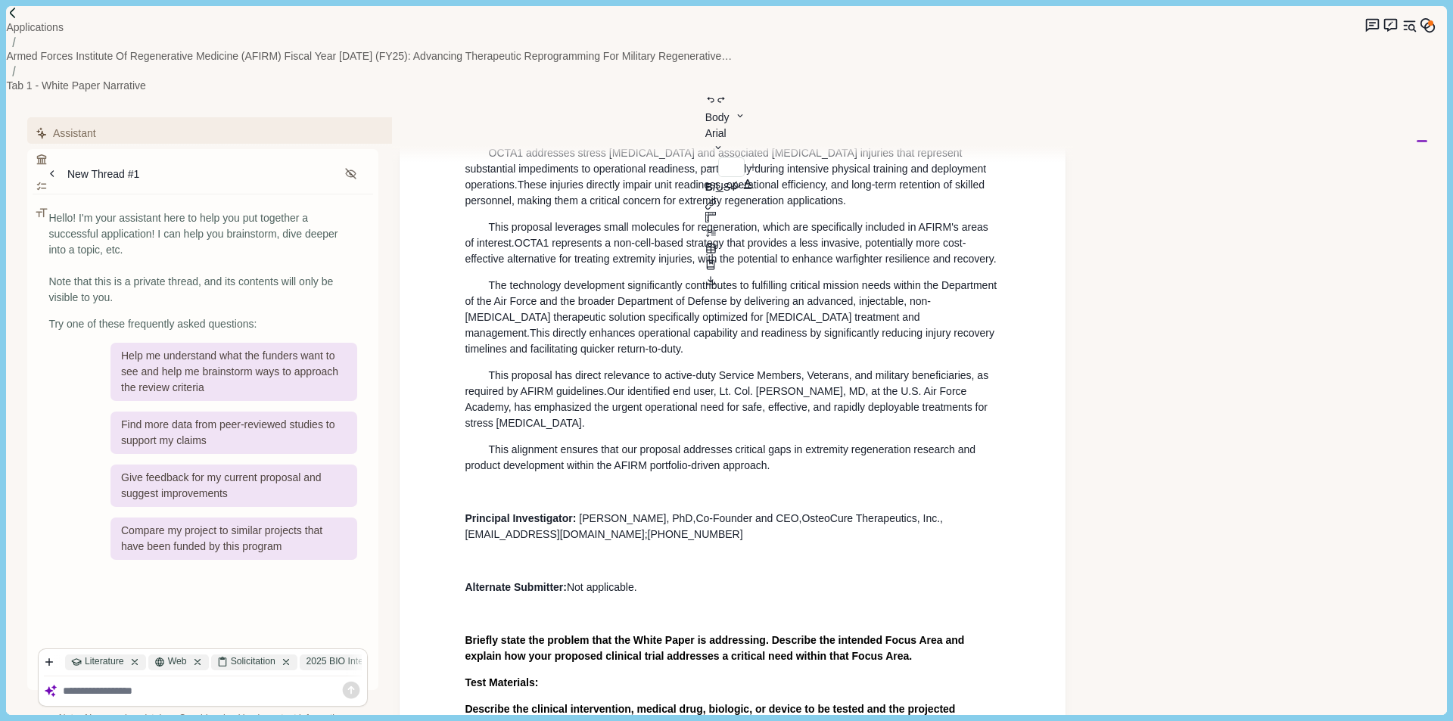
scroll to position [606, 0]
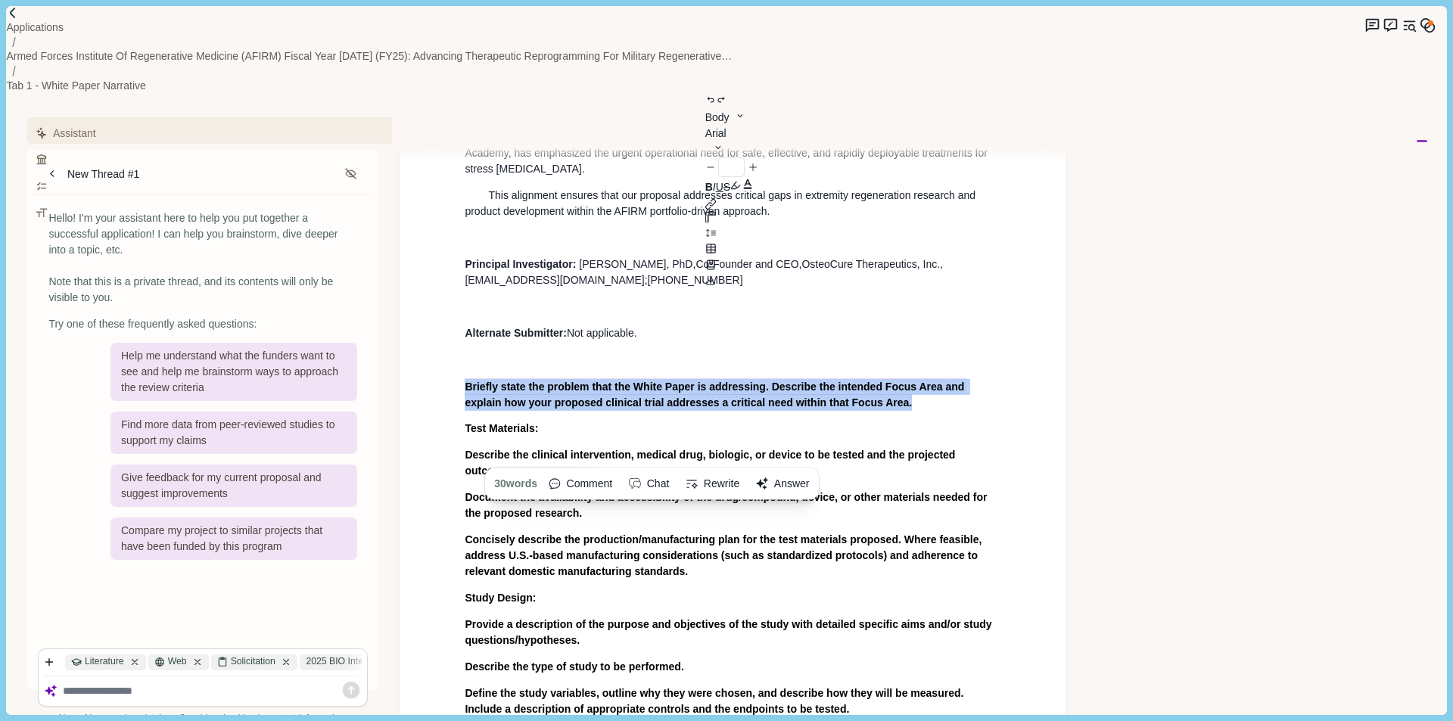
drag, startPoint x: 877, startPoint y: 280, endPoint x: 460, endPoint y: 270, distance: 417.2
click at [460, 270] on div "White Paper Narrative Title: Advanced [MEDICAL_DATA] Delivery System for Accele…" at bounding box center [732, 404] width 557 height 1367
click at [815, 472] on button "Answer" at bounding box center [783, 484] width 64 height 24
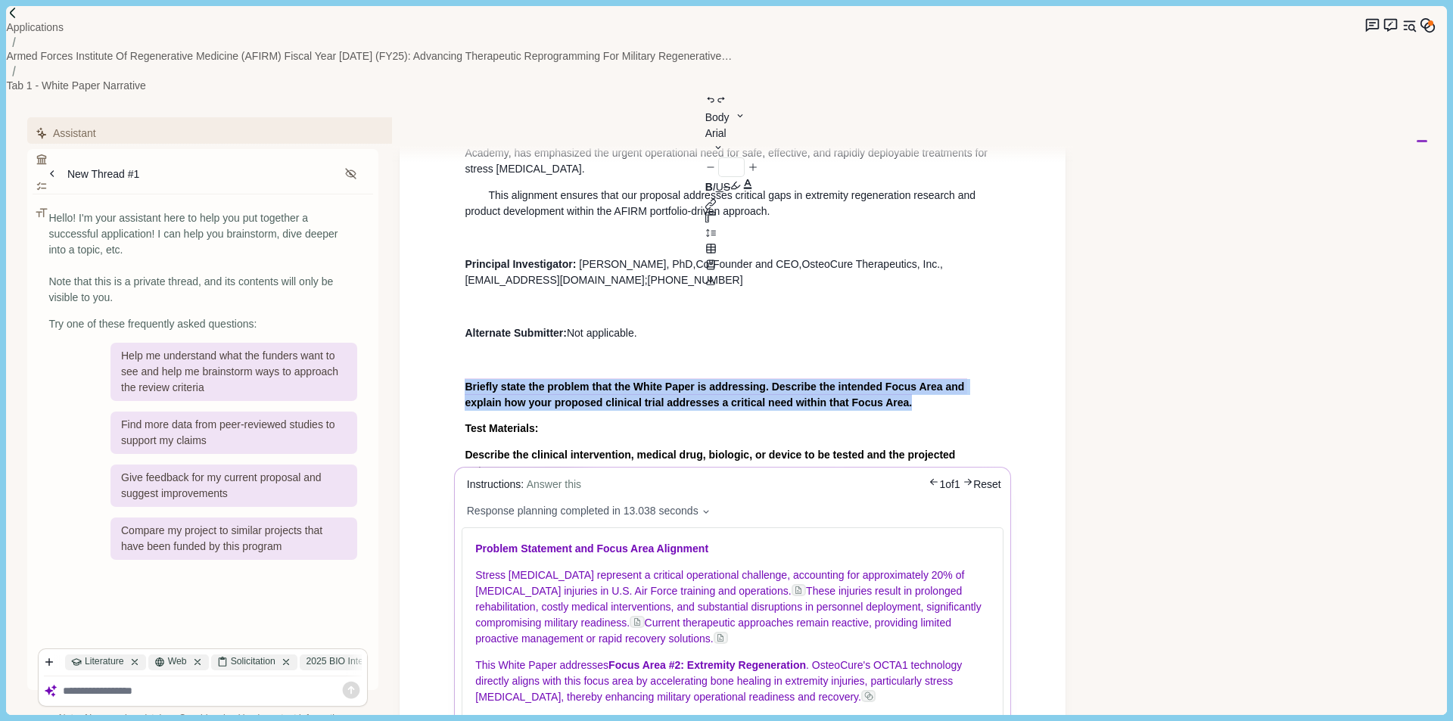
scroll to position [833, 0]
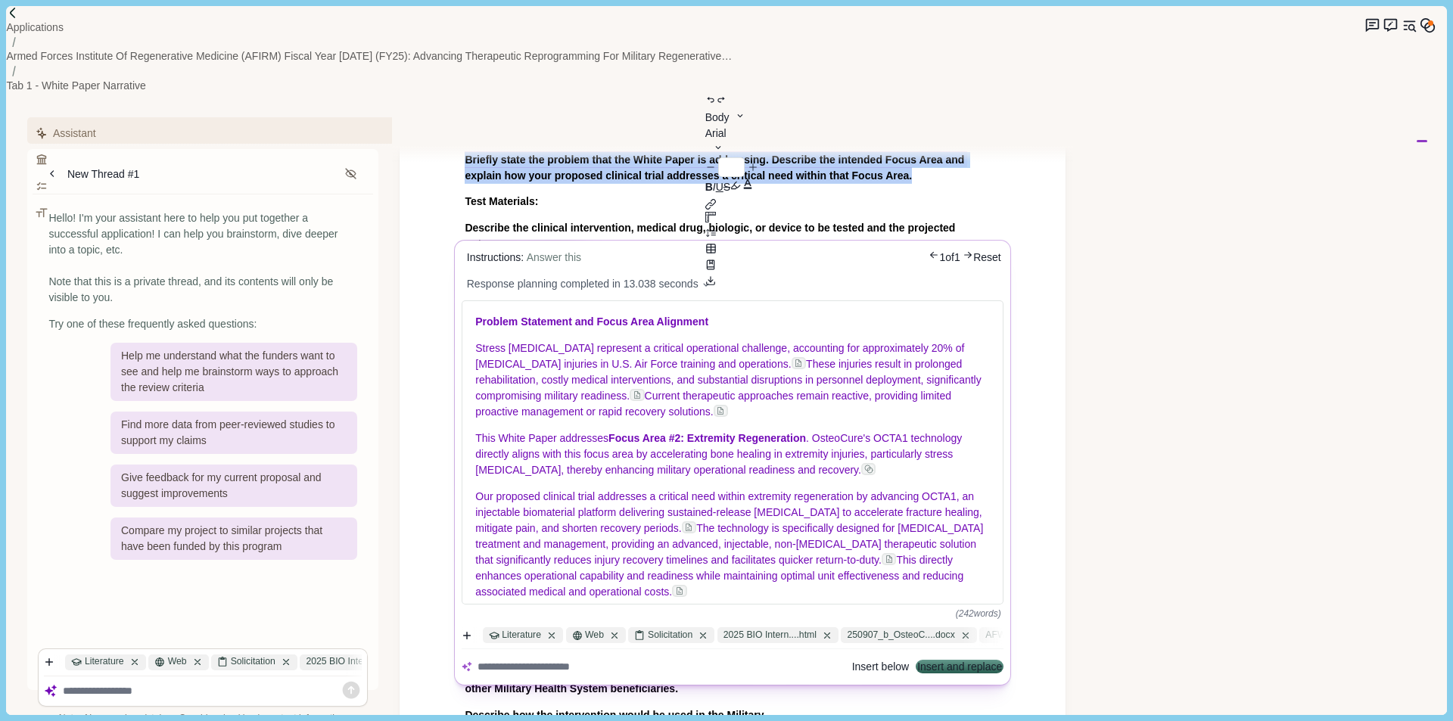
click at [923, 662] on button "Insert and replace" at bounding box center [960, 667] width 85 height 11
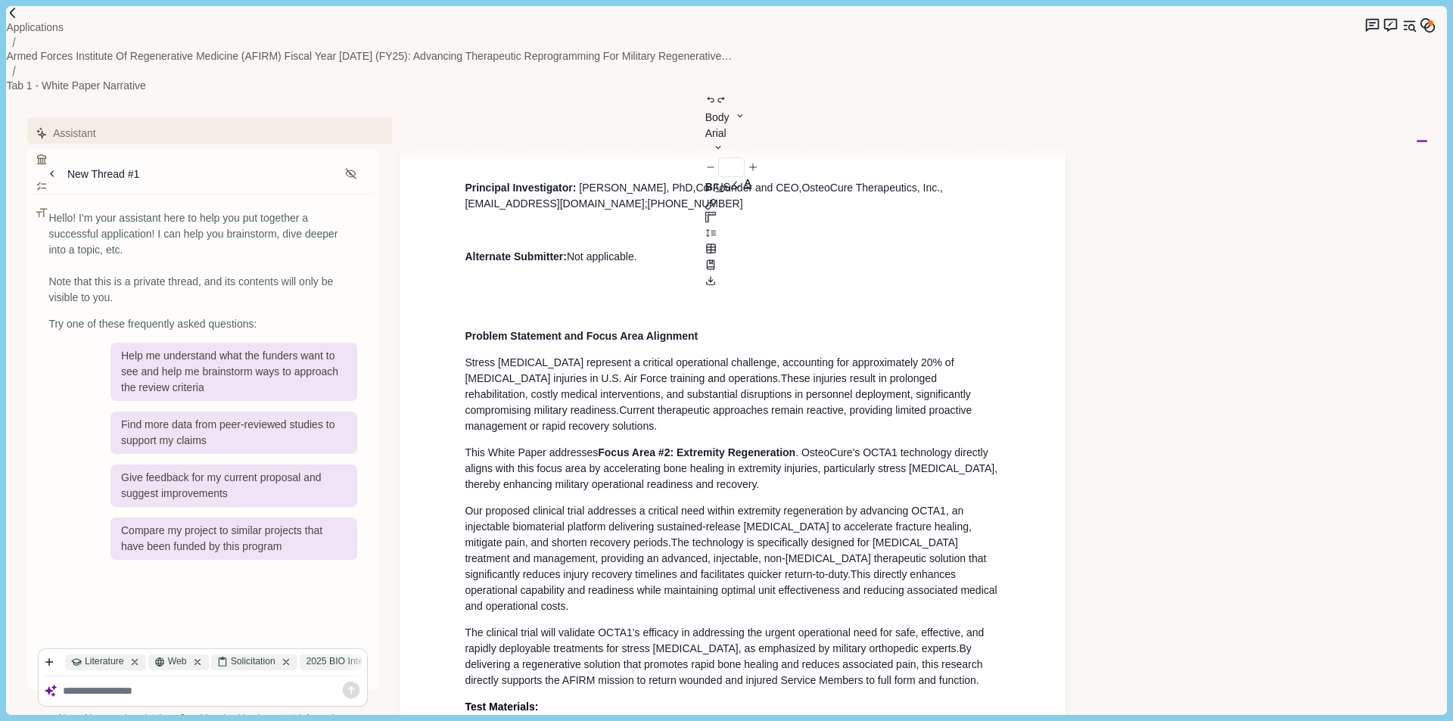
scroll to position [606, 0]
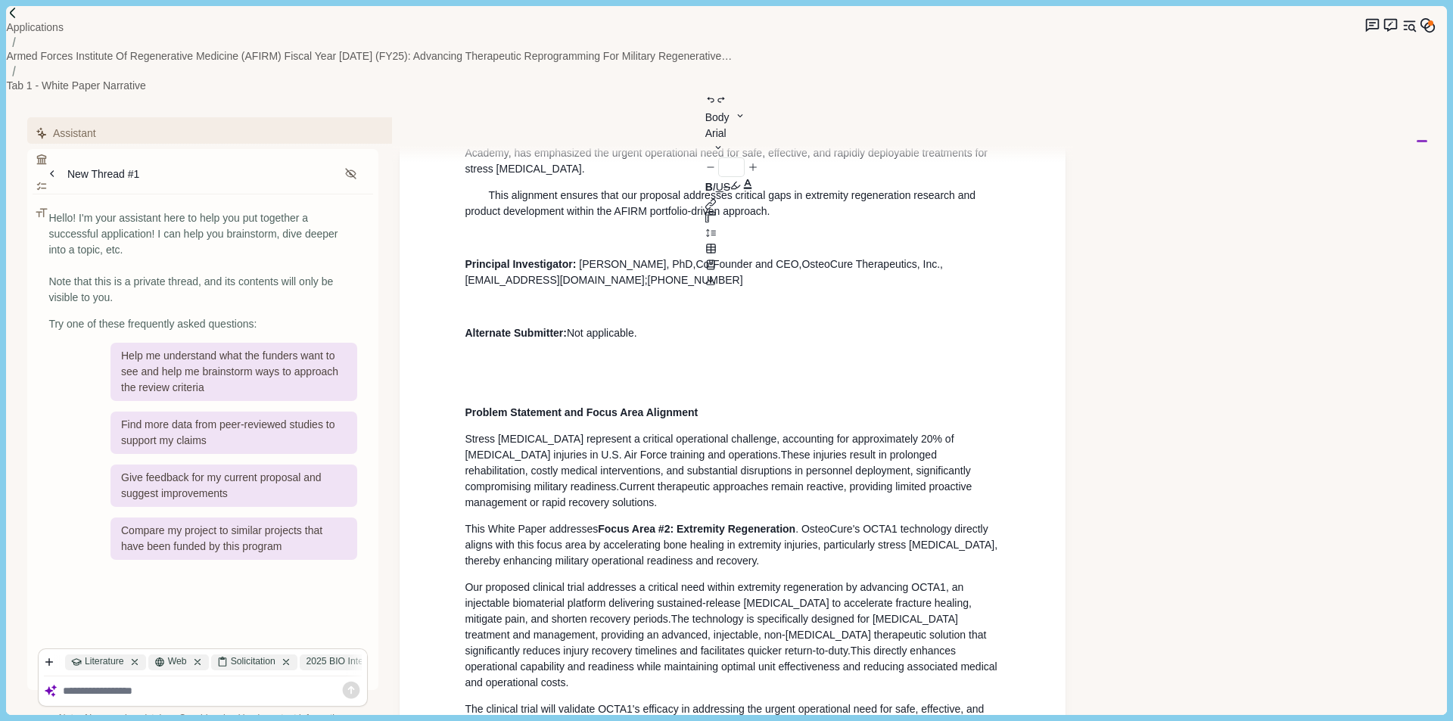
drag, startPoint x: 453, startPoint y: 267, endPoint x: 461, endPoint y: 266, distance: 7.6
click at [453, 266] on div "White Paper Narrative Title: Advanced [MEDICAL_DATA] Delivery System for Accele…" at bounding box center [733, 587] width 666 height 1805
click at [466, 378] on p at bounding box center [733, 386] width 536 height 16
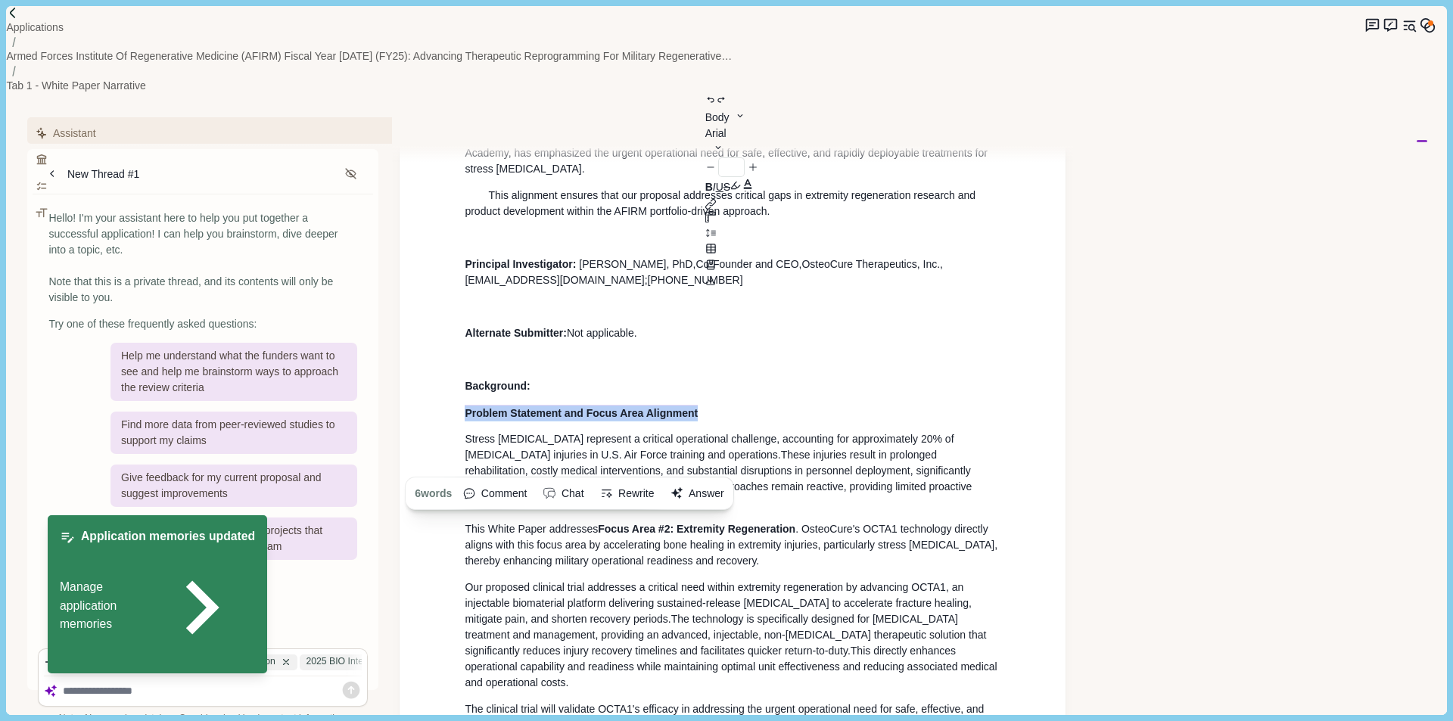
drag, startPoint x: 712, startPoint y: 289, endPoint x: 453, endPoint y: 289, distance: 258.9
click at [453, 289] on div "White Paper Narrative Title: Advanced [MEDICAL_DATA] Delivery System for Accele…" at bounding box center [733, 587] width 666 height 1805
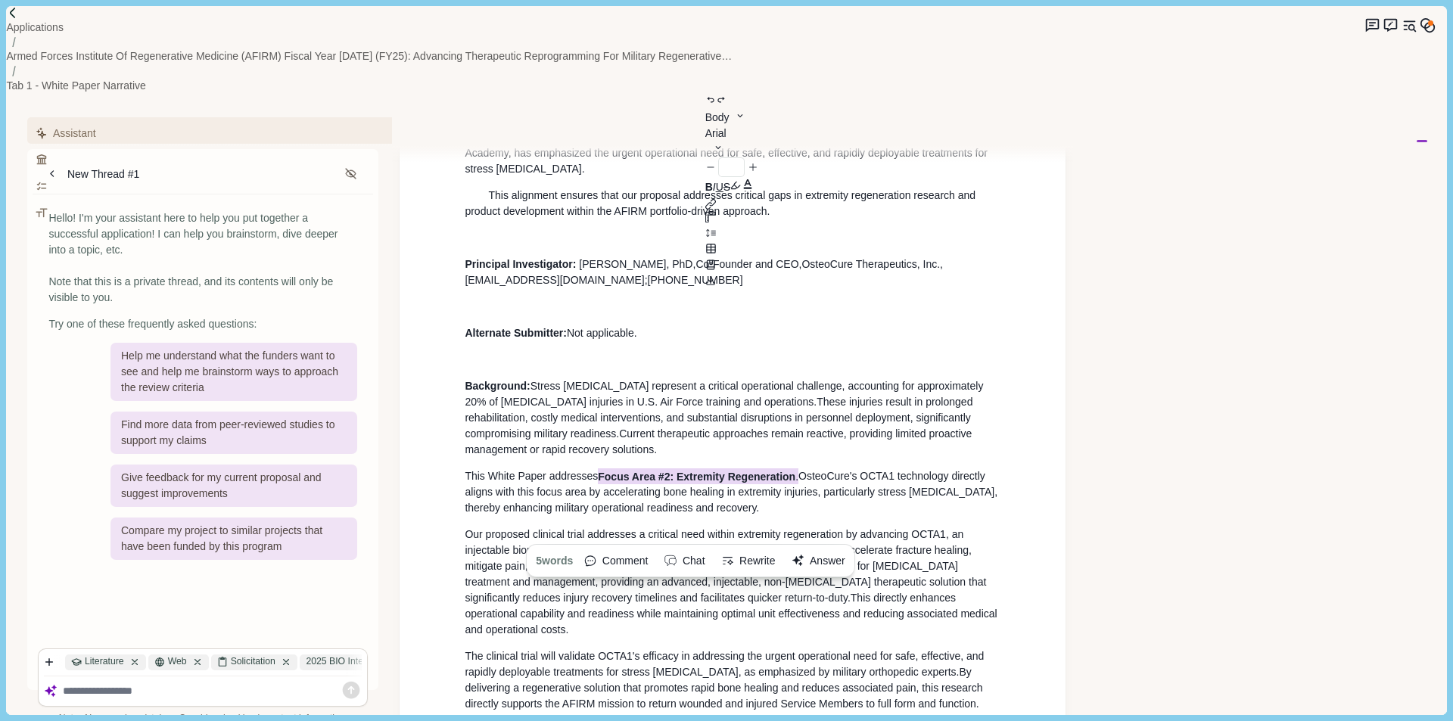
drag, startPoint x: 803, startPoint y: 361, endPoint x: 603, endPoint y: 359, distance: 199.8
click at [603, 469] on p "This White Paper addresses Focus Area #2: Extremity Regeneration . OsteoCure's …" at bounding box center [733, 493] width 536 height 48
click at [466, 469] on span "This White Paper addresses Focus Area #2: Extremity Regeneration. OsteoCure's O…" at bounding box center [733, 492] width 536 height 46
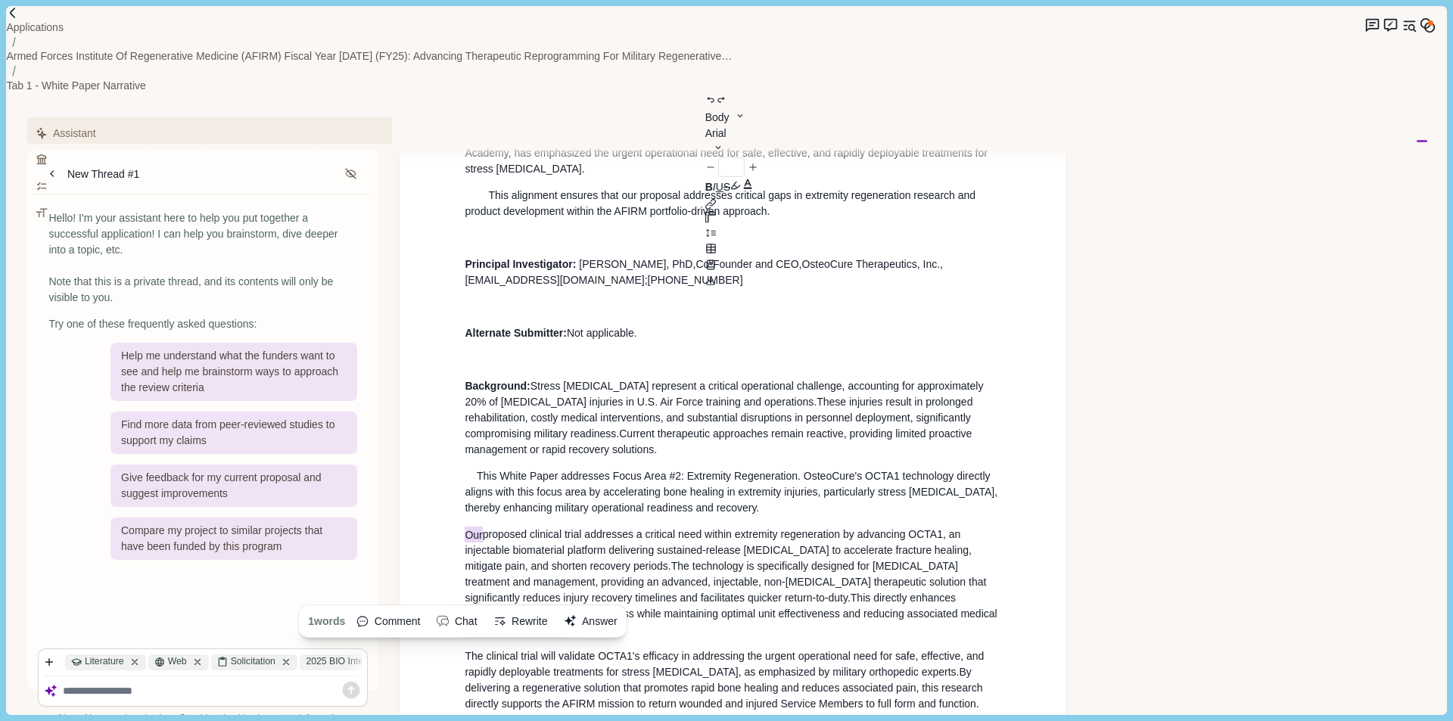
drag, startPoint x: 481, startPoint y: 418, endPoint x: 458, endPoint y: 416, distance: 23.6
click at [458, 416] on div "White Paper Narrative Title: Advanced [MEDICAL_DATA] Delivery System for Accele…" at bounding box center [732, 555] width 557 height 1669
click at [464, 529] on div "White Paper Narrative Title: Advanced [MEDICAL_DATA] Delivery System for Accele…" at bounding box center [732, 555] width 557 height 1669
click at [475, 470] on span at bounding box center [471, 476] width 12 height 12
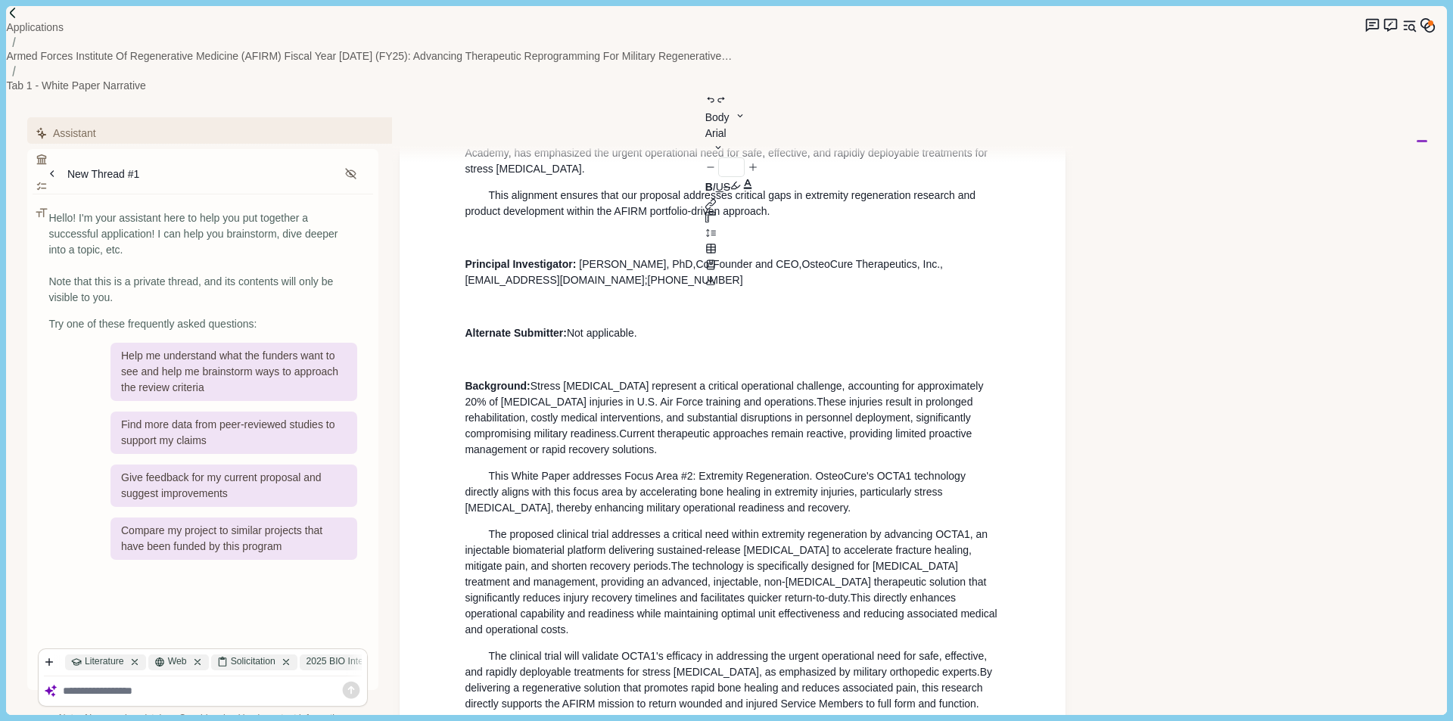
scroll to position [984, 0]
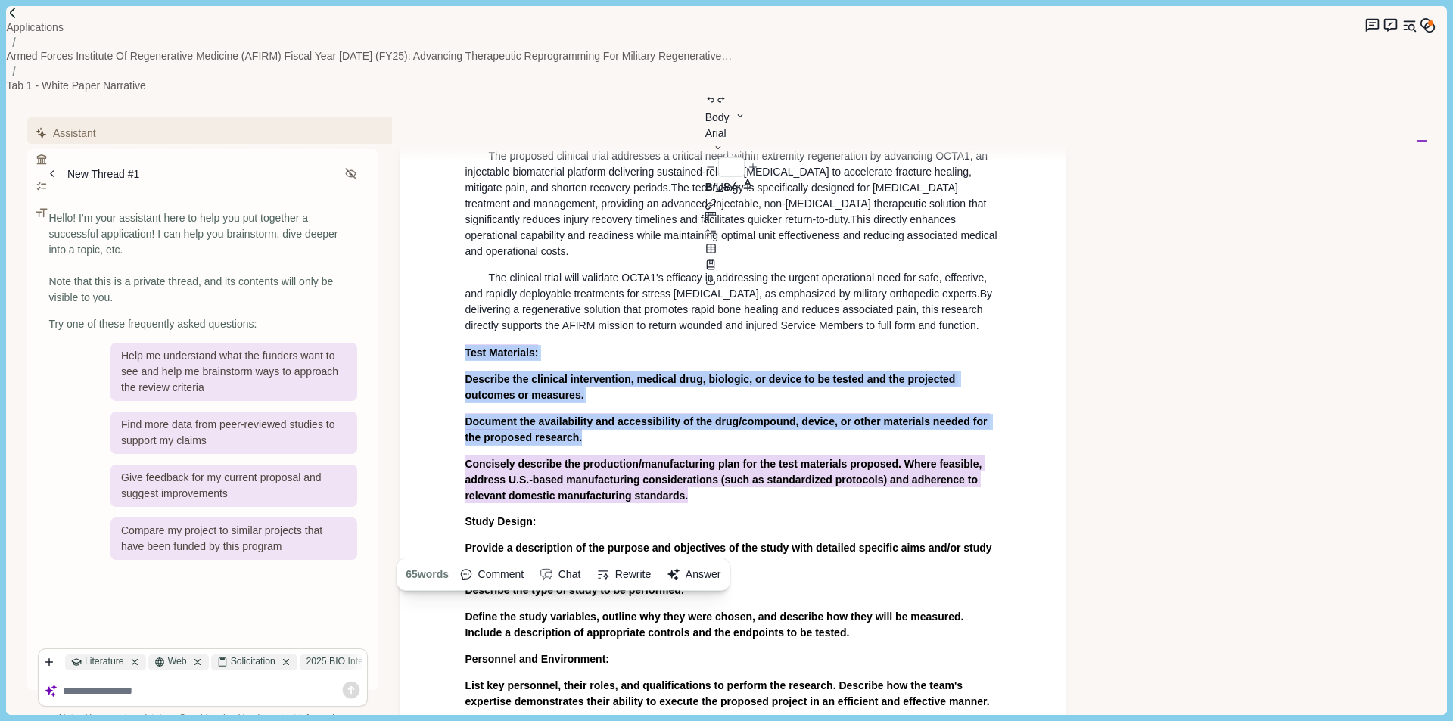
drag, startPoint x: 466, startPoint y: 223, endPoint x: 718, endPoint y: 369, distance: 291.3
click at [718, 369] on div "White Paper Narrative Title: Advanced [MEDICAL_DATA] Delivery System for Accele…" at bounding box center [732, 177] width 557 height 1669
click at [724, 563] on button "Answer" at bounding box center [694, 575] width 64 height 24
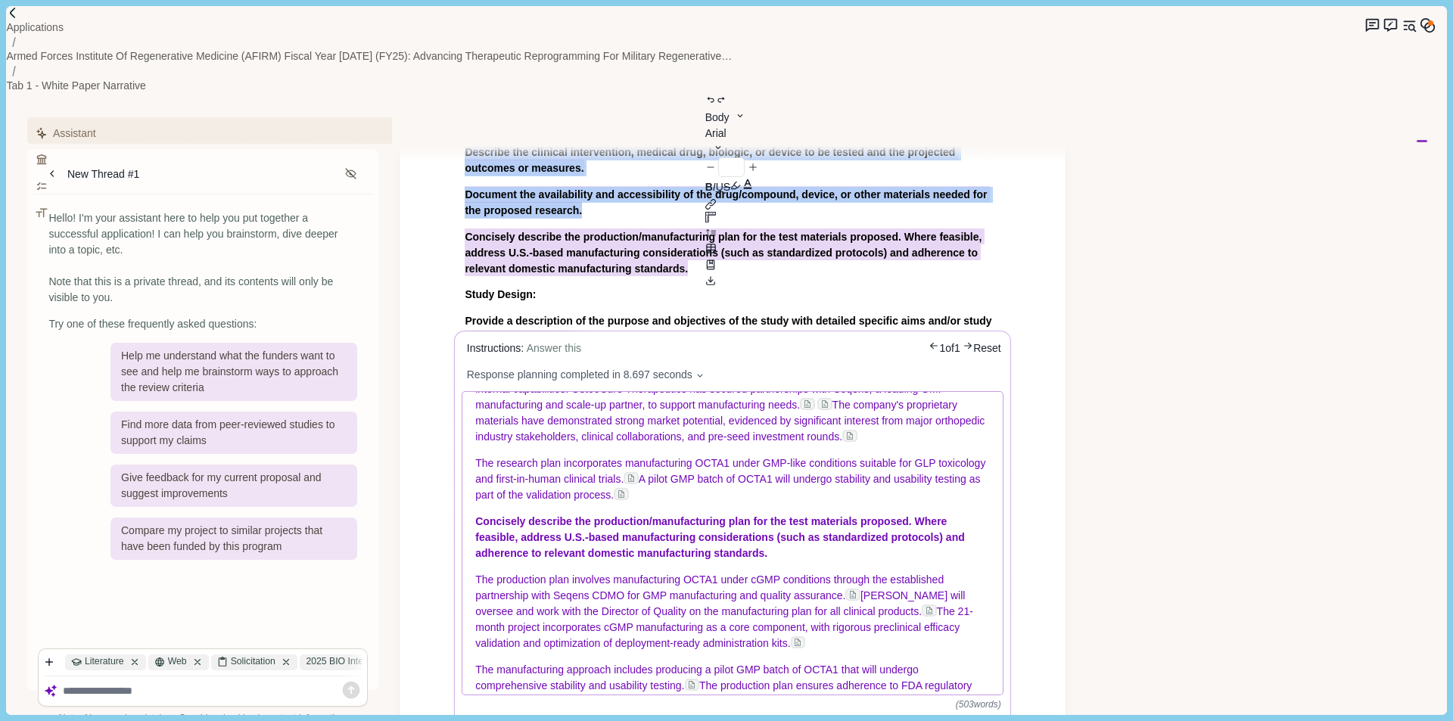
scroll to position [562, 0]
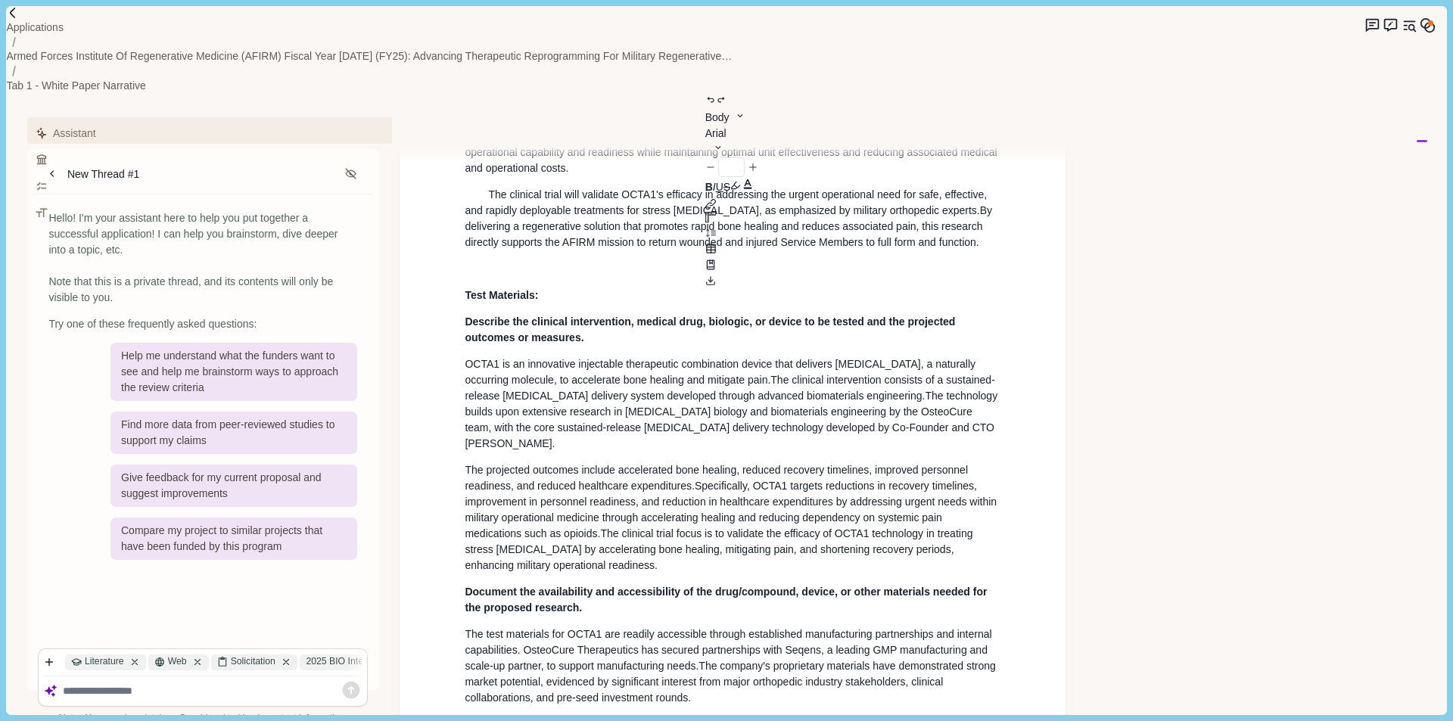
scroll to position [1019, 0]
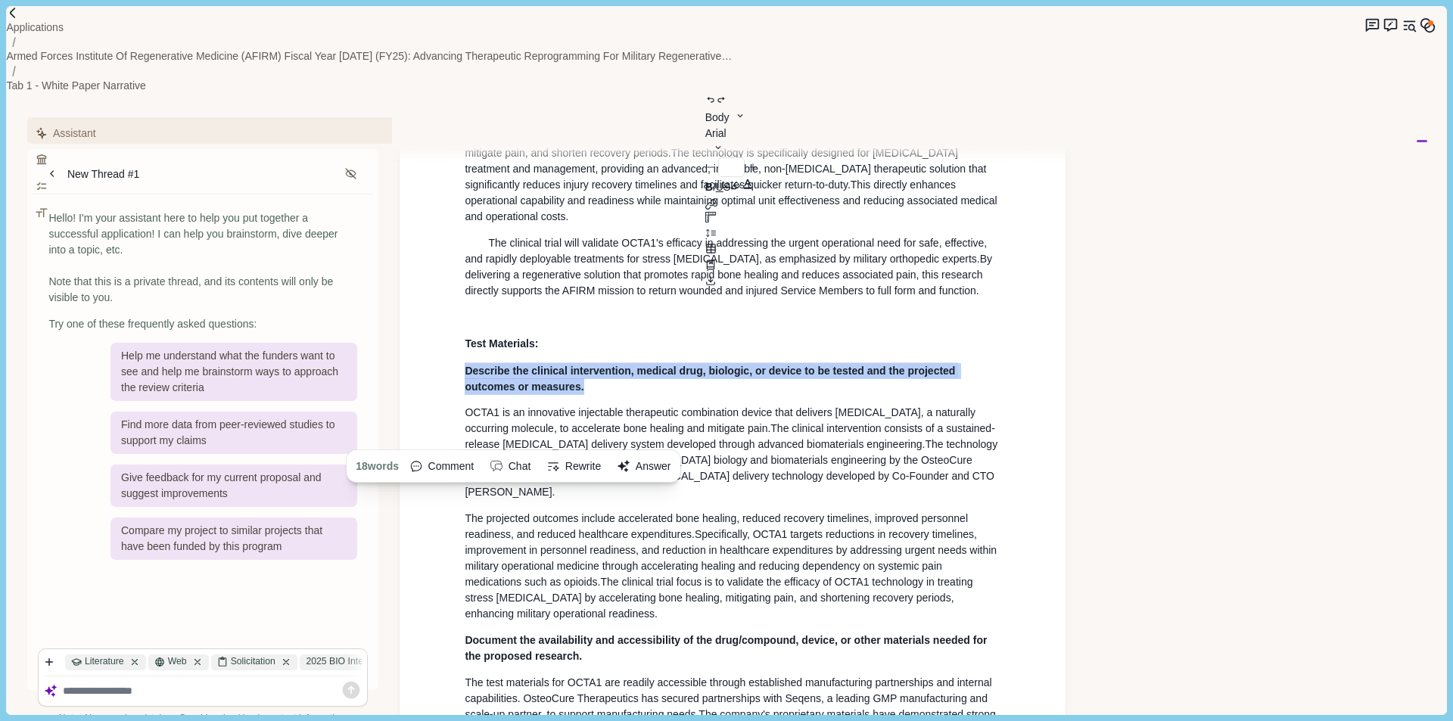
drag, startPoint x: 619, startPoint y: 264, endPoint x: 442, endPoint y: 231, distance: 180.2
click at [442, 231] on div "White Paper Narrative Title: Advanced [MEDICAL_DATA] Delivery System for Accele…" at bounding box center [733, 476] width 666 height 2409
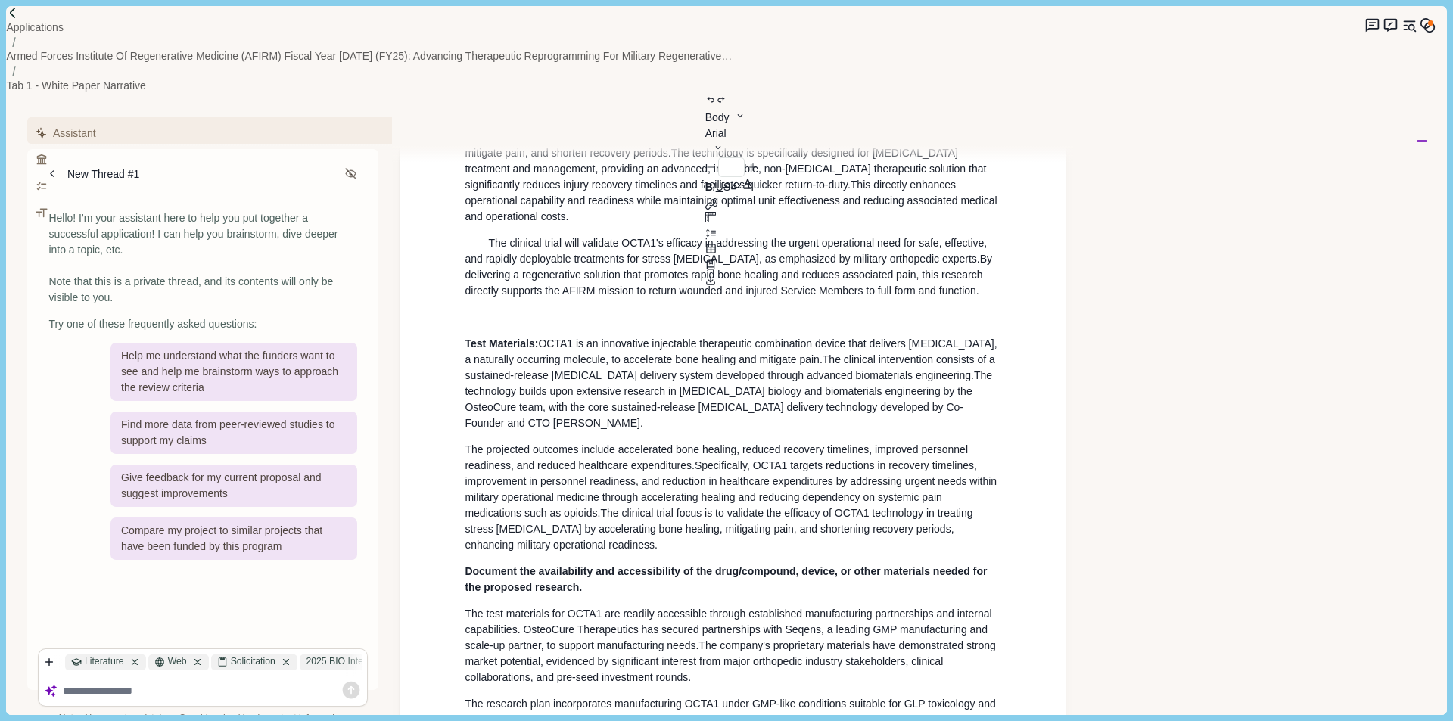
click at [459, 330] on div "White Paper Narrative Title: Advanced [MEDICAL_DATA] Delivery System for Accele…" at bounding box center [732, 436] width 557 height 2257
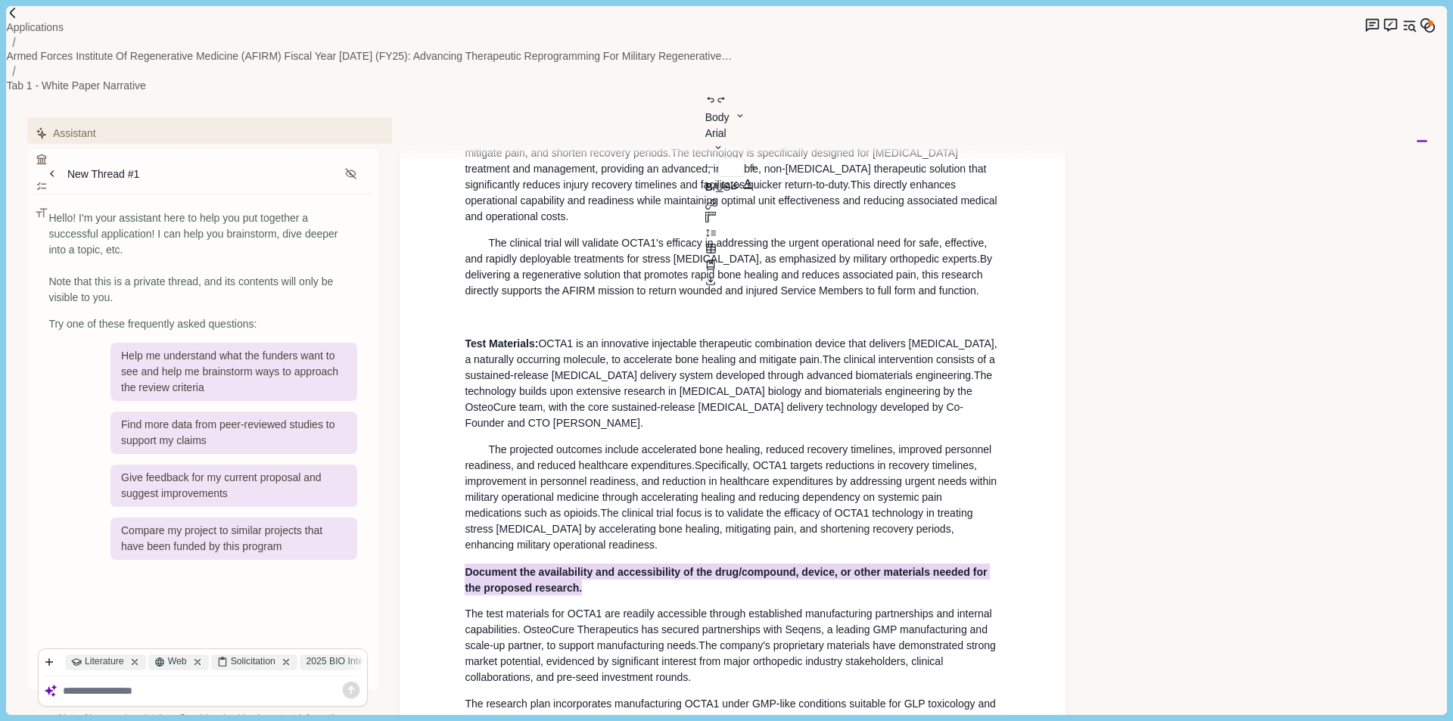
drag, startPoint x: 601, startPoint y: 475, endPoint x: 450, endPoint y: 465, distance: 151.0
click at [450, 465] on div "White Paper Narrative Title: Advanced [MEDICAL_DATA] Delivery System for Accele…" at bounding box center [733, 442] width 666 height 2340
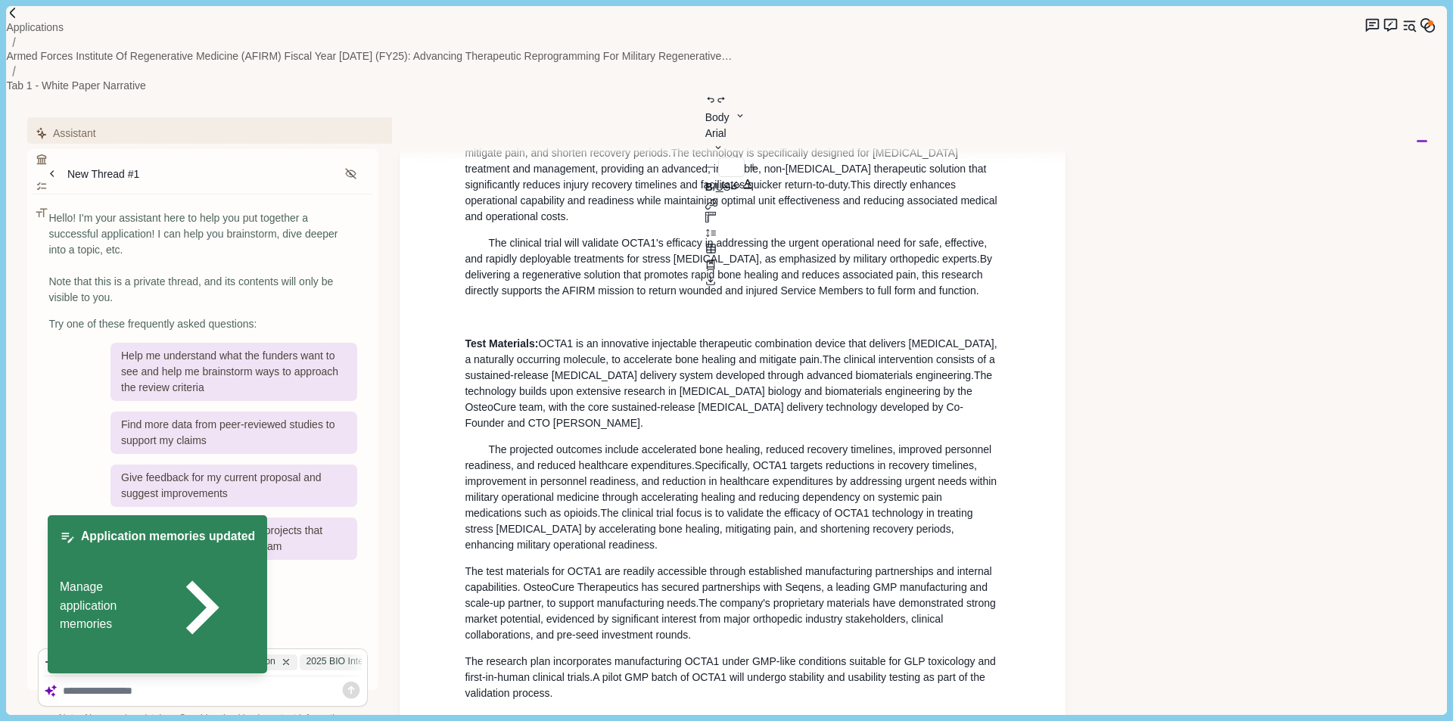
click at [466, 565] on span "The test materials for OCTA1 are readily accessible through established manufac…" at bounding box center [730, 587] width 530 height 44
click at [468, 656] on span "The research plan incorporates manufacturing OCTA1 under GMP-like conditions su…" at bounding box center [732, 670] width 534 height 28
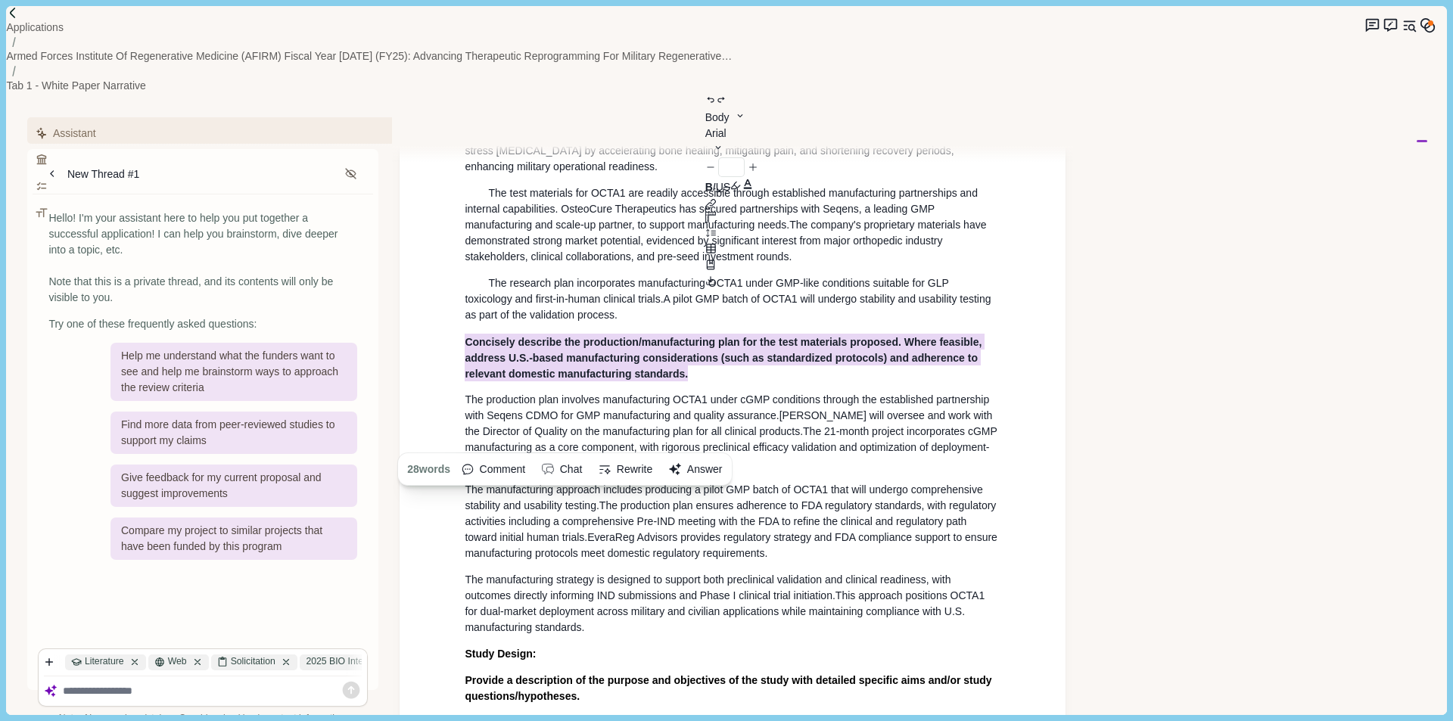
drag, startPoint x: 704, startPoint y: 268, endPoint x: 446, endPoint y: 235, distance: 260.3
click at [446, 235] on div "White Paper Narrative Title: Advanced [MEDICAL_DATA] Delivery System for Accele…" at bounding box center [733, 42] width 666 height 2298
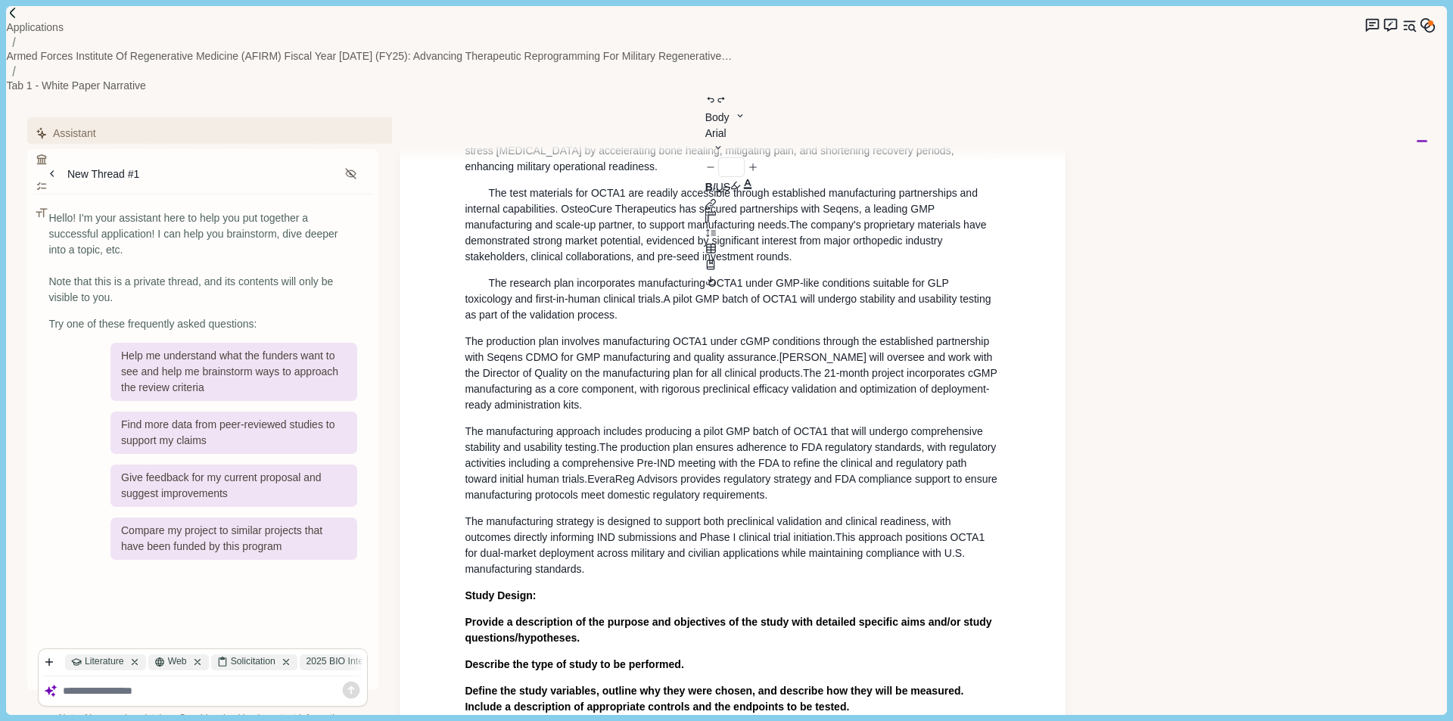
click at [467, 335] on span "The production plan involves manufacturing OCTA1 under cGMP conditions through …" at bounding box center [729, 349] width 528 height 28
click at [462, 324] on div "White Paper Narrative Title: Advanced [MEDICAL_DATA] Delivery System for Accele…" at bounding box center [732, 8] width 557 height 2157
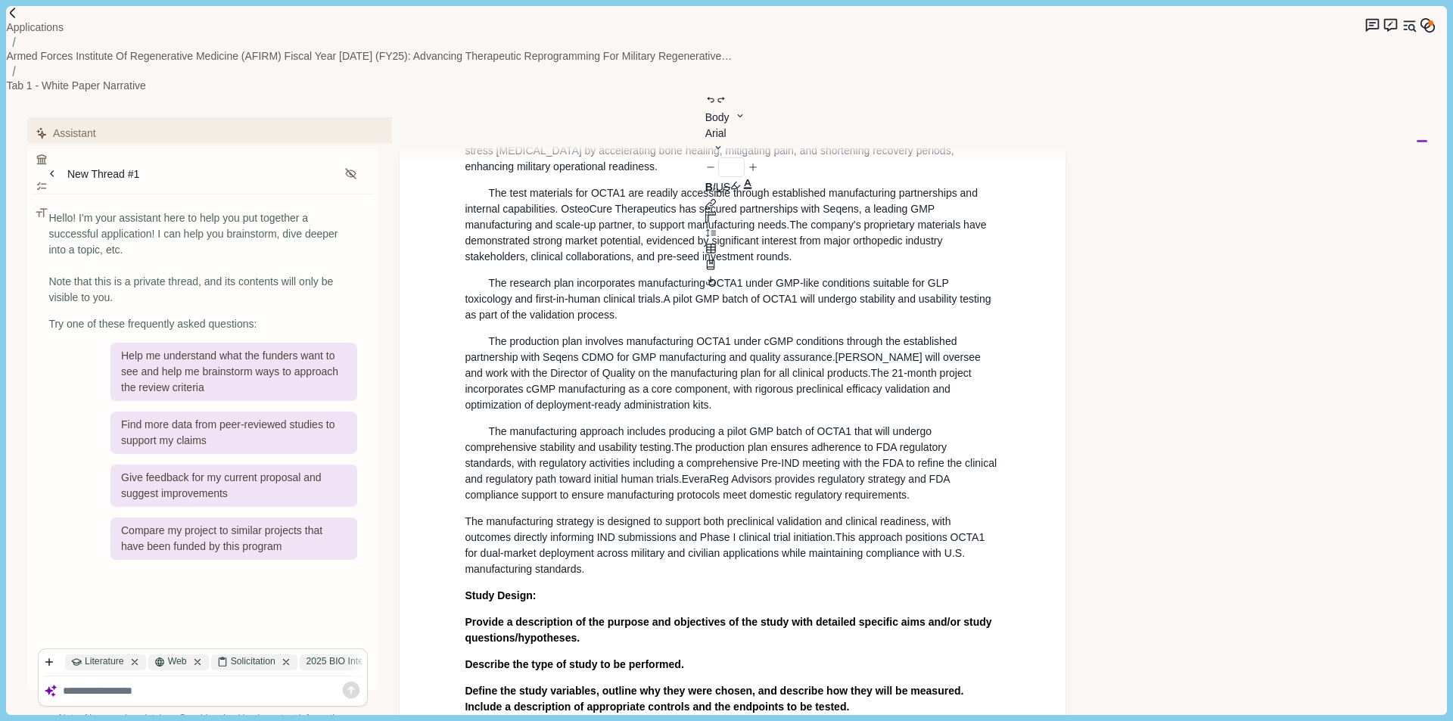
click at [465, 515] on span "The manufacturing strategy is designed to support both preclinical validation a…" at bounding box center [709, 529] width 489 height 28
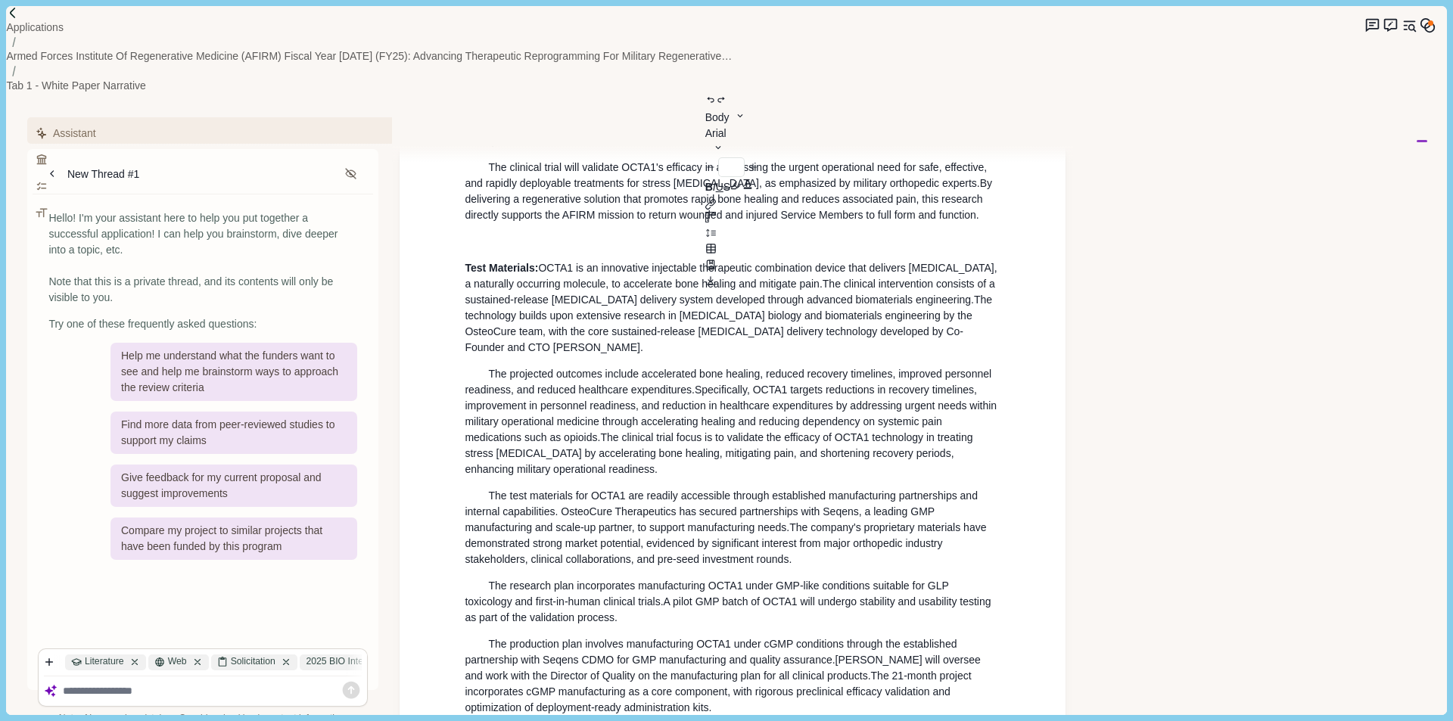
scroll to position [1473, 0]
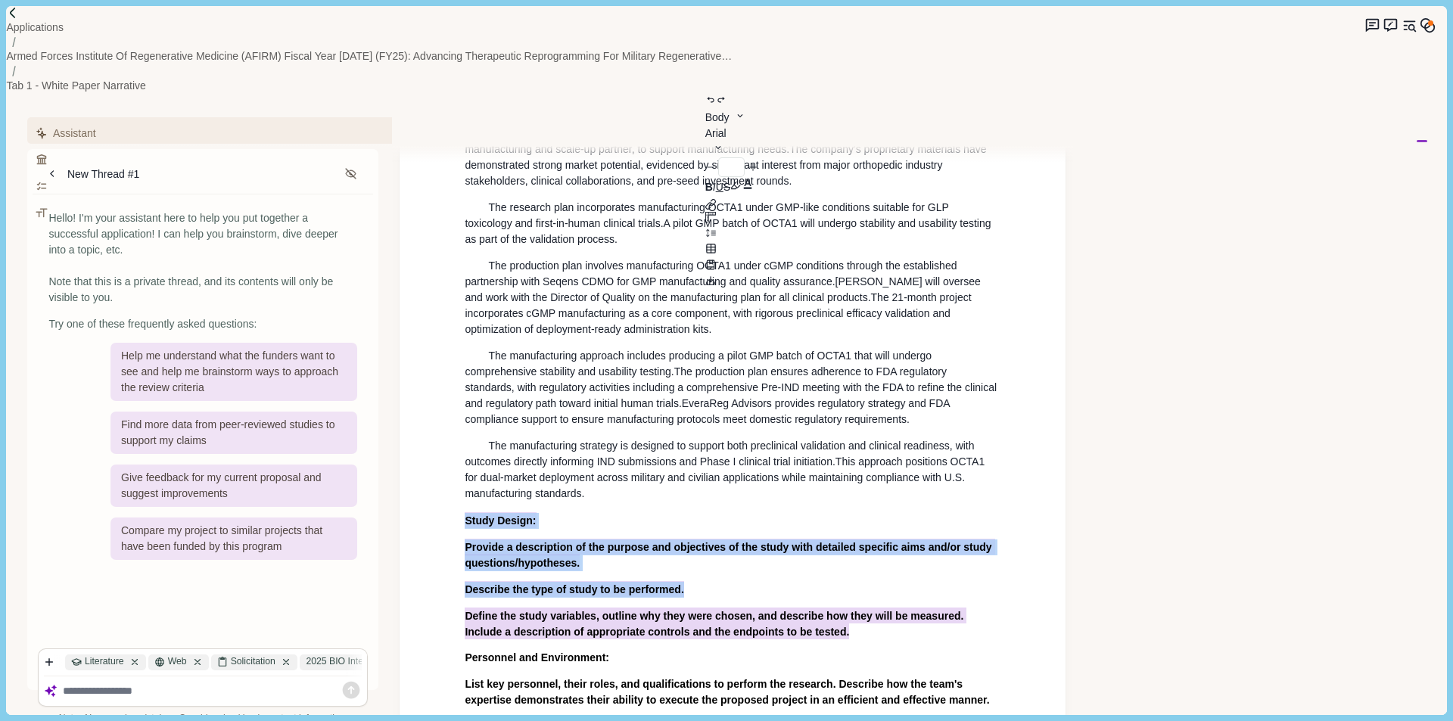
drag, startPoint x: 462, startPoint y: 422, endPoint x: 834, endPoint y: 536, distance: 389.6
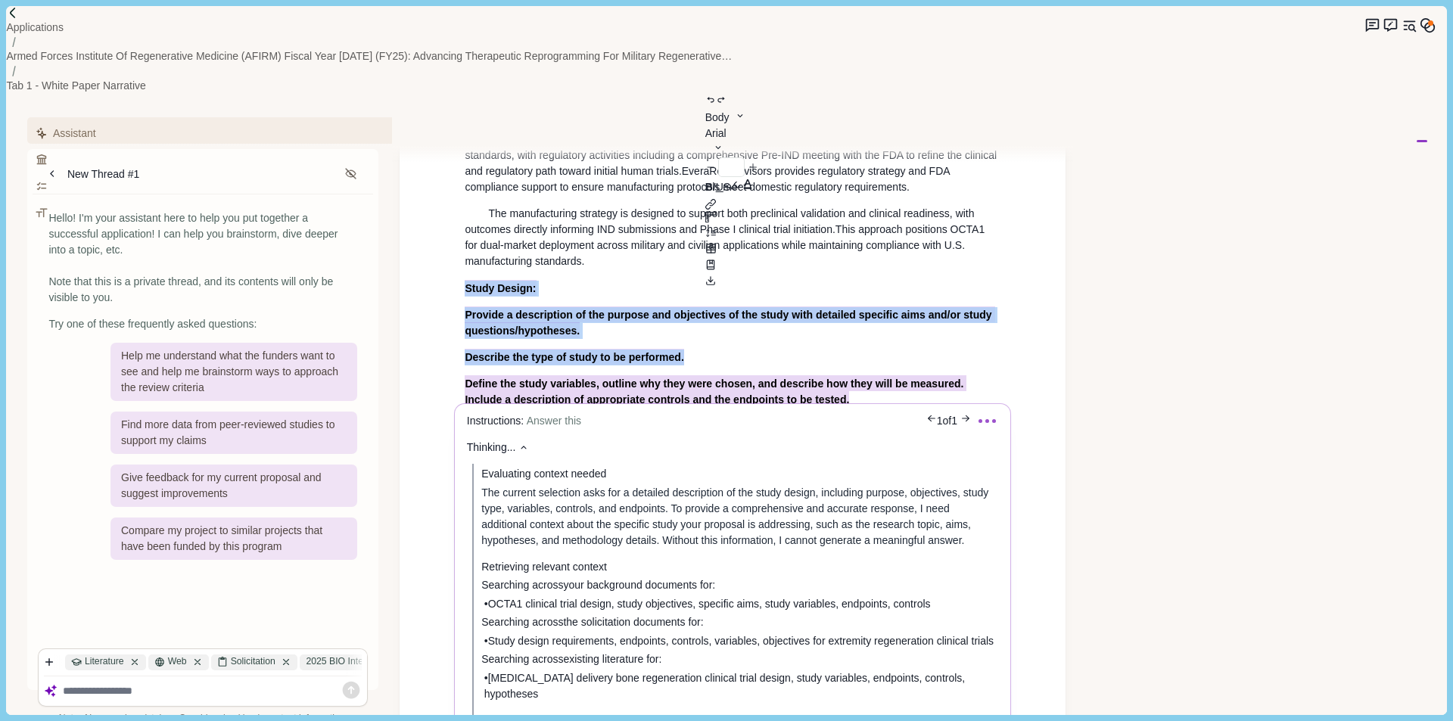
scroll to position [1776, 0]
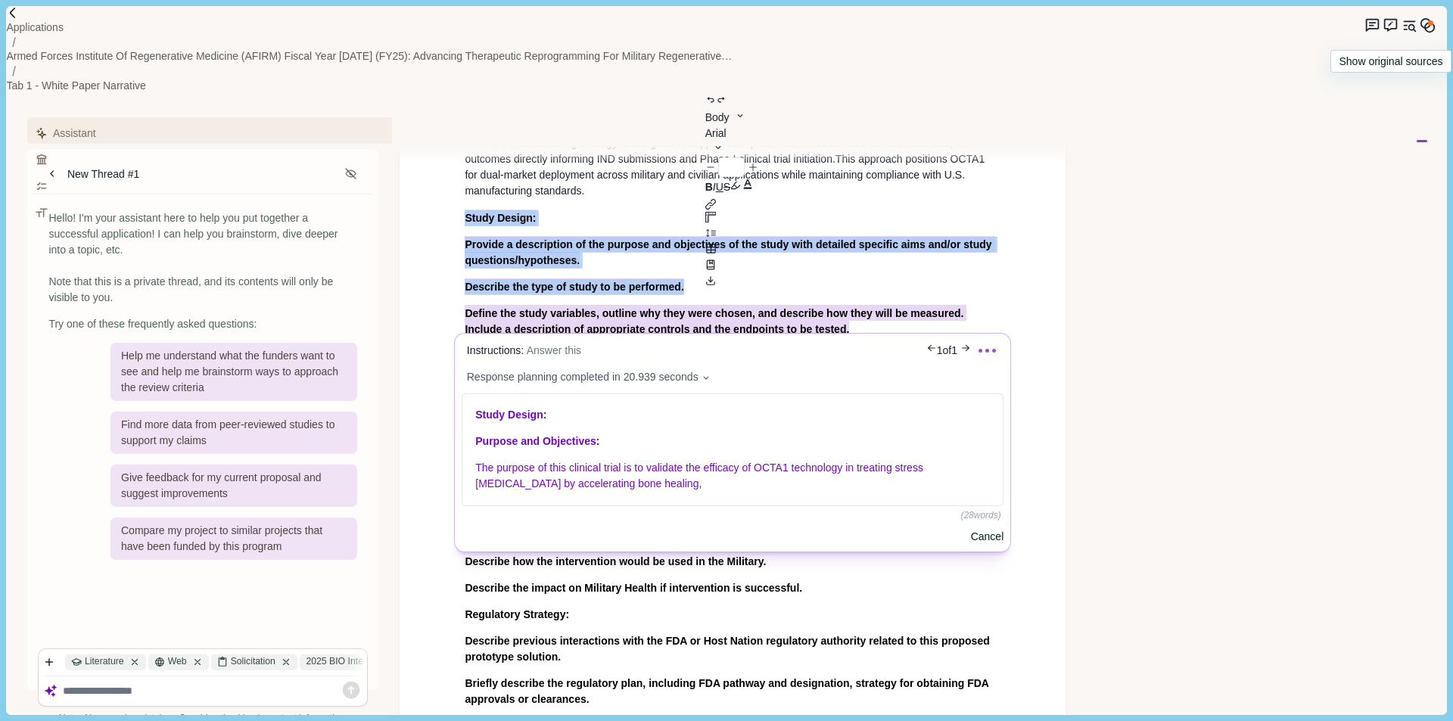
click at [1398, 31] on body "Applications Armed Forces Institute of Regenerative Medicine (AFIRM) Fiscal Yea…" at bounding box center [726, 360] width 1453 height 721
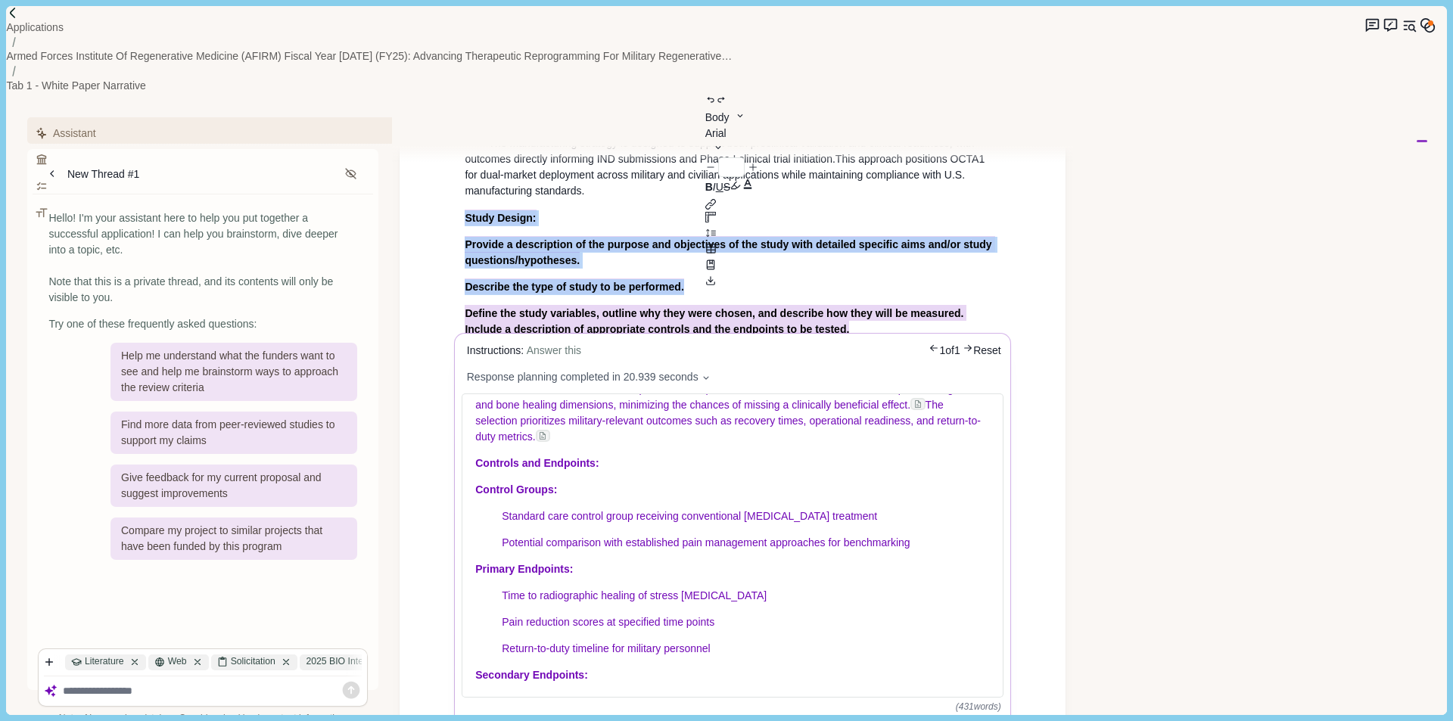
scroll to position [961, 0]
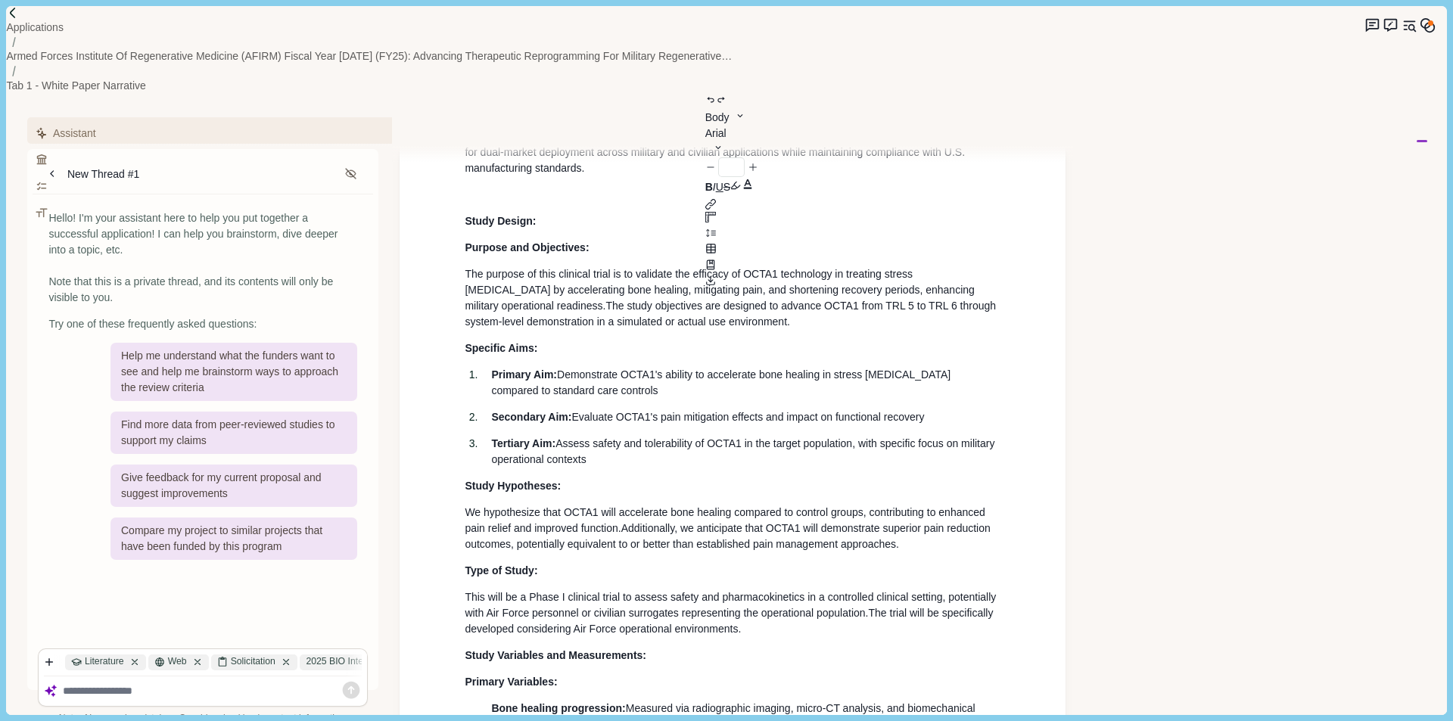
scroll to position [1647, 0]
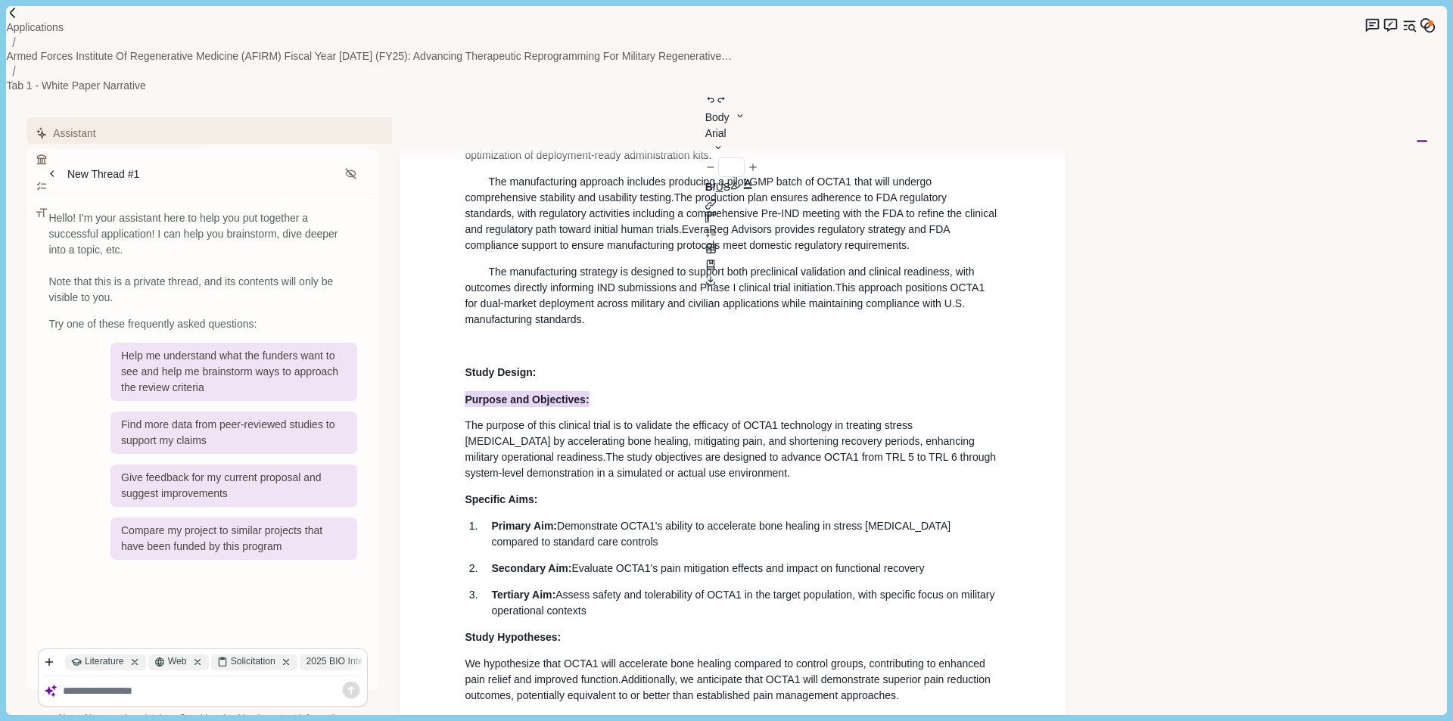
drag, startPoint x: 601, startPoint y: 304, endPoint x: 450, endPoint y: 304, distance: 150.6
click at [450, 304] on div "White Paper Narrative Title: Advanced [MEDICAL_DATA] Delivery System for Accele…" at bounding box center [733, 296] width 666 height 3305
click at [606, 391] on p "Purpose and Objectives:" at bounding box center [733, 399] width 536 height 16
click at [551, 365] on p "Study Design:" at bounding box center [733, 373] width 536 height 16
click at [578, 391] on p "Purpose and Objectives :" at bounding box center [733, 399] width 536 height 16
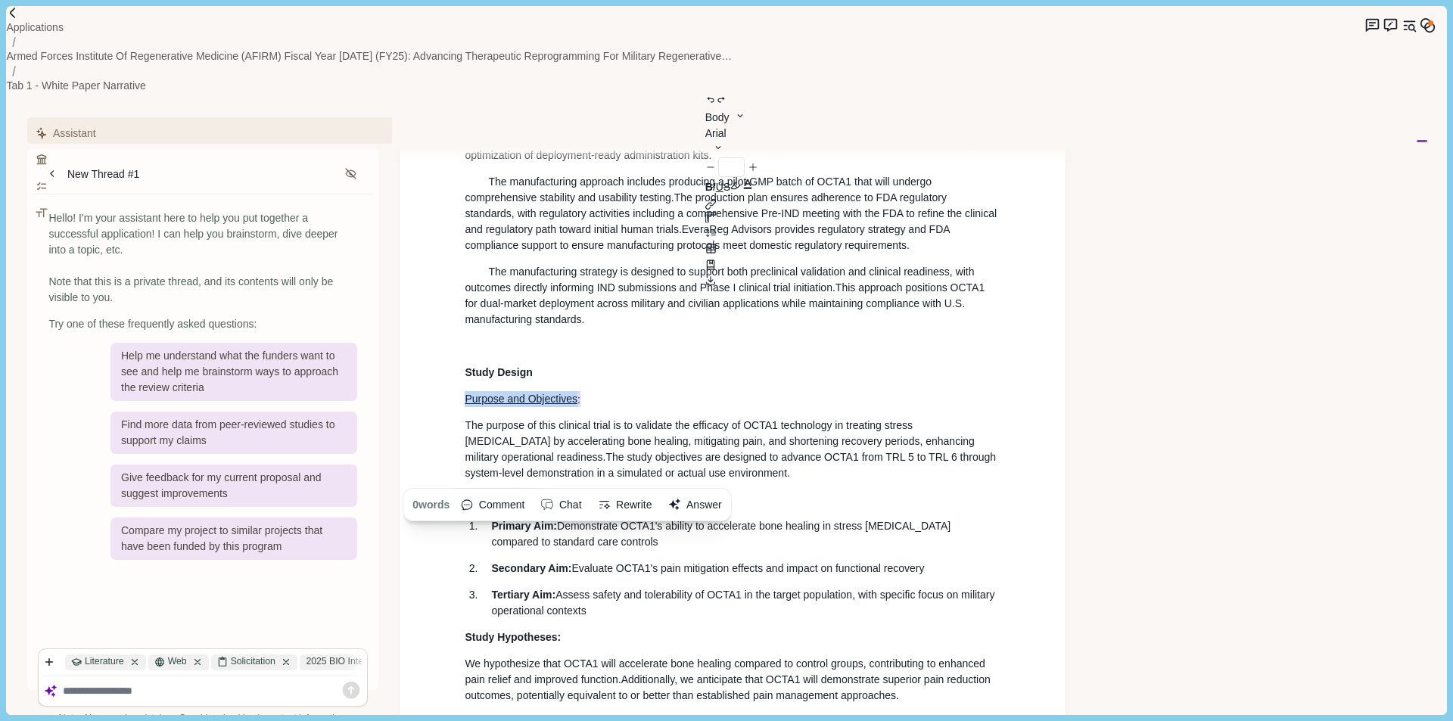
click at [747, 391] on p "Purpose and Objectives :" at bounding box center [733, 399] width 536 height 16
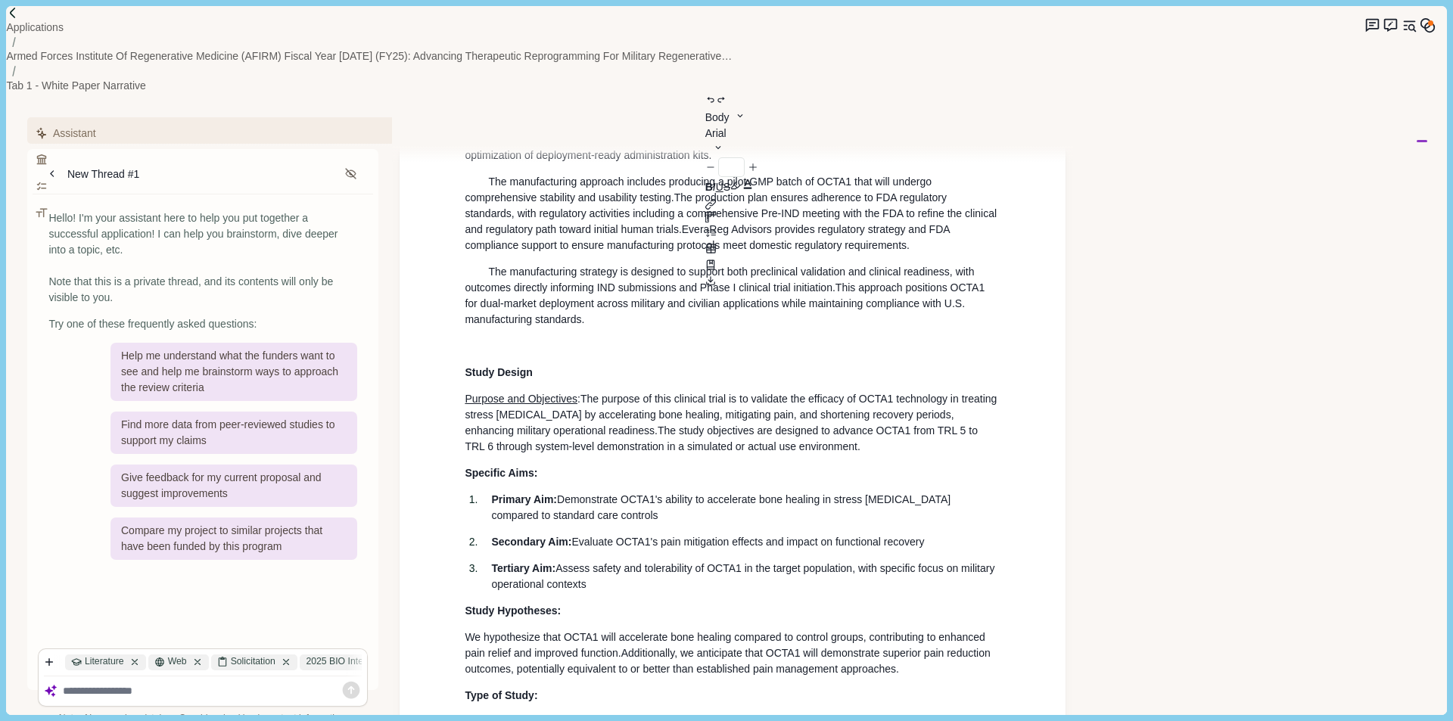
click at [569, 466] on p "Specific Aims:" at bounding box center [733, 474] width 536 height 16
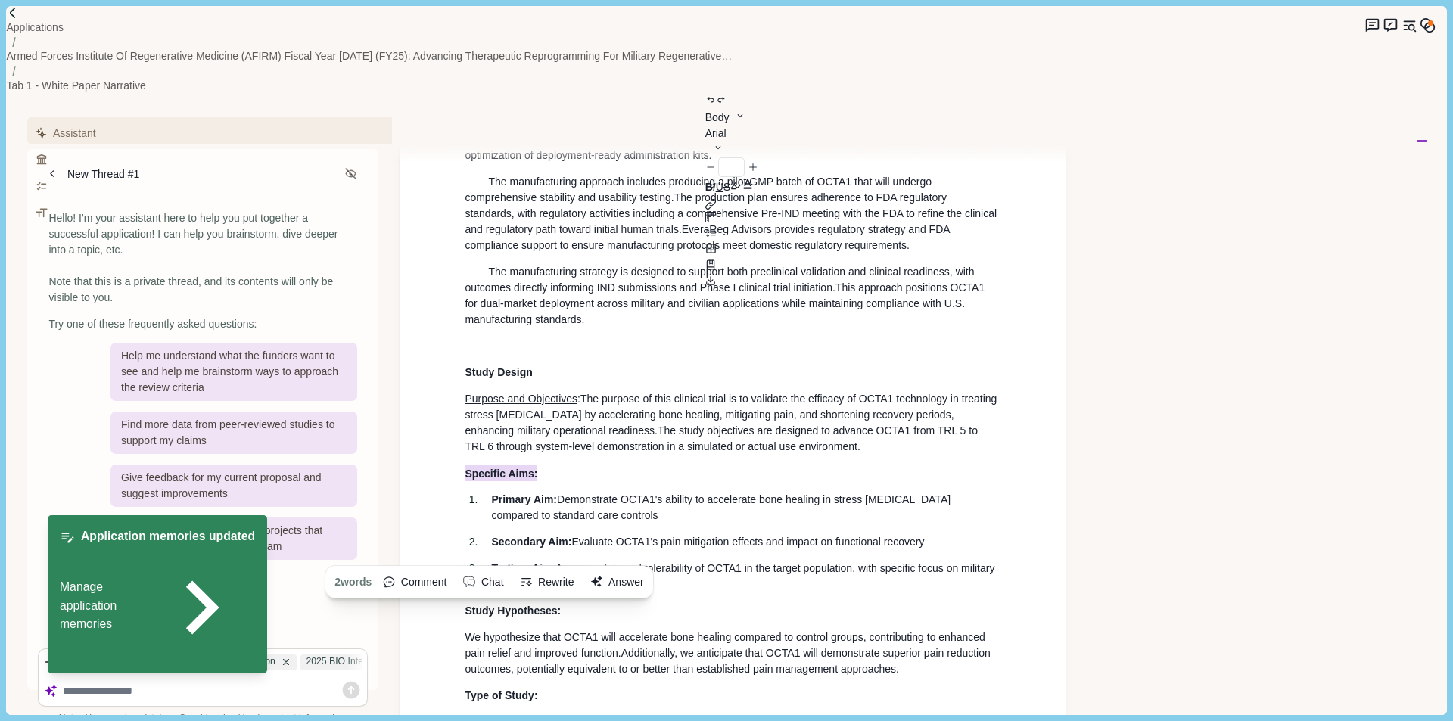
drag, startPoint x: 564, startPoint y: 381, endPoint x: 446, endPoint y: 382, distance: 118.1
click at [446, 382] on div "White Paper Narrative Title: Advanced [MEDICAL_DATA] Delivery System for Accele…" at bounding box center [733, 283] width 666 height 3278
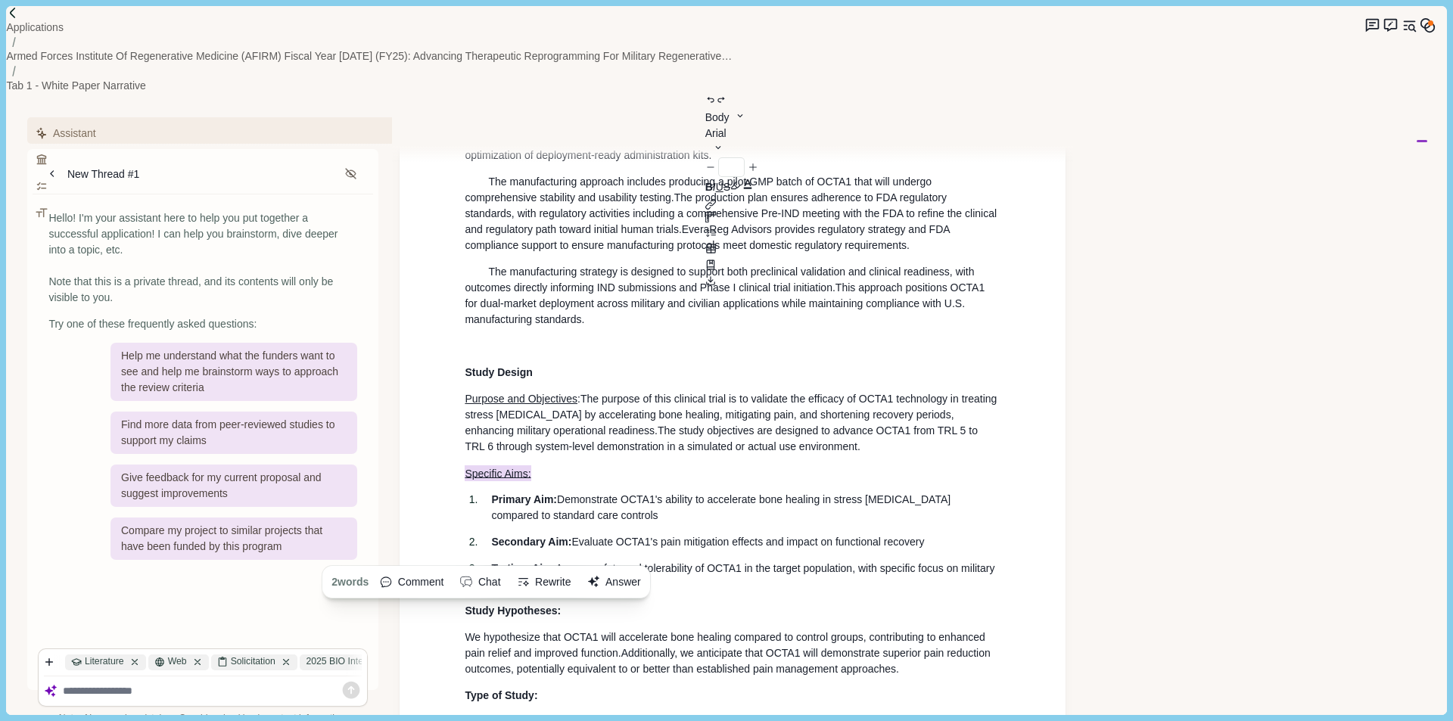
click at [545, 388] on div "White Paper Narrative Title: Advanced [MEDICAL_DATA] Delivery System for Accele…" at bounding box center [732, 277] width 557 height 3195
click at [528, 466] on span "Specific Aims :" at bounding box center [498, 474] width 66 height 16
click at [798, 393] on span "The purpose of this clinical trial is to validate the efficacy of OCTA1 technol…" at bounding box center [732, 415] width 535 height 44
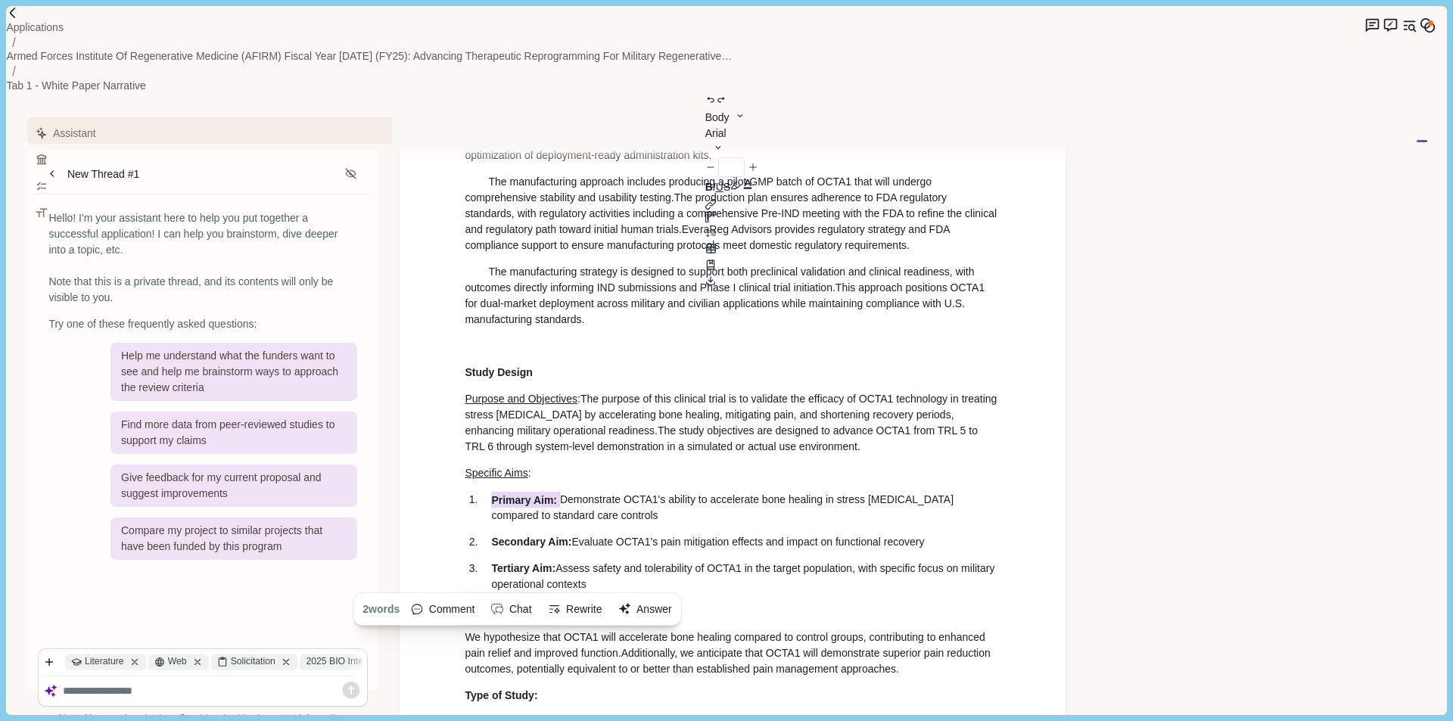
drag, startPoint x: 559, startPoint y: 407, endPoint x: 491, endPoint y: 402, distance: 69.1
click at [491, 492] on li "Primary Aim: Demonstrate OCTA1's ability to accelerate bone healing in stress […" at bounding box center [746, 508] width 531 height 32
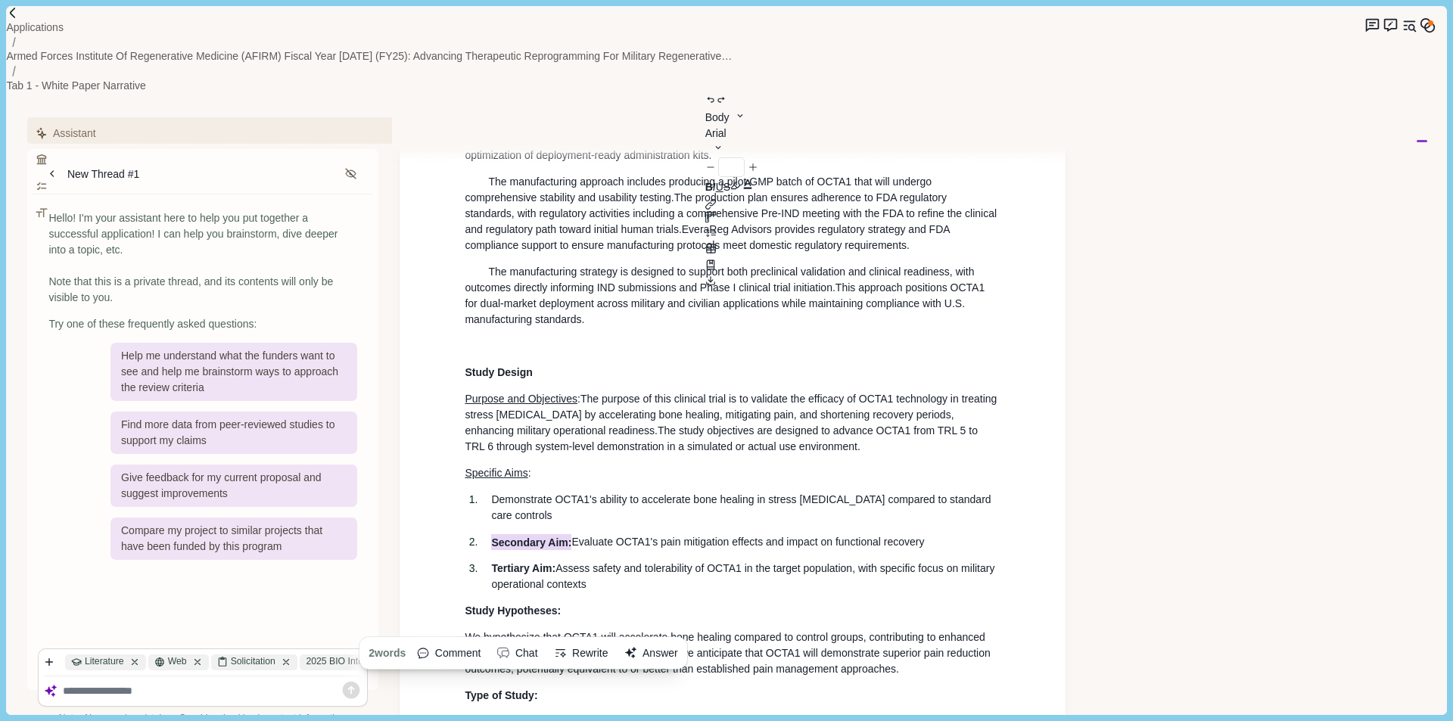
drag, startPoint x: 573, startPoint y: 451, endPoint x: 495, endPoint y: 446, distance: 78.1
click at [491, 534] on p "Secondary Aim: Evaluate OCTA1's pain mitigation effects and impact on functiona…" at bounding box center [745, 542] width 509 height 16
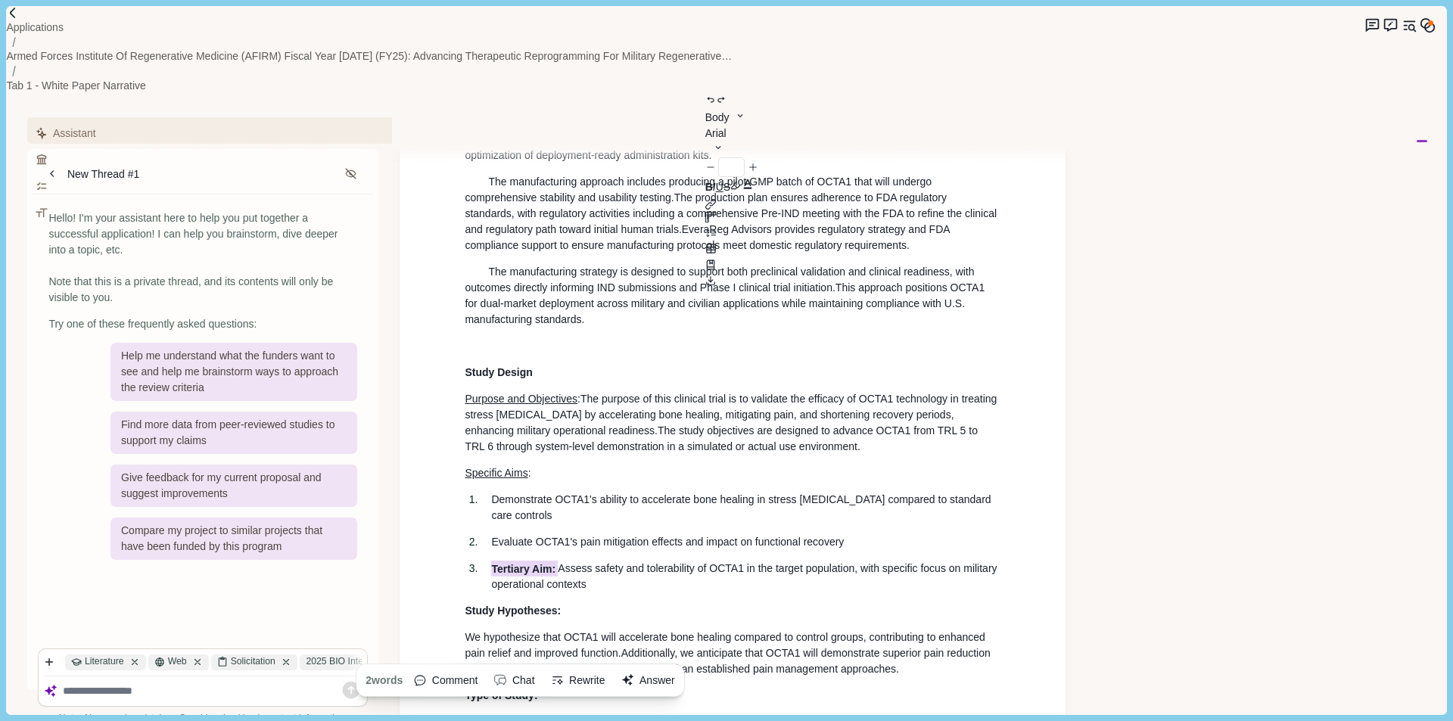
drag, startPoint x: 559, startPoint y: 481, endPoint x: 494, endPoint y: 484, distance: 64.4
click at [494, 561] on p "Tertiary Aim: Assess safety and tolerability of OCTA1 in the target population,…" at bounding box center [745, 577] width 509 height 32
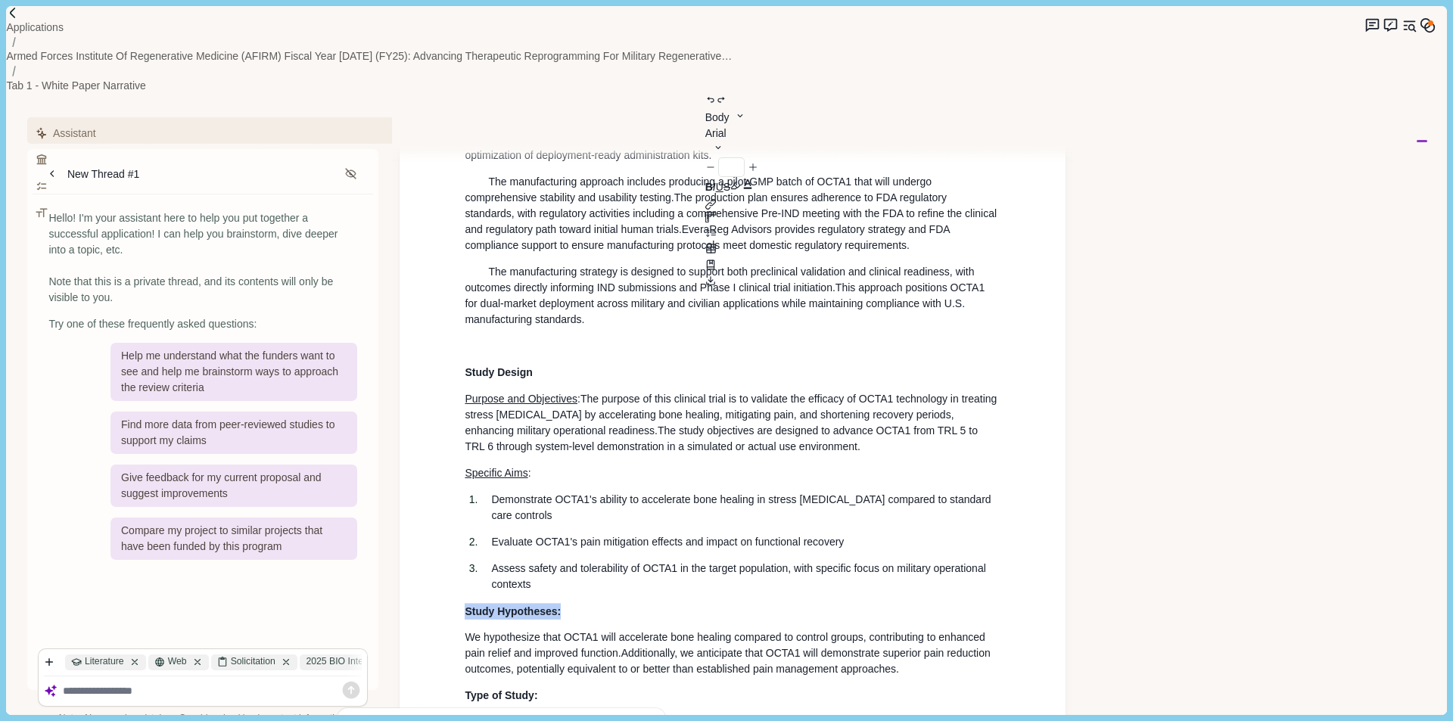
drag, startPoint x: 586, startPoint y: 525, endPoint x: 411, endPoint y: 515, distance: 175.1
click at [412, 515] on div "White Paper Narrative Title: Advanced [MEDICAL_DATA] Delivery System for Accele…" at bounding box center [733, 283] width 666 height 3278
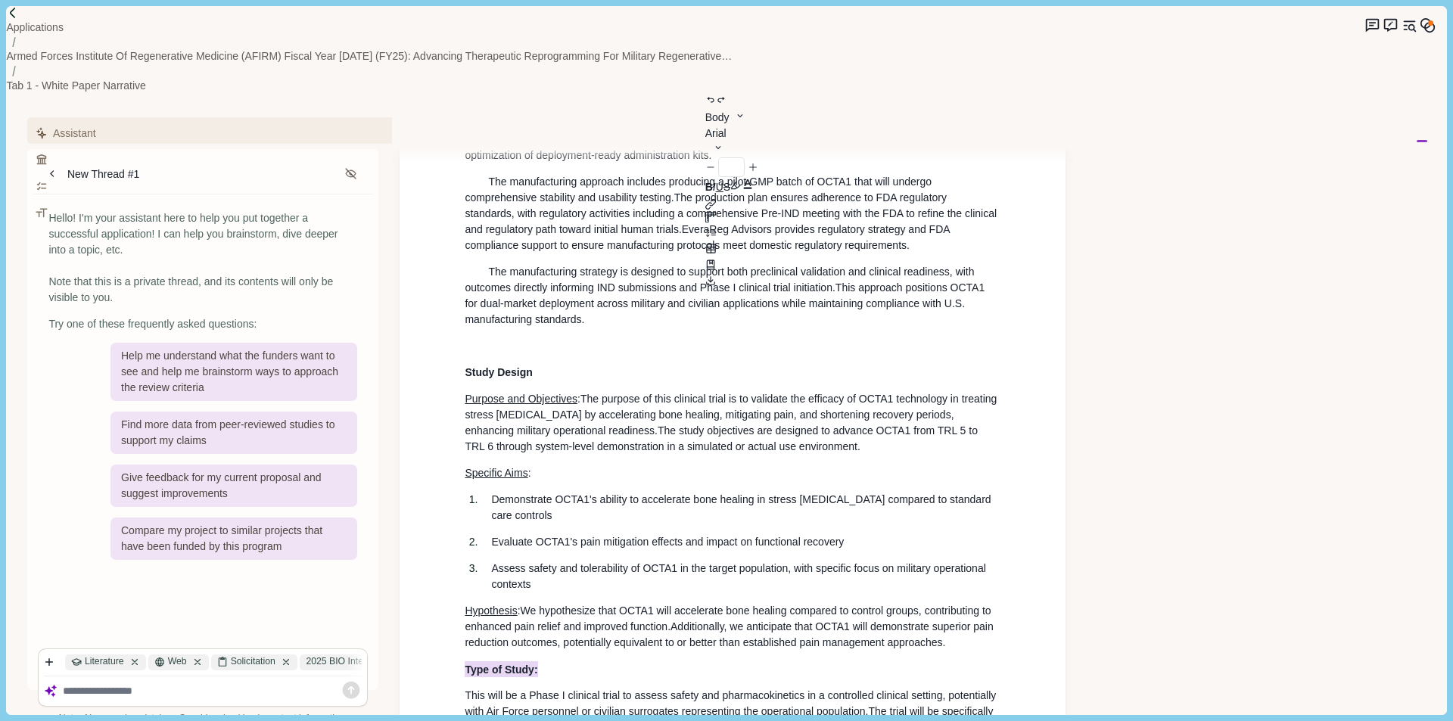
drag, startPoint x: 555, startPoint y: 583, endPoint x: 467, endPoint y: 580, distance: 87.9
click at [466, 662] on p "Type of Study:" at bounding box center [733, 670] width 536 height 16
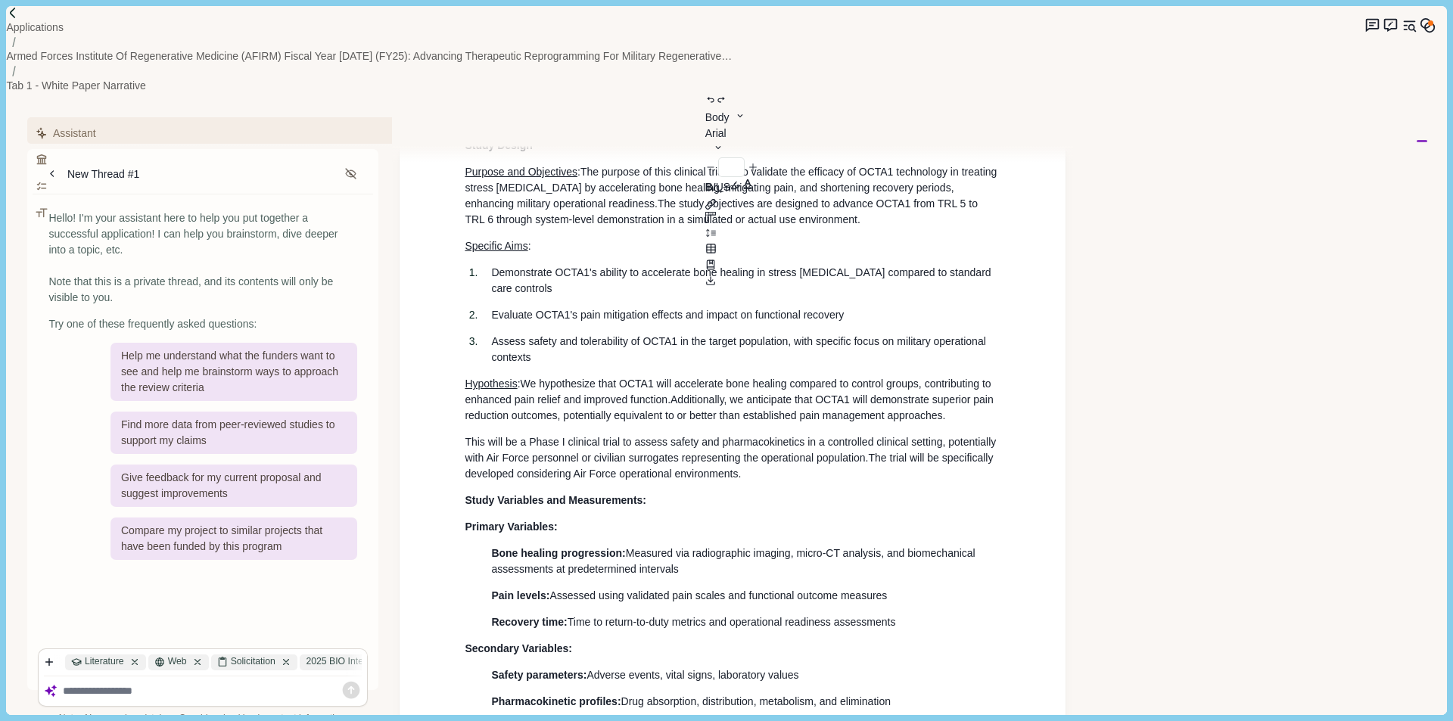
scroll to position [1496, 0]
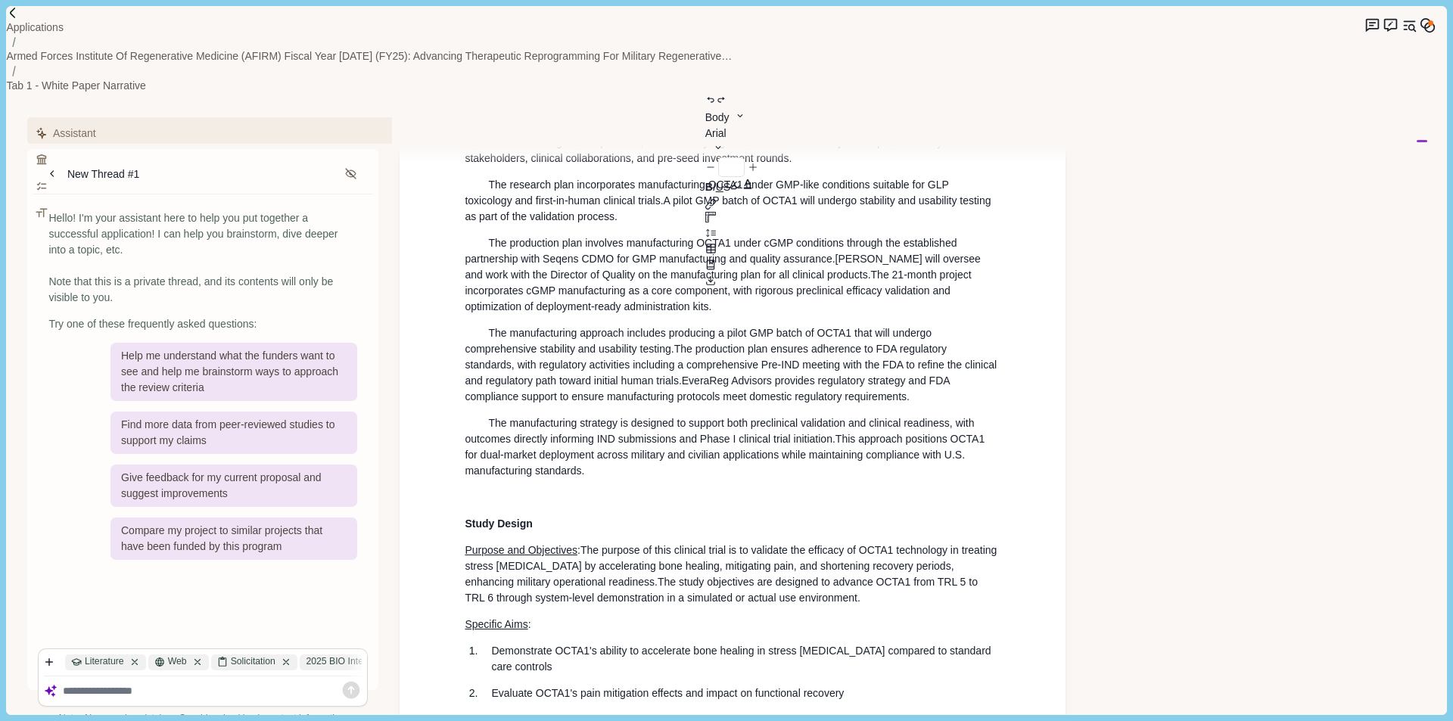
click at [1047, 325] on div "White Paper Narrative Title: Advanced [MEDICAL_DATA] Delivery System for Accele…" at bounding box center [733, 407] width 666 height 3225
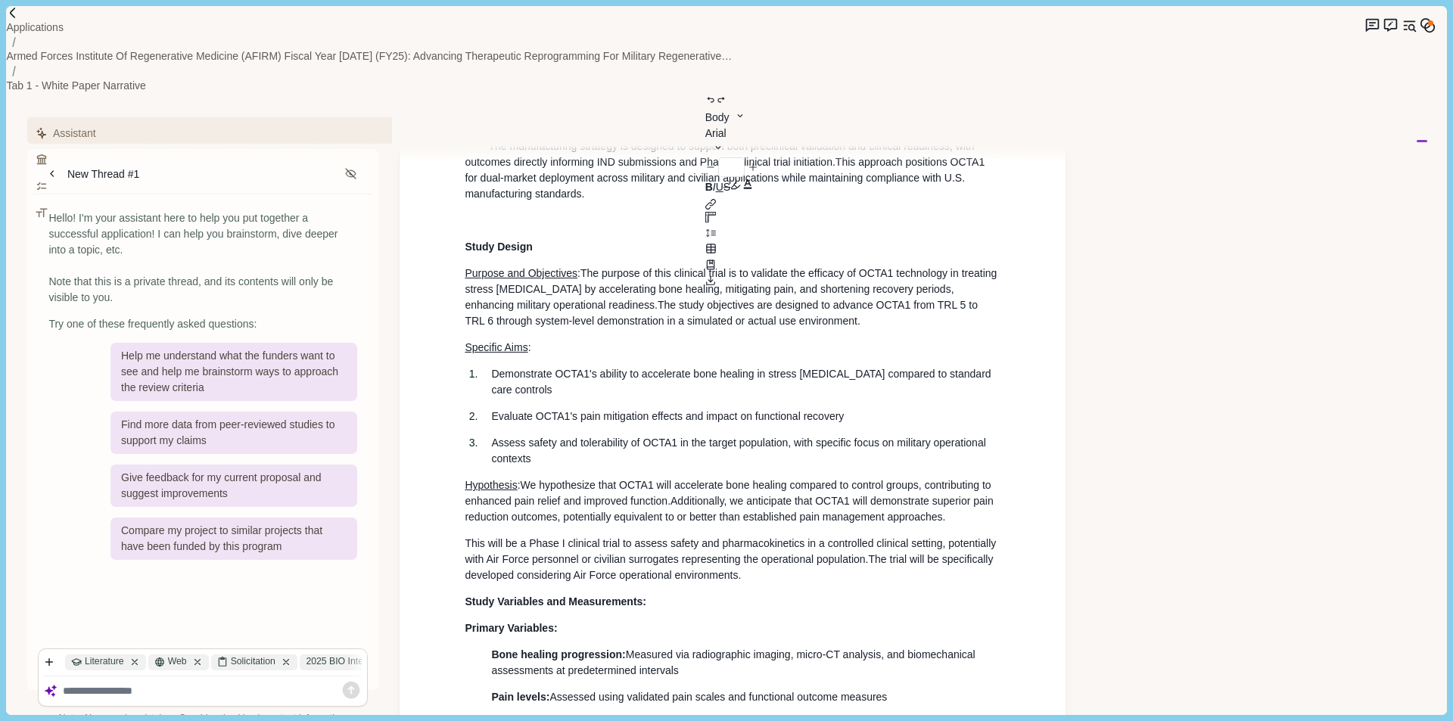
scroll to position [1874, 0]
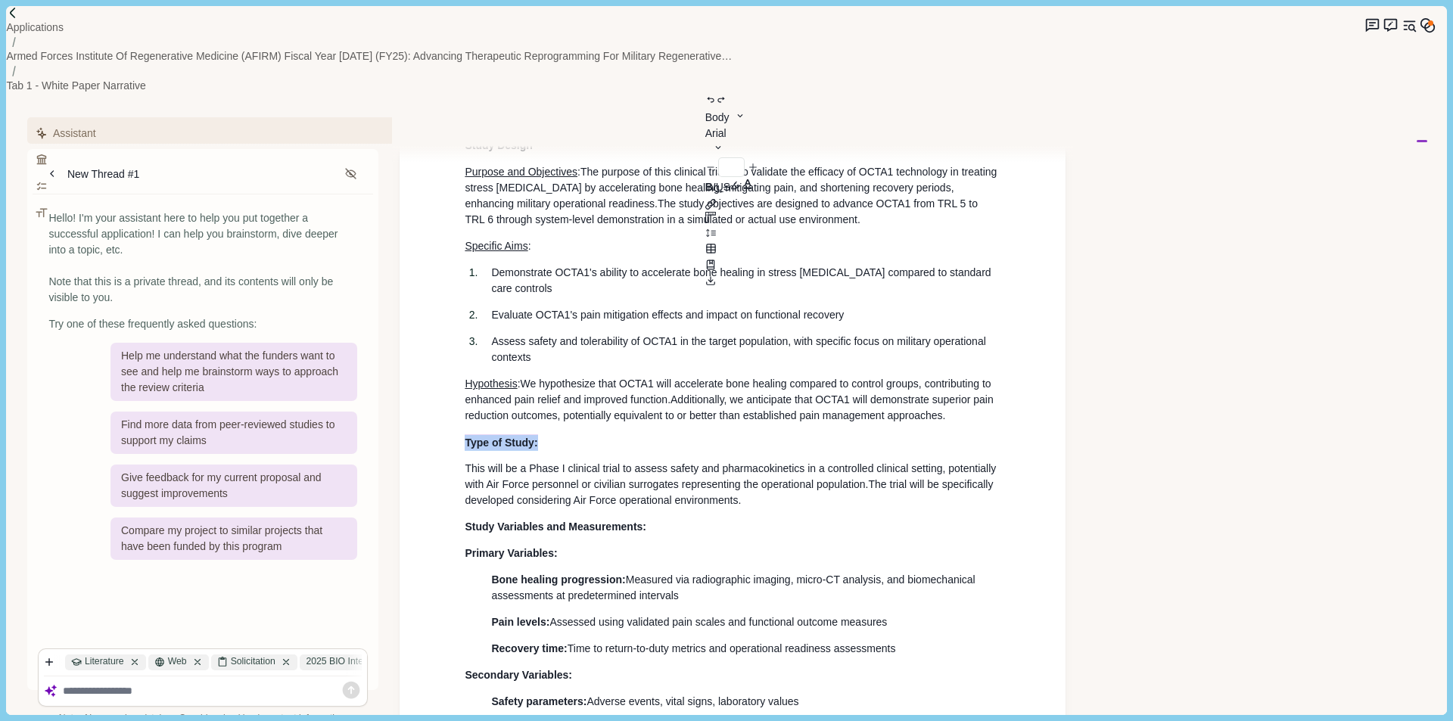
drag, startPoint x: 549, startPoint y: 355, endPoint x: 433, endPoint y: 356, distance: 115.8
click at [433, 356] on div "White Paper Narrative Title: Advanced [MEDICAL_DATA] Delivery System for Accele…" at bounding box center [733, 42] width 666 height 3252
click at [740, 376] on p "Hypothesis : We hypothesize that OCTA1 will accelerate bone healing compared to…" at bounding box center [733, 400] width 536 height 48
drag, startPoint x: 528, startPoint y: 350, endPoint x: 451, endPoint y: 355, distance: 76.6
click at [451, 355] on div "White Paper Narrative Title: Advanced [MEDICAL_DATA] Delivery System for Accele…" at bounding box center [733, 42] width 666 height 3252
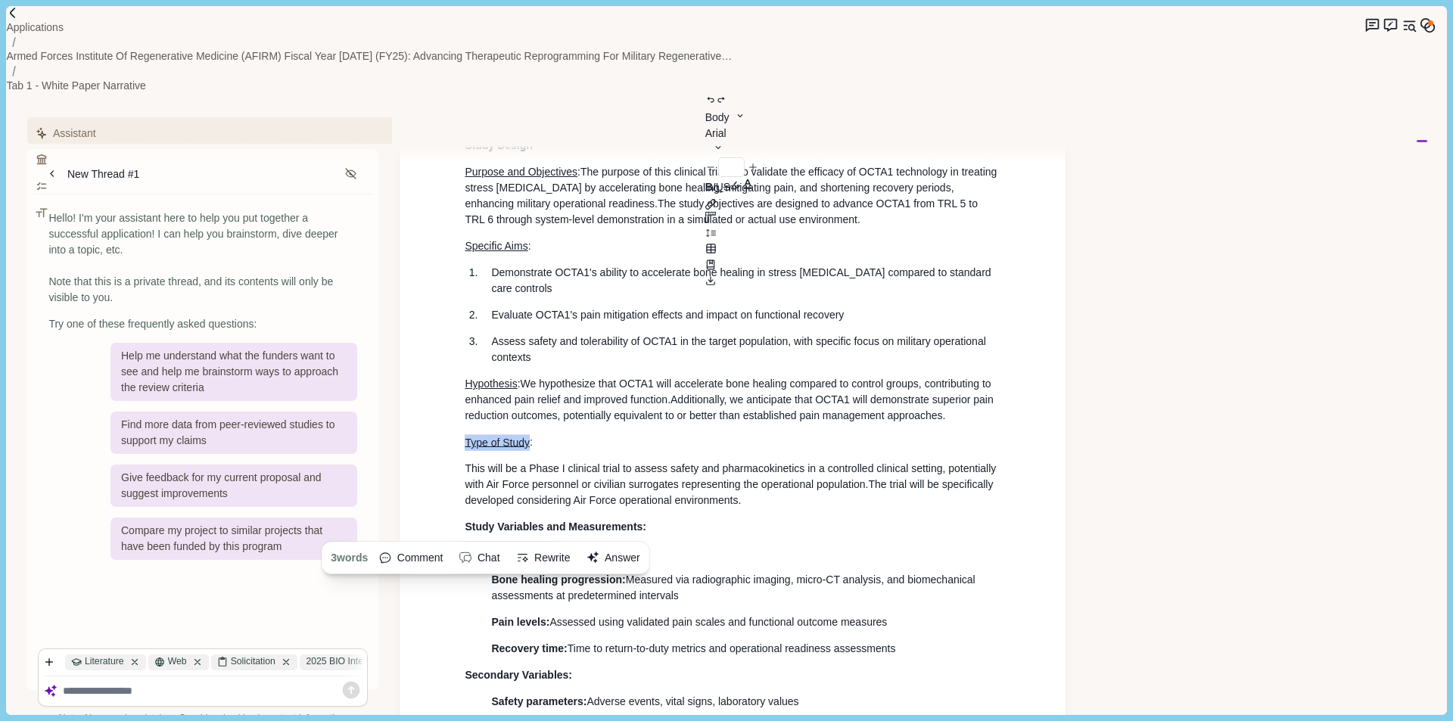
click at [624, 434] on p "Type of Study :" at bounding box center [733, 442] width 536 height 16
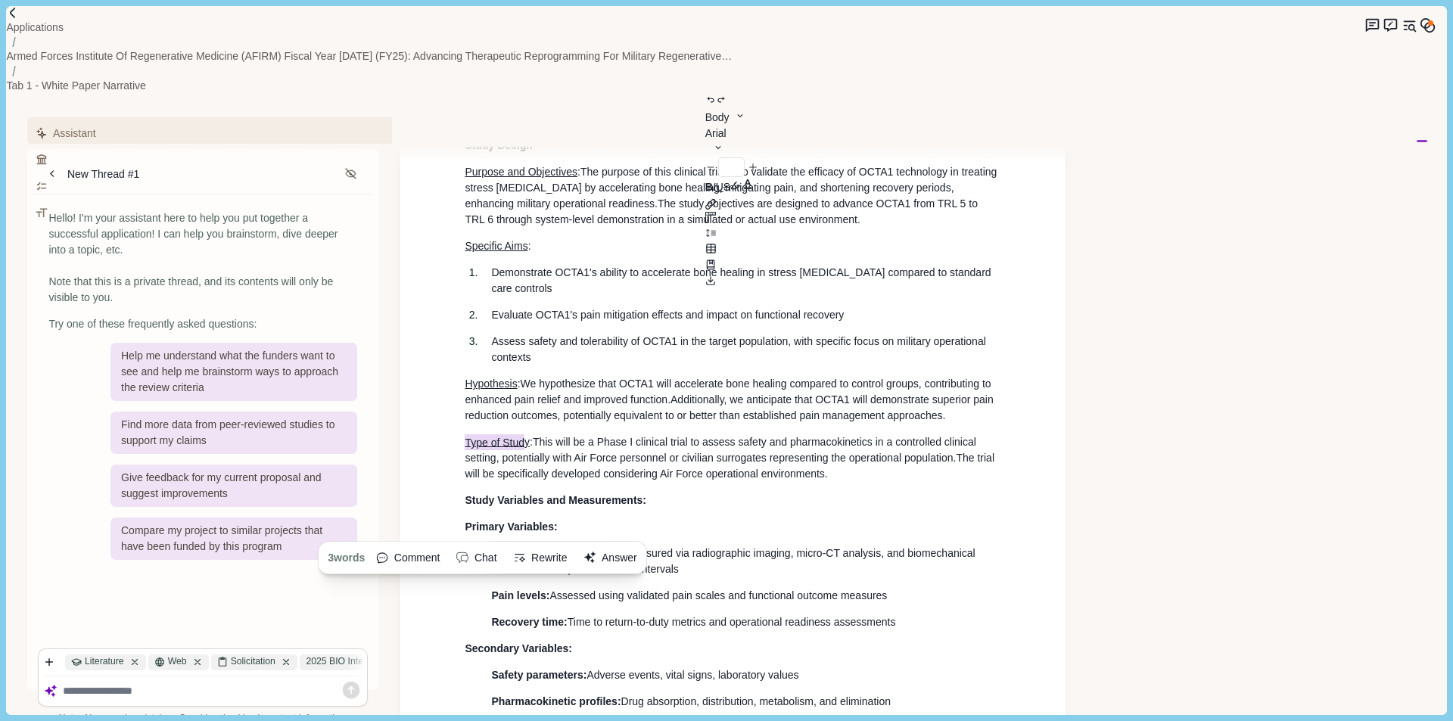
drag, startPoint x: 526, startPoint y: 357, endPoint x: 467, endPoint y: 352, distance: 59.2
click at [467, 434] on span "Type of Stud y" at bounding box center [497, 442] width 65 height 16
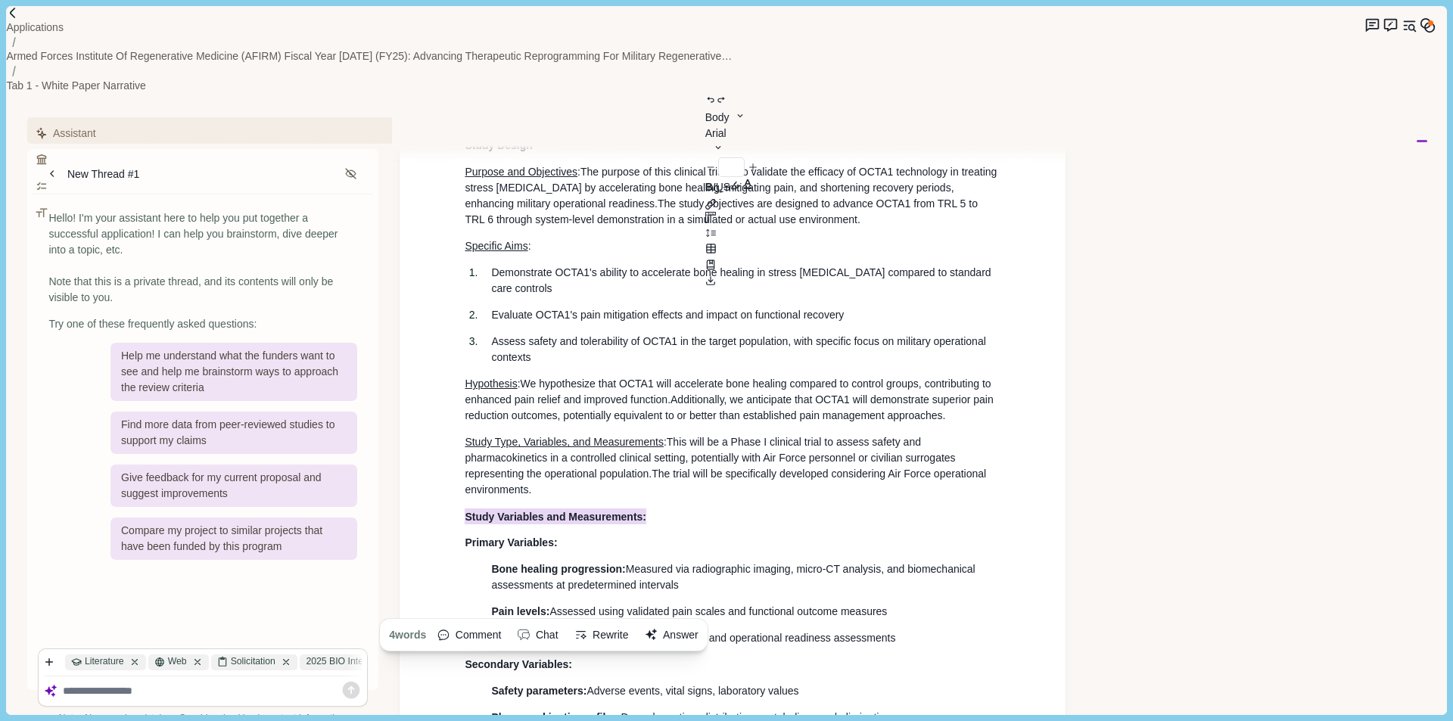
drag, startPoint x: 668, startPoint y: 439, endPoint x: 454, endPoint y: 426, distance: 214.6
click at [454, 426] on div "White Paper Narrative Title: Advanced [MEDICAL_DATA] Delivery System for Accele…" at bounding box center [732, 32] width 557 height 3158
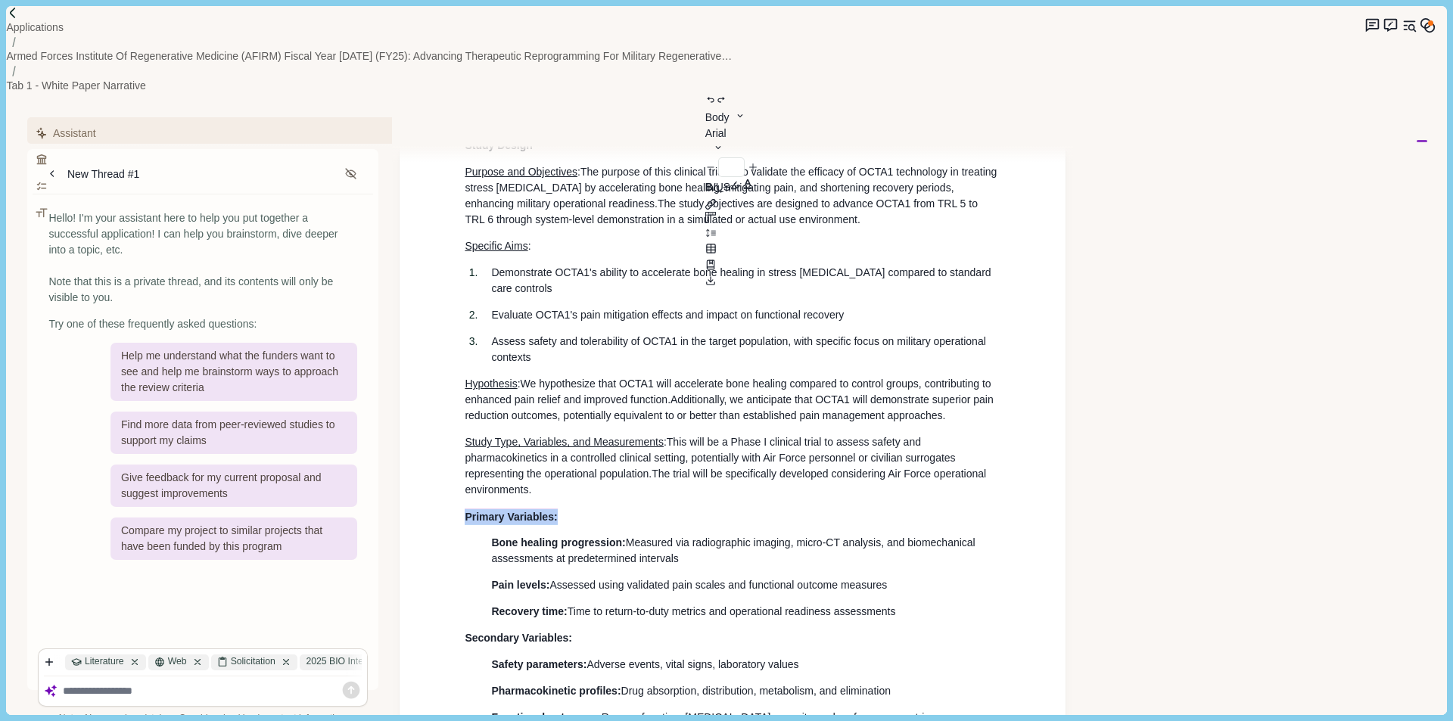
drag, startPoint x: 568, startPoint y: 431, endPoint x: 438, endPoint y: 431, distance: 130.2
click at [438, 431] on div "White Paper Narrative Title: Advanced [MEDICAL_DATA] Delivery System for Accele…" at bounding box center [733, 23] width 666 height 3215
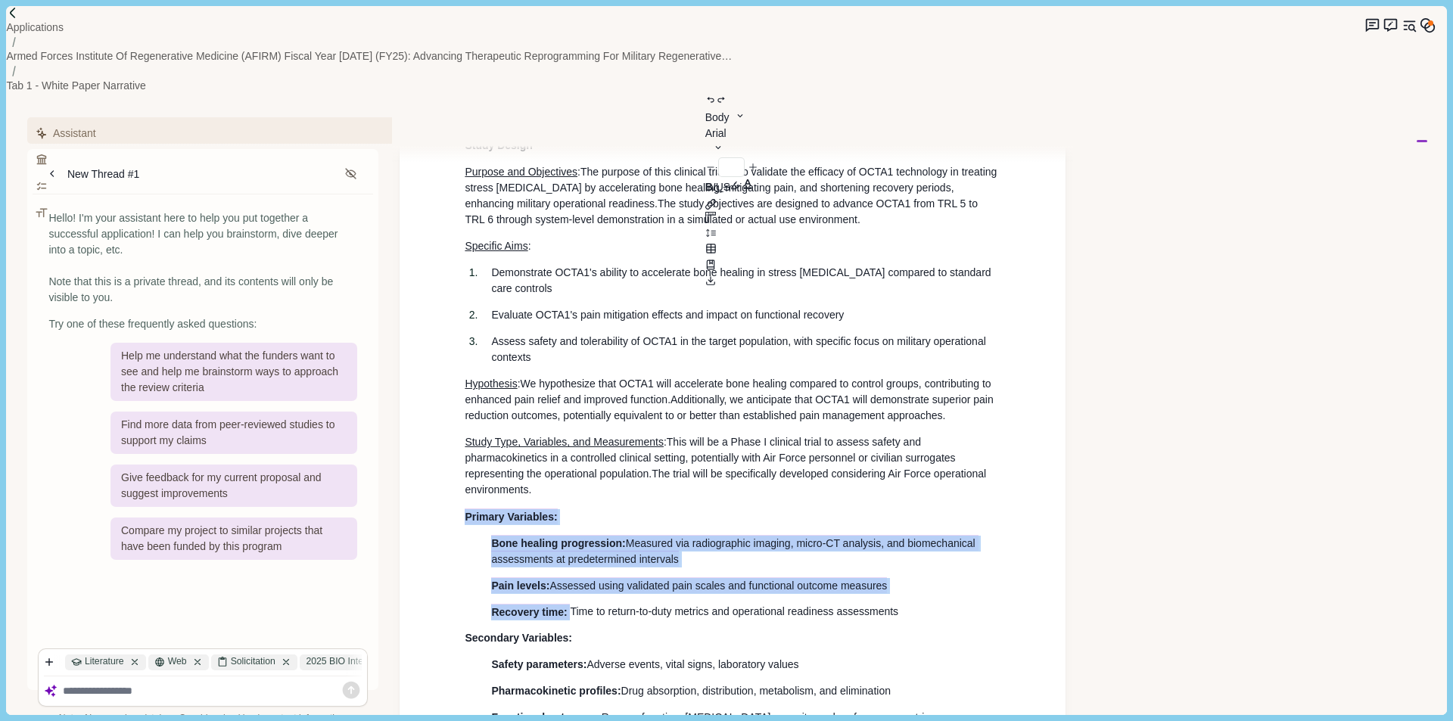
drag, startPoint x: 570, startPoint y: 530, endPoint x: 447, endPoint y: 422, distance: 163.6
click at [447, 422] on div "White Paper Narrative Title: Advanced [MEDICAL_DATA] Delivery System for Accele…" at bounding box center [733, 23] width 666 height 3215
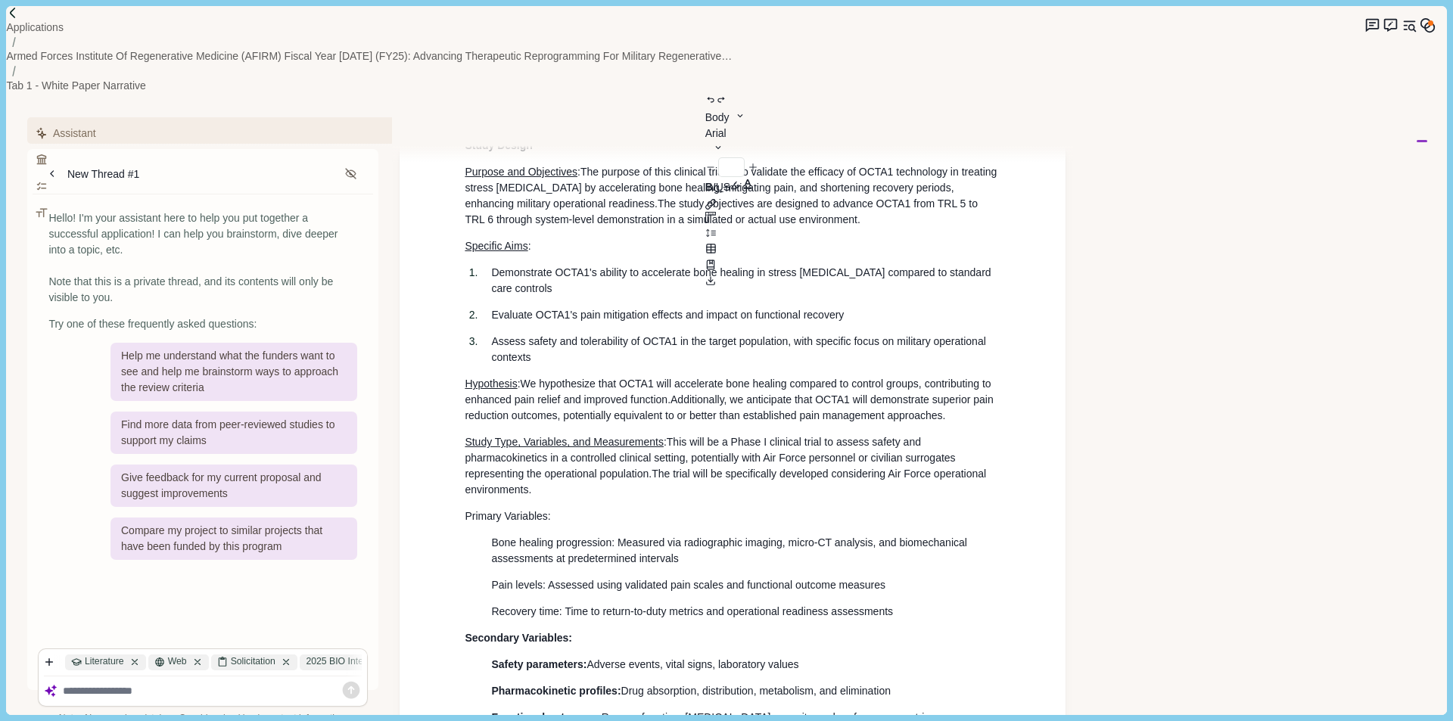
click at [625, 436] on span "This will be a Phase I clinical trial to assess safety and pharmacokinetics in …" at bounding box center [712, 458] width 494 height 44
drag, startPoint x: 550, startPoint y: 432, endPoint x: 447, endPoint y: 430, distance: 103.0
click at [447, 430] on div "White Paper Narrative Title: Advanced [MEDICAL_DATA] Delivery System for Accele…" at bounding box center [733, 23] width 666 height 3215
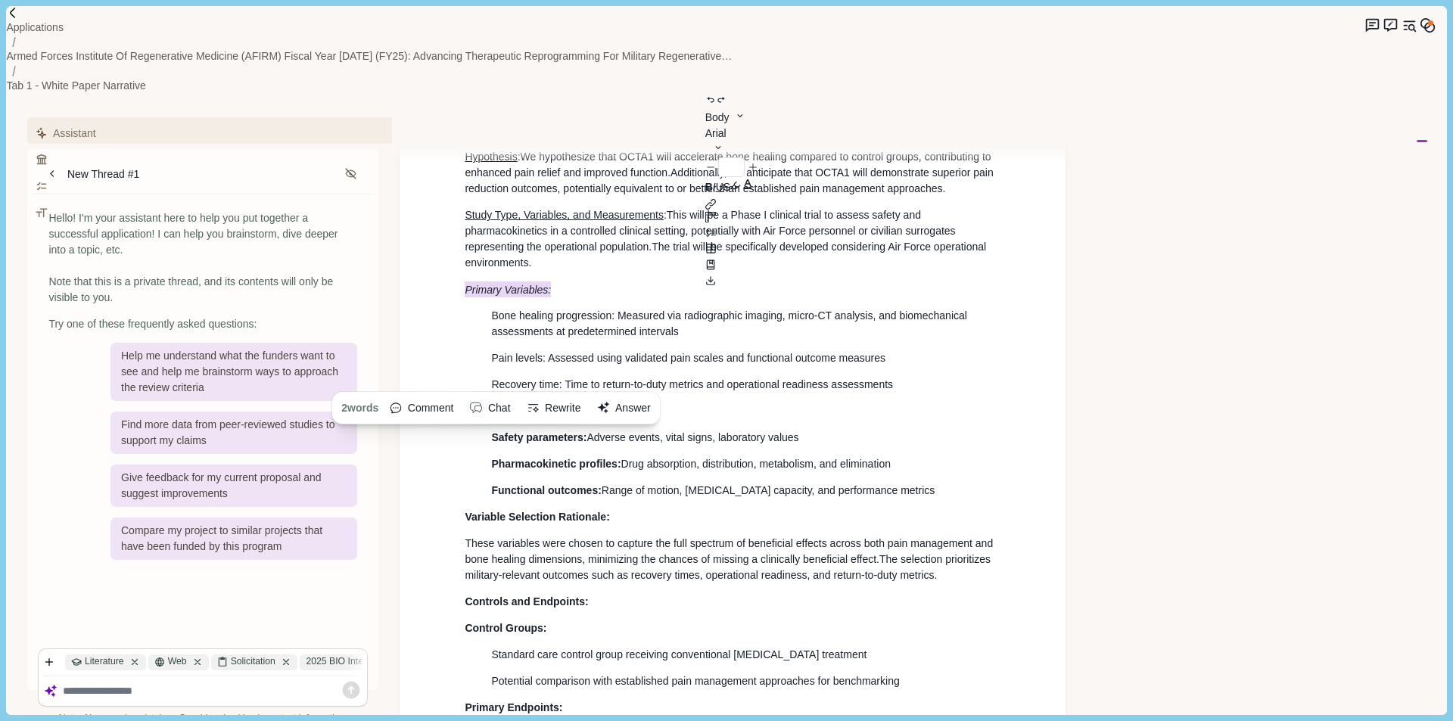
scroll to position [2026, 0]
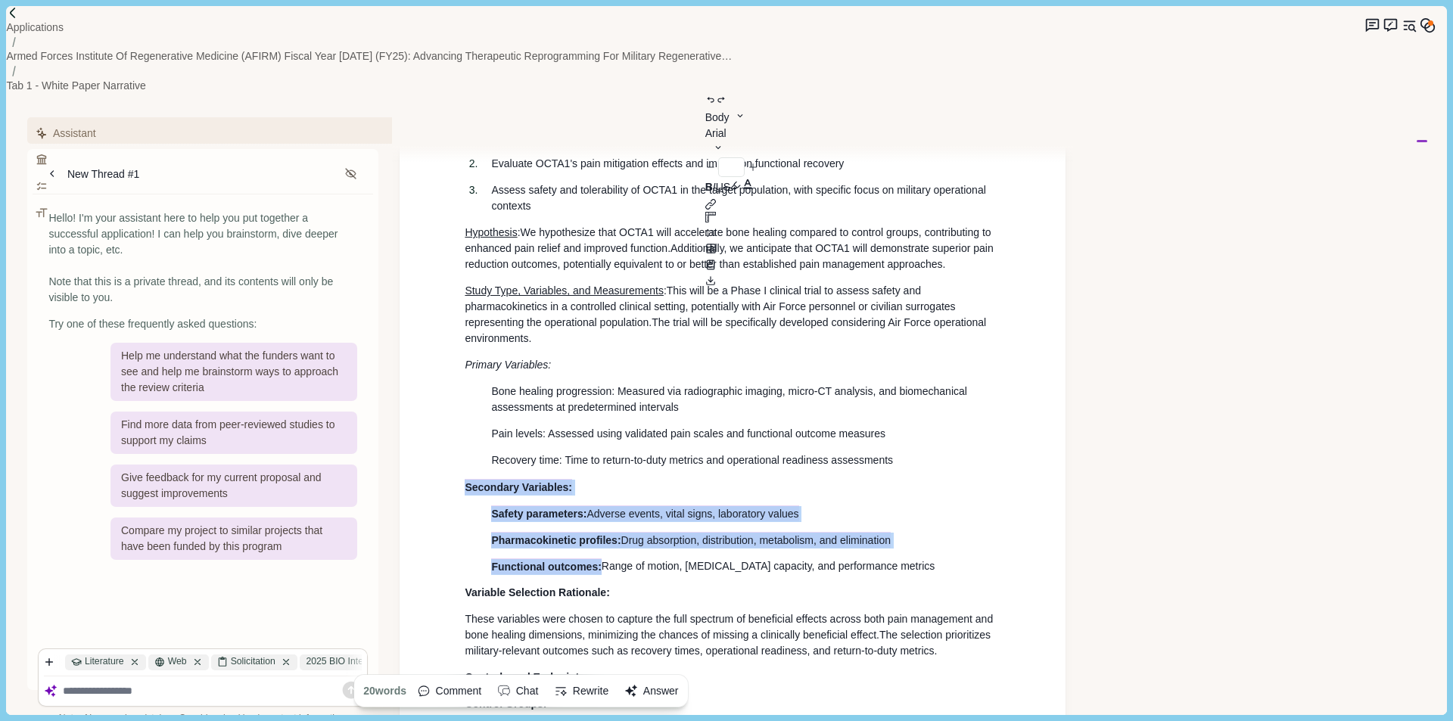
drag, startPoint x: 602, startPoint y: 493, endPoint x: 450, endPoint y: 401, distance: 176.9
click at [515, 479] on span "Secondary Variables:" at bounding box center [515, 487] width 100 height 16
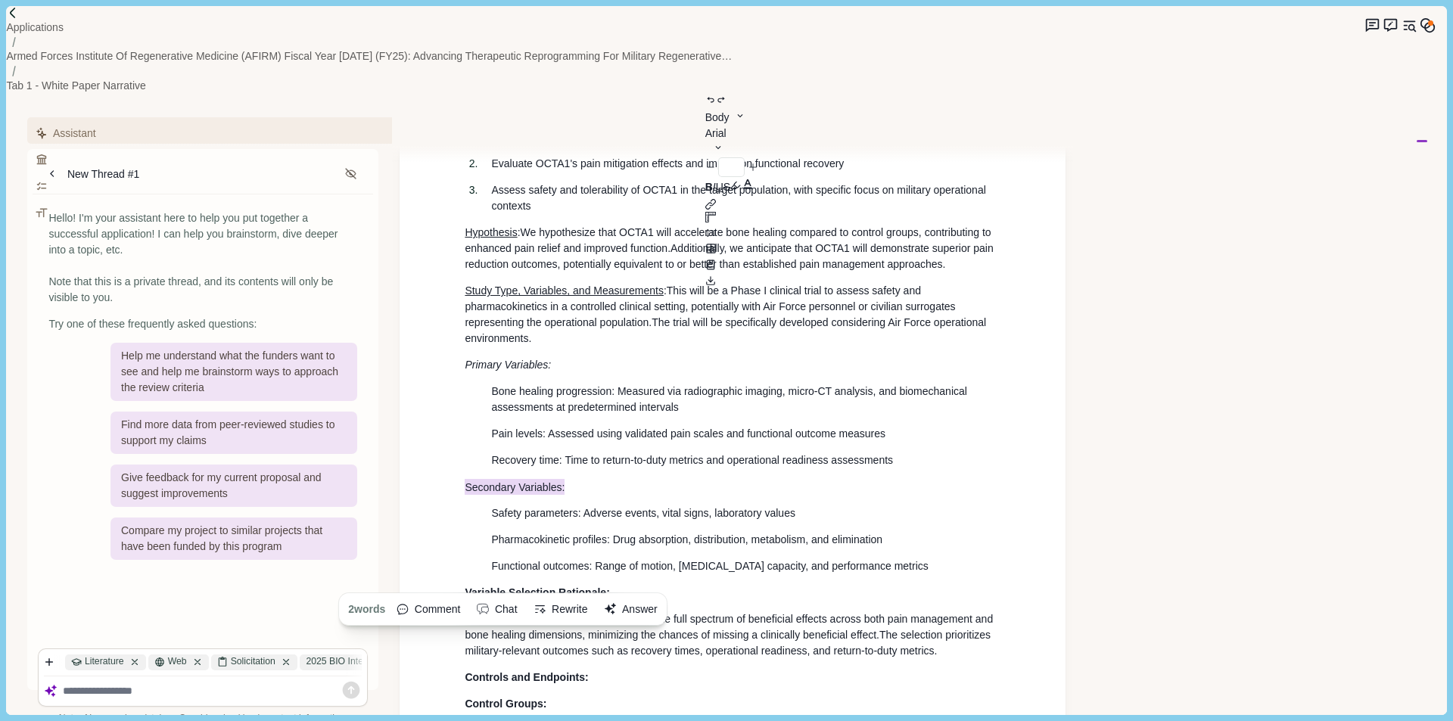
drag, startPoint x: 581, startPoint y: 405, endPoint x: 439, endPoint y: 409, distance: 141.6
click at [665, 428] on span "Pain levels: Assessed using validated pain scales and functional outcome measur…" at bounding box center [688, 434] width 394 height 12
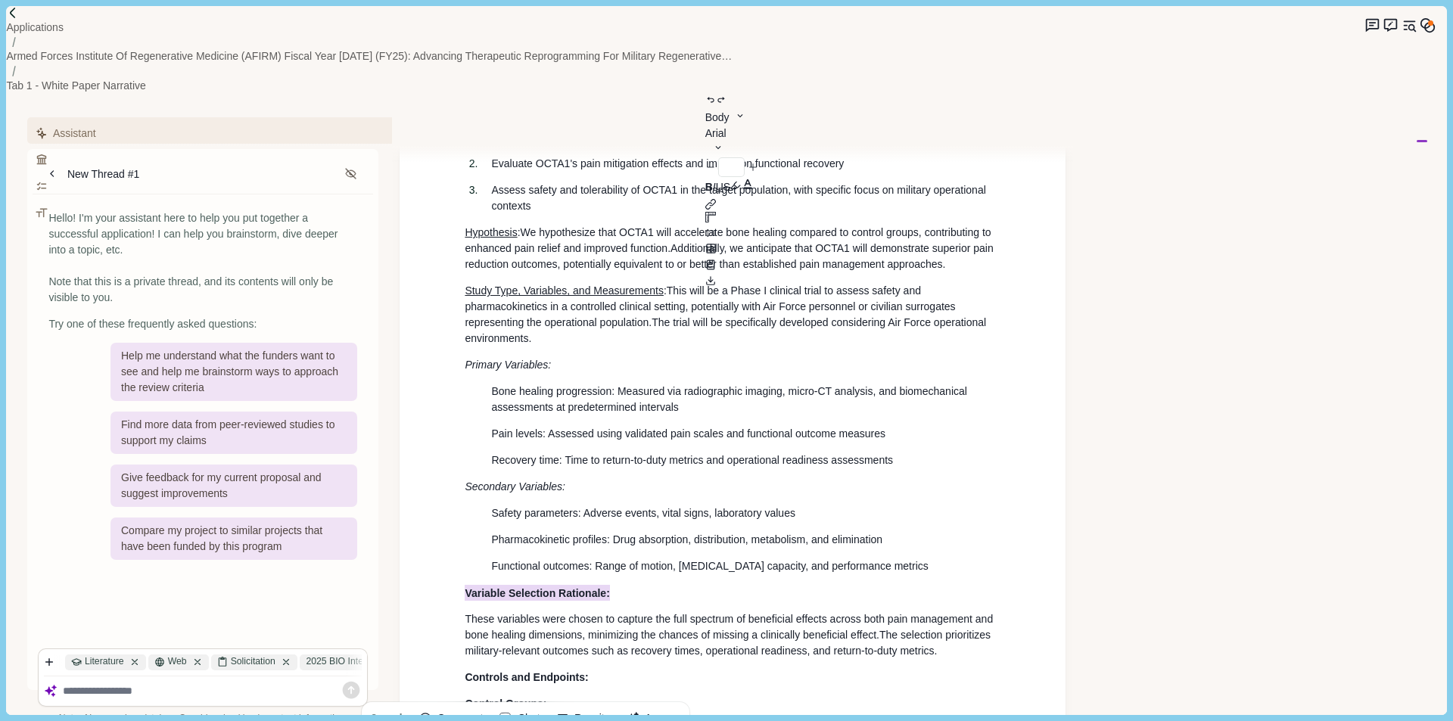
drag, startPoint x: 619, startPoint y: 519, endPoint x: 456, endPoint y: 519, distance: 162.7
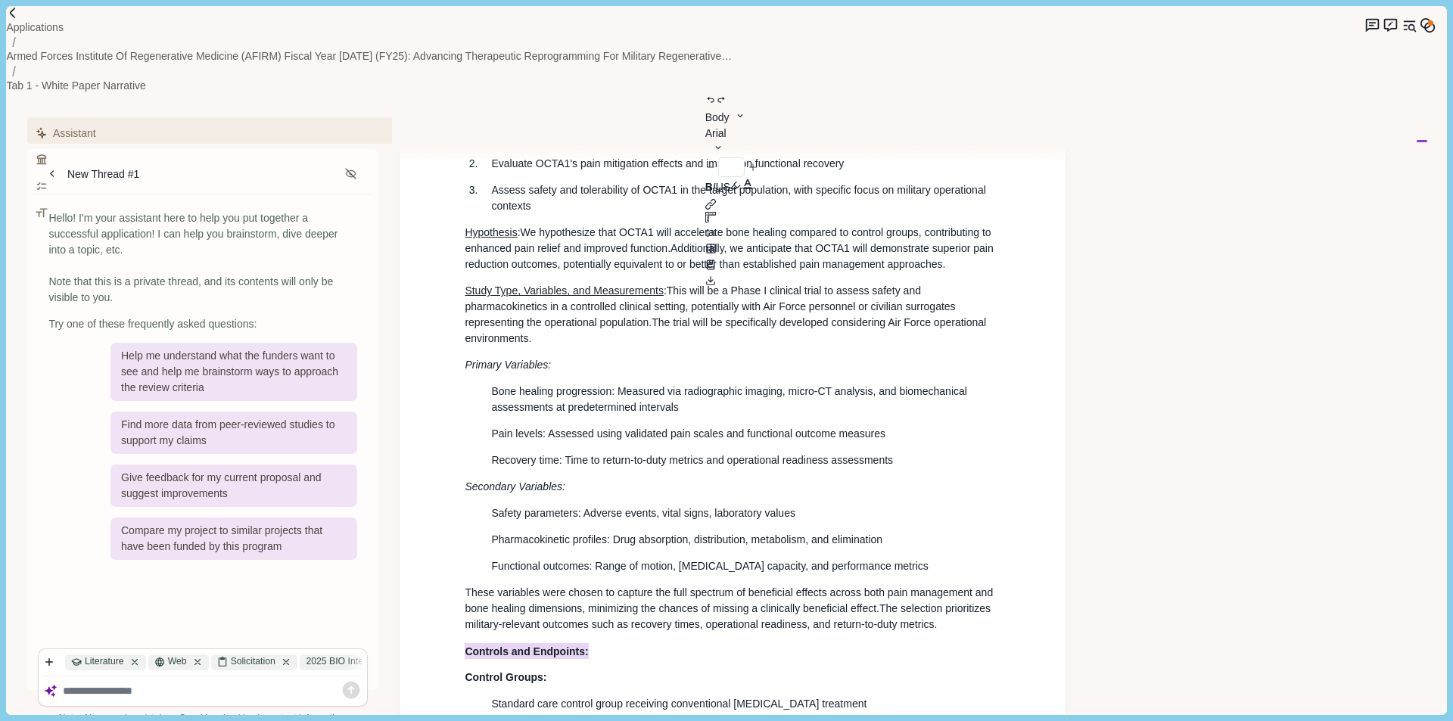
drag, startPoint x: 596, startPoint y: 579, endPoint x: 448, endPoint y: 581, distance: 148.4
click at [571, 603] on span "The selection prioritizes military-relevant outcomes such as recovery times, op…" at bounding box center [729, 617] width 529 height 28
drag, startPoint x: 574, startPoint y: 574, endPoint x: 436, endPoint y: 573, distance: 137.8
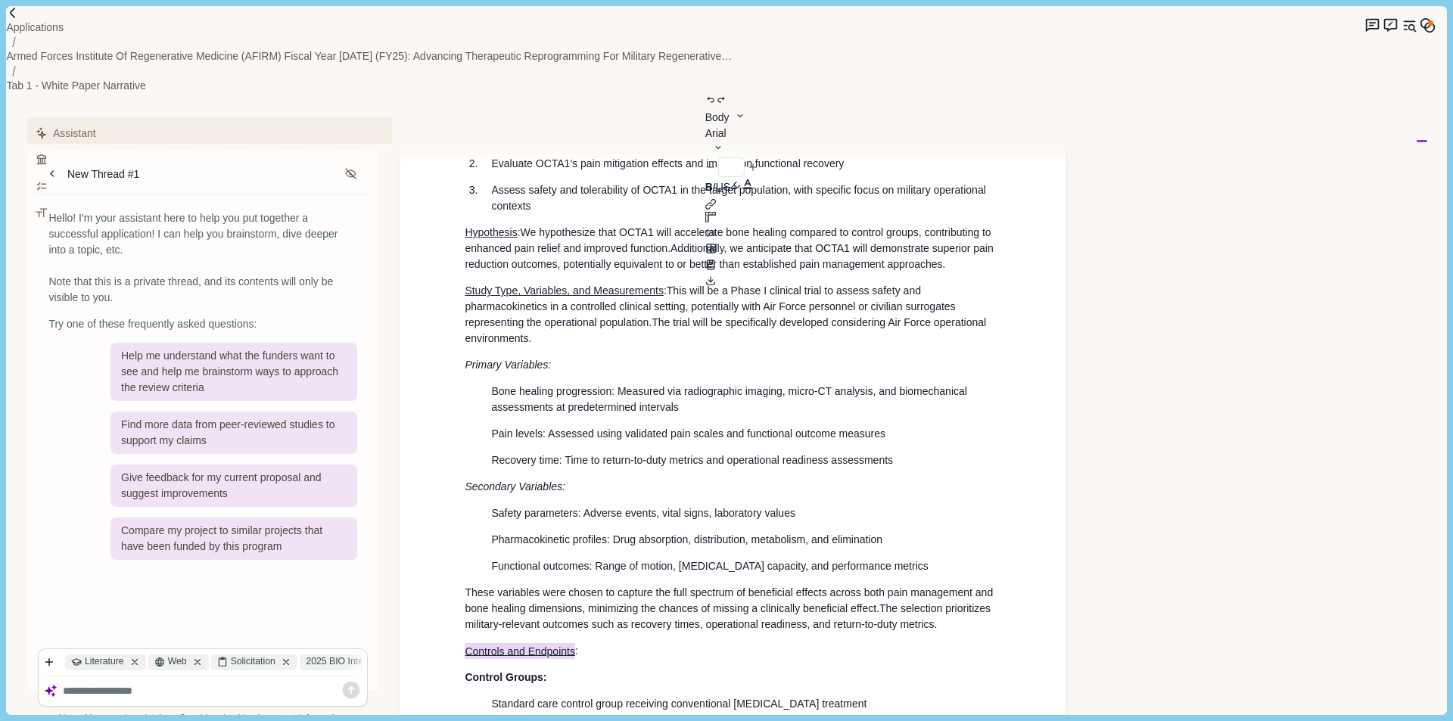
click at [911, 603] on span "The selection prioritizes military-relevant outcomes such as recovery times, op…" at bounding box center [729, 617] width 529 height 28
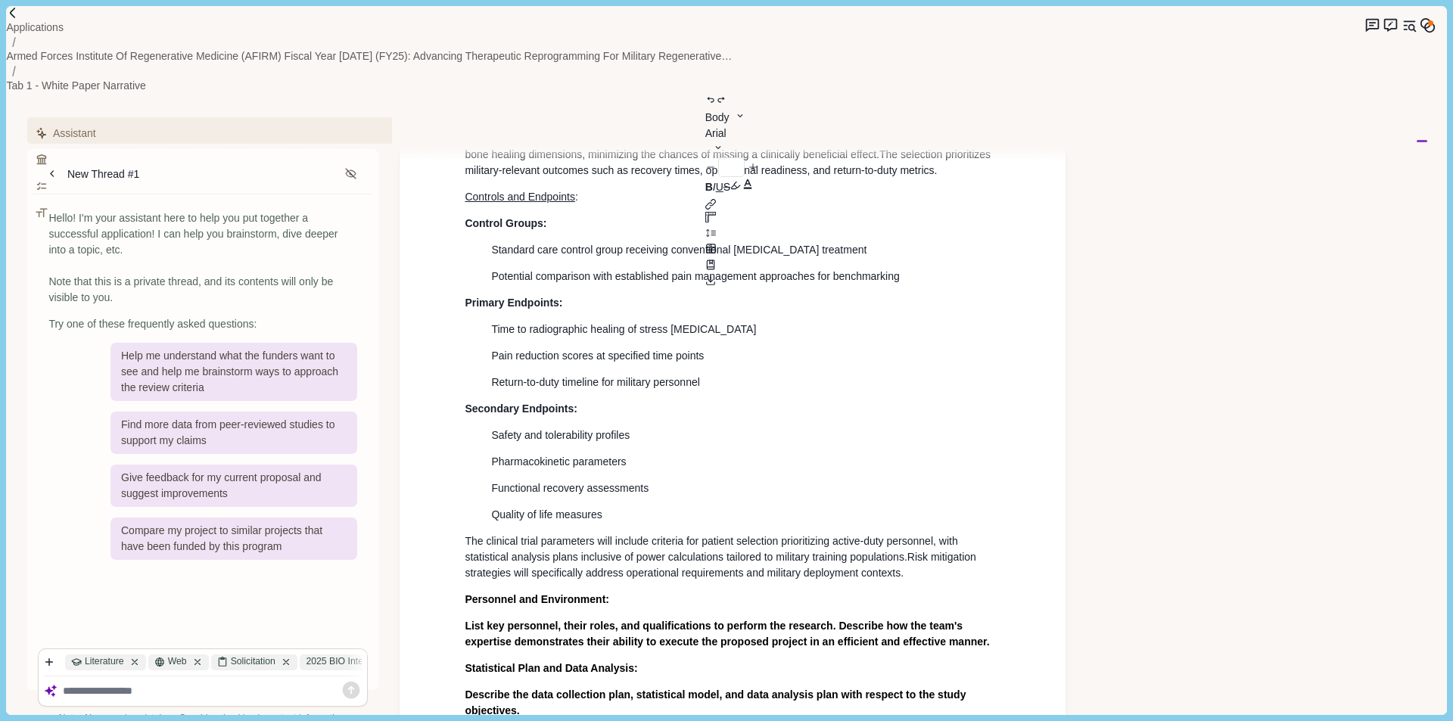
scroll to position [2328, 0]
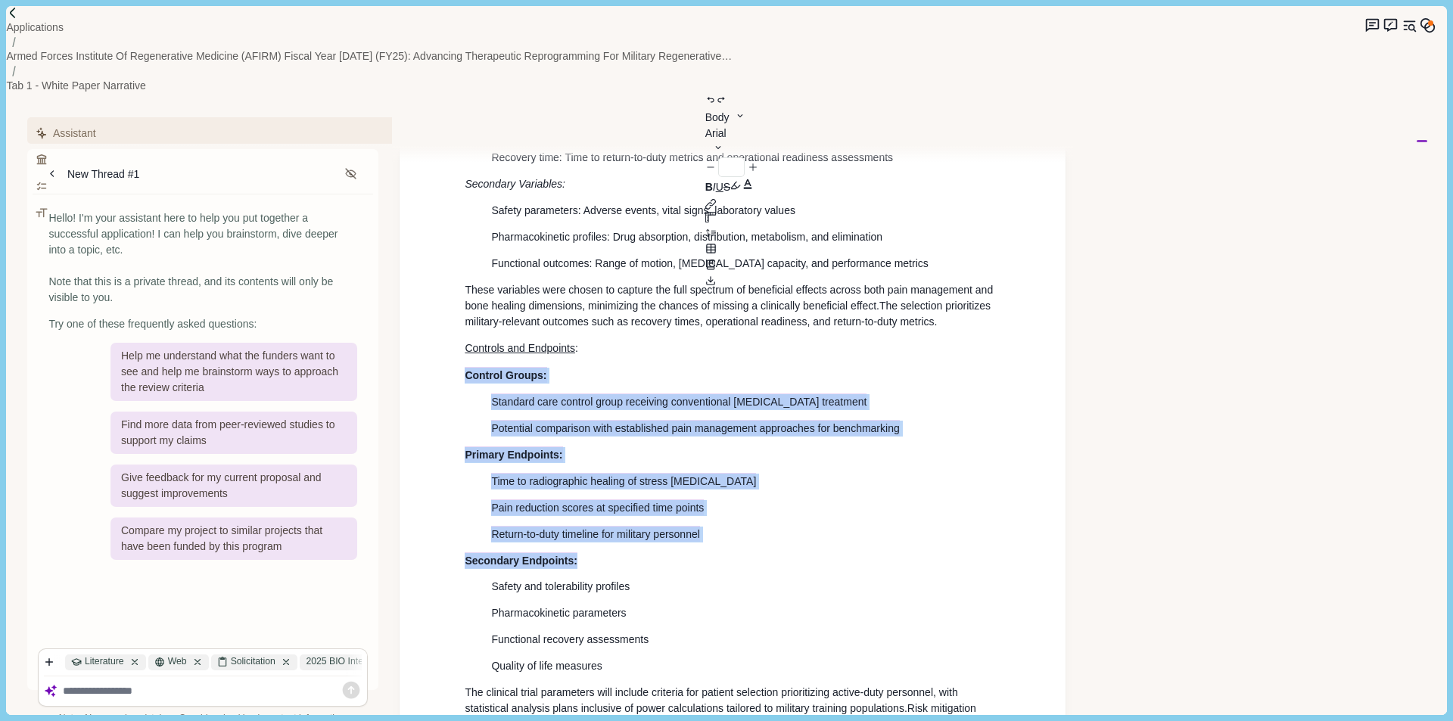
drag, startPoint x: 560, startPoint y: 477, endPoint x: 411, endPoint y: 304, distance: 228.1
click at [639, 394] on span "Standard care control group receiving conventional [MEDICAL_DATA] treatment" at bounding box center [678, 402] width 375 height 16
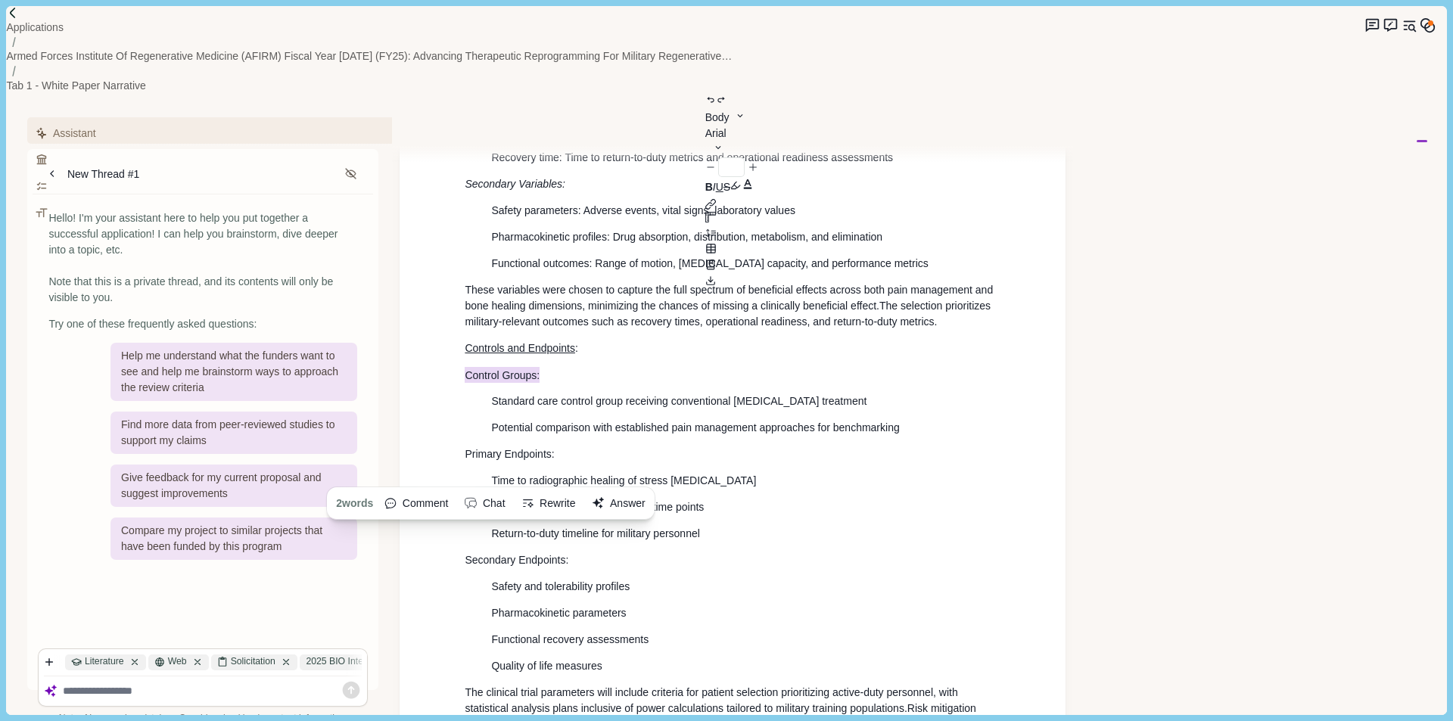
drag, startPoint x: 560, startPoint y: 301, endPoint x: 449, endPoint y: 304, distance: 111.3
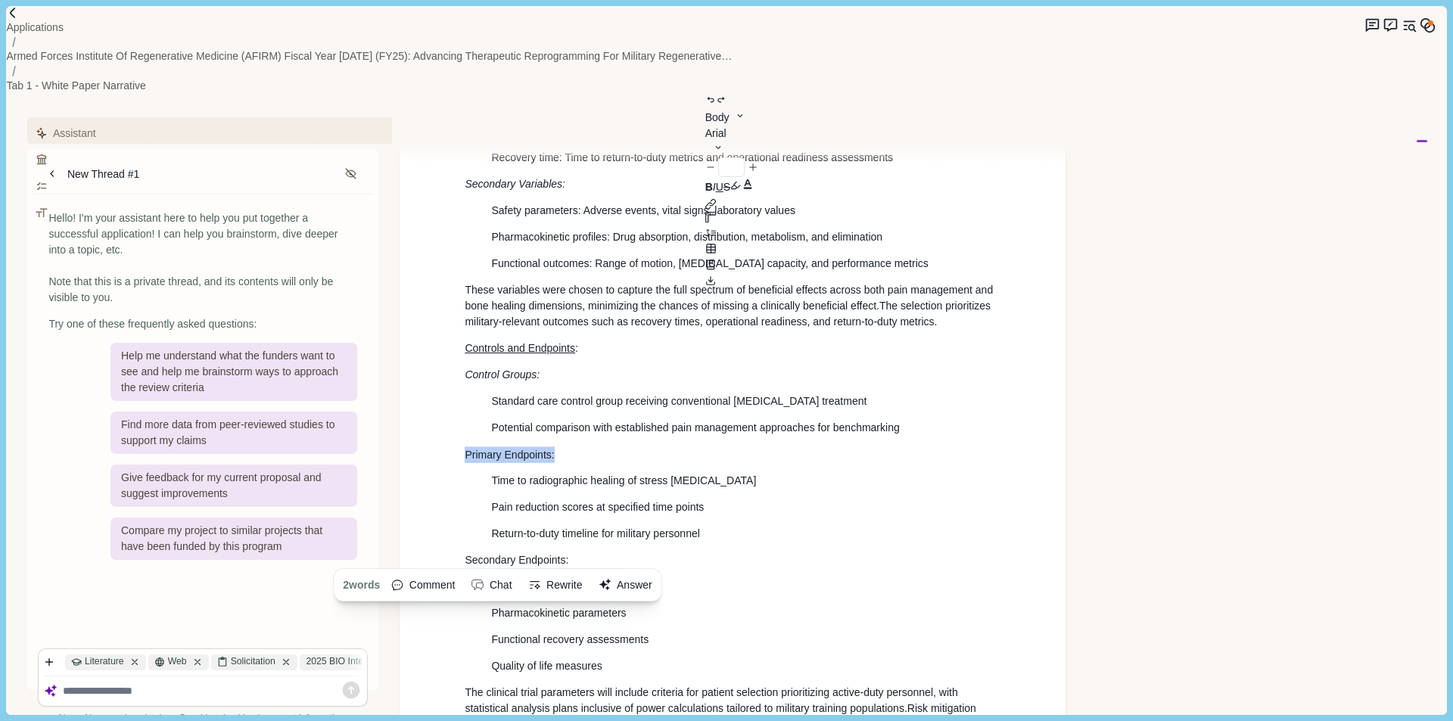
drag, startPoint x: 569, startPoint y: 380, endPoint x: 459, endPoint y: 373, distance: 110.7
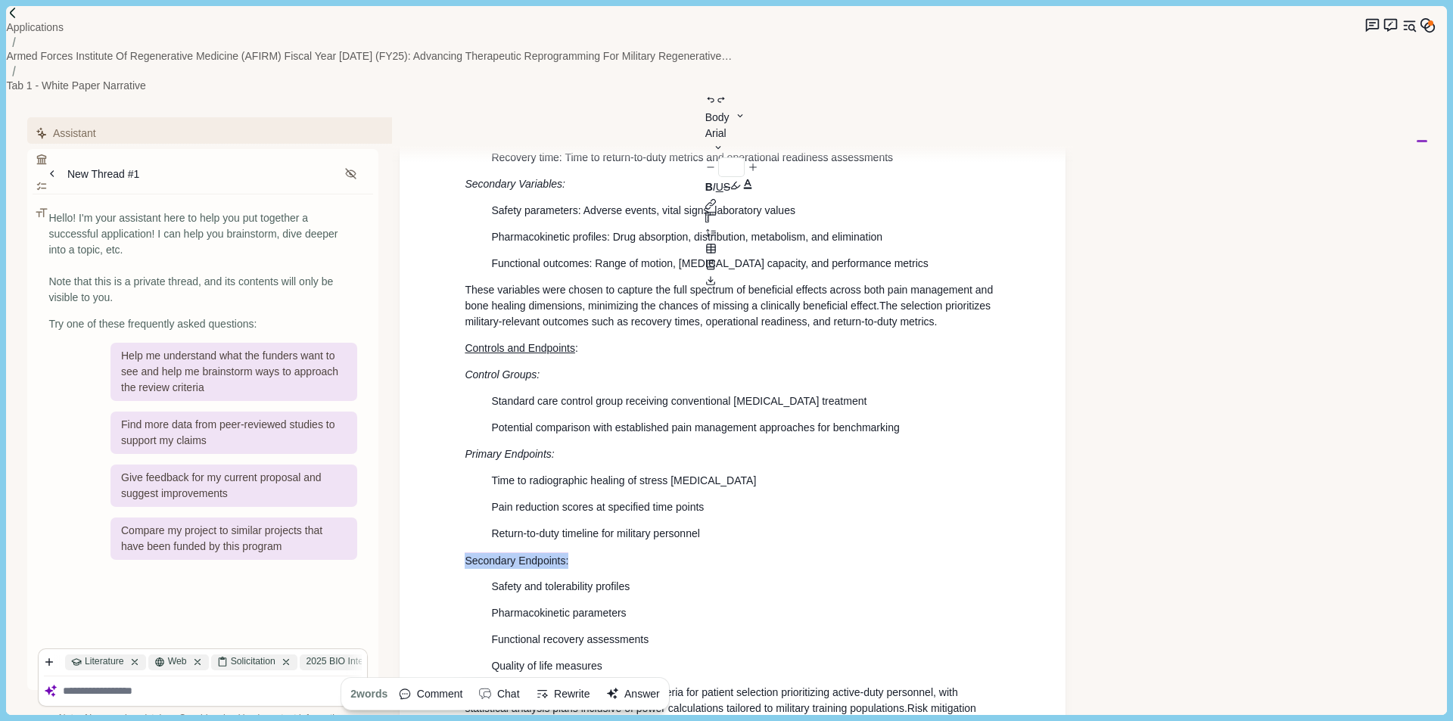
drag, startPoint x: 587, startPoint y: 495, endPoint x: 444, endPoint y: 493, distance: 142.3
click at [837, 395] on span "Standard care control group receiving conventional [MEDICAL_DATA] treatment" at bounding box center [678, 401] width 375 height 12
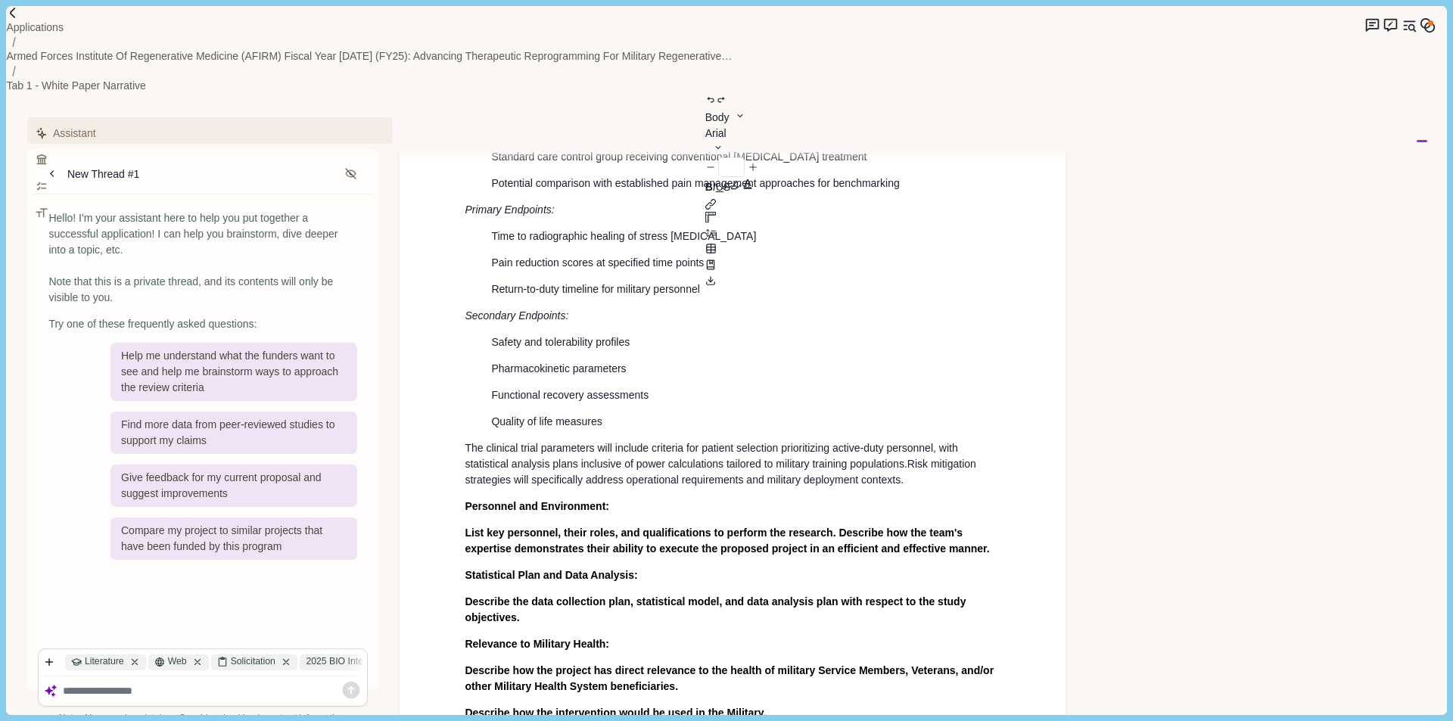
scroll to position [2631, 0]
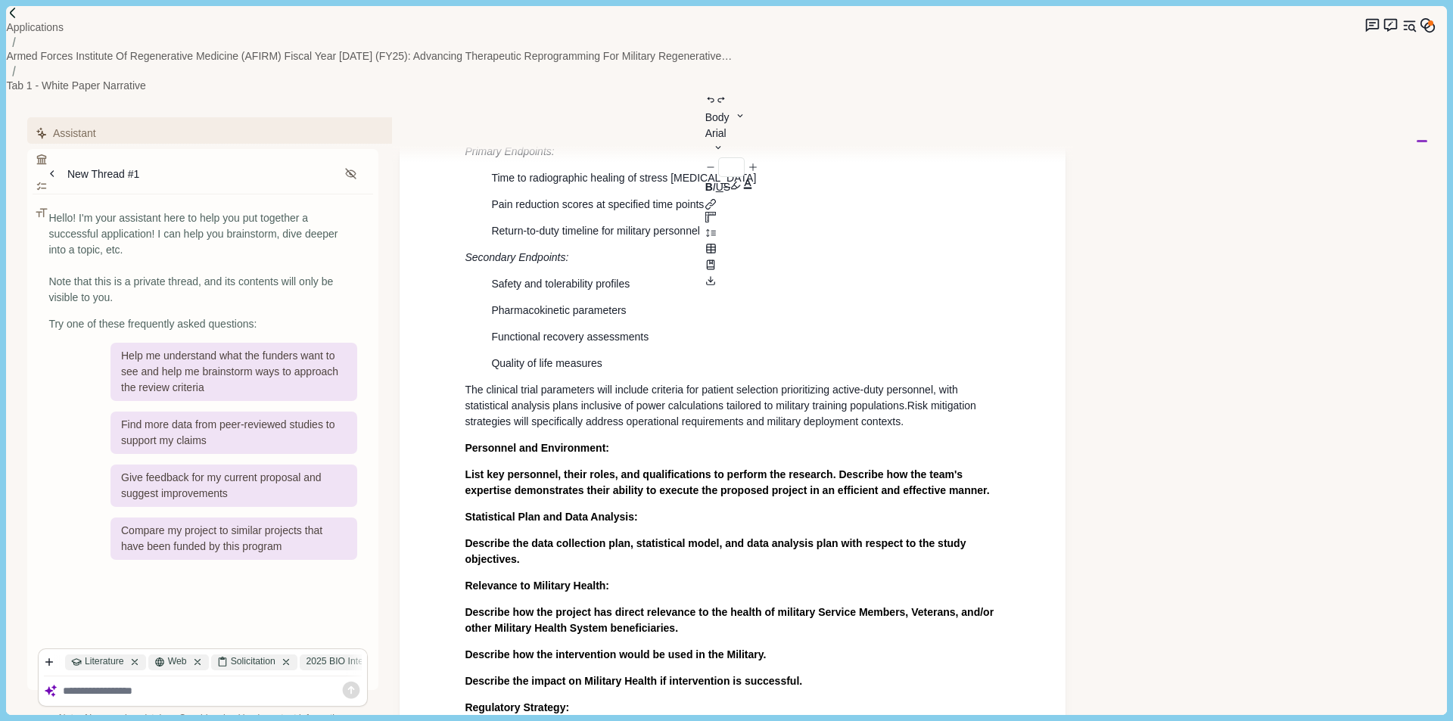
click at [614, 469] on span "List key personnel, their roles, and qualifications to perform the research. De…" at bounding box center [727, 483] width 525 height 28
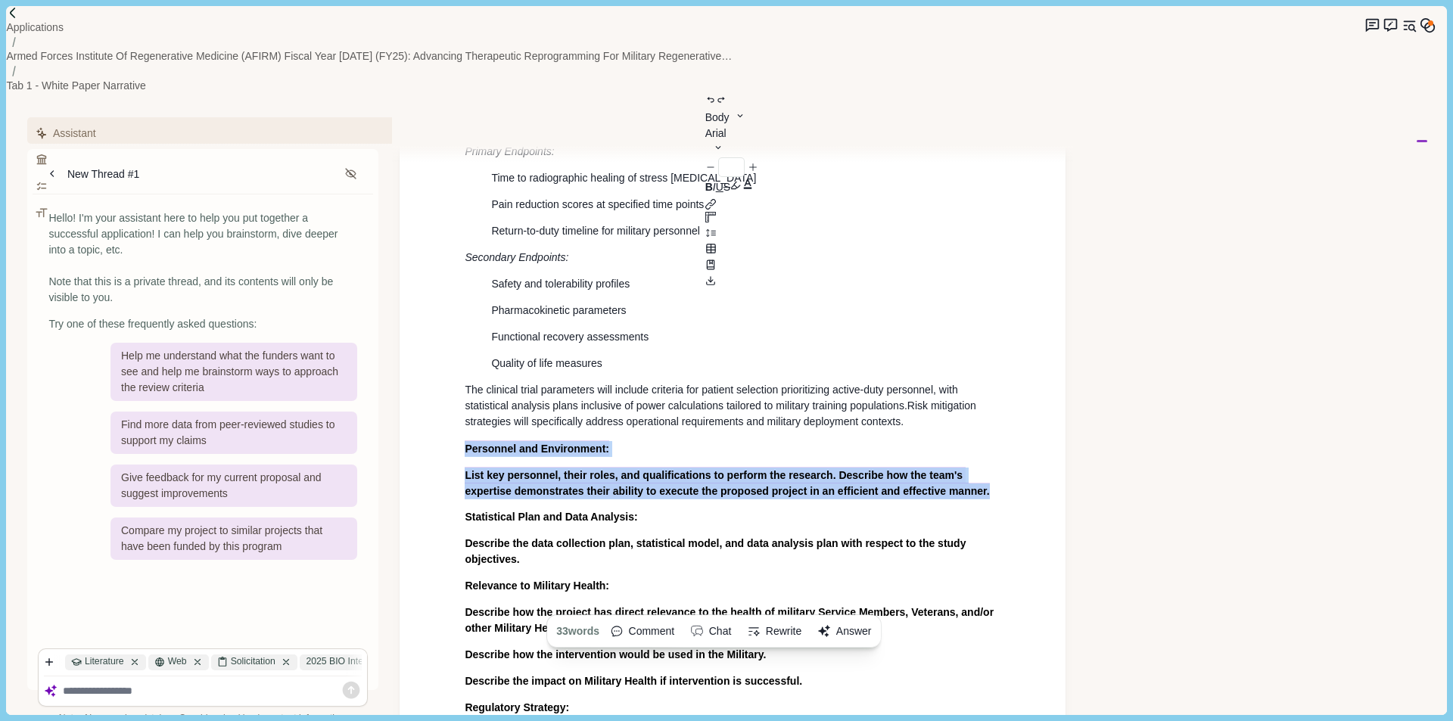
drag, startPoint x: 992, startPoint y: 431, endPoint x: 448, endPoint y: 387, distance: 545.3
click at [857, 620] on button "Answer" at bounding box center [845, 632] width 64 height 24
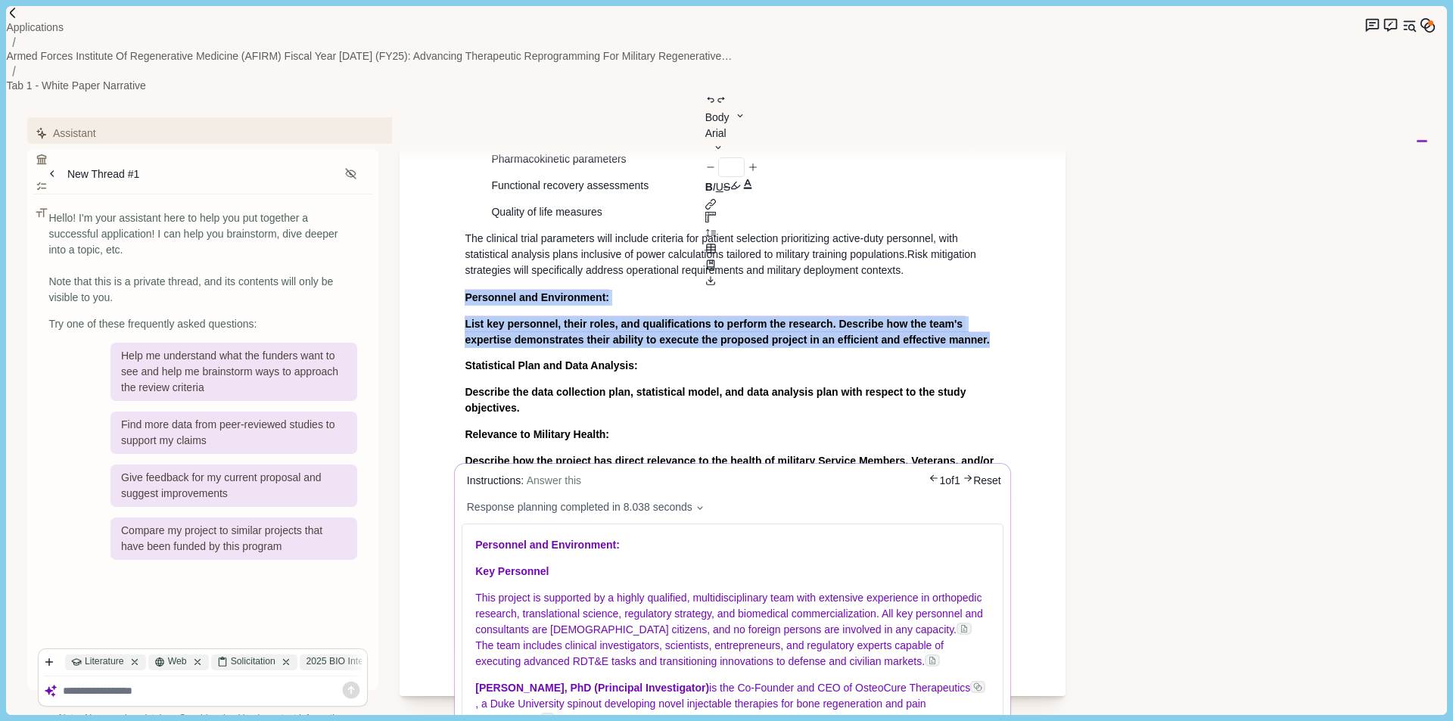
scroll to position [2934, 0]
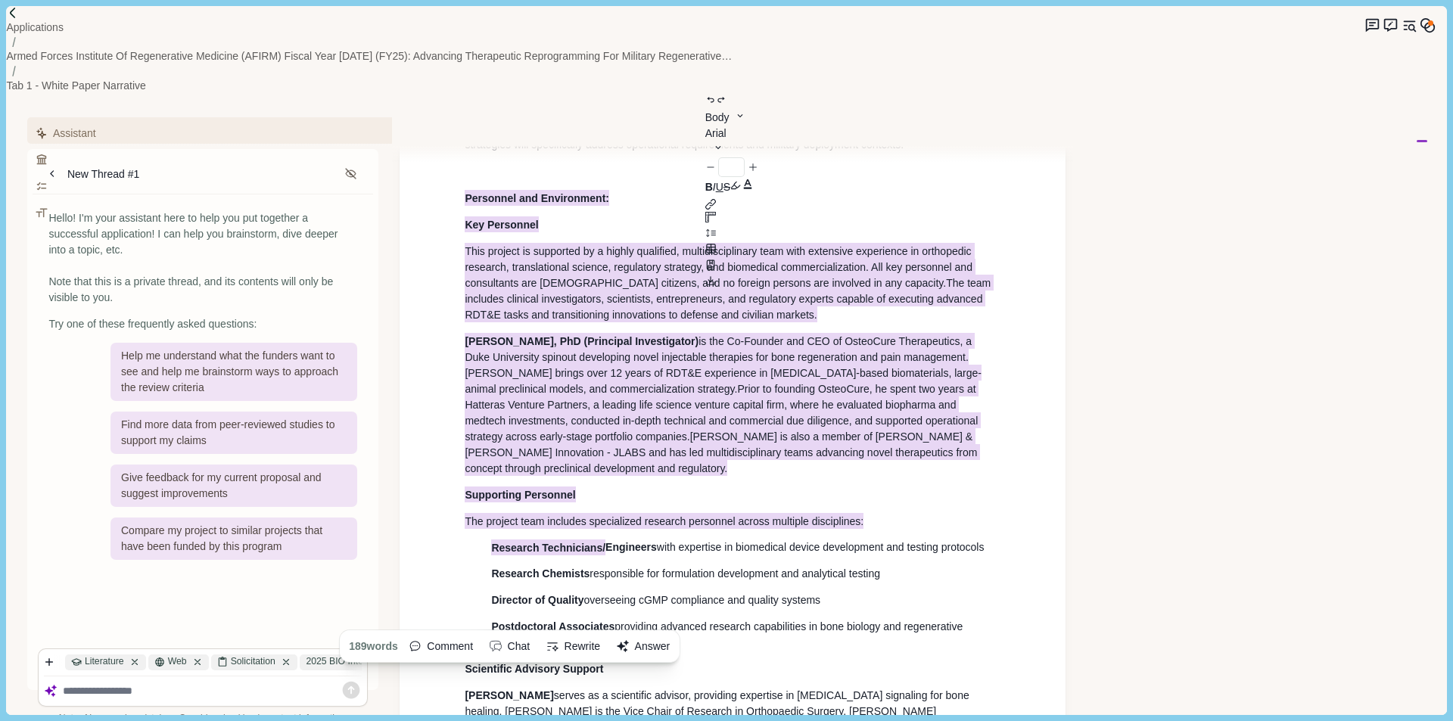
scroll to position [3438, 0]
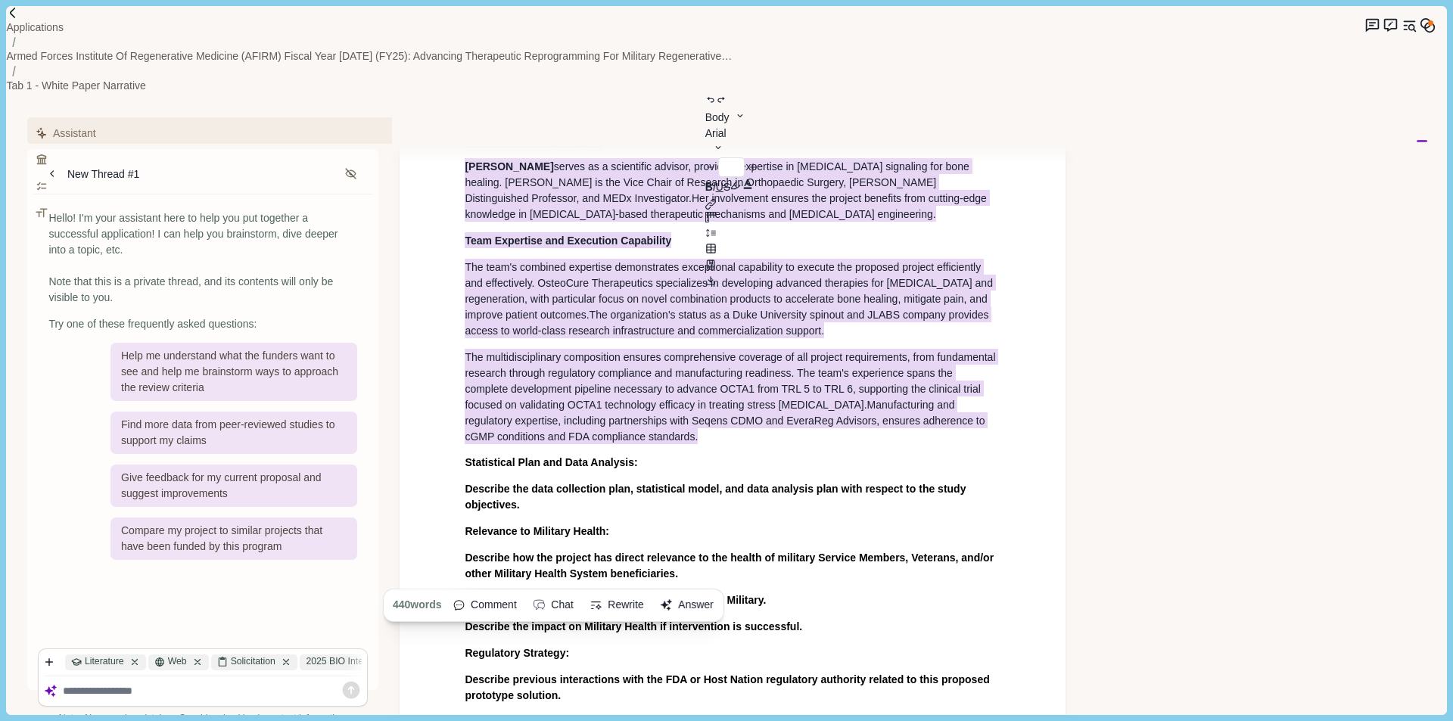
drag, startPoint x: 465, startPoint y: 137, endPoint x: 689, endPoint y: 403, distance: 348.1
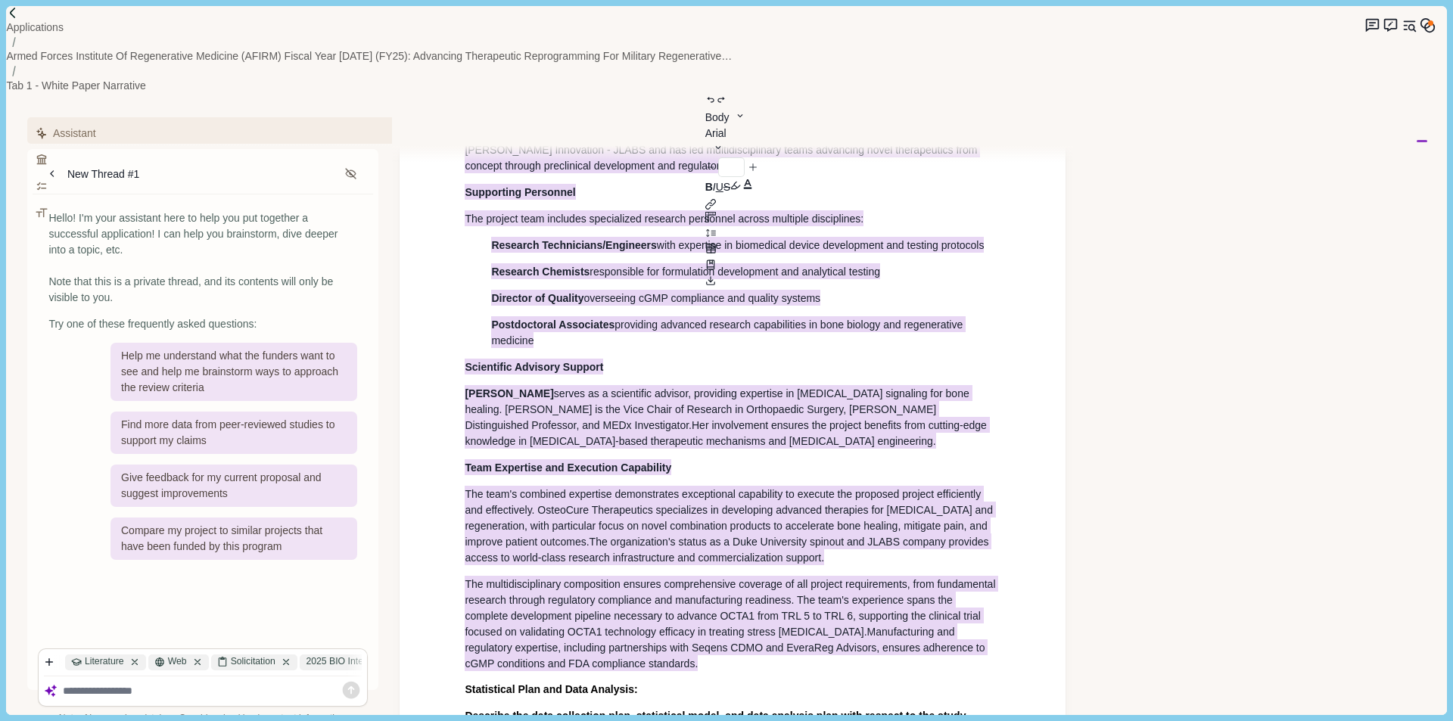
scroll to position [2833, 0]
